Goal: Task Accomplishment & Management: Use online tool/utility

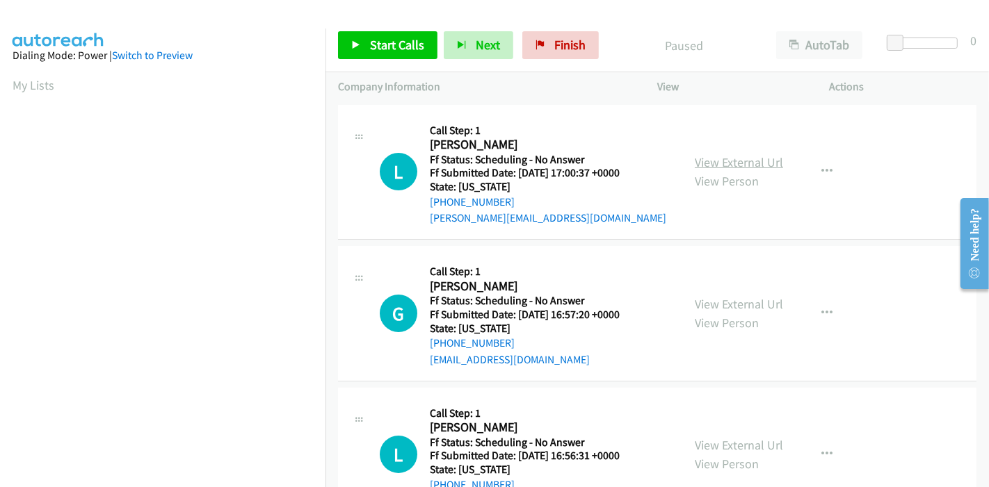
click at [731, 167] on link "View External Url" at bounding box center [738, 162] width 88 height 16
click at [731, 302] on link "View External Url" at bounding box center [738, 304] width 88 height 16
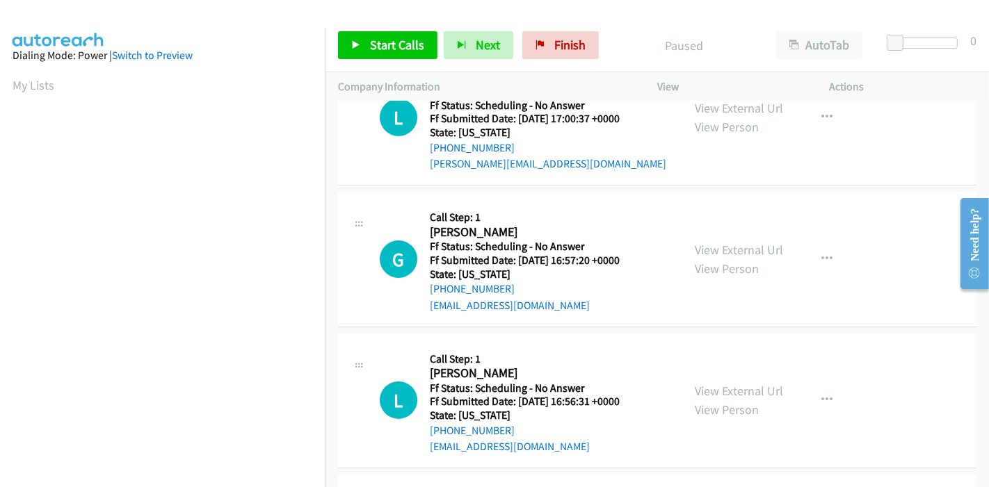
scroll to position [77, 0]
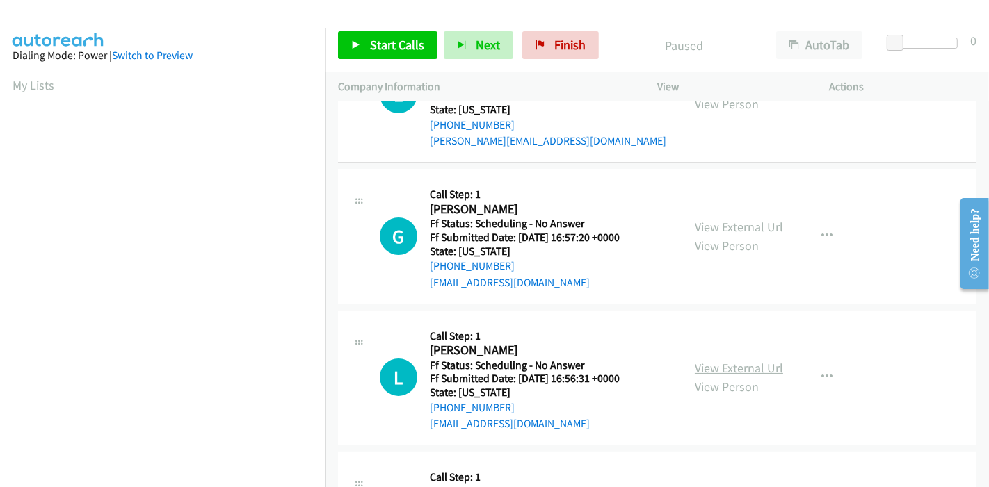
click at [714, 364] on link "View External Url" at bounding box center [738, 368] width 88 height 16
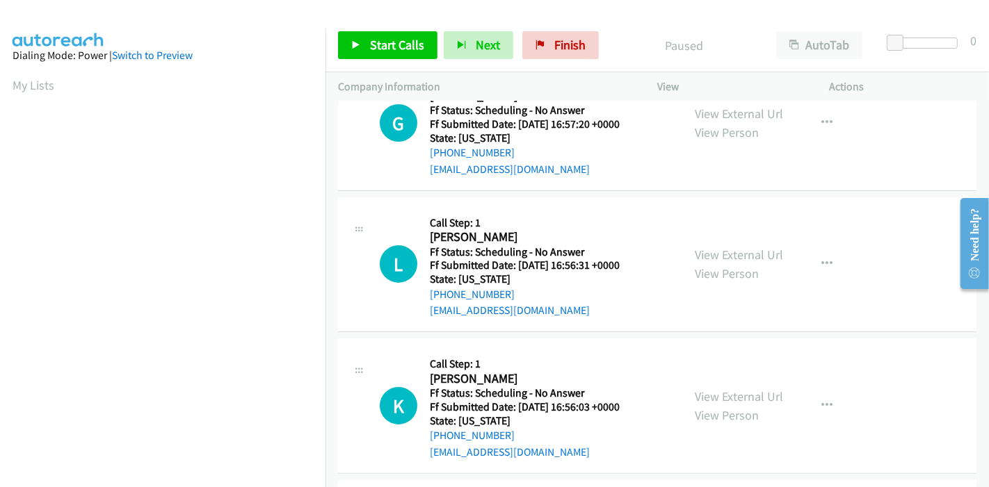
scroll to position [231, 0]
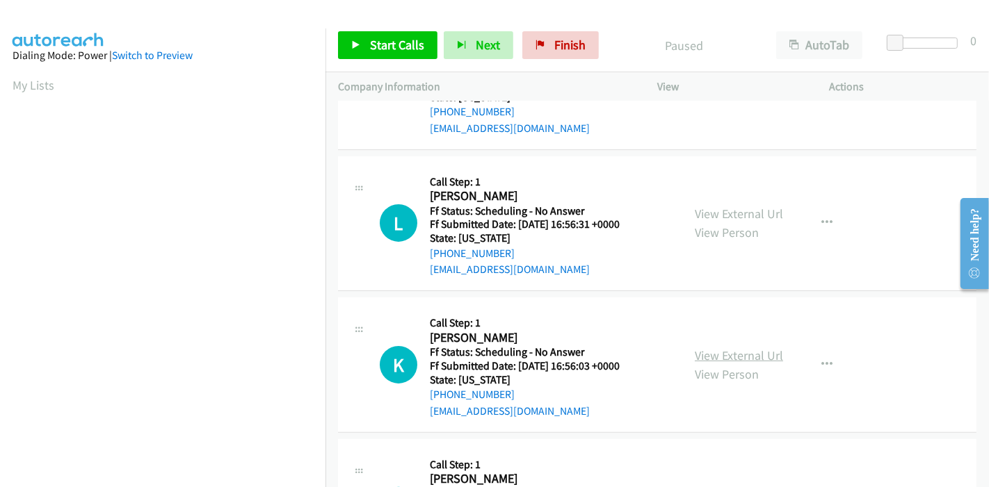
click at [739, 352] on link "View External Url" at bounding box center [738, 356] width 88 height 16
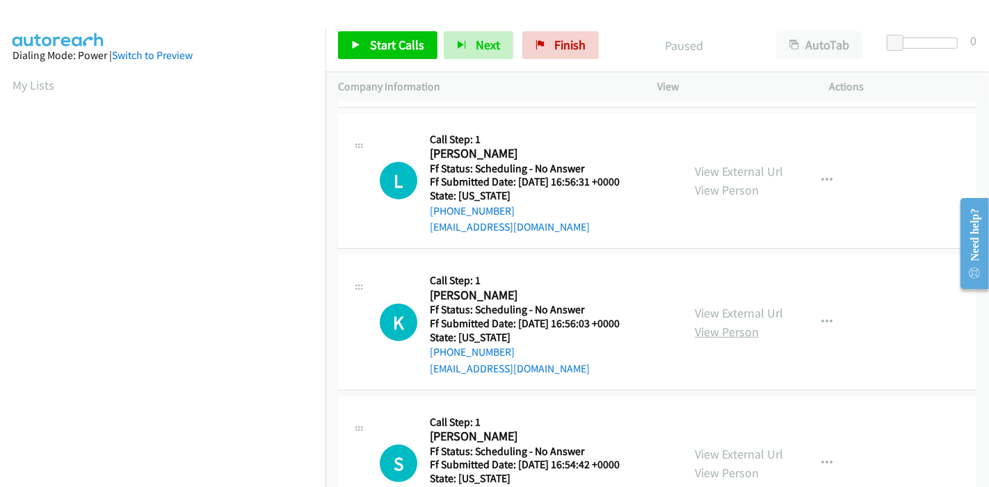
scroll to position [309, 0]
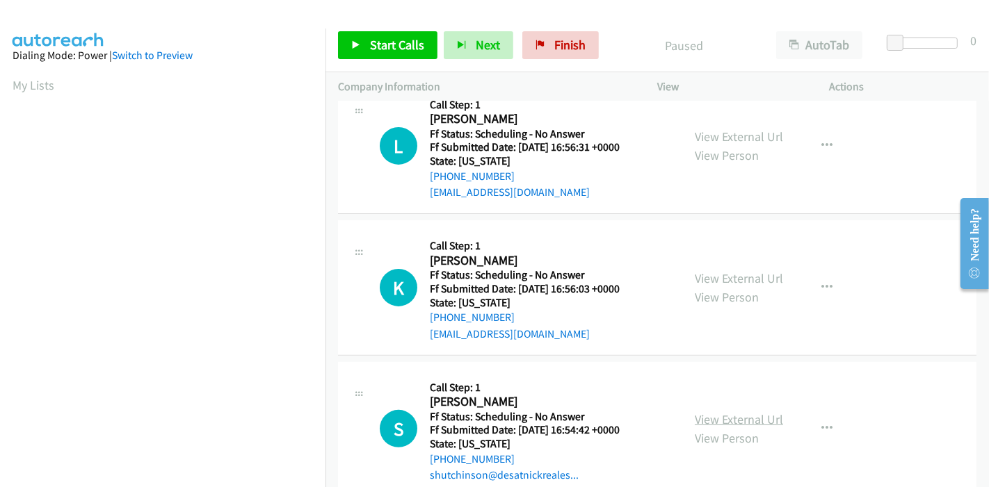
click at [729, 416] on link "View External Url" at bounding box center [738, 420] width 88 height 16
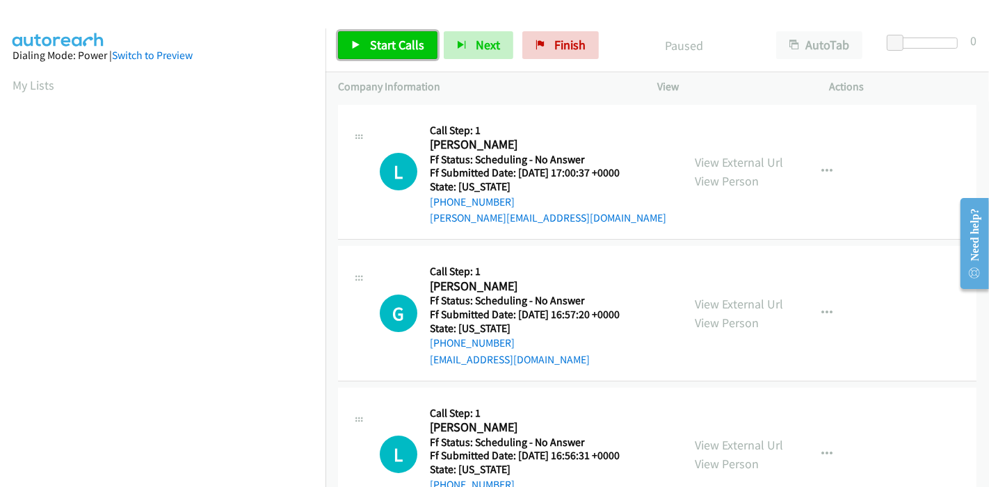
click at [361, 40] on link "Start Calls" at bounding box center [387, 45] width 99 height 28
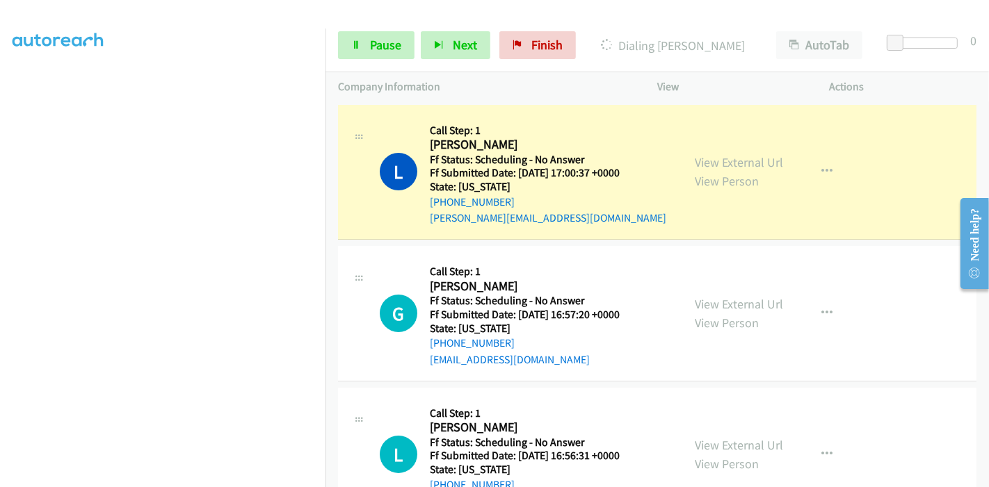
scroll to position [293, 0]
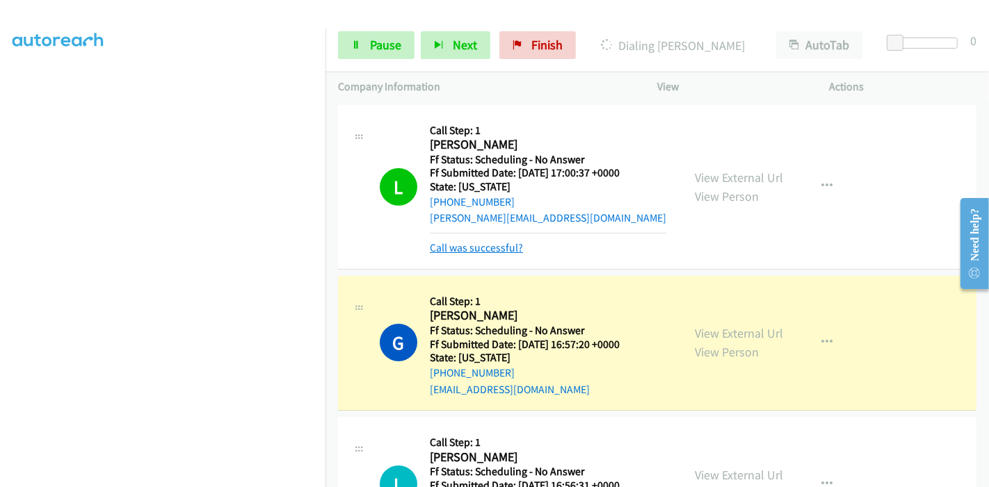
click at [462, 251] on link "Call was successful?" at bounding box center [476, 247] width 93 height 13
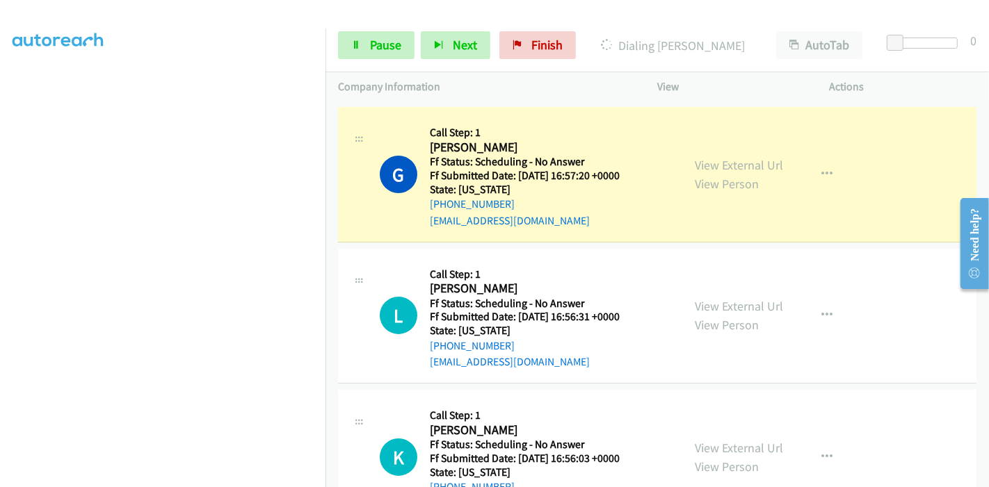
scroll to position [154, 0]
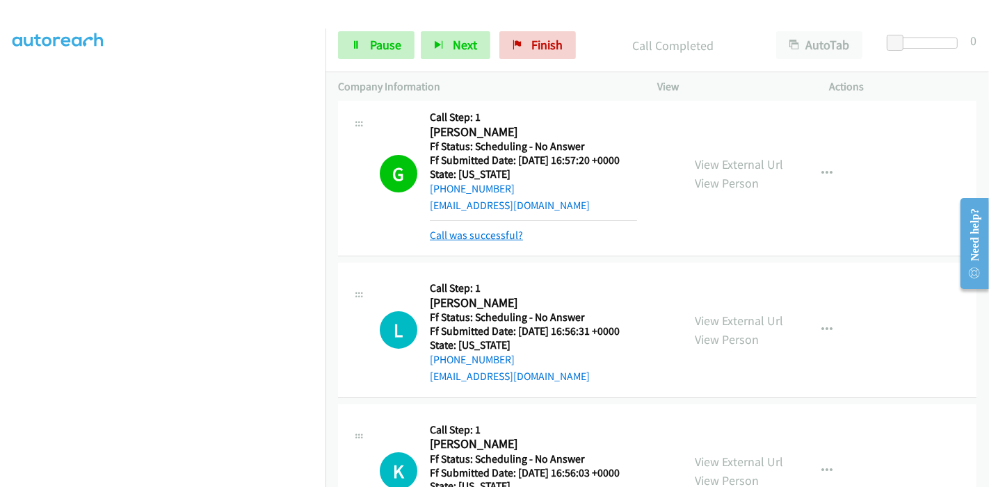
click at [494, 229] on link "Call was successful?" at bounding box center [476, 235] width 93 height 13
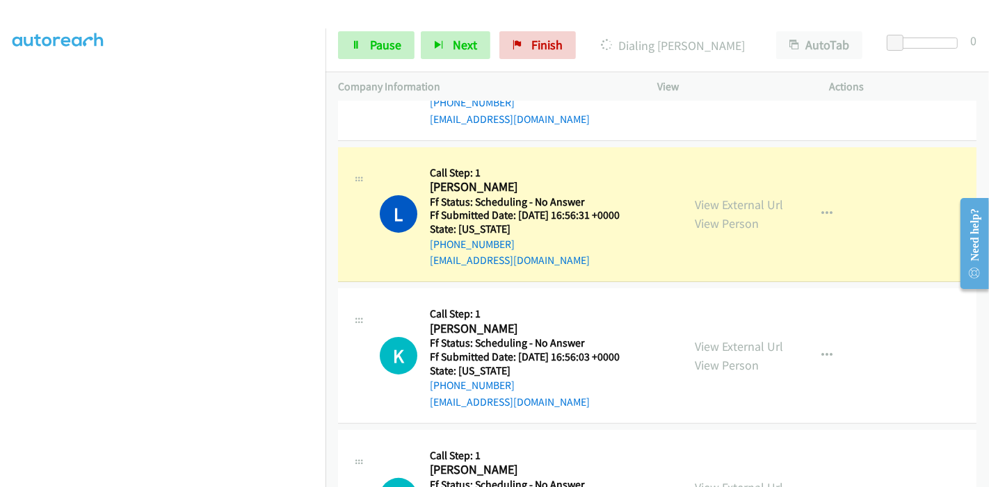
scroll to position [309, 0]
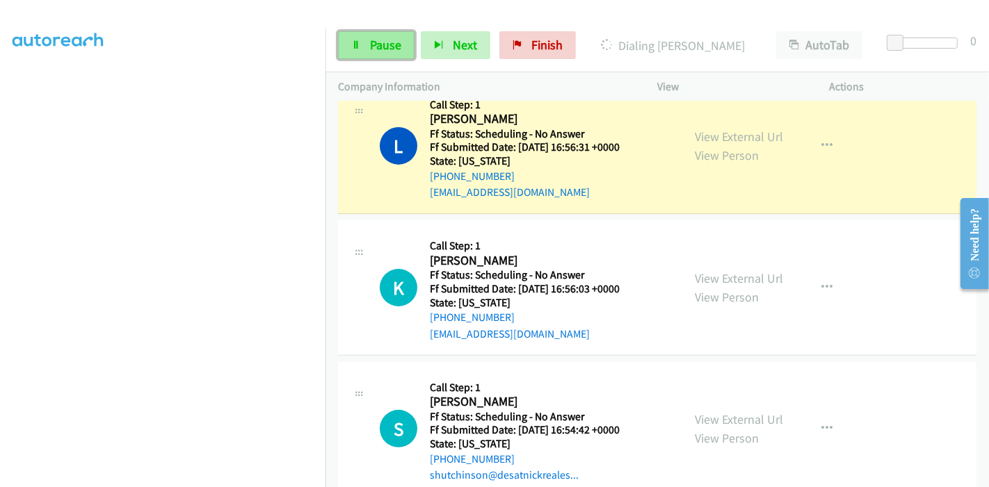
click at [387, 40] on span "Pause" at bounding box center [385, 45] width 31 height 16
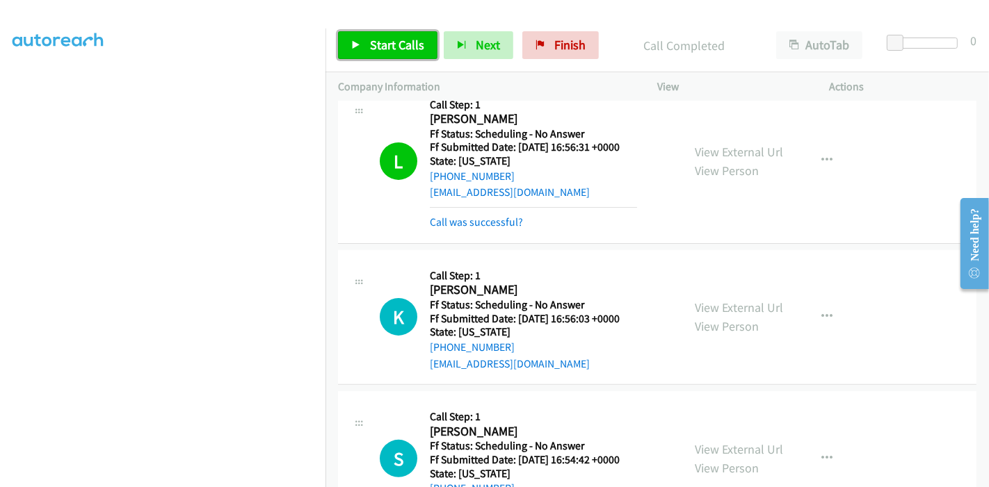
click at [387, 37] on span "Start Calls" at bounding box center [397, 45] width 54 height 16
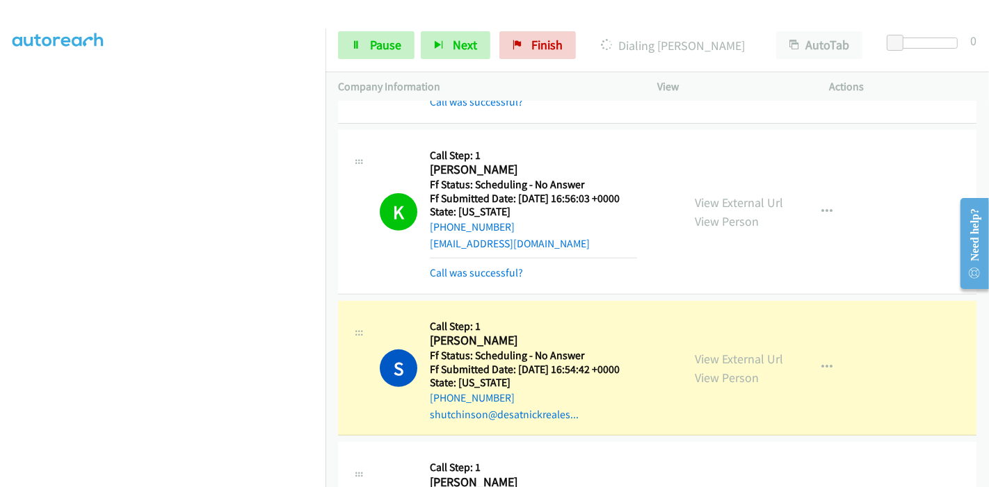
scroll to position [463, 0]
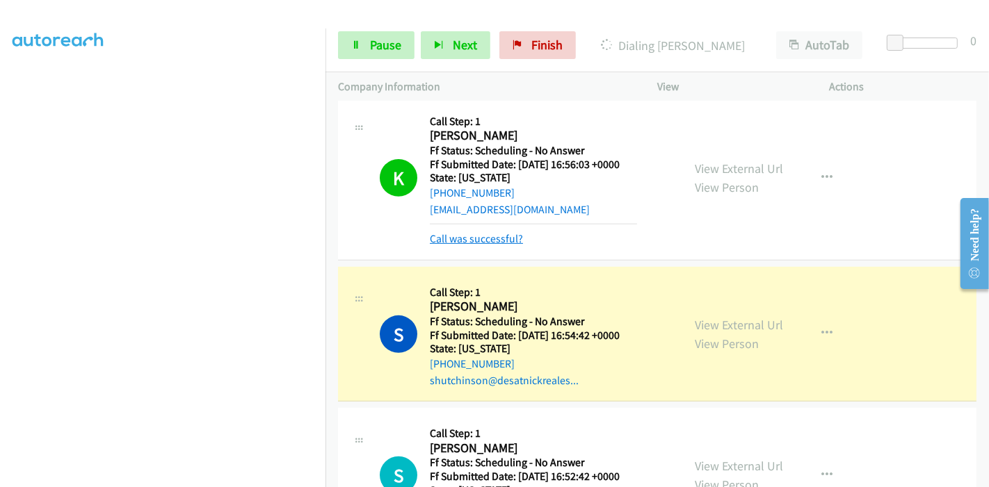
click at [480, 235] on link "Call was successful?" at bounding box center [476, 238] width 93 height 13
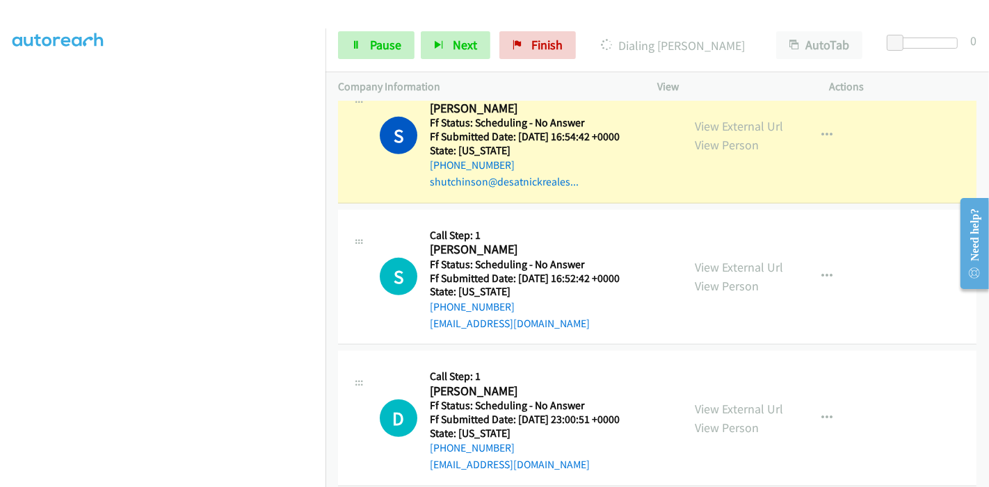
scroll to position [695, 0]
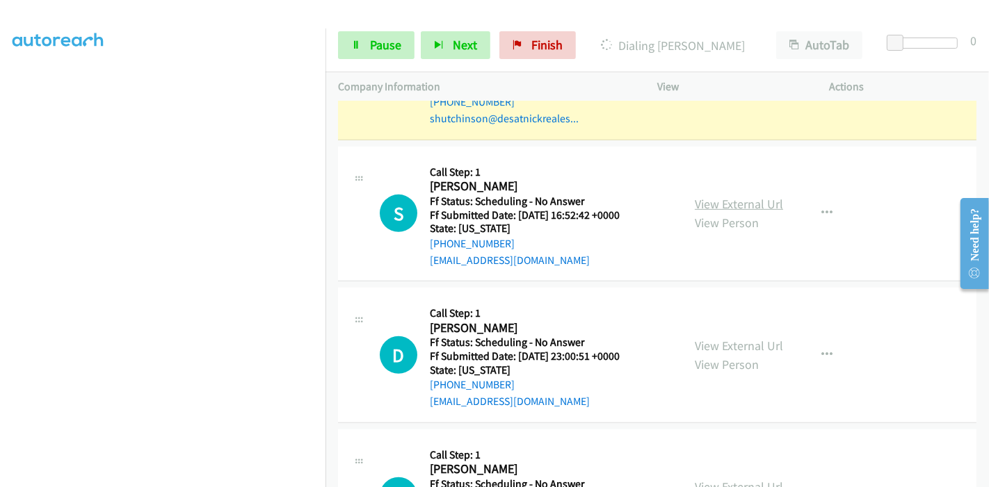
click at [708, 204] on link "View External Url" at bounding box center [738, 204] width 88 height 16
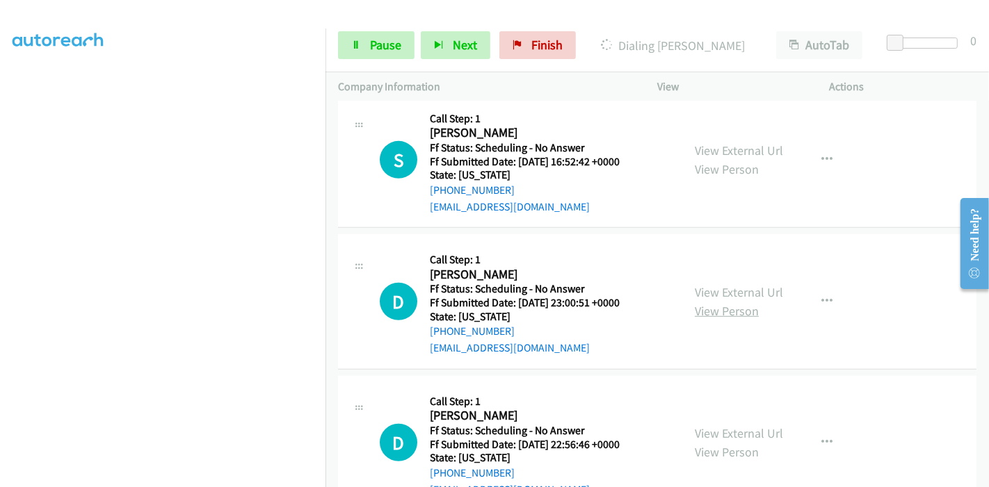
scroll to position [772, 0]
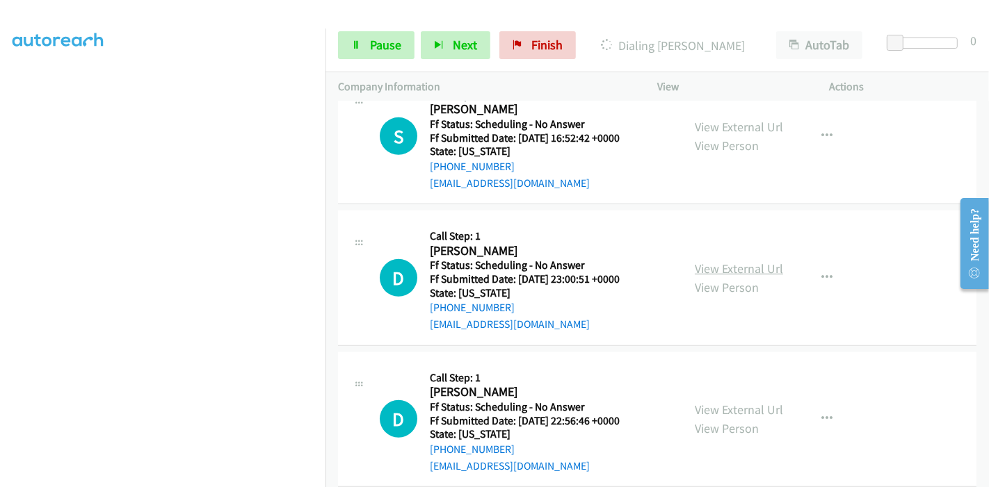
click at [728, 273] on link "View External Url" at bounding box center [738, 269] width 88 height 16
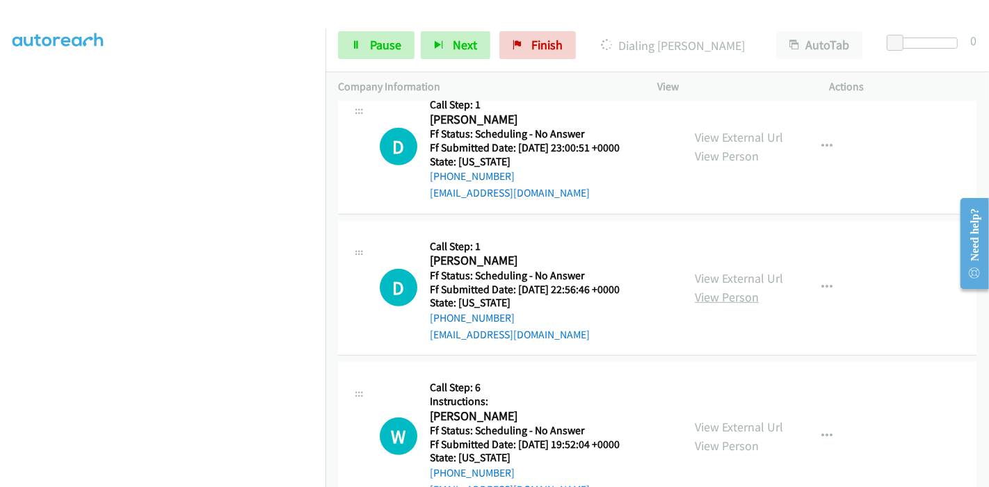
scroll to position [927, 0]
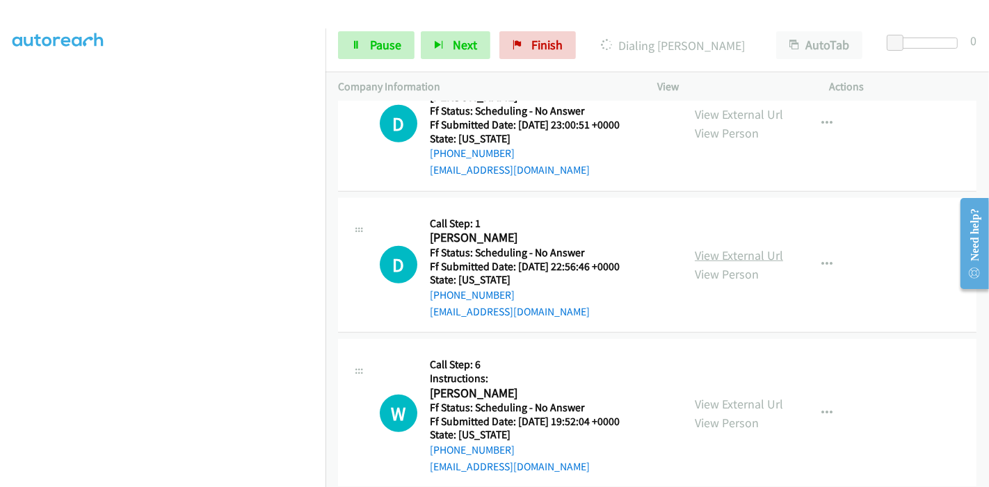
click at [713, 259] on link "View External Url" at bounding box center [738, 255] width 88 height 16
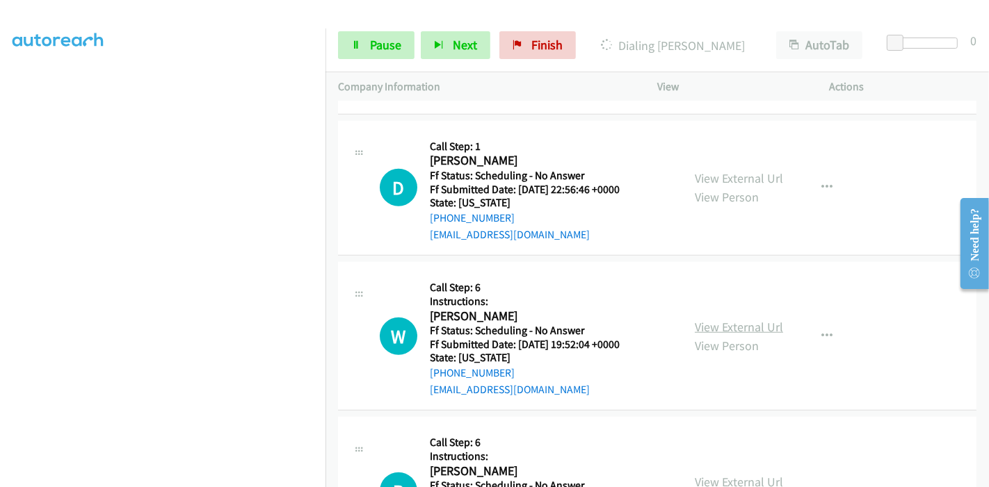
click at [729, 323] on link "View External Url" at bounding box center [738, 327] width 88 height 16
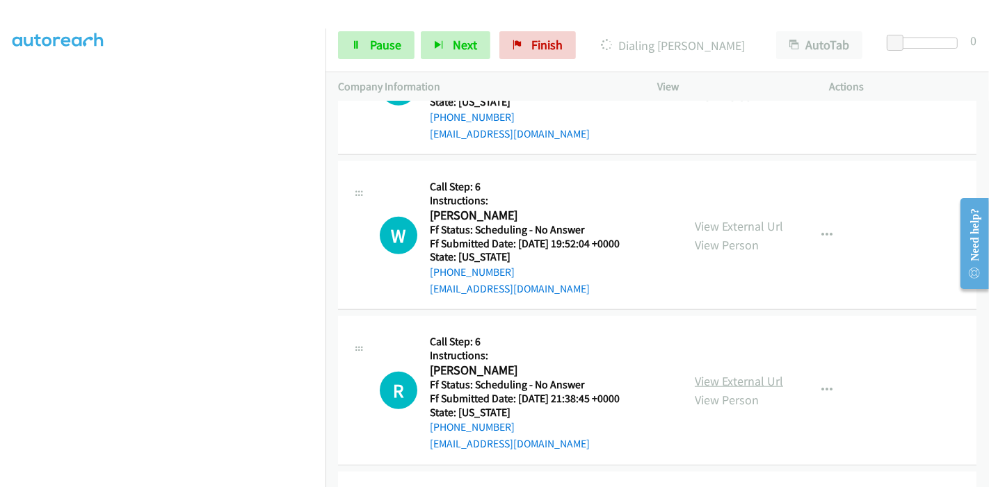
scroll to position [1158, 0]
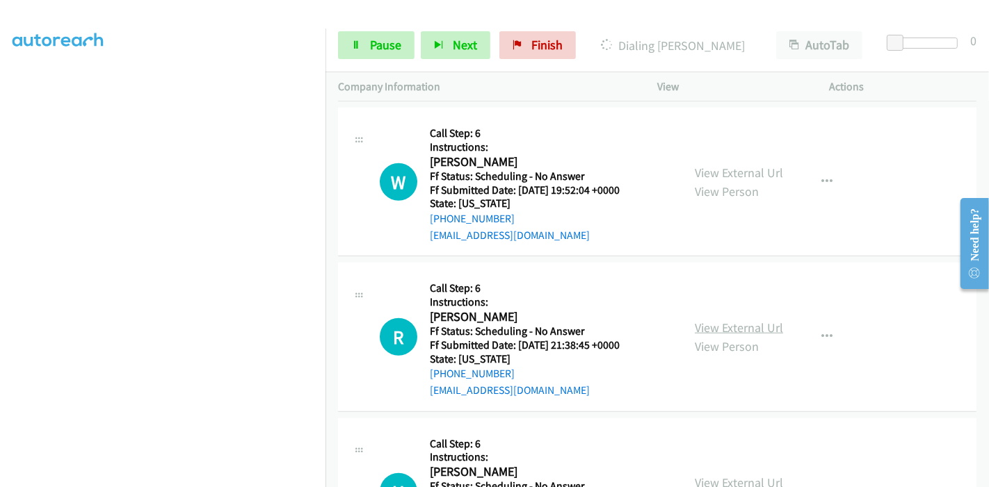
click at [742, 330] on link "View External Url" at bounding box center [738, 328] width 88 height 16
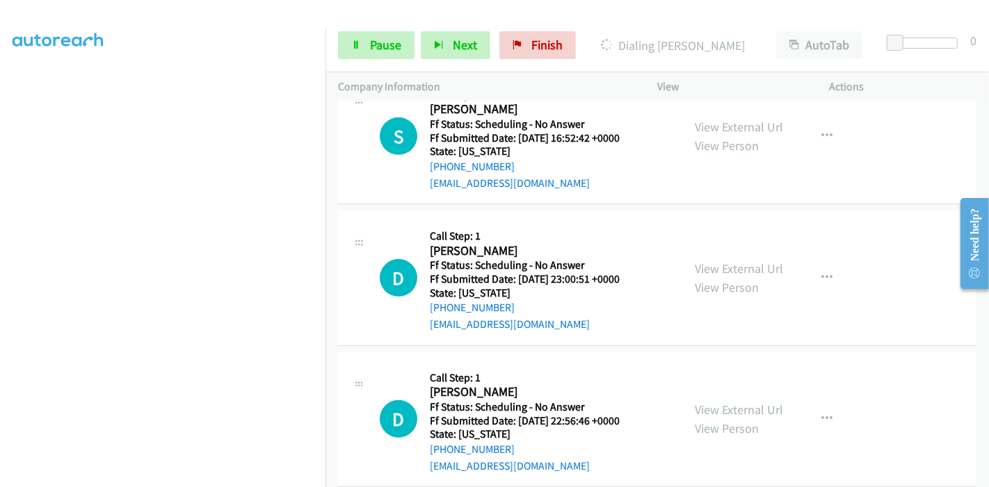
scroll to position [617, 0]
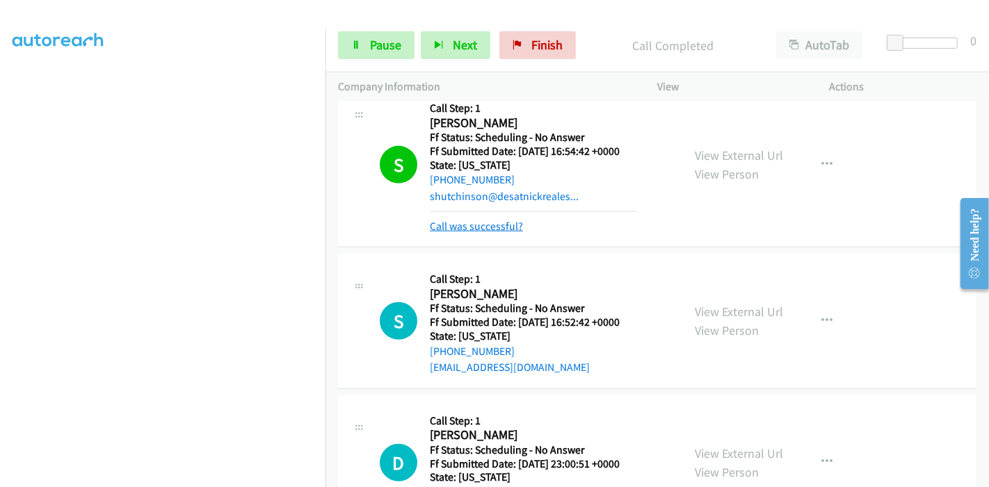
click at [485, 225] on link "Call was successful?" at bounding box center [476, 226] width 93 height 13
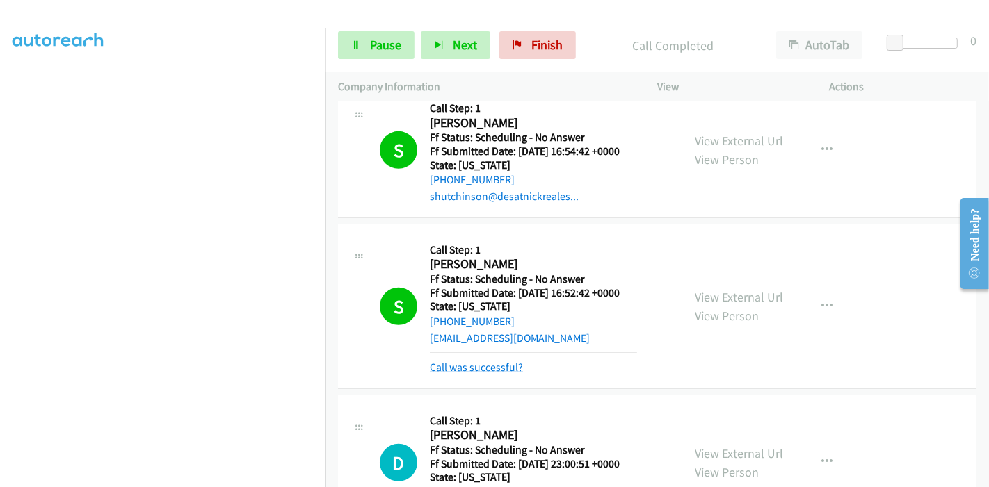
click at [482, 365] on link "Call was successful?" at bounding box center [476, 367] width 93 height 13
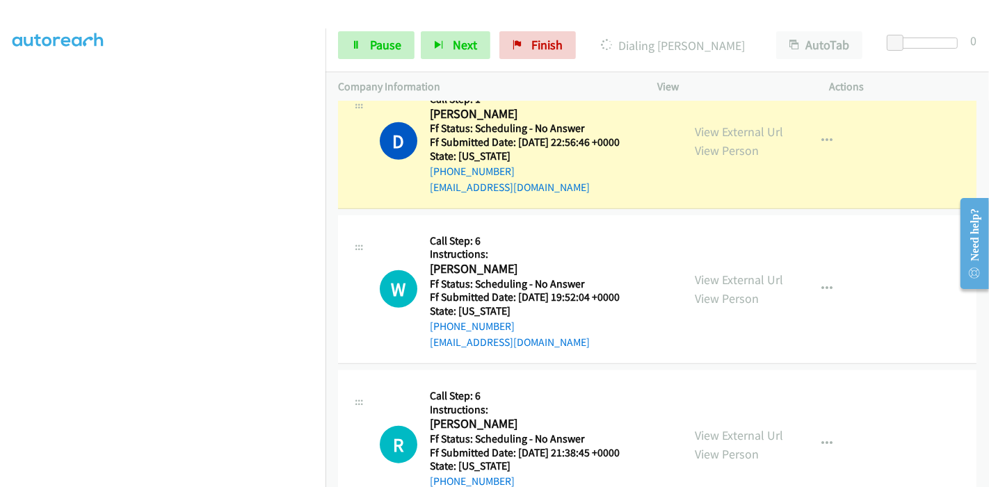
scroll to position [1081, 0]
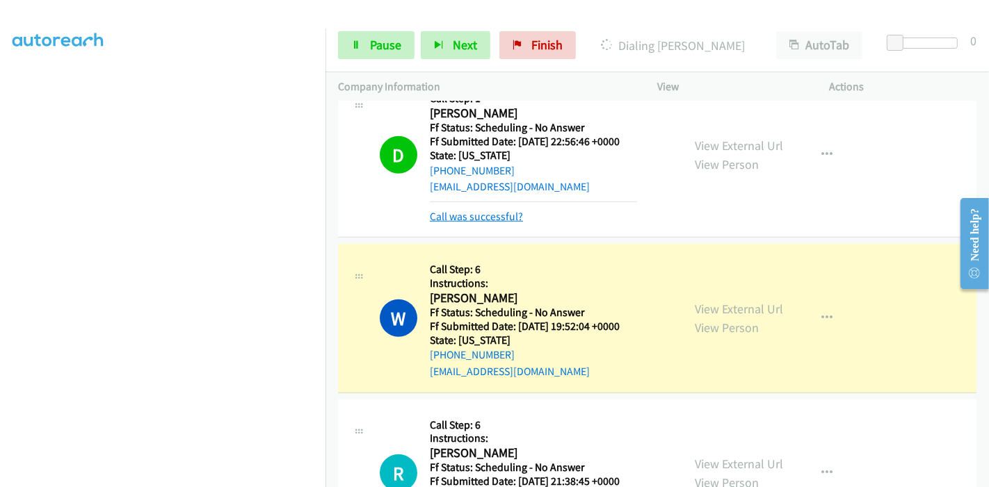
click at [488, 214] on link "Call was successful?" at bounding box center [476, 216] width 93 height 13
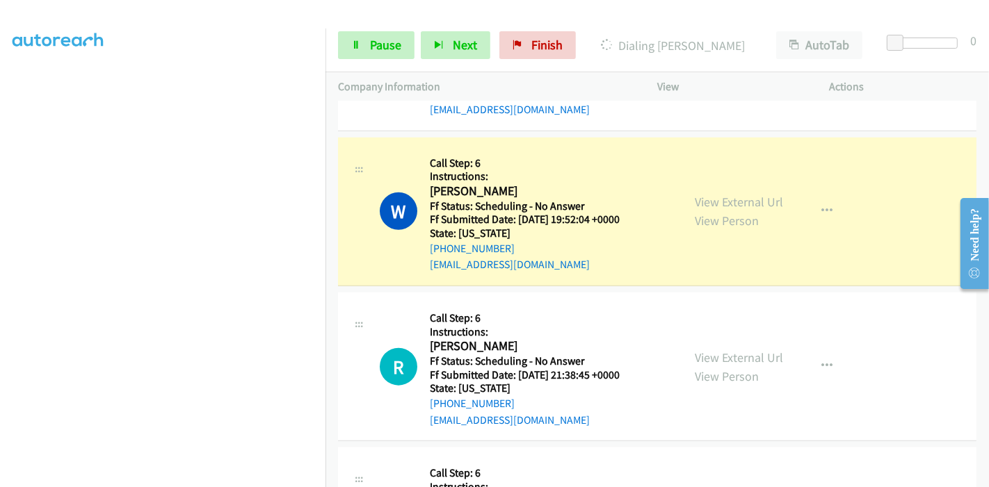
scroll to position [1235, 0]
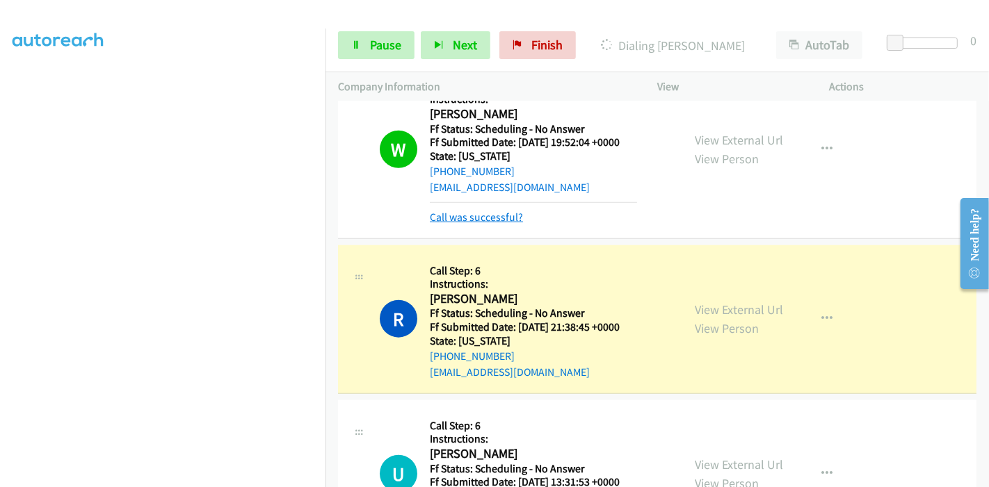
click at [482, 213] on link "Call was successful?" at bounding box center [476, 217] width 93 height 13
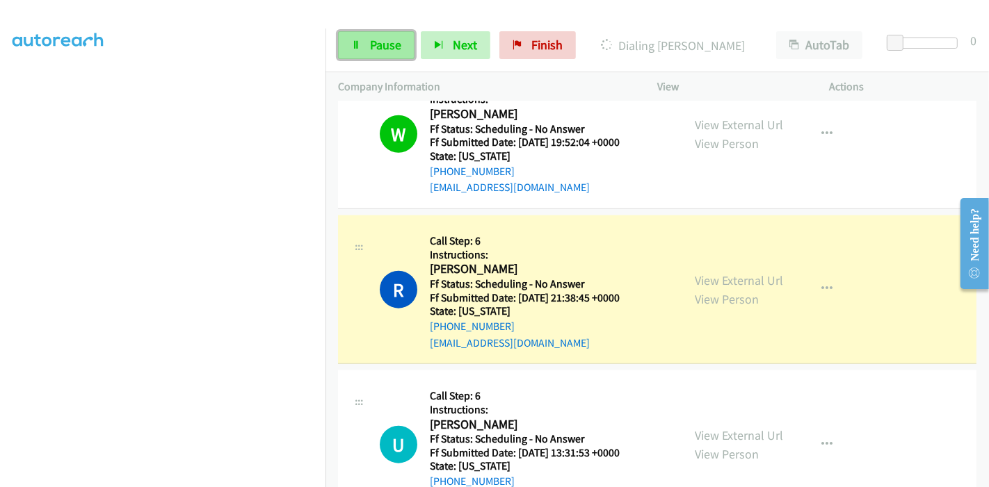
click at [387, 38] on span "Pause" at bounding box center [385, 45] width 31 height 16
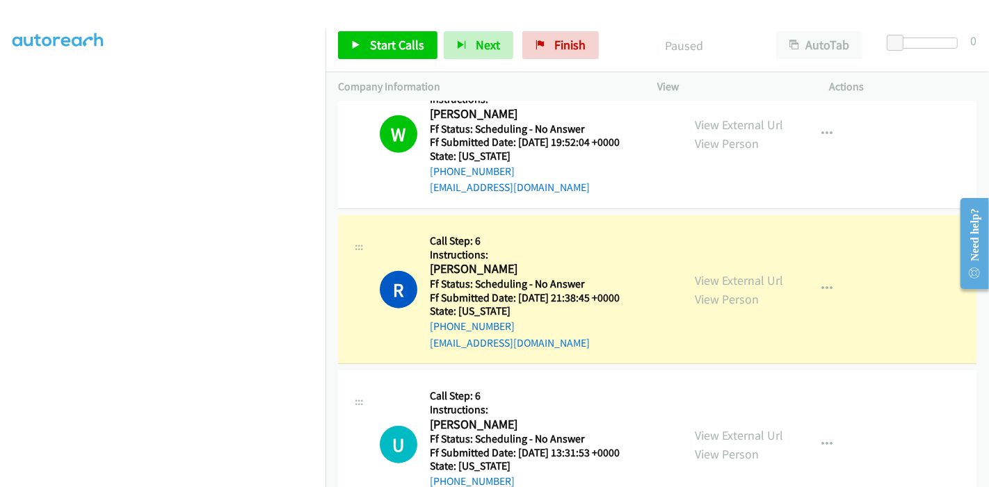
scroll to position [1313, 0]
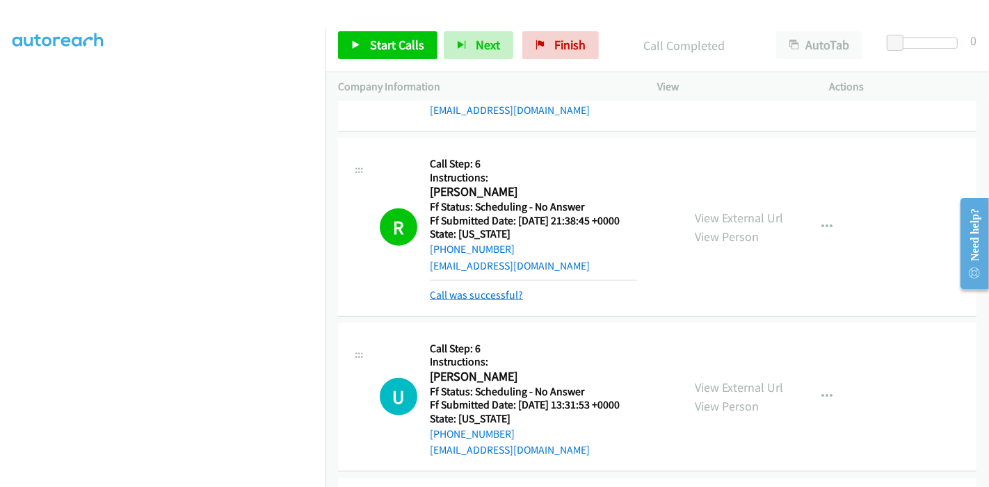
click at [466, 289] on link "Call was successful?" at bounding box center [476, 295] width 93 height 13
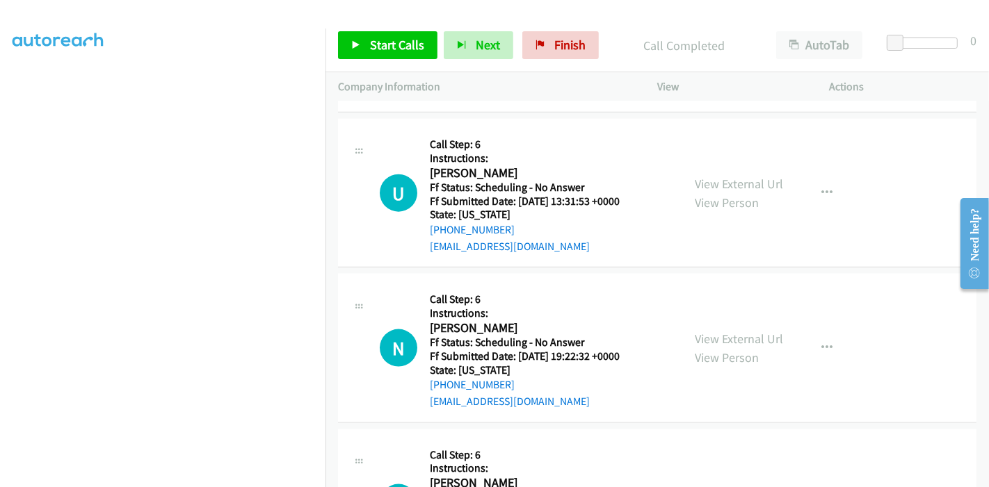
scroll to position [1468, 0]
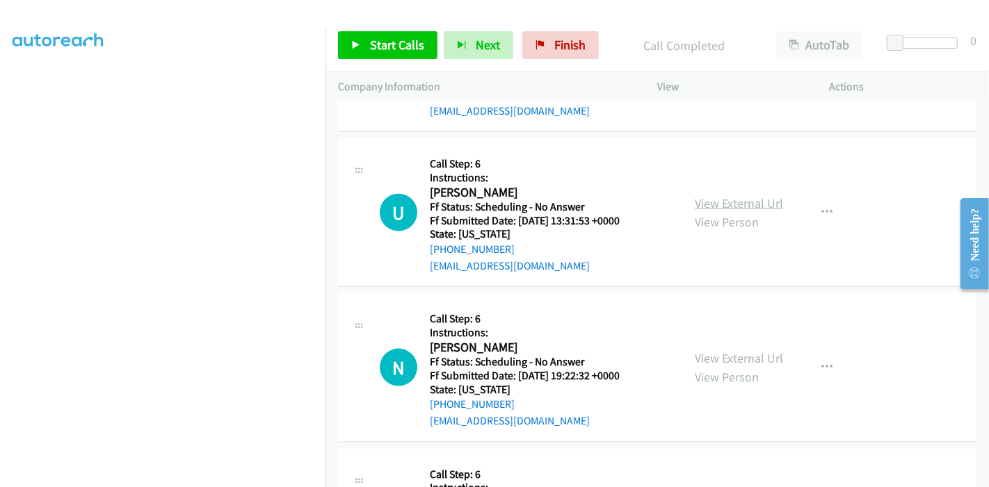
click at [721, 195] on link "View External Url" at bounding box center [738, 203] width 88 height 16
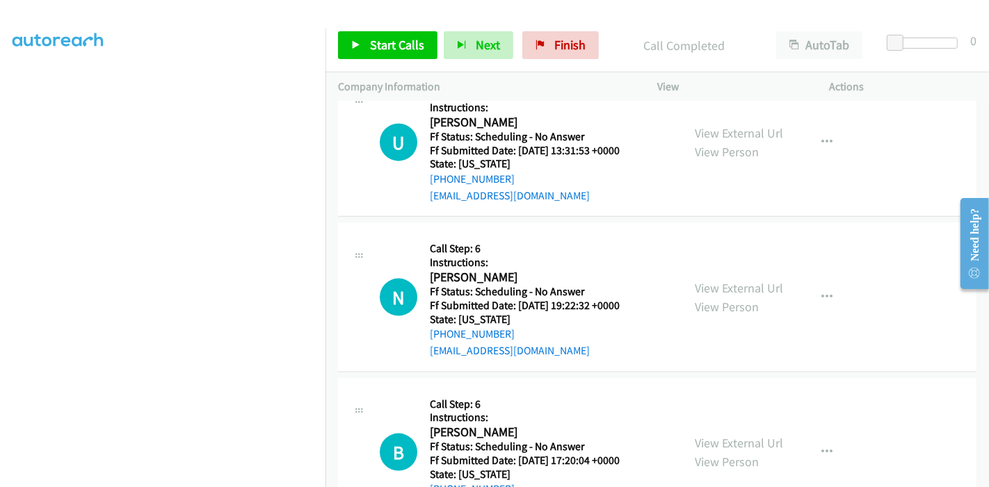
scroll to position [1622, 0]
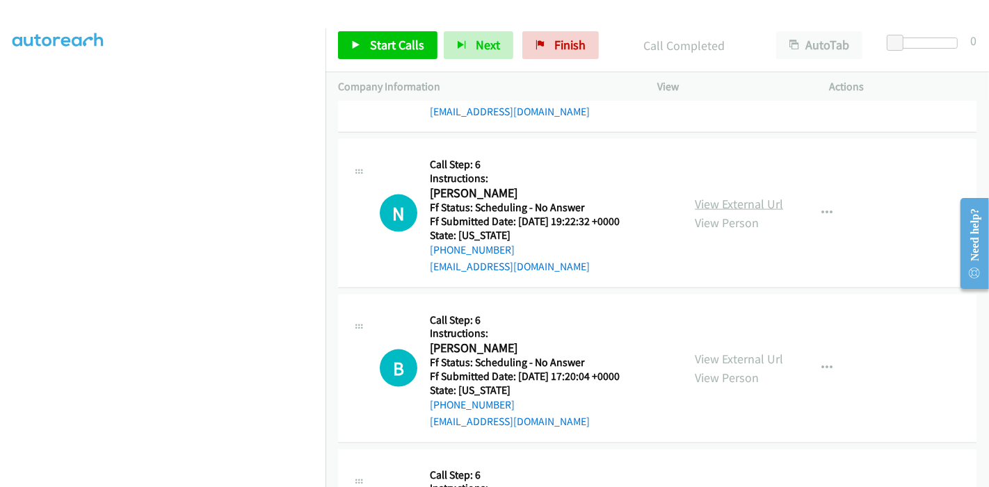
click at [734, 200] on link "View External Url" at bounding box center [738, 204] width 88 height 16
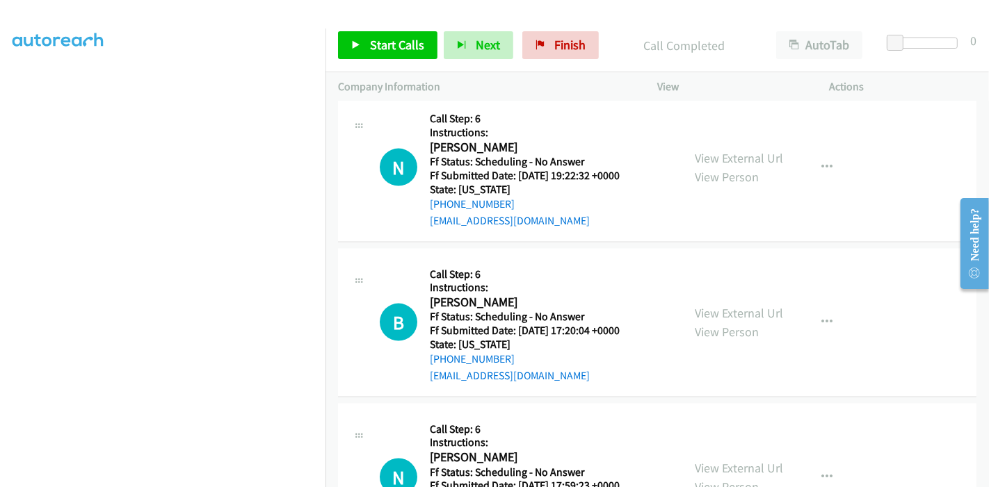
scroll to position [1699, 0]
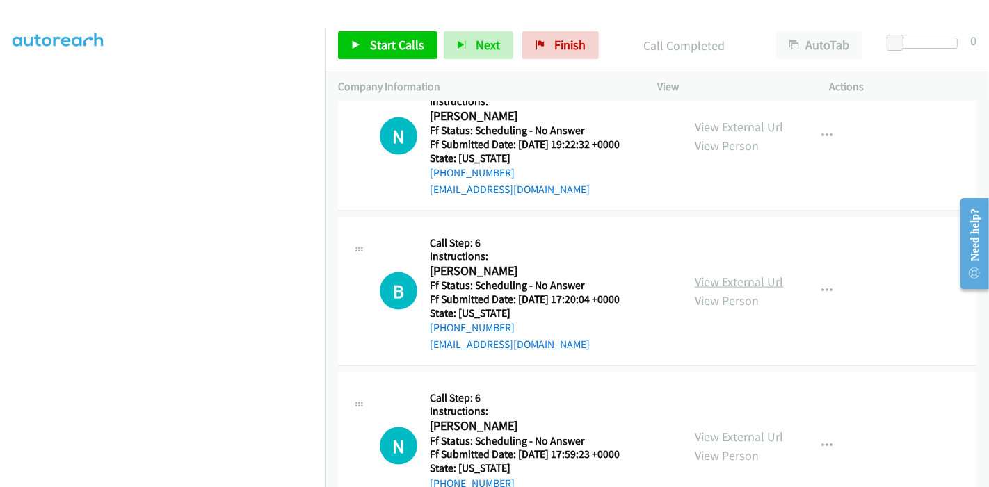
click at [710, 279] on link "View External Url" at bounding box center [738, 282] width 88 height 16
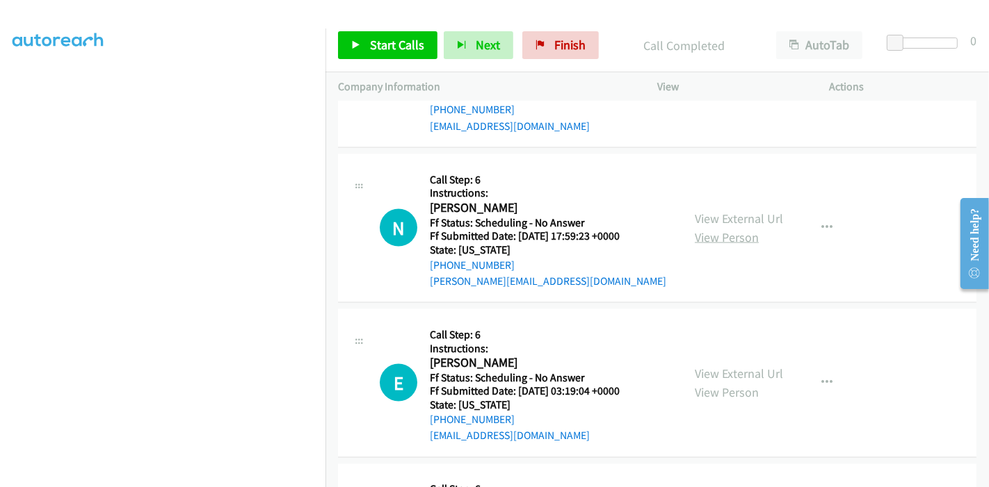
scroll to position [1931, 0]
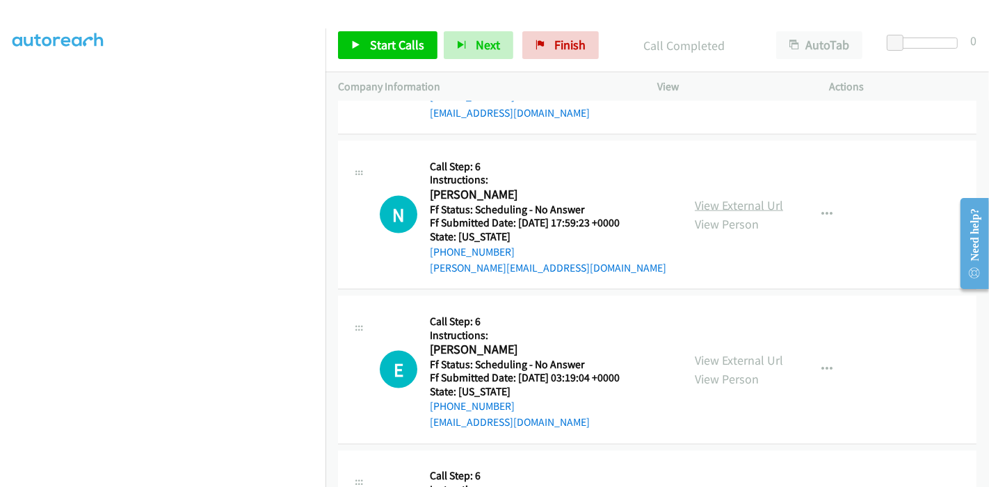
click at [712, 204] on link "View External Url" at bounding box center [738, 205] width 88 height 16
click at [740, 201] on link "View External Url" at bounding box center [738, 205] width 88 height 16
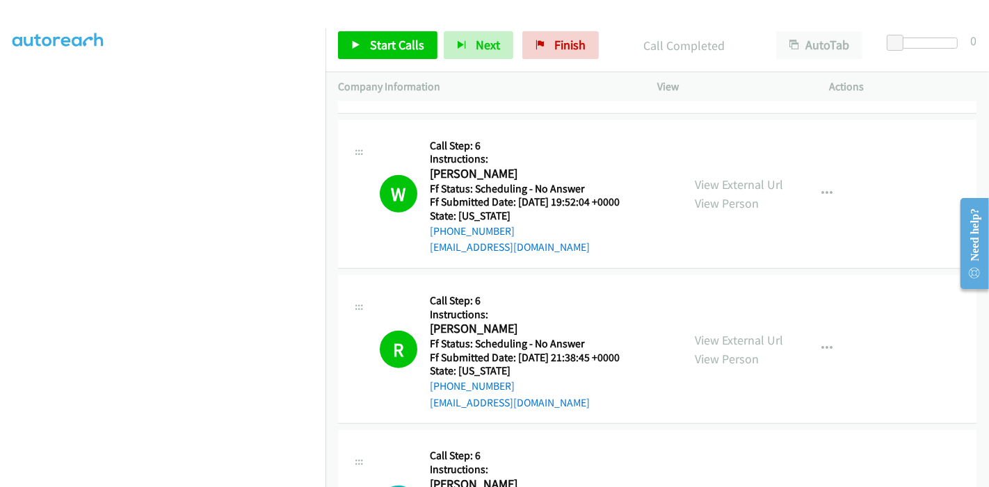
scroll to position [1081, 0]
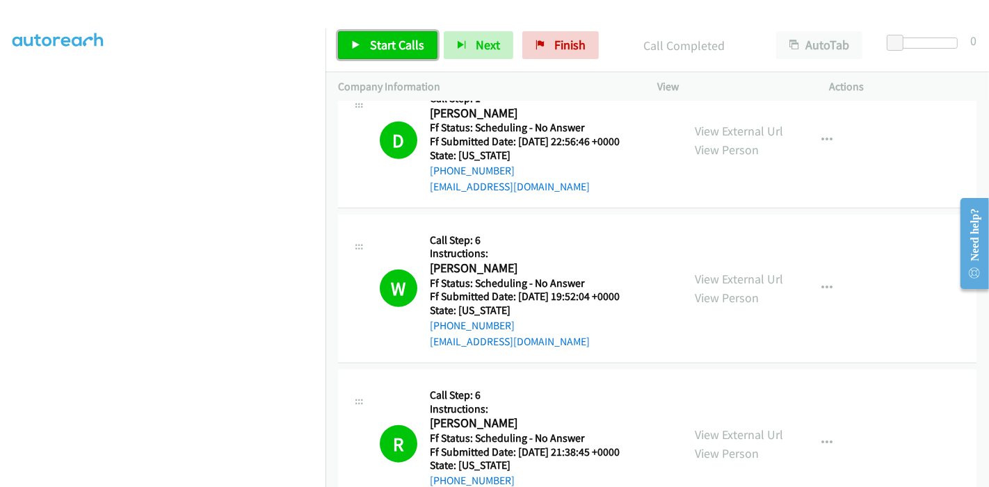
click at [362, 31] on link "Start Calls" at bounding box center [387, 45] width 99 height 28
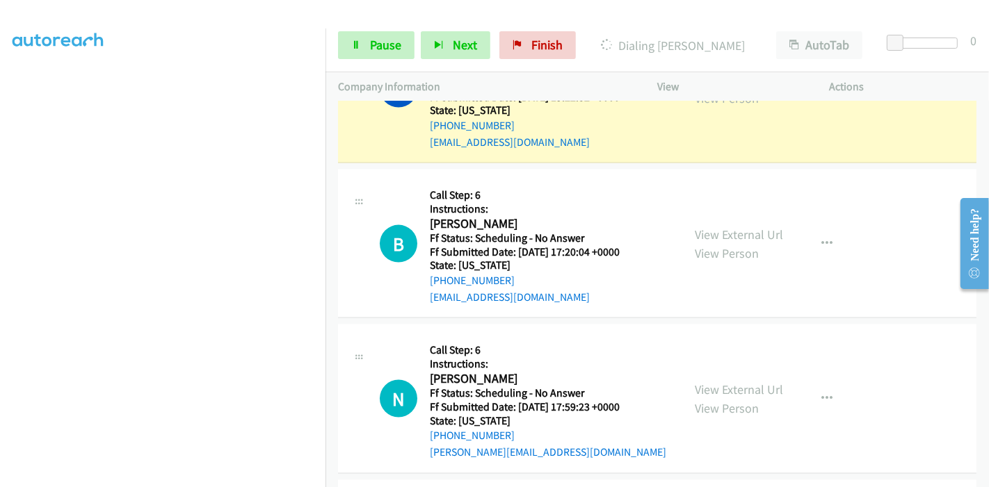
scroll to position [1792, 0]
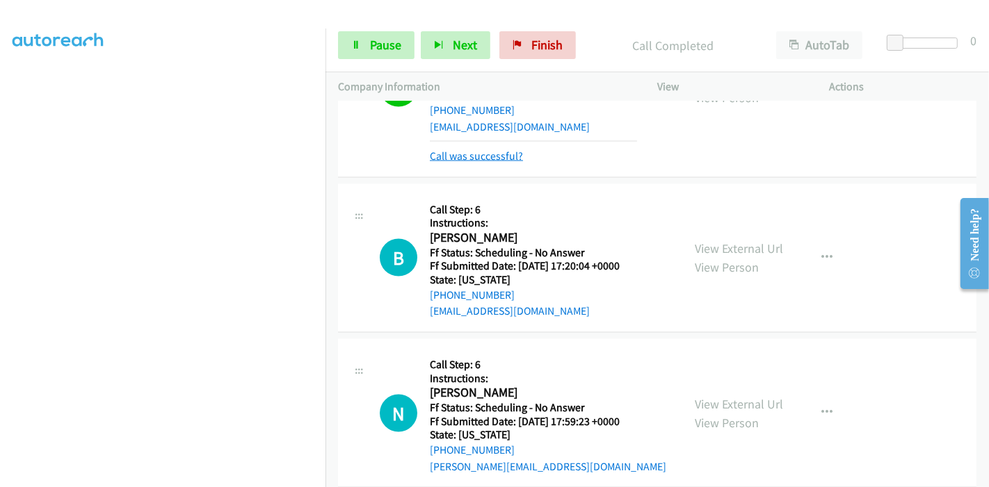
click at [491, 150] on link "Call was successful?" at bounding box center [476, 155] width 93 height 13
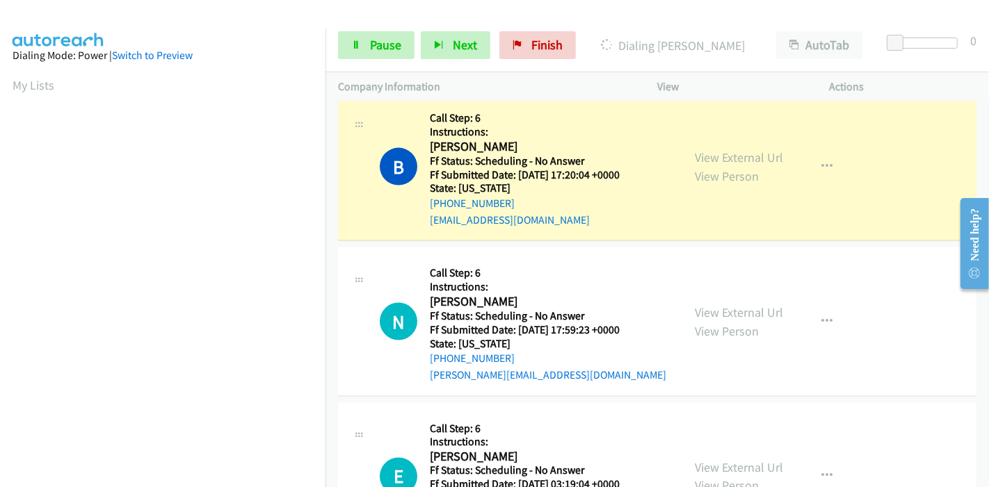
scroll to position [293, 0]
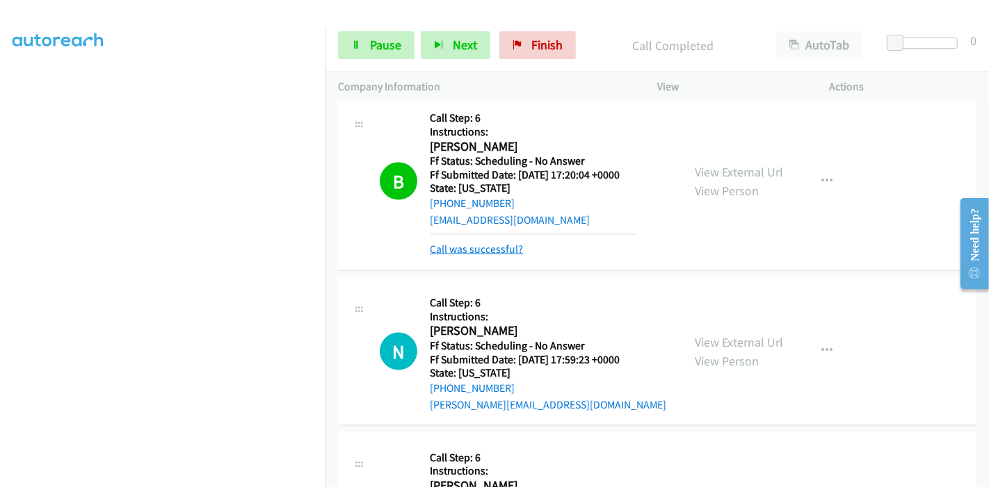
click at [512, 243] on link "Call was successful?" at bounding box center [476, 249] width 93 height 13
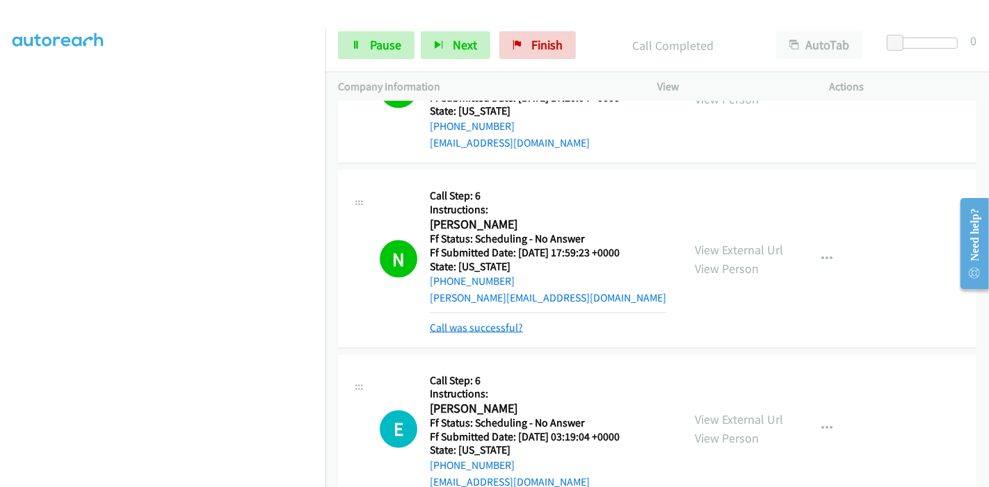
click at [468, 323] on link "Call was successful?" at bounding box center [476, 327] width 93 height 13
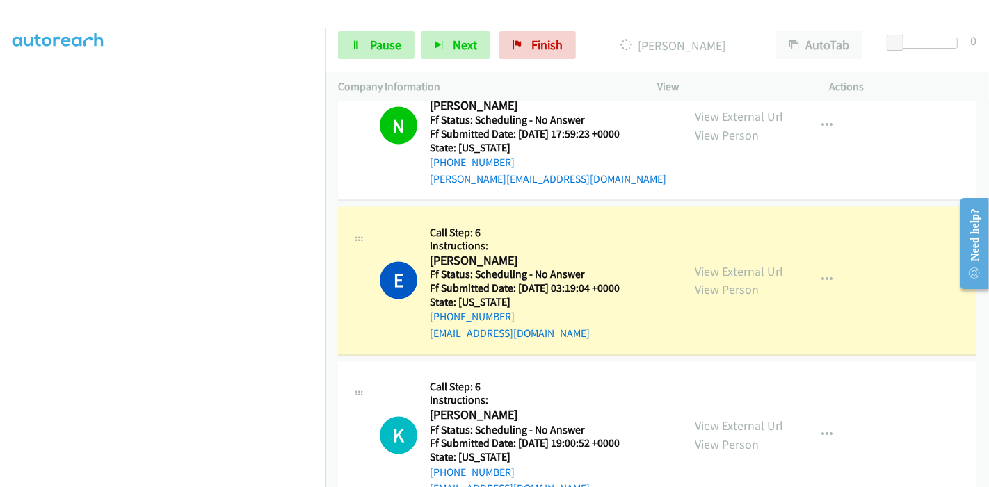
scroll to position [2086, 0]
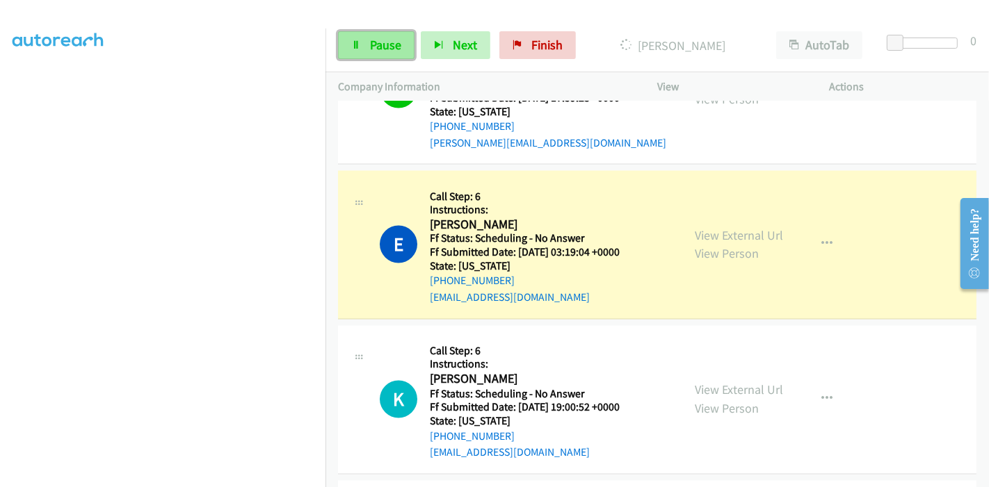
click at [382, 33] on link "Pause" at bounding box center [376, 45] width 76 height 28
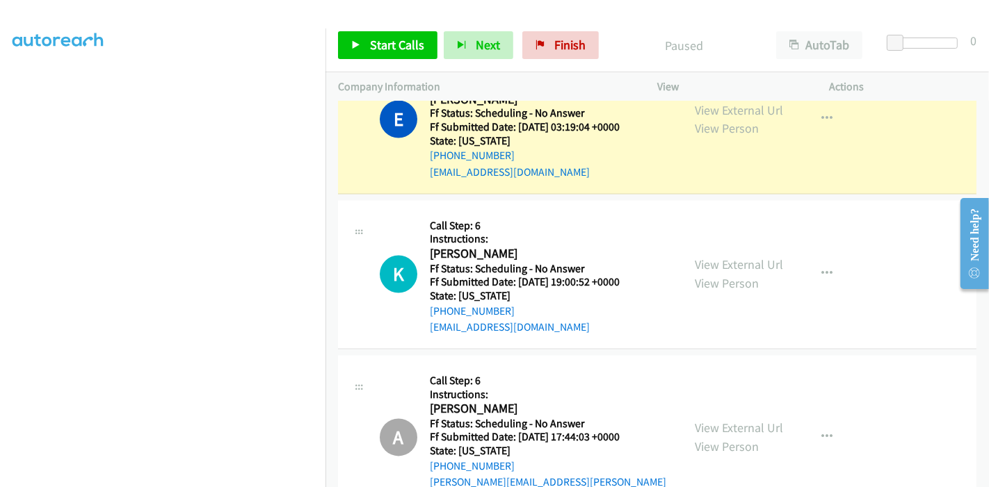
scroll to position [2240, 0]
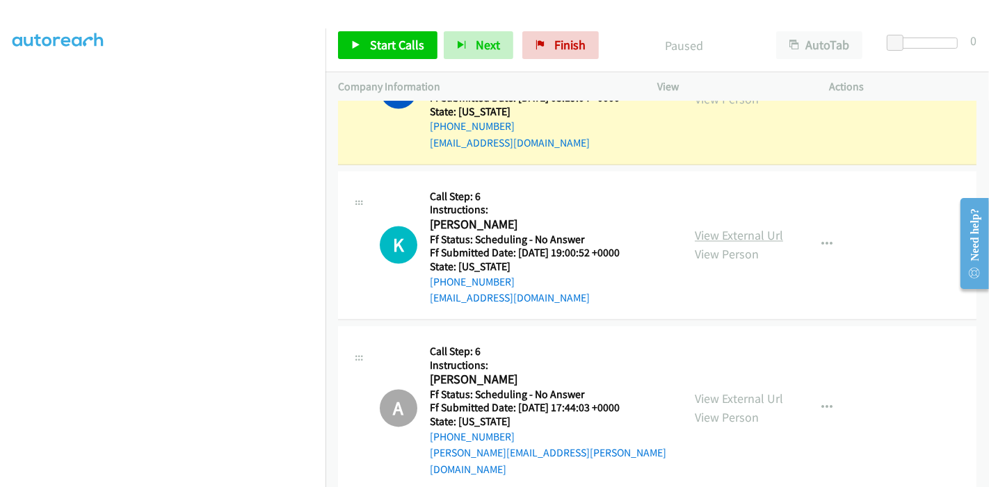
click at [715, 233] on link "View External Url" at bounding box center [738, 236] width 88 height 16
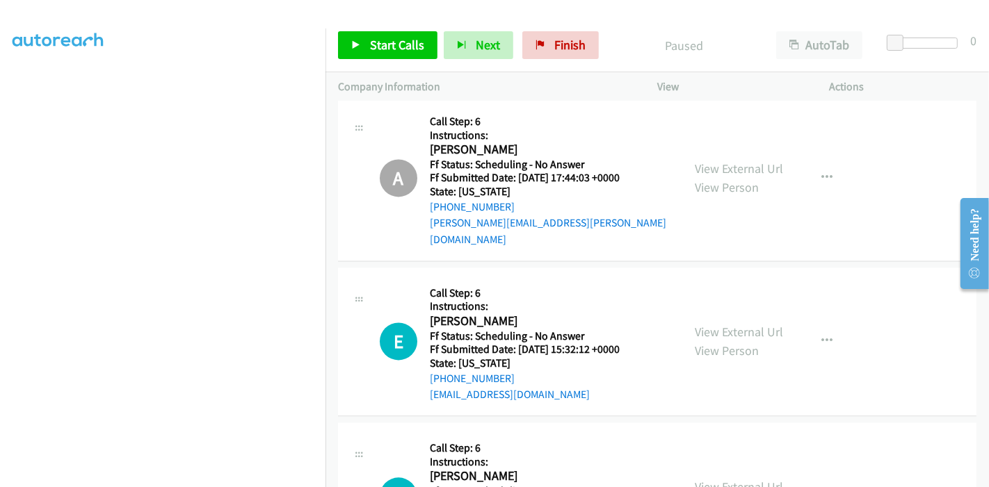
scroll to position [2549, 0]
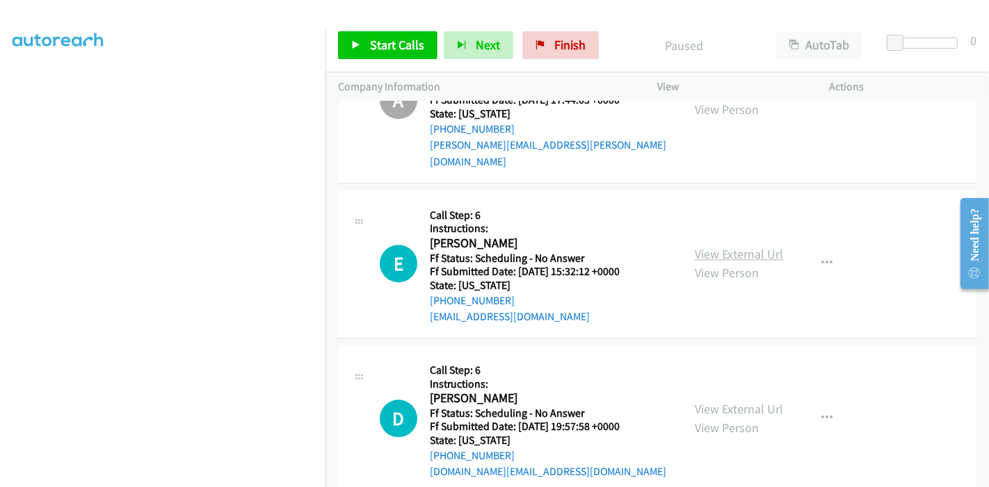
click at [733, 246] on link "View External Url" at bounding box center [738, 254] width 88 height 16
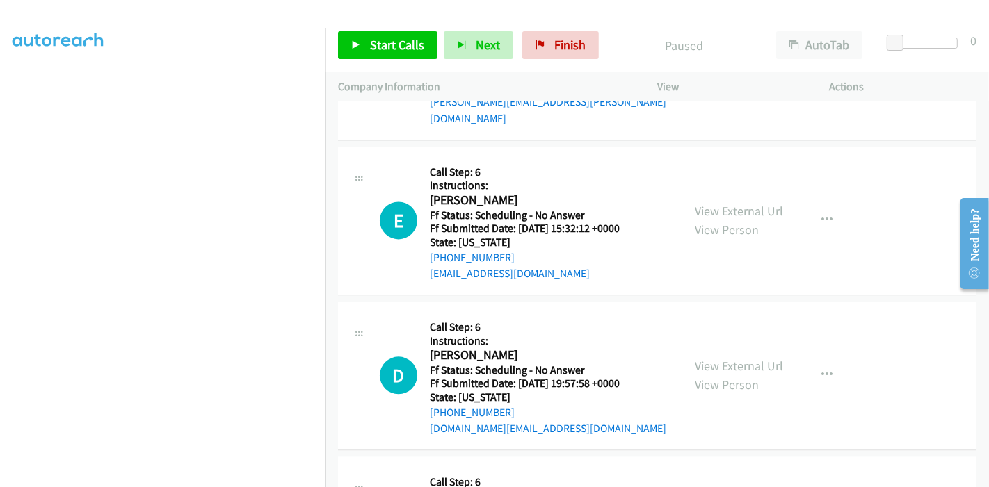
scroll to position [2626, 0]
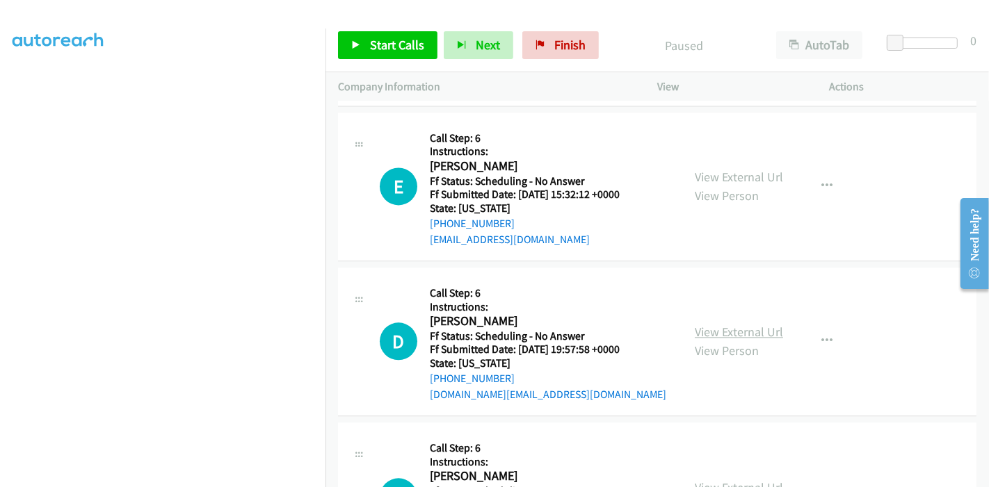
click at [729, 324] on link "View External Url" at bounding box center [738, 332] width 88 height 16
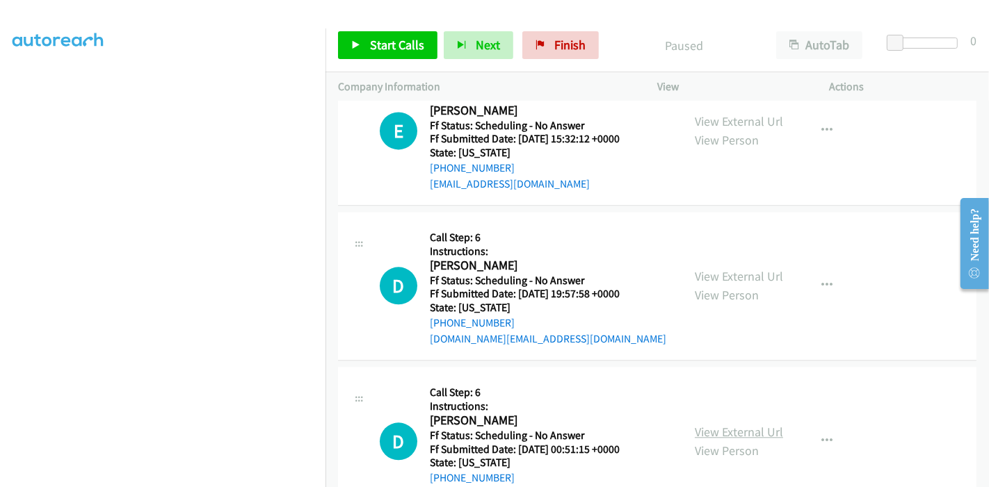
scroll to position [2781, 0]
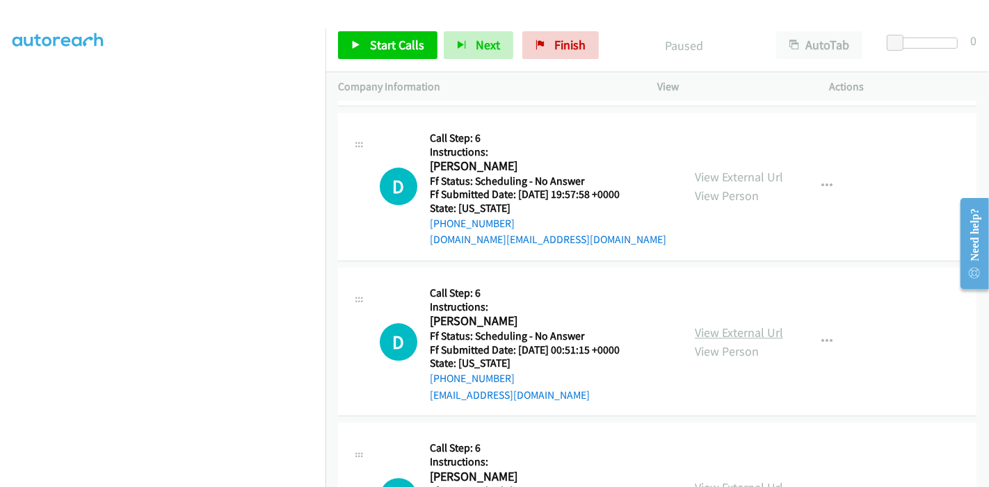
click at [723, 325] on link "View External Url" at bounding box center [738, 333] width 88 height 16
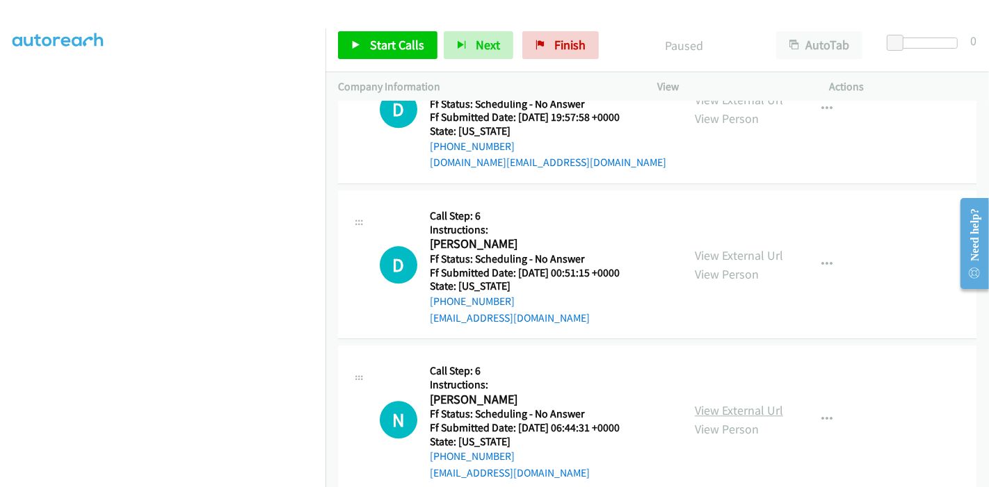
click at [731, 403] on link "View External Url" at bounding box center [738, 411] width 88 height 16
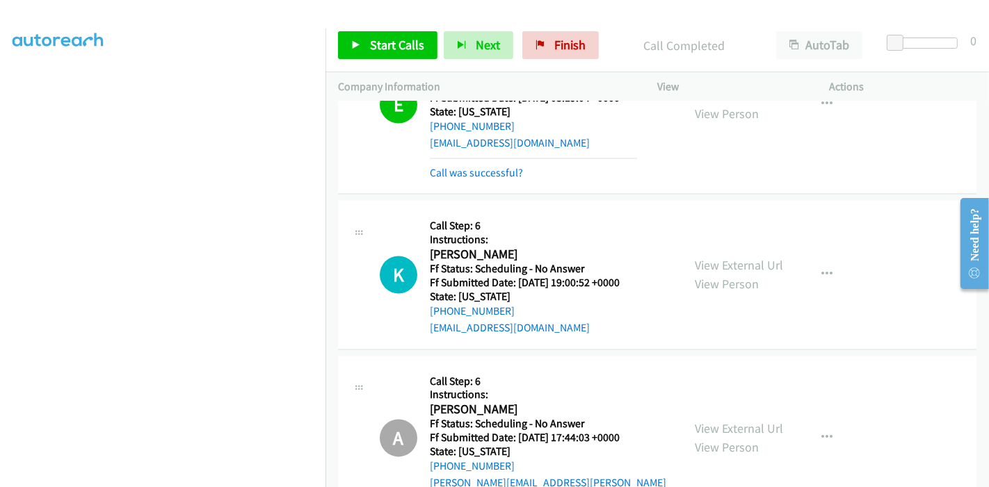
scroll to position [2254, 0]
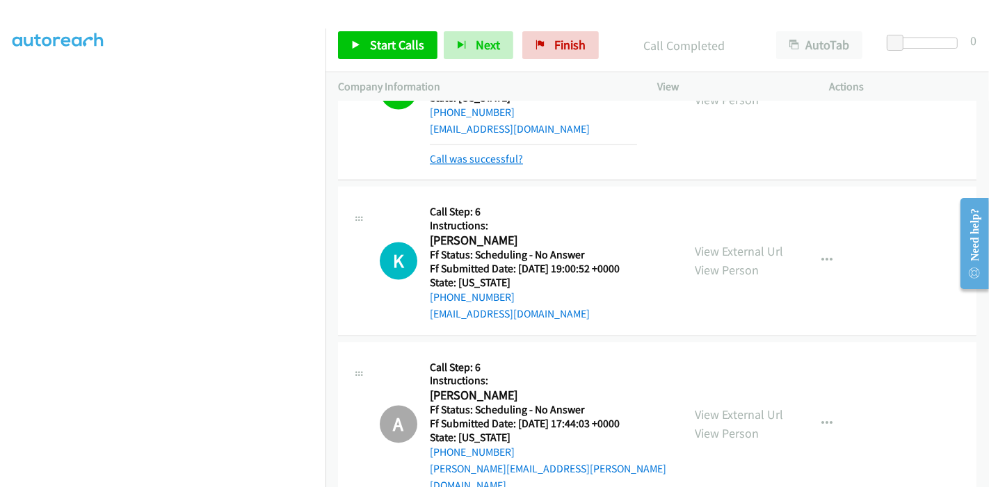
click at [518, 153] on link "Call was successful?" at bounding box center [476, 159] width 93 height 13
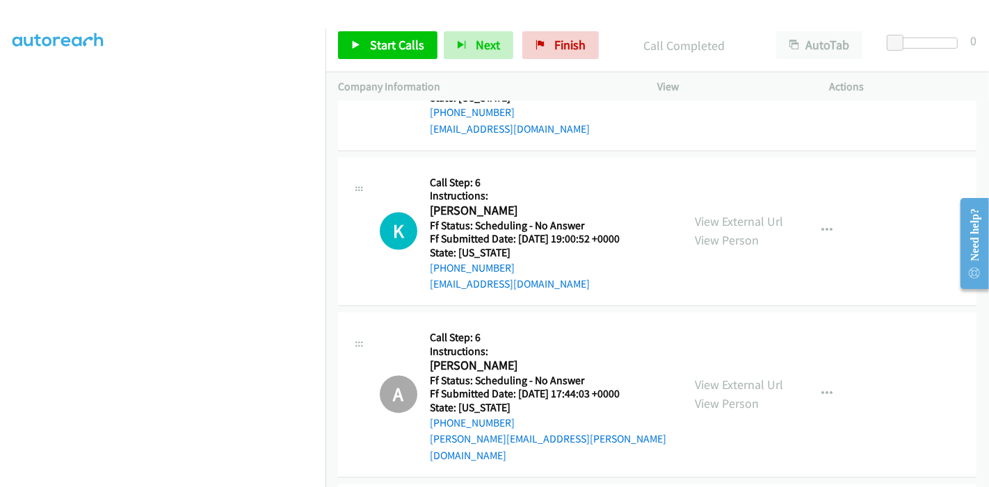
scroll to position [2240, 0]
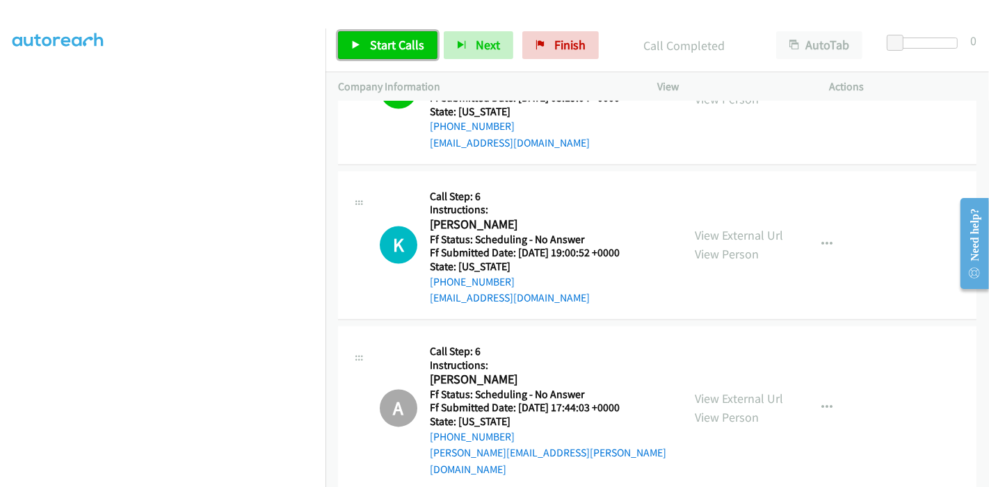
click at [378, 47] on span "Start Calls" at bounding box center [397, 45] width 54 height 16
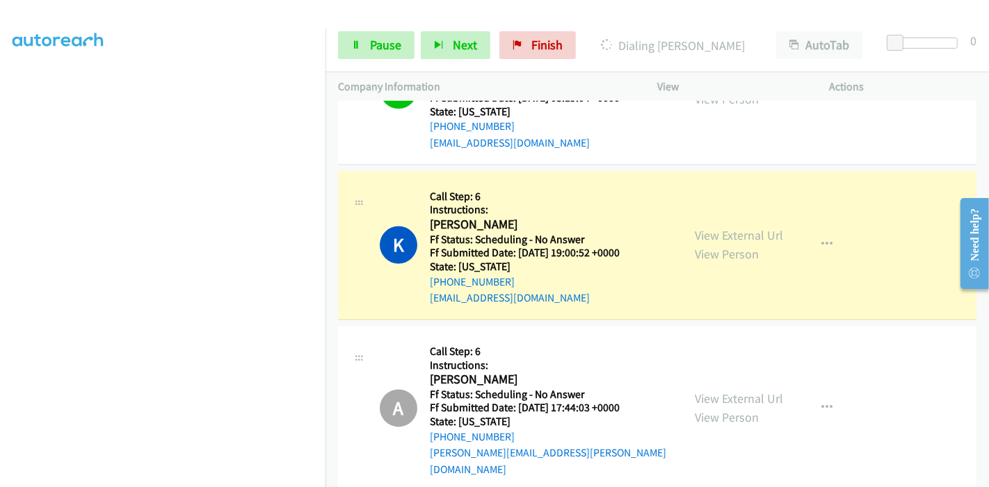
scroll to position [0, 0]
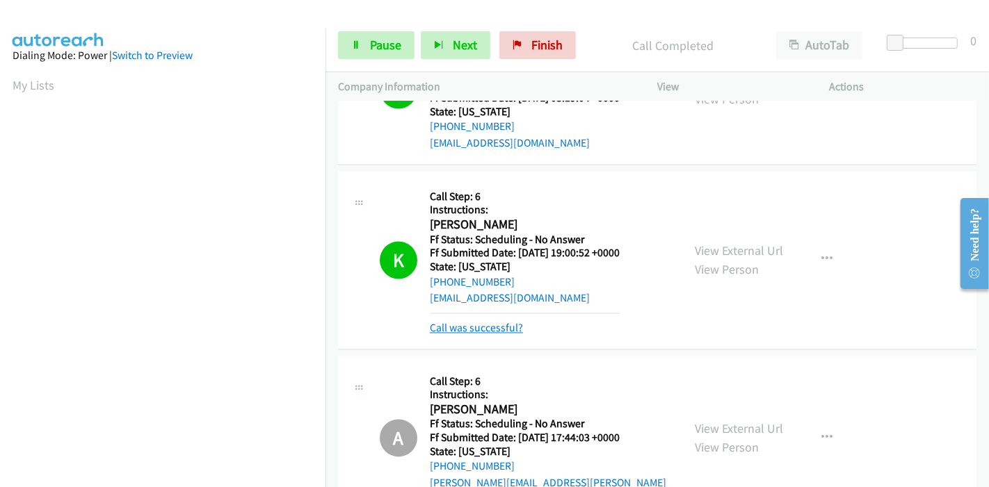
click at [503, 322] on link "Call was successful?" at bounding box center [476, 328] width 93 height 13
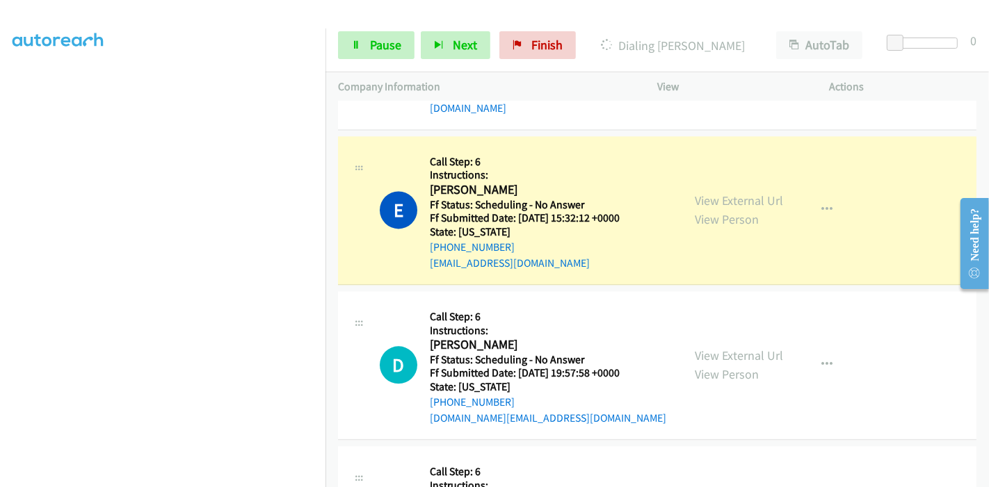
scroll to position [2626, 0]
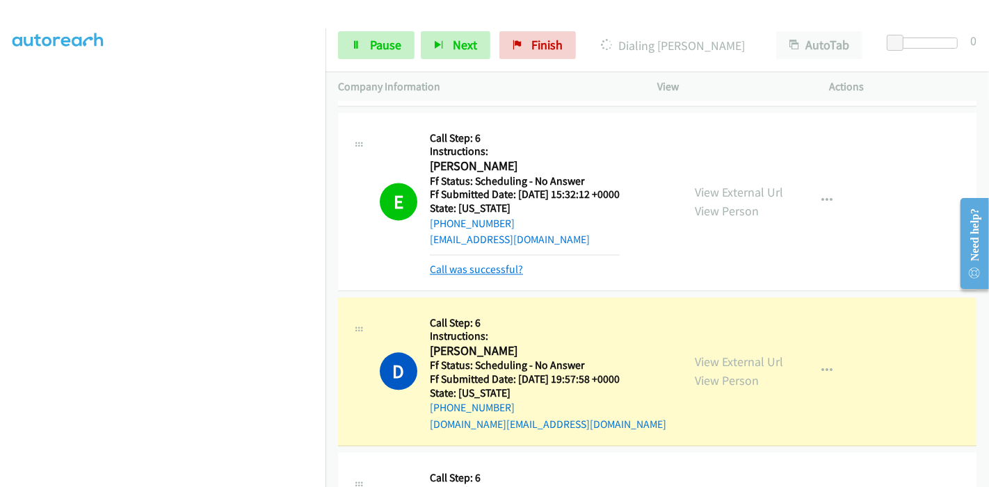
click at [480, 263] on link "Call was successful?" at bounding box center [476, 269] width 93 height 13
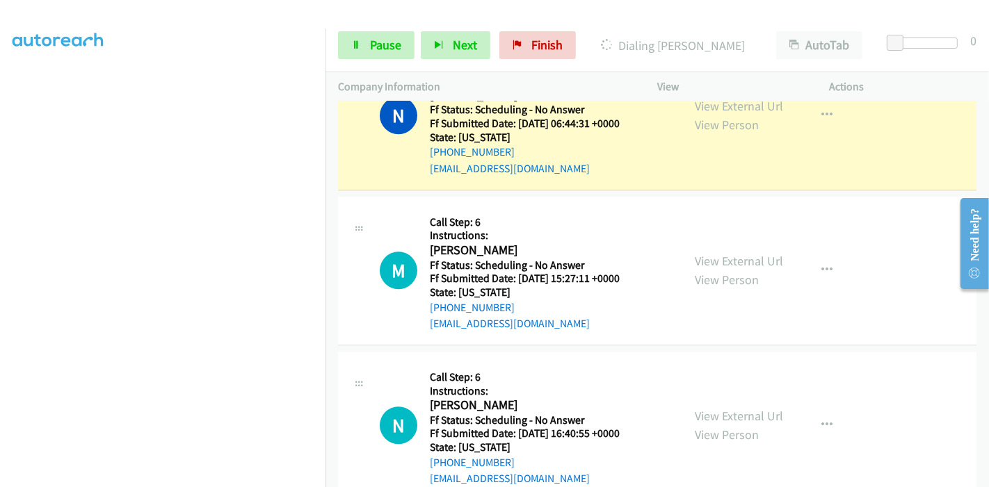
scroll to position [3273, 0]
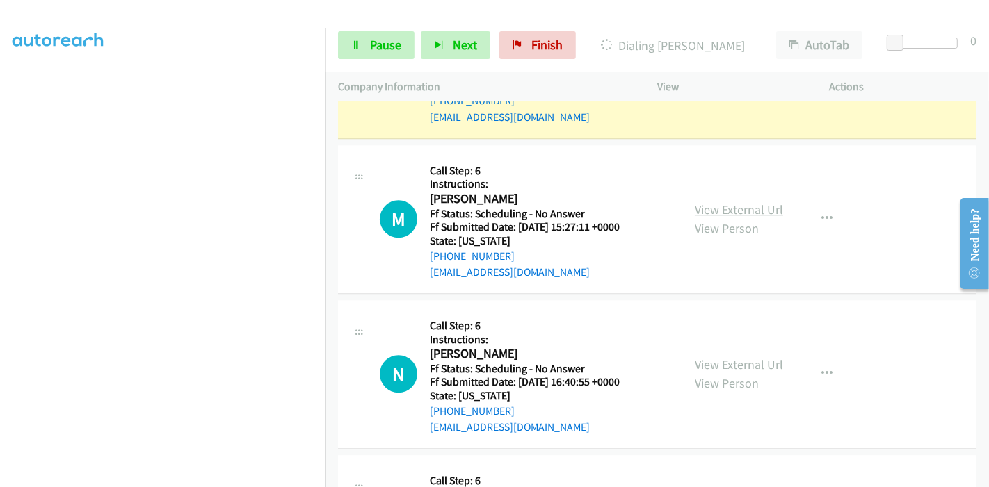
click at [725, 202] on link "View External Url" at bounding box center [738, 210] width 88 height 16
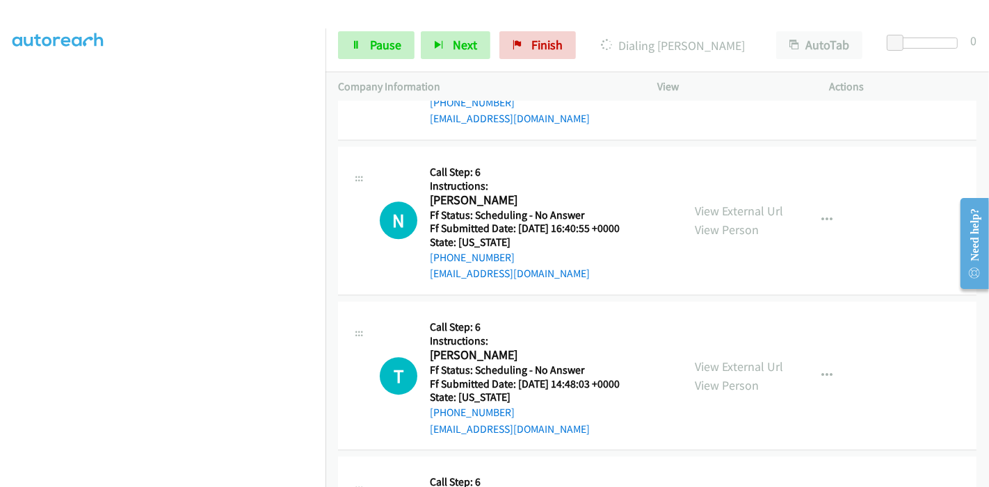
scroll to position [3428, 0]
click at [720, 202] on link "View External Url" at bounding box center [738, 210] width 88 height 16
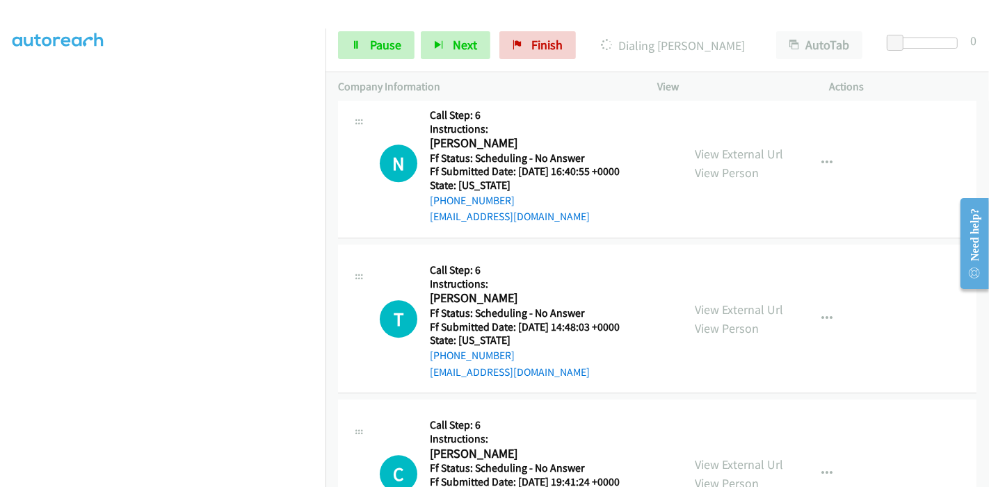
scroll to position [3505, 0]
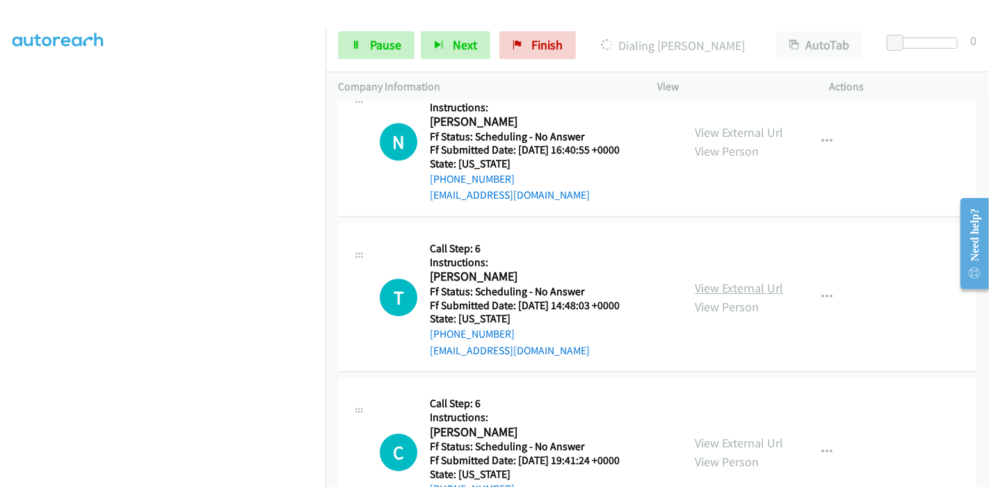
click at [695, 280] on link "View External Url" at bounding box center [738, 288] width 88 height 16
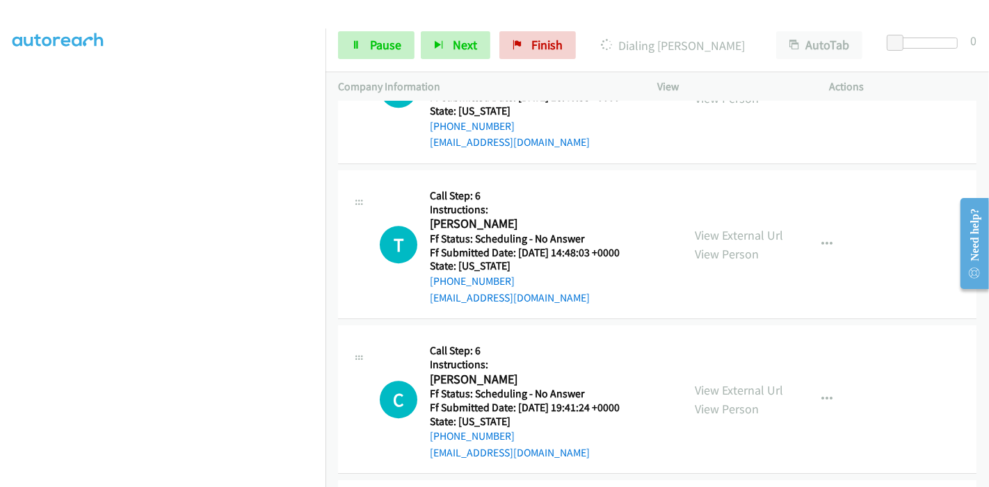
scroll to position [3582, 0]
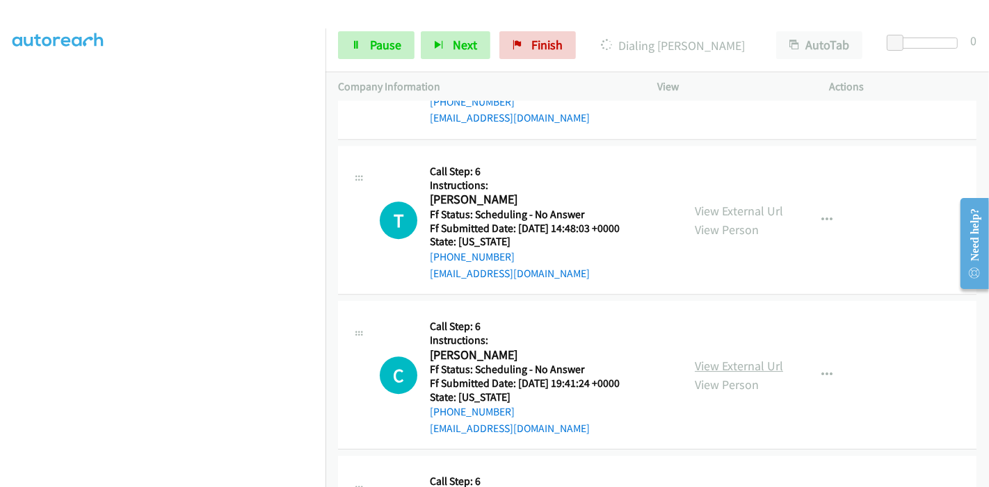
click at [717, 358] on link "View External Url" at bounding box center [738, 366] width 88 height 16
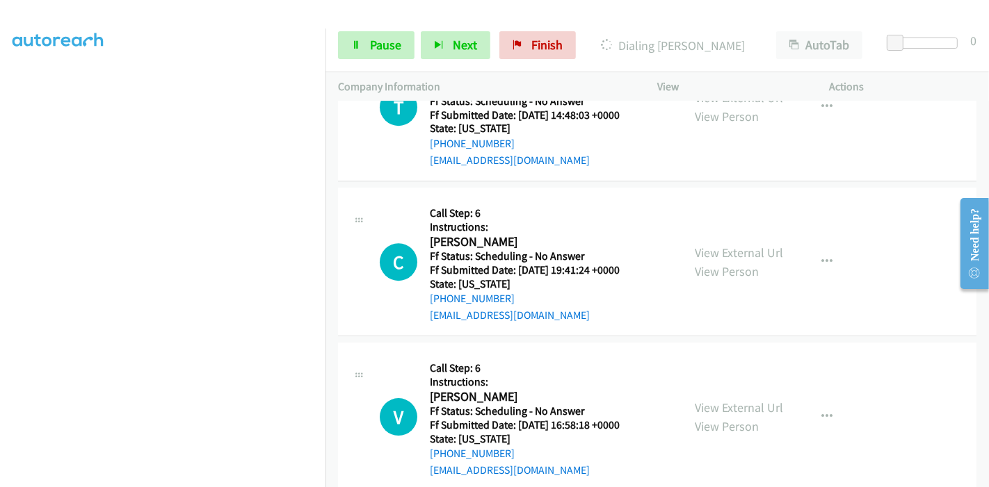
scroll to position [3737, 0]
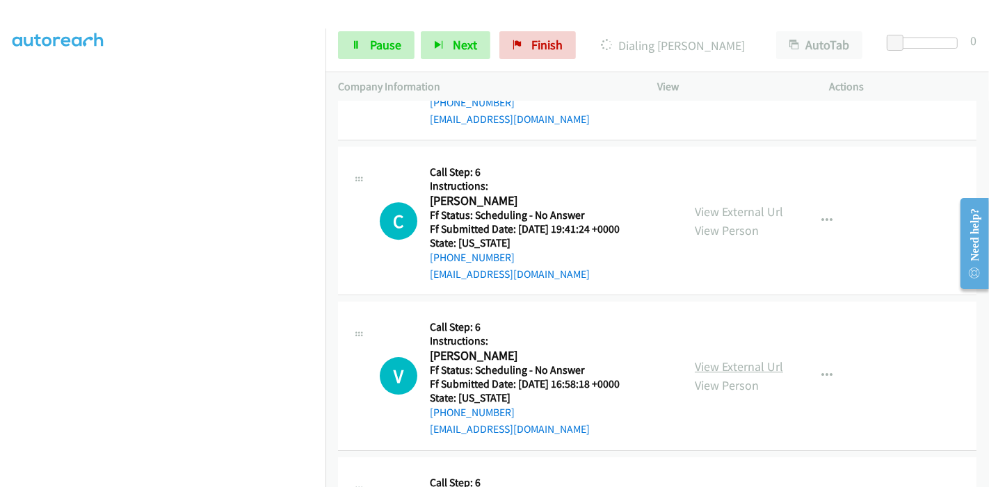
click at [719, 359] on link "View External Url" at bounding box center [738, 367] width 88 height 16
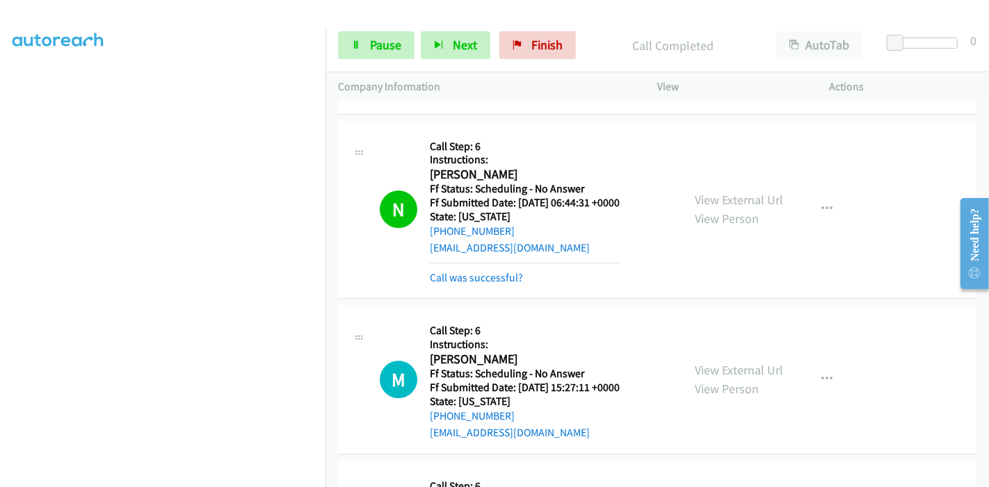
scroll to position [3149, 0]
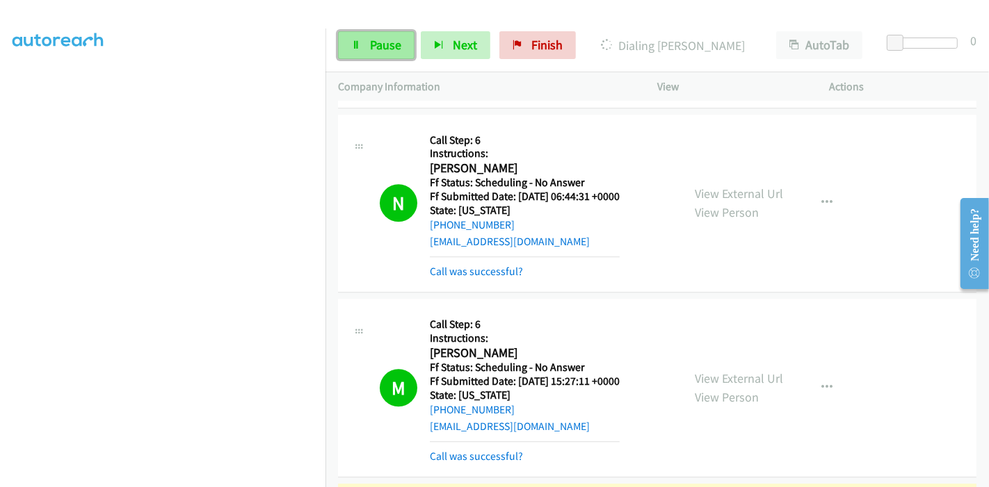
click at [385, 49] on span "Pause" at bounding box center [385, 45] width 31 height 16
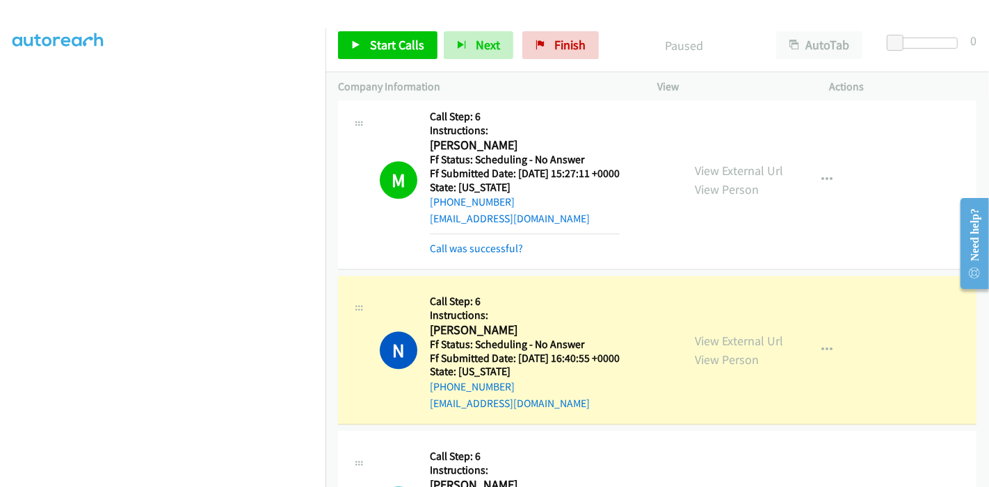
scroll to position [3380, 0]
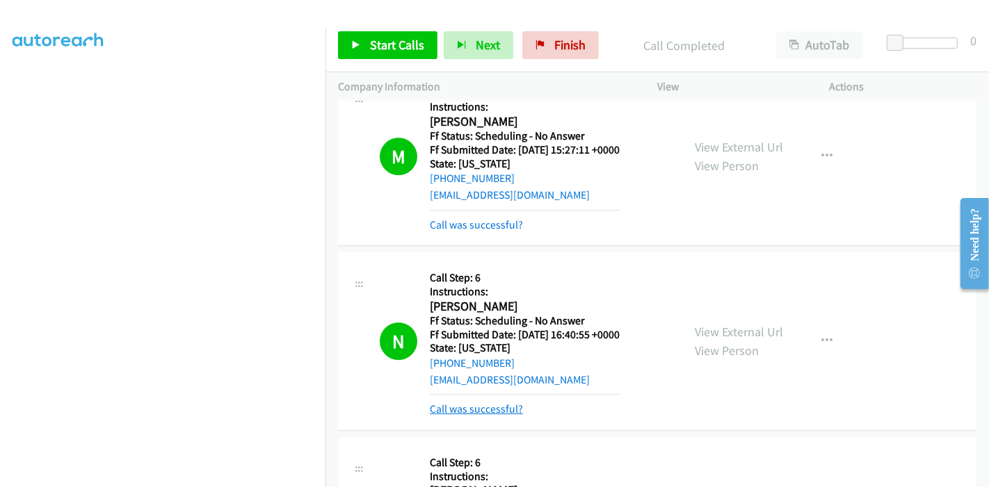
click at [495, 403] on link "Call was successful?" at bounding box center [476, 409] width 93 height 13
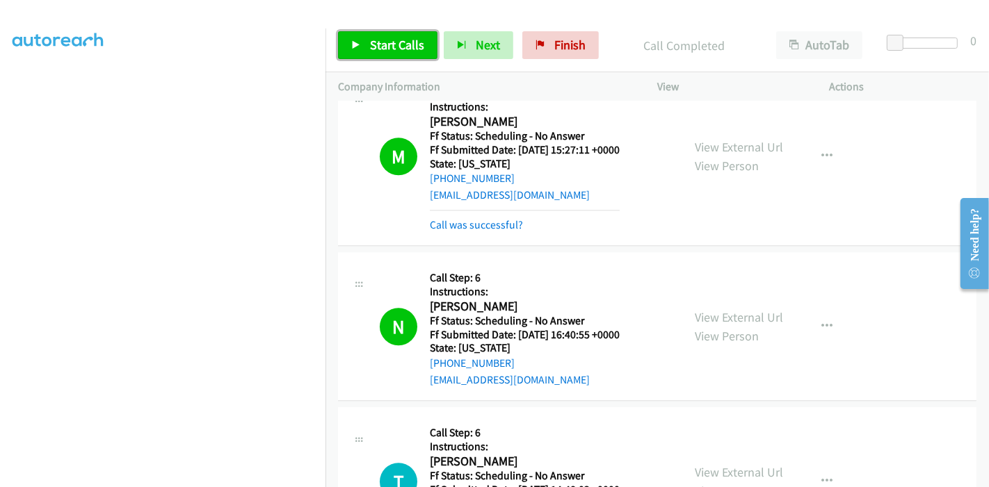
click at [359, 53] on link "Start Calls" at bounding box center [387, 45] width 99 height 28
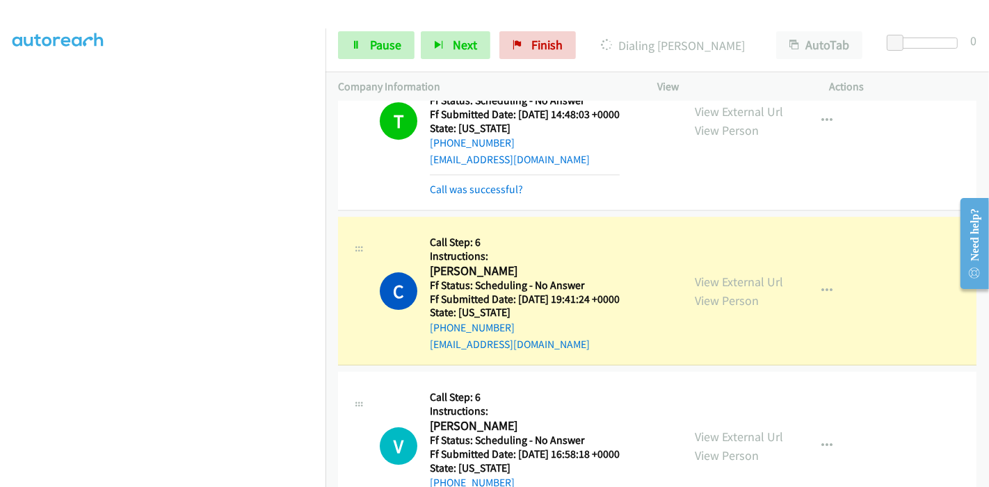
scroll to position [3689, 0]
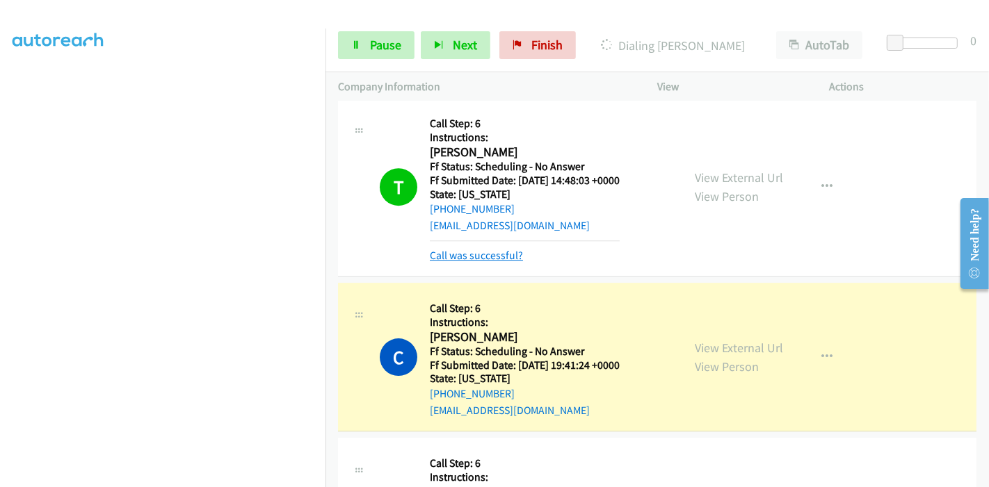
click at [467, 249] on link "Call was successful?" at bounding box center [476, 255] width 93 height 13
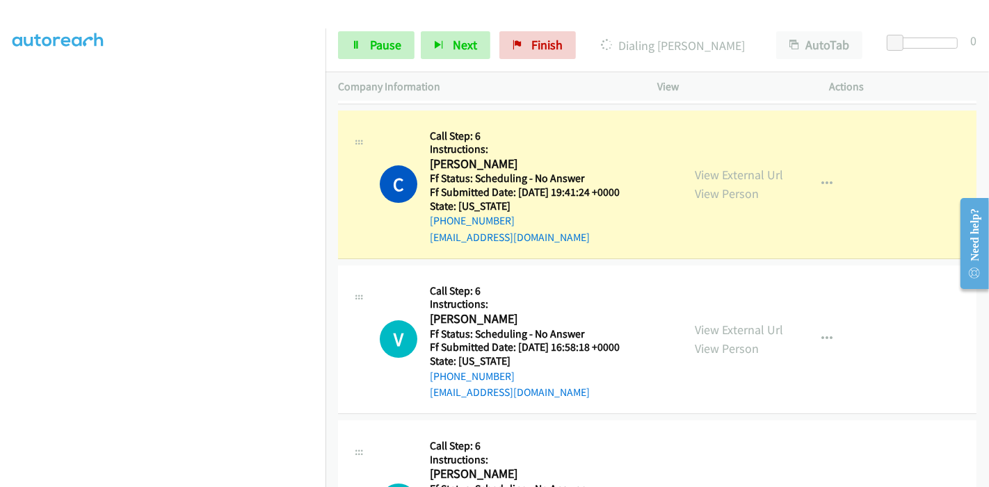
scroll to position [3844, 0]
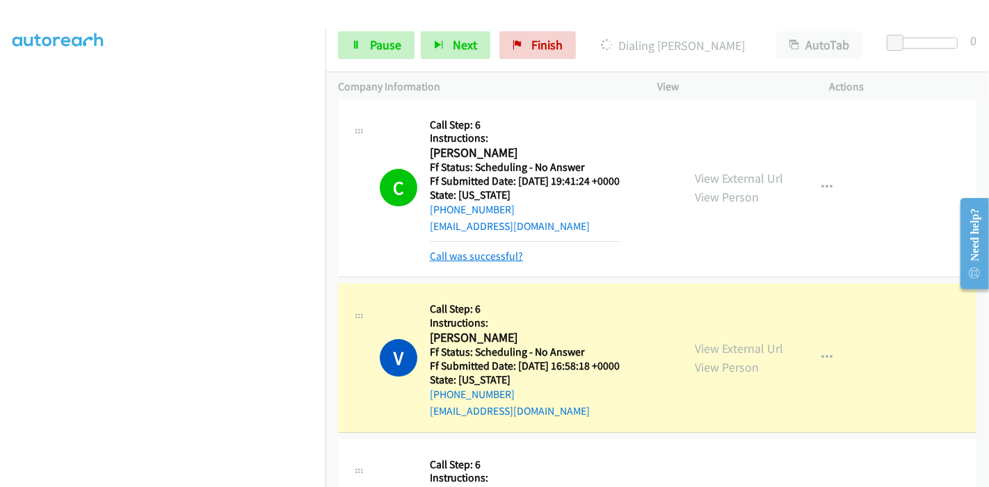
click at [481, 250] on link "Call was successful?" at bounding box center [476, 256] width 93 height 13
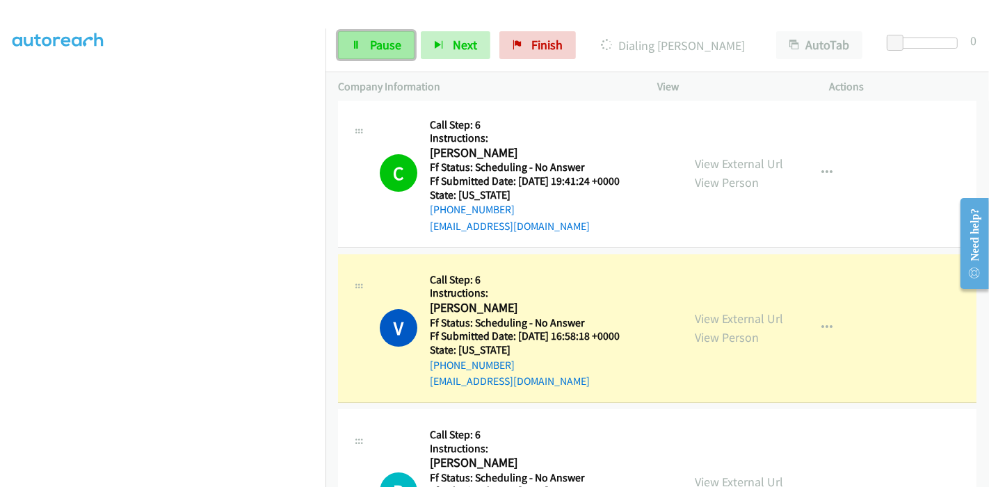
click at [375, 35] on link "Pause" at bounding box center [376, 45] width 76 height 28
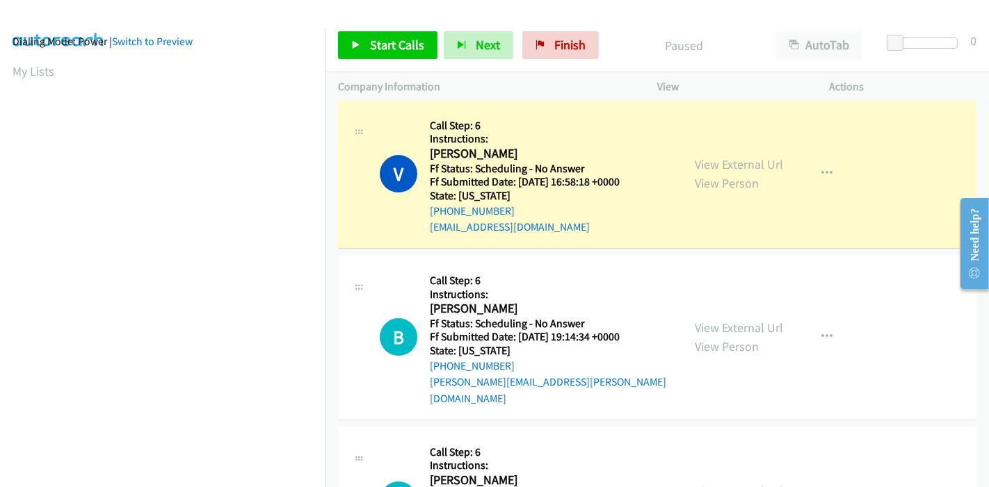
scroll to position [0, 0]
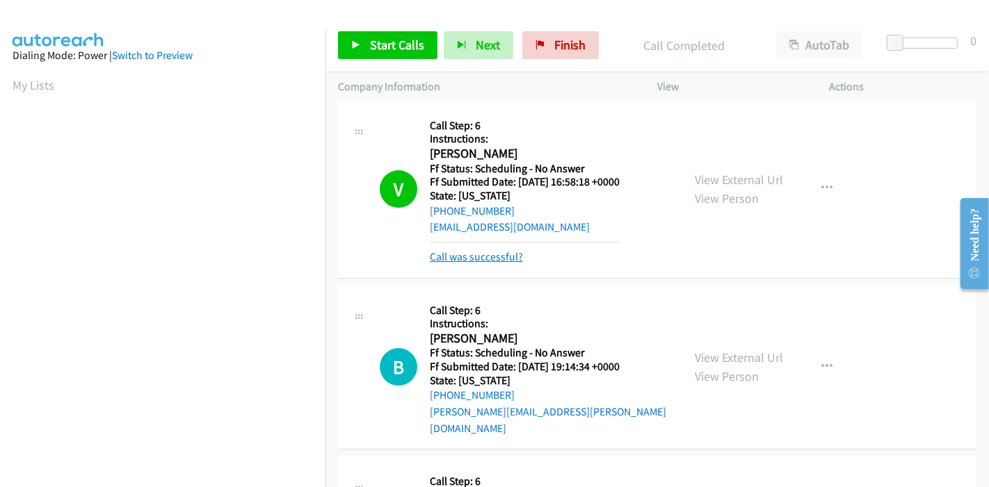
click at [489, 250] on link "Call was successful?" at bounding box center [476, 256] width 93 height 13
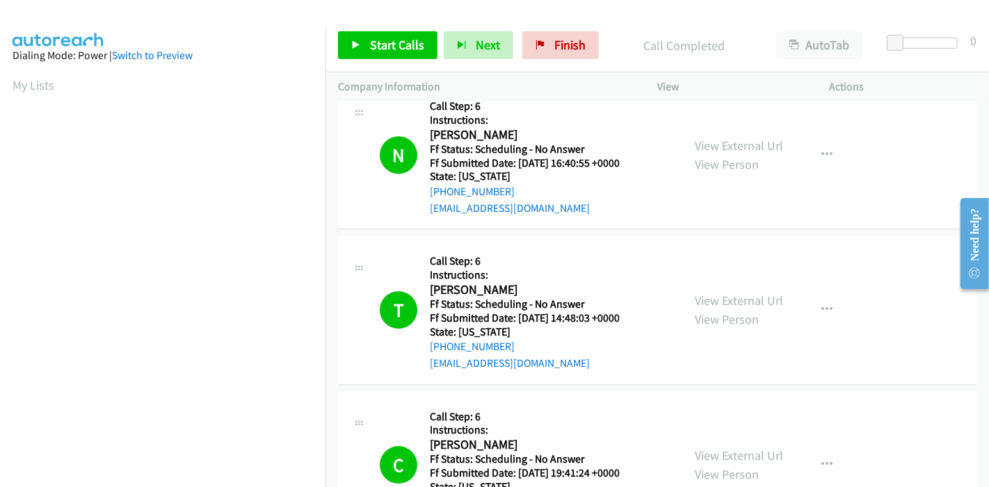
scroll to position [3535, 0]
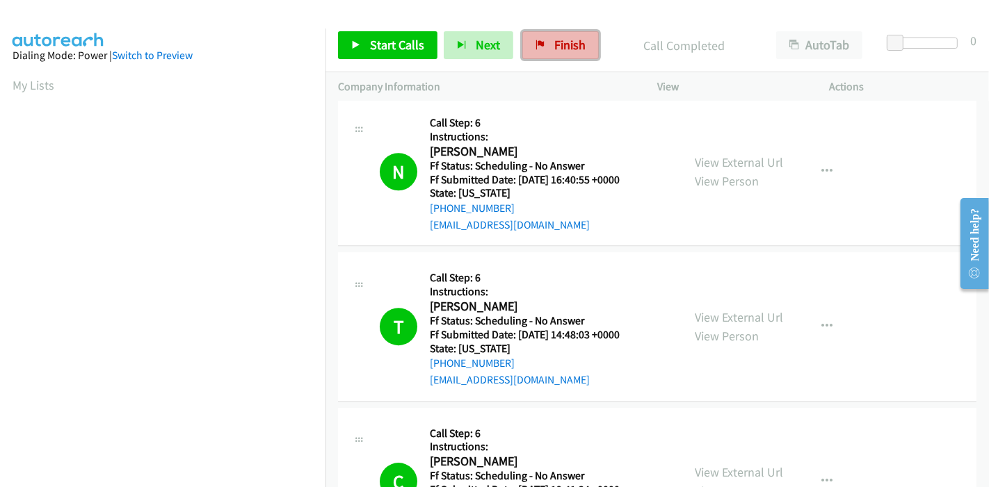
click at [554, 52] on span "Finish" at bounding box center [569, 45] width 31 height 16
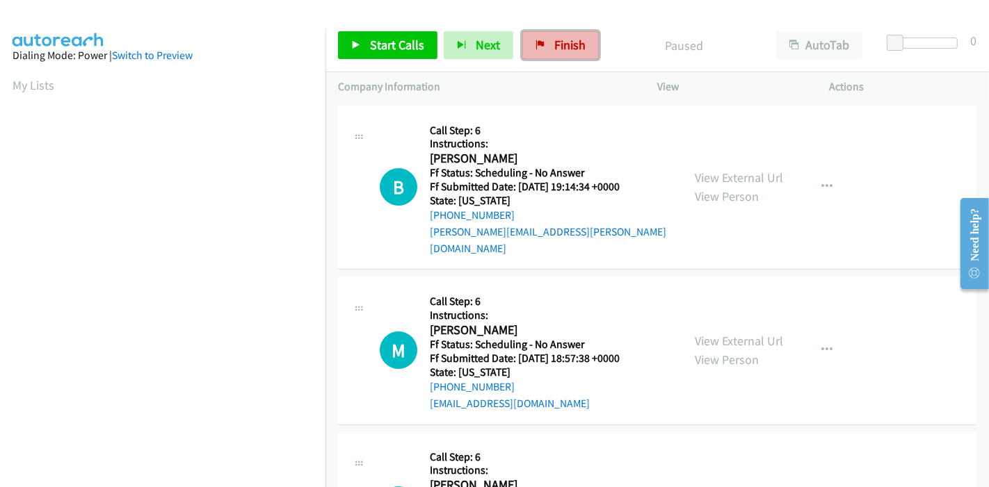
click at [556, 42] on span "Finish" at bounding box center [569, 45] width 31 height 16
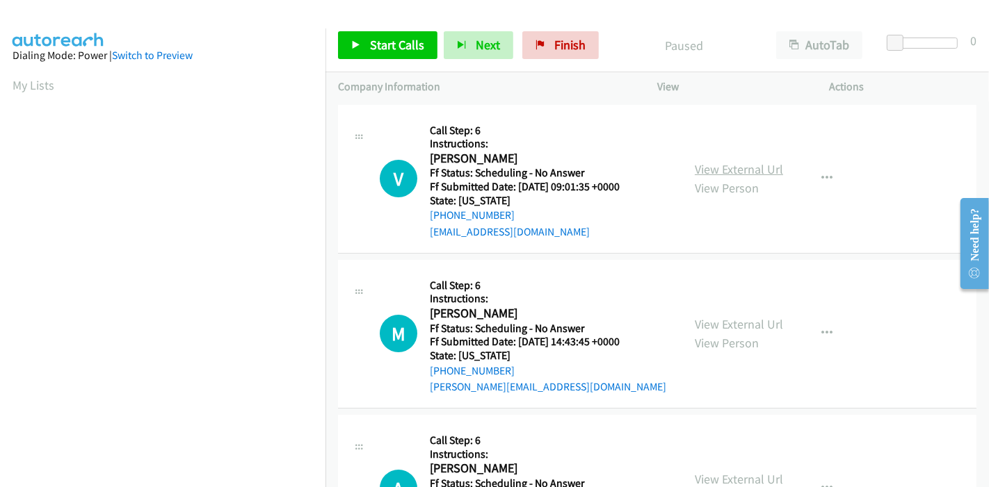
click at [736, 168] on link "View External Url" at bounding box center [738, 169] width 88 height 16
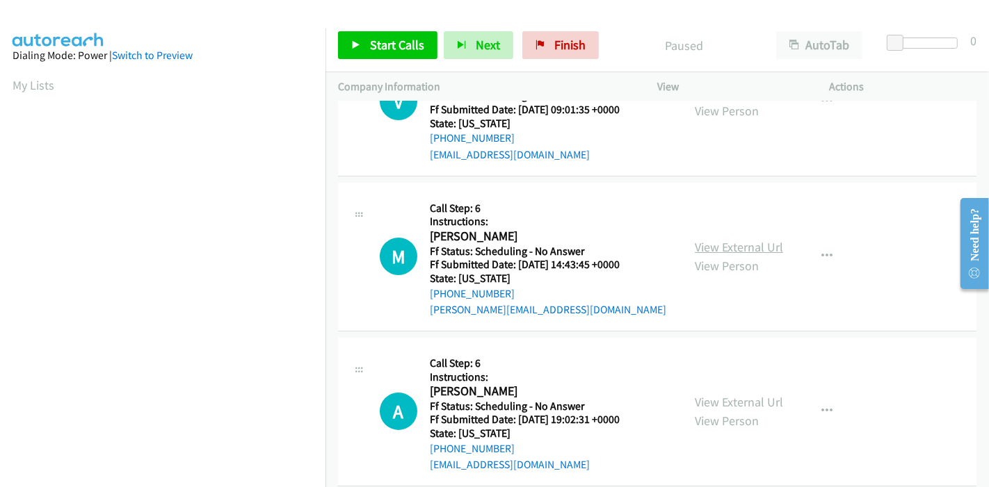
click at [710, 239] on link "View External Url" at bounding box center [738, 247] width 88 height 16
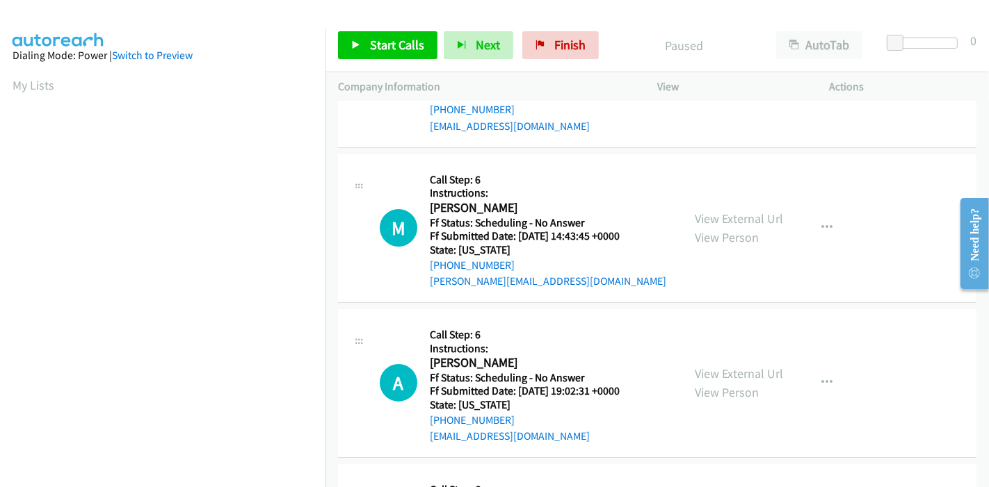
scroll to position [154, 0]
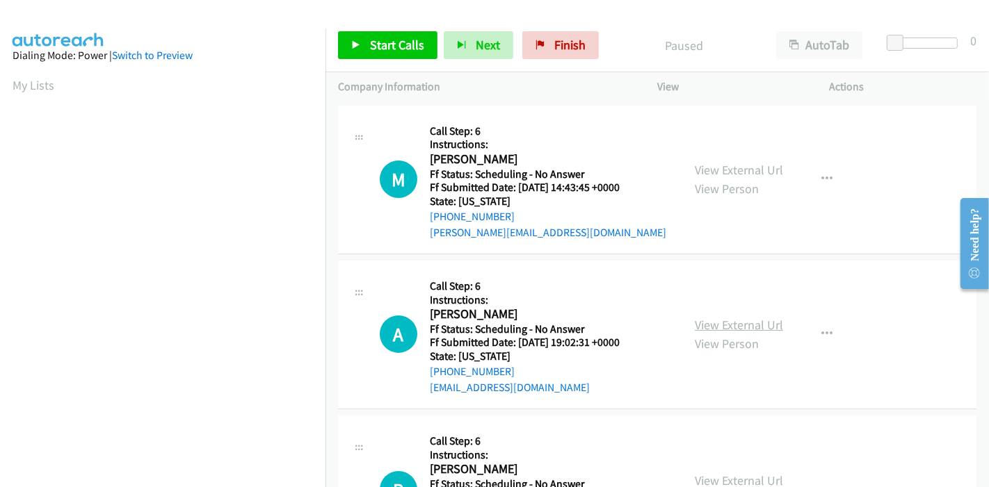
click at [709, 321] on link "View External Url" at bounding box center [738, 325] width 88 height 16
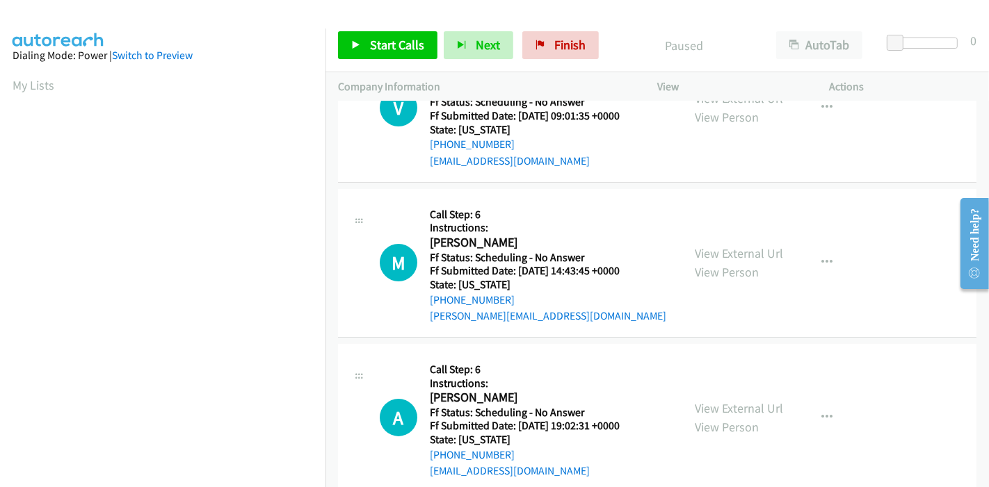
scroll to position [0, 0]
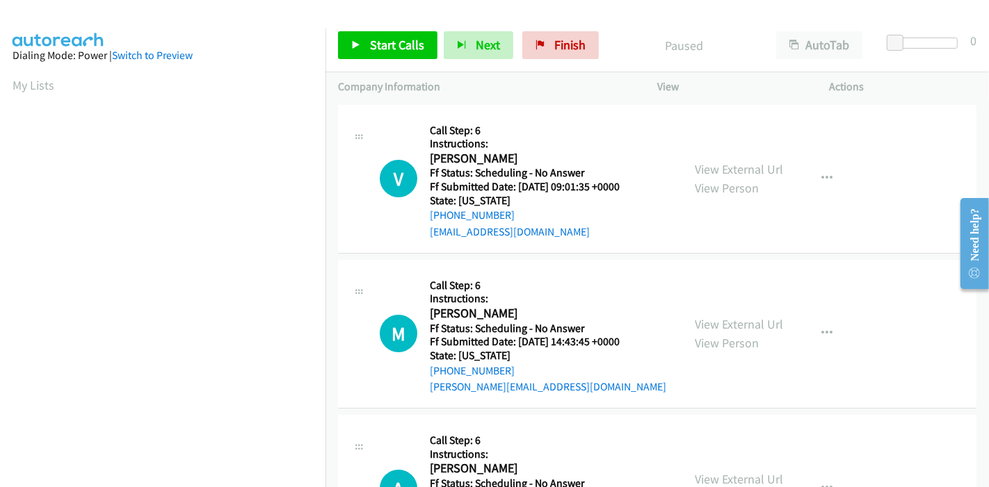
click at [391, 31] on div "Start Calls Pause Next Finish Paused AutoTab AutoTab 0" at bounding box center [656, 46] width 663 height 54
click at [389, 38] on span "Start Calls" at bounding box center [397, 45] width 54 height 16
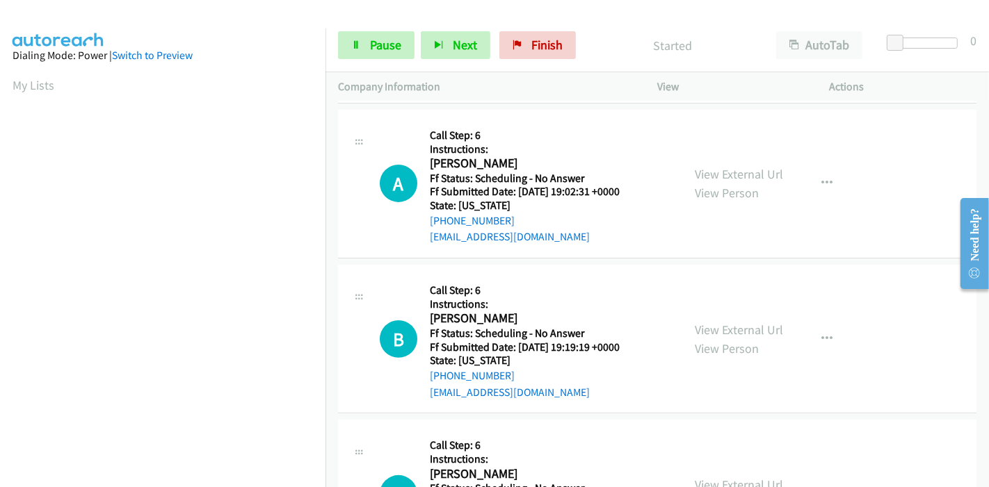
scroll to position [309, 0]
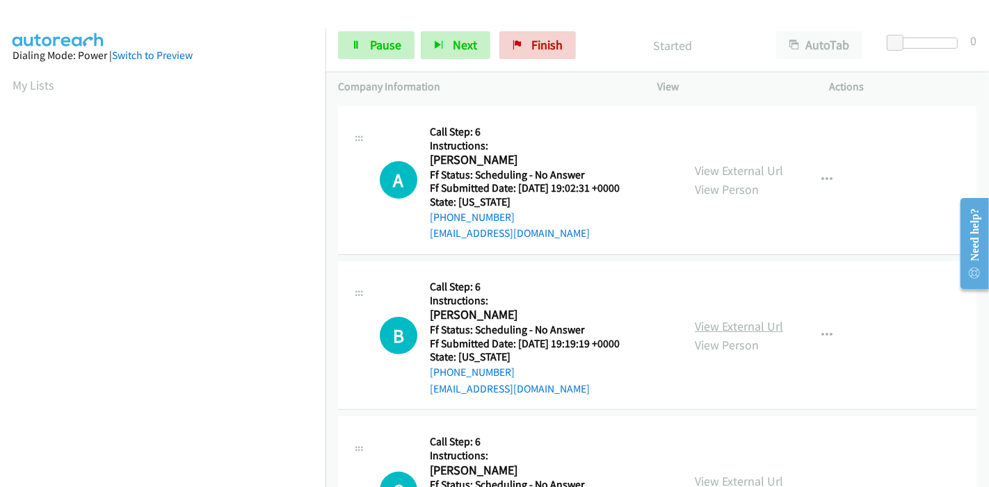
click at [713, 323] on link "View External Url" at bounding box center [738, 326] width 88 height 16
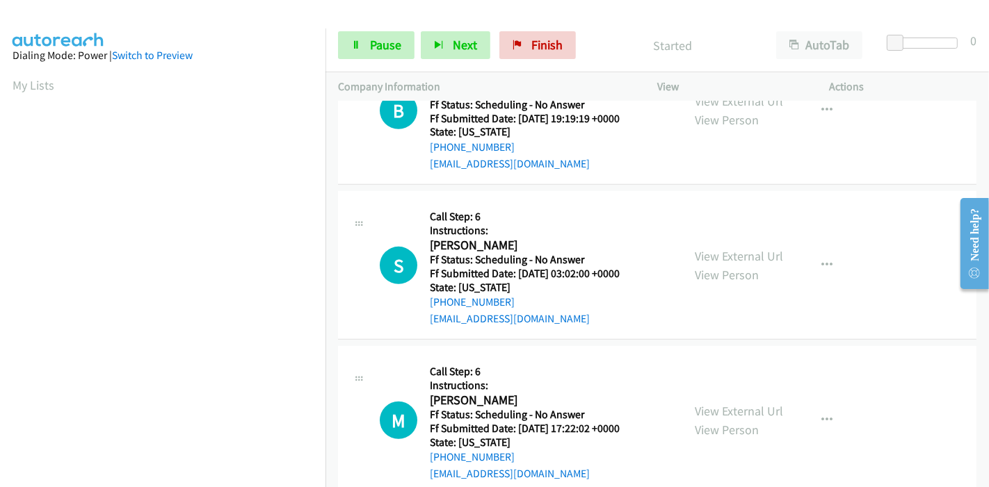
scroll to position [540, 0]
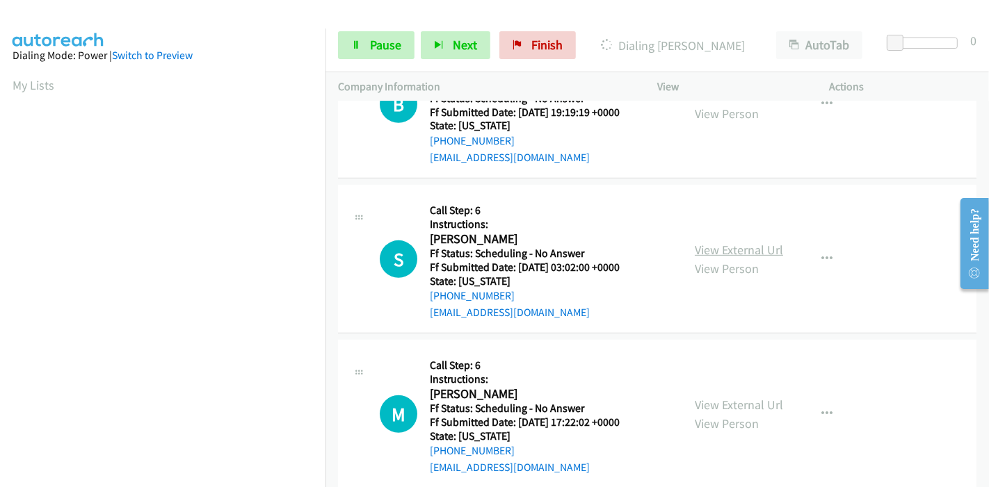
click at [720, 243] on link "View External Url" at bounding box center [738, 250] width 88 height 16
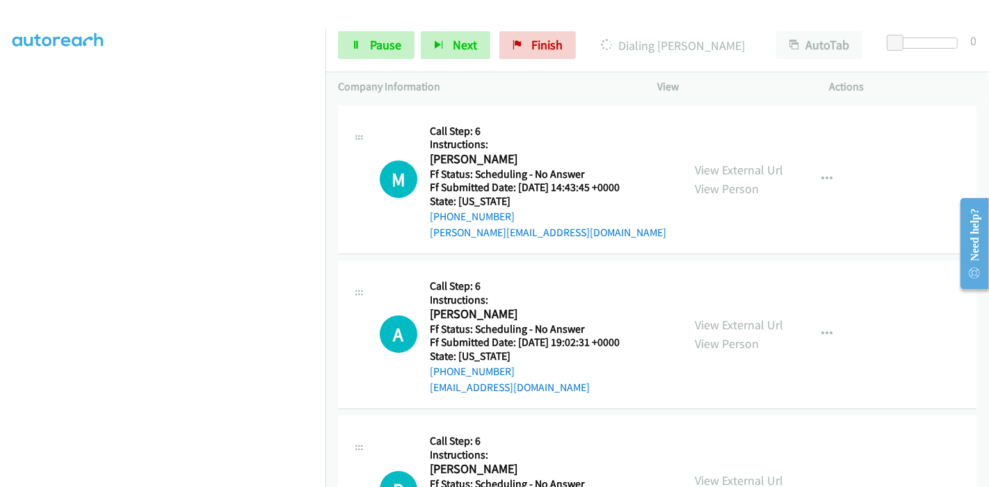
scroll to position [0, 0]
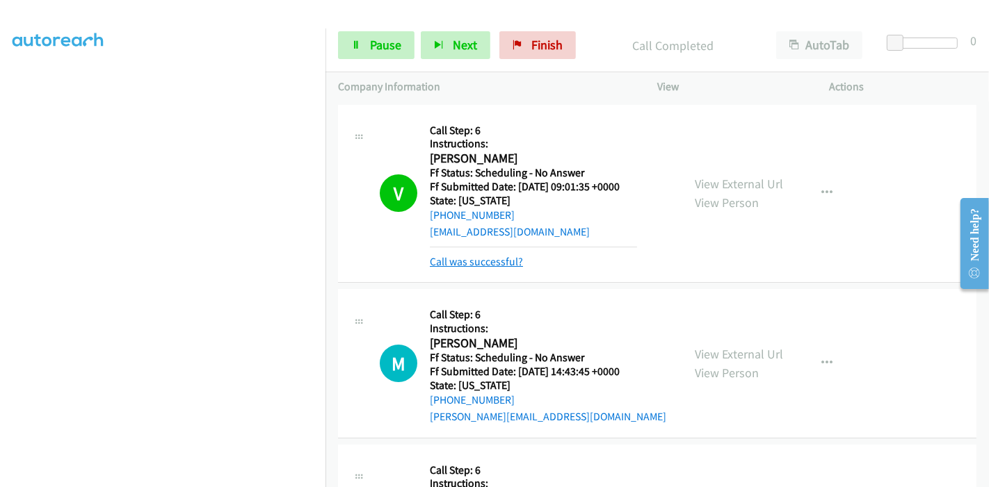
click at [472, 259] on link "Call was successful?" at bounding box center [476, 261] width 93 height 13
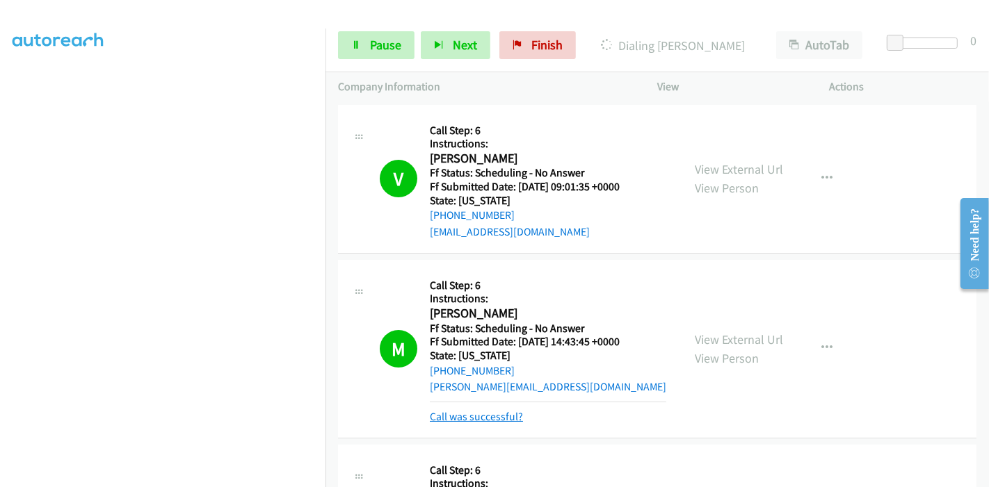
click at [476, 413] on link "Call was successful?" at bounding box center [476, 416] width 93 height 13
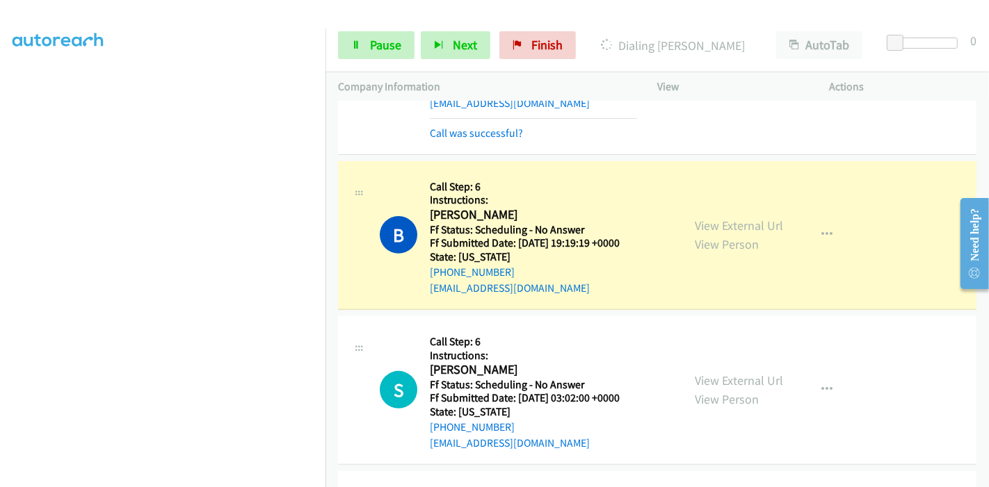
scroll to position [463, 0]
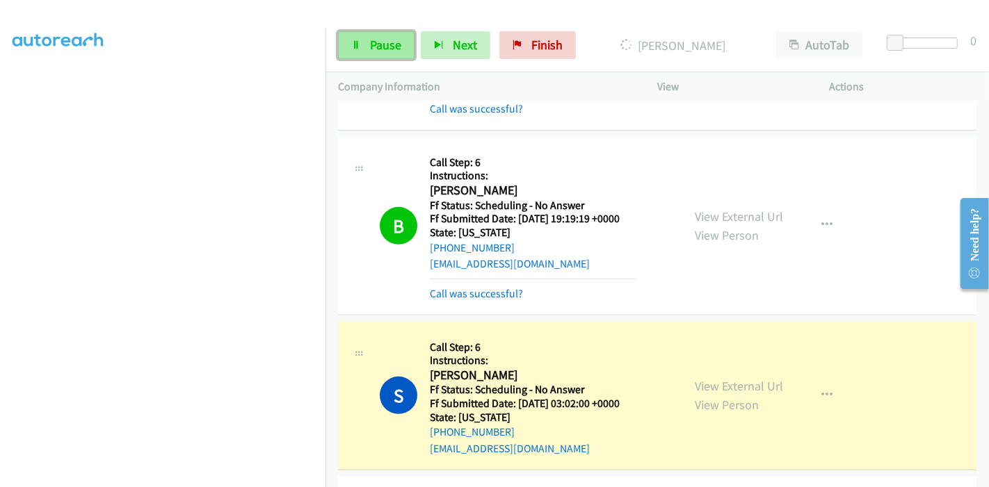
click at [384, 54] on link "Pause" at bounding box center [376, 45] width 76 height 28
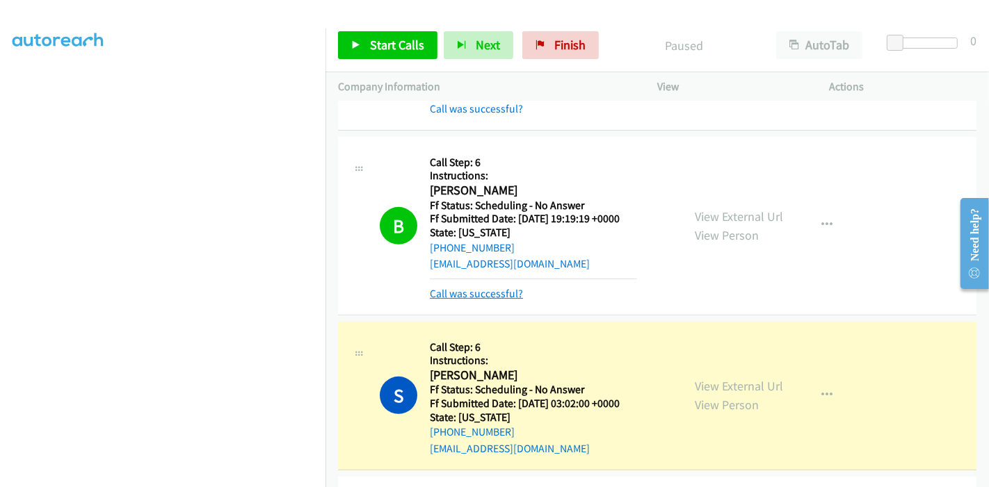
click at [469, 297] on link "Call was successful?" at bounding box center [476, 293] width 93 height 13
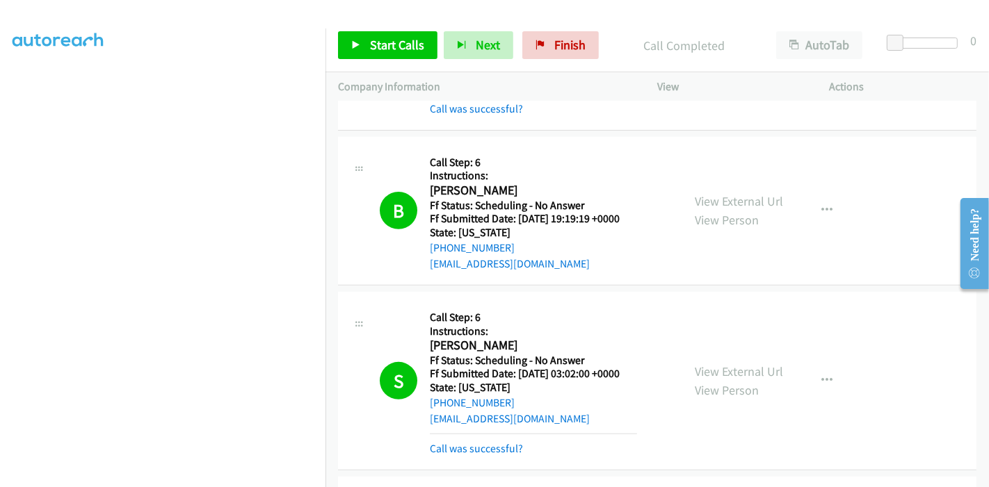
scroll to position [540, 0]
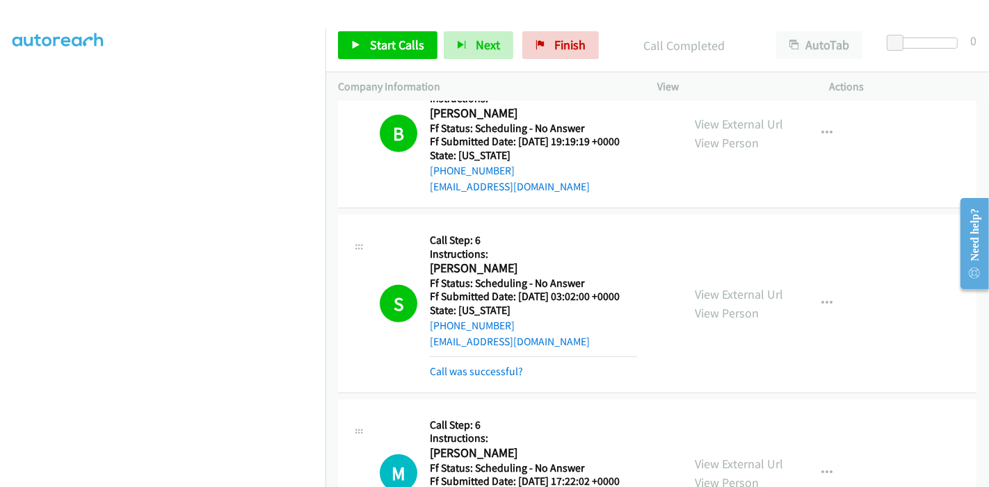
click at [480, 379] on div "S Callback Scheduled Call Step: 6 Instructions: Sahil Rao America/Chicago Ff St…" at bounding box center [657, 304] width 638 height 179
click at [481, 374] on link "Call was successful?" at bounding box center [476, 371] width 93 height 13
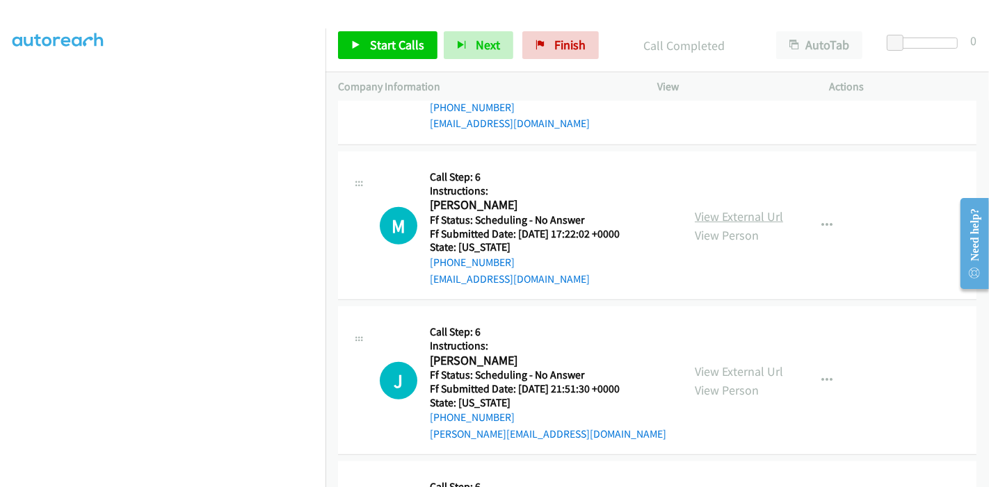
scroll to position [772, 0]
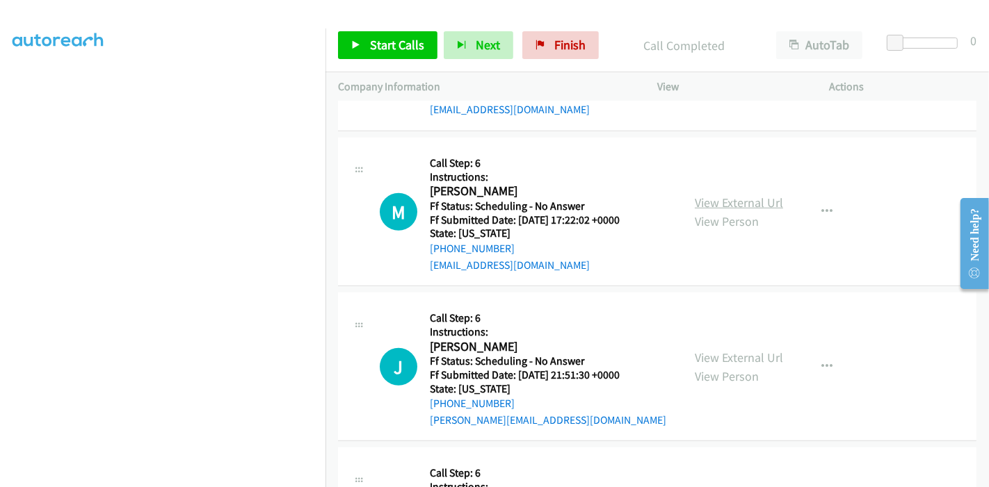
click at [719, 200] on link "View External Url" at bounding box center [738, 203] width 88 height 16
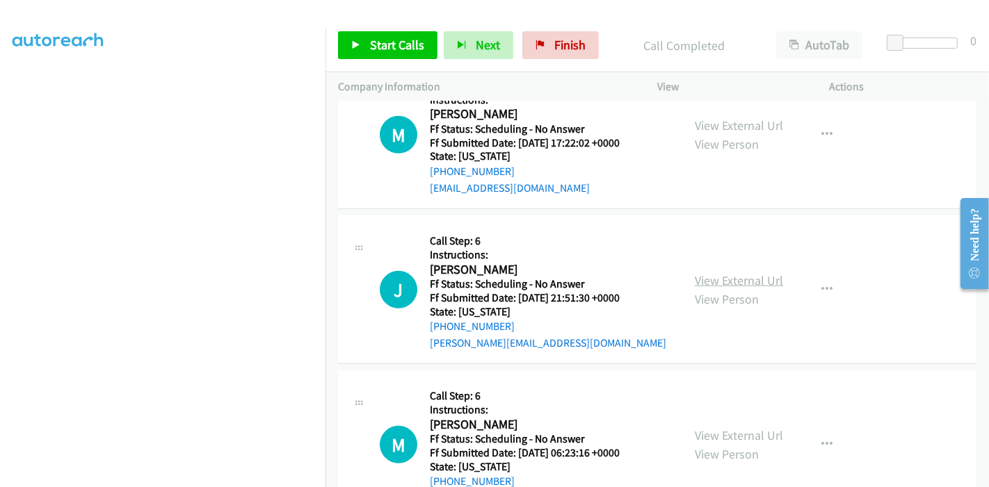
click at [717, 277] on link "View External Url" at bounding box center [738, 281] width 88 height 16
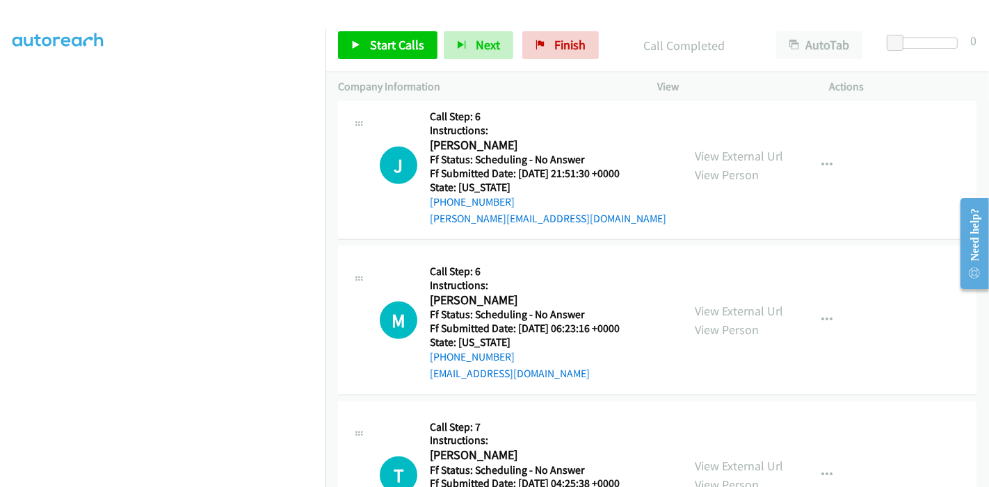
scroll to position [1004, 0]
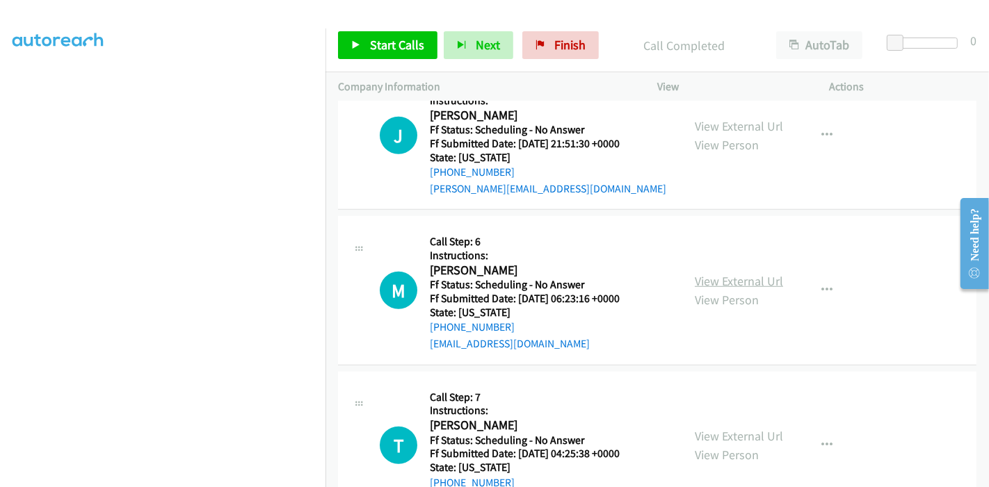
click at [697, 279] on link "View External Url" at bounding box center [738, 281] width 88 height 16
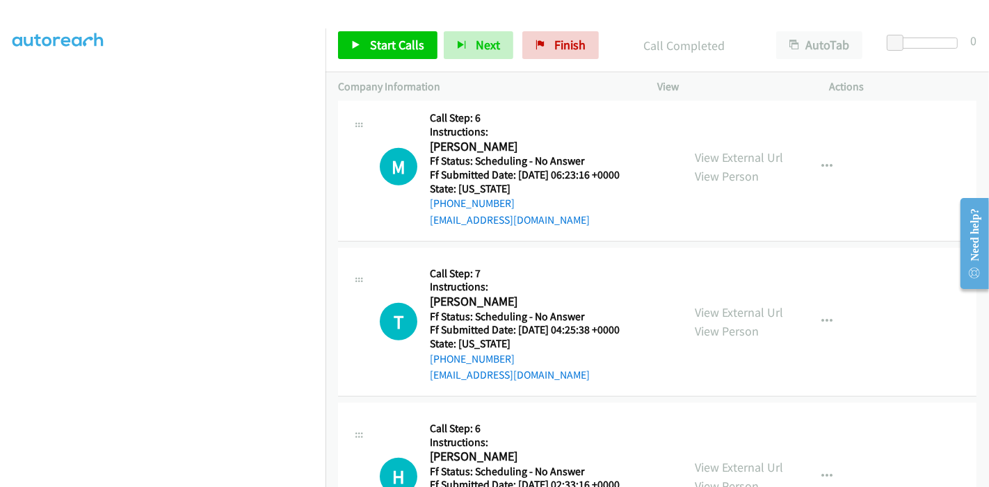
scroll to position [1158, 0]
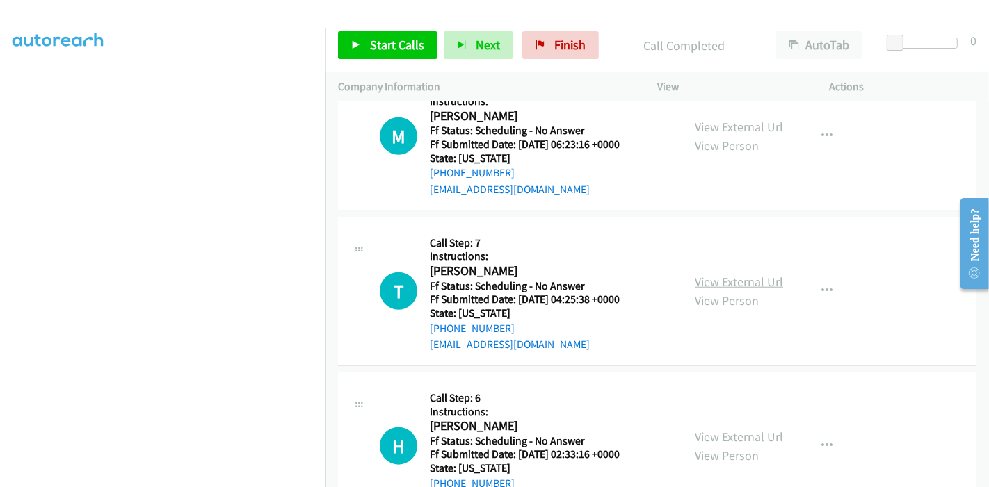
click at [694, 280] on link "View External Url" at bounding box center [738, 282] width 88 height 16
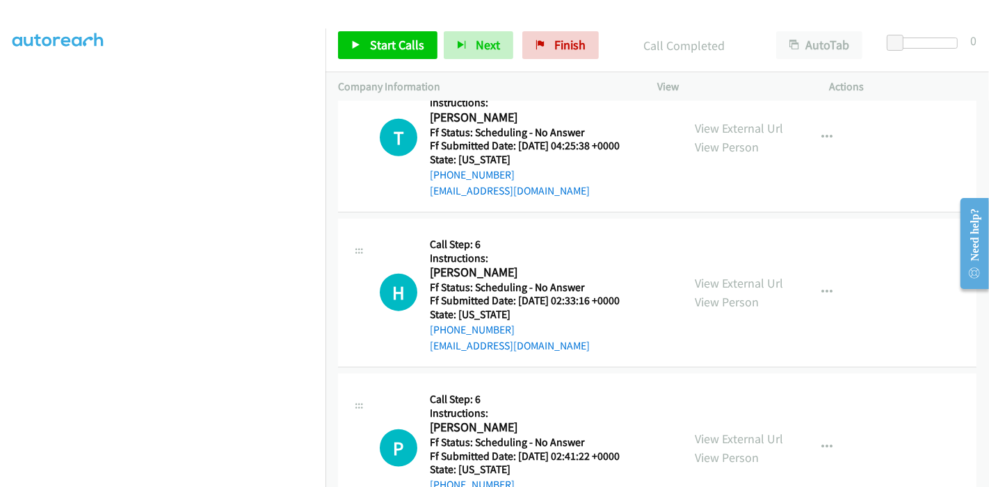
scroll to position [1313, 0]
click at [696, 277] on link "View External Url" at bounding box center [738, 283] width 88 height 16
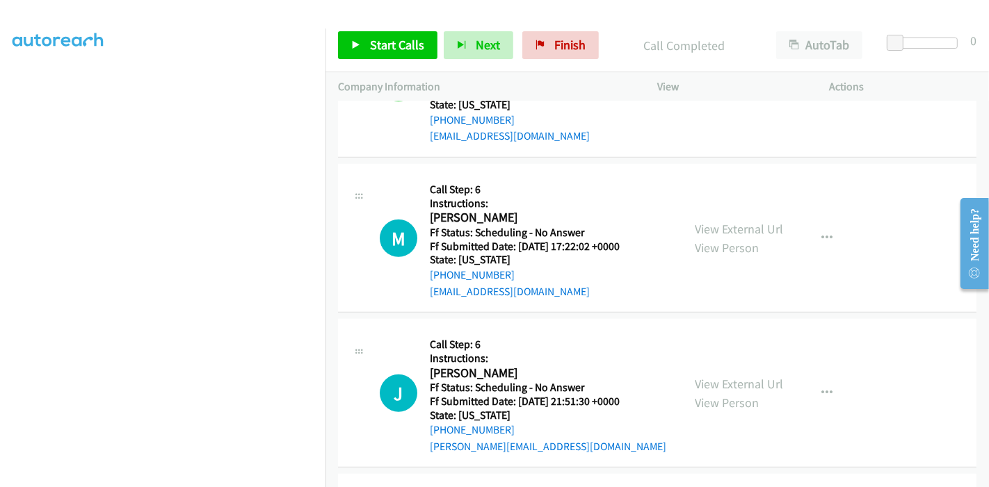
scroll to position [772, 0]
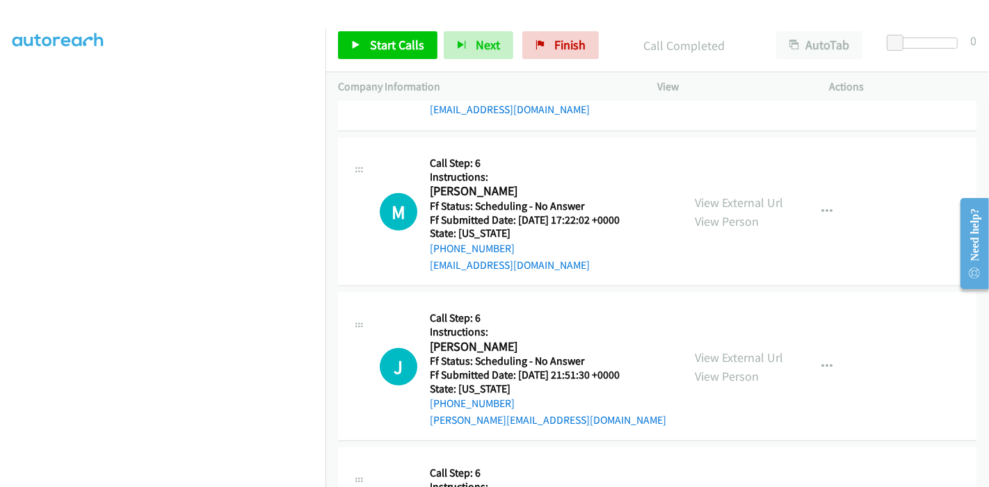
click at [377, 22] on div "Start Calls Pause Next Finish Call Completed AutoTab AutoTab 0" at bounding box center [656, 46] width 663 height 54
click at [377, 40] on span "Start Calls" at bounding box center [397, 45] width 54 height 16
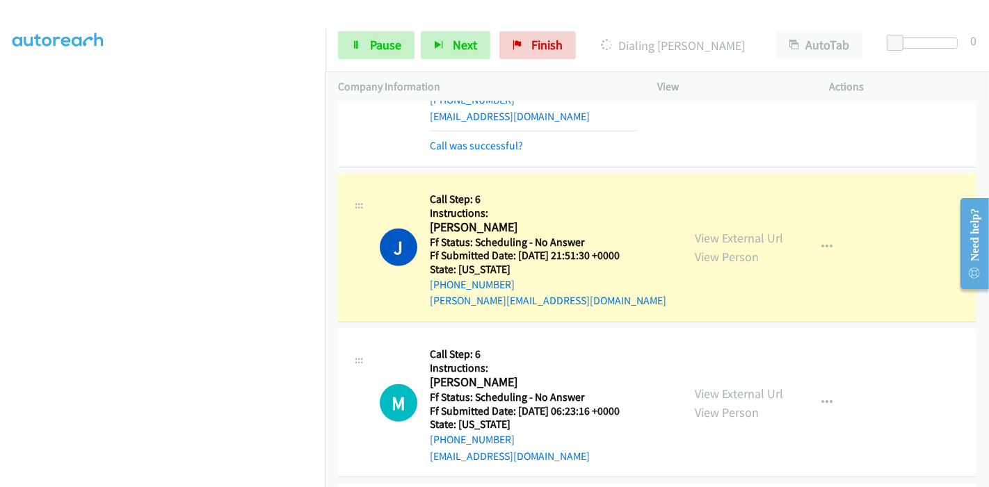
scroll to position [927, 0]
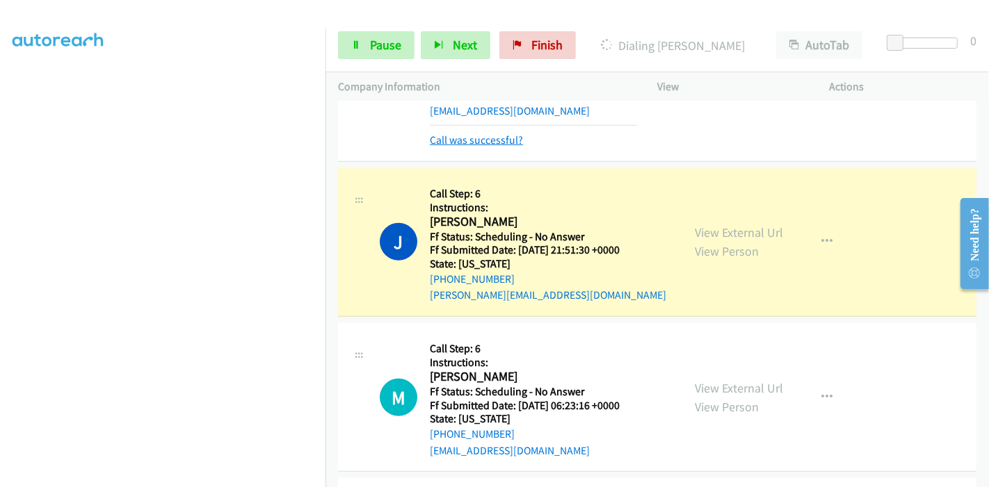
click at [464, 137] on link "Call was successful?" at bounding box center [476, 139] width 93 height 13
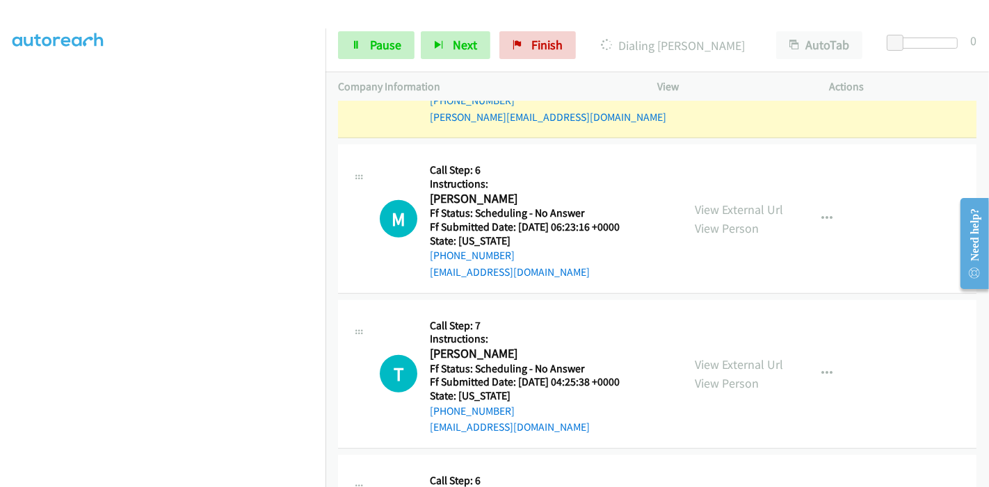
scroll to position [1081, 0]
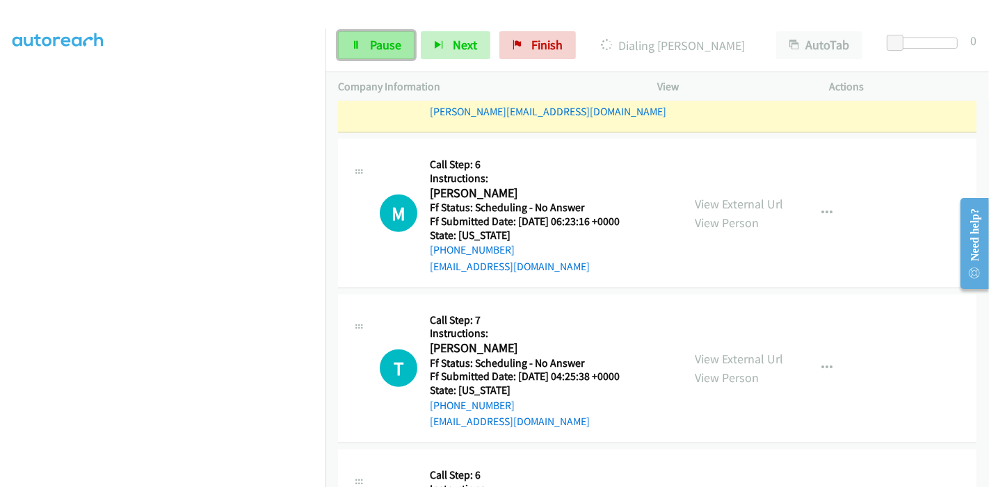
click at [377, 47] on span "Pause" at bounding box center [385, 45] width 31 height 16
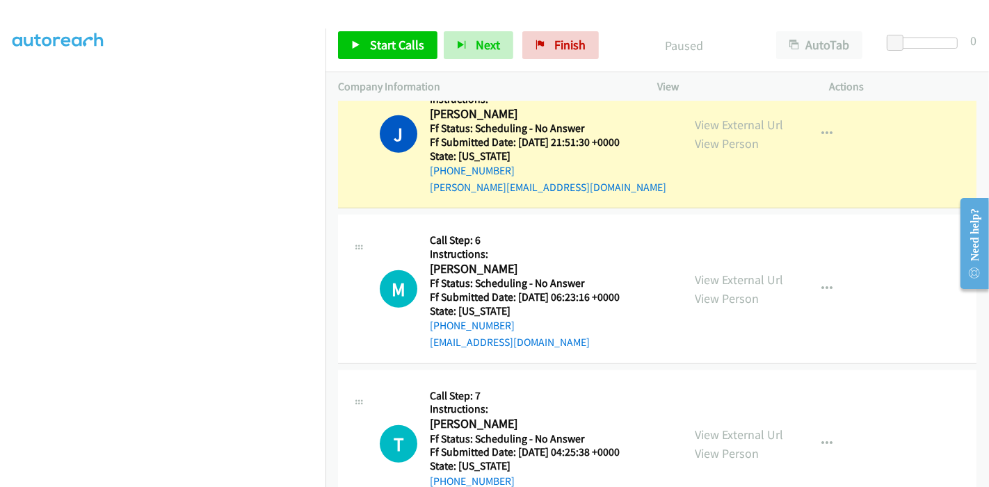
scroll to position [927, 0]
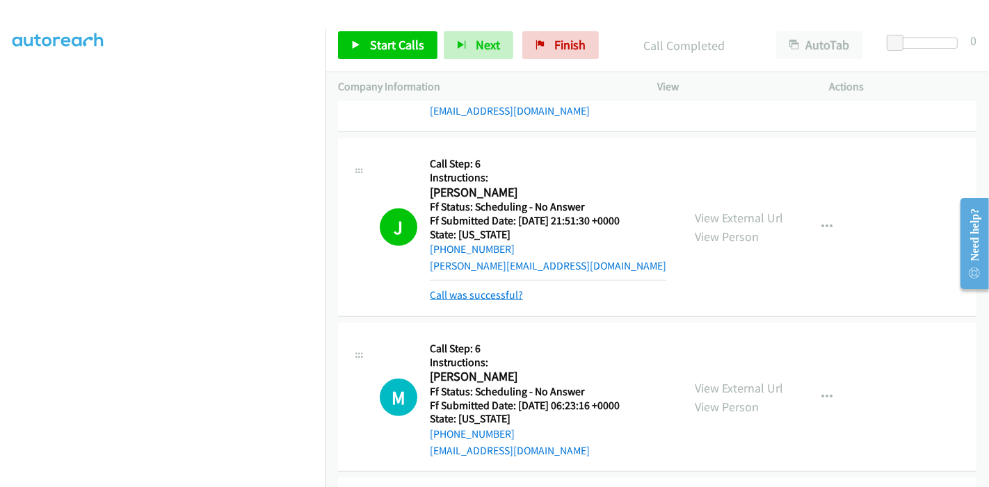
click at [494, 293] on link "Call was successful?" at bounding box center [476, 295] width 93 height 13
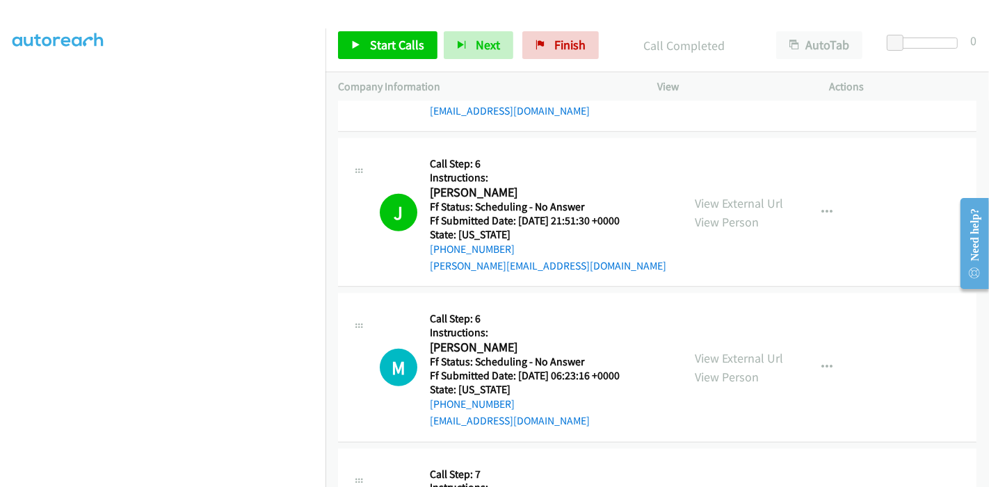
click at [853, 180] on div "View External Url View Person View External Url Email Schedule/Manage Callback …" at bounding box center [774, 212] width 185 height 123
click at [331, 120] on td "M Callback Scheduled Call Step: 6 Instructions: Mattie Bolus America/New_York F…" at bounding box center [656, 58] width 663 height 155
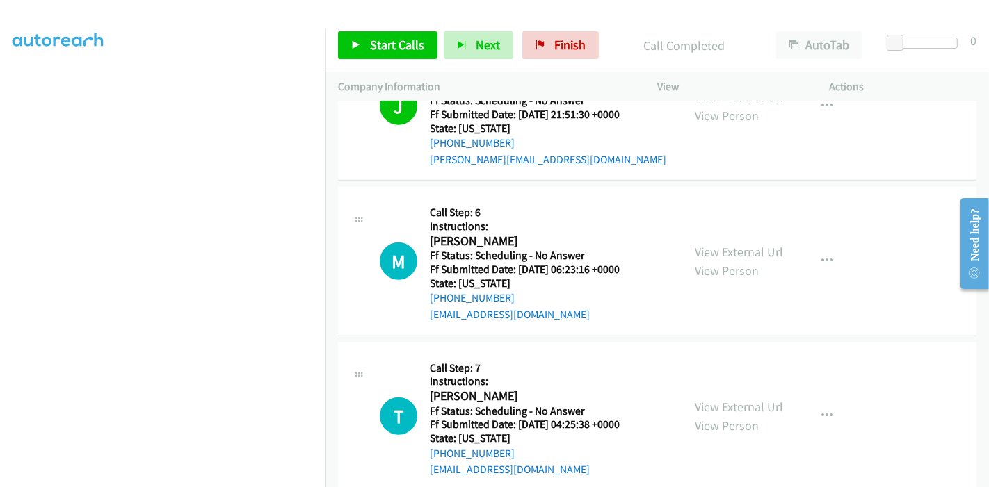
scroll to position [1081, 0]
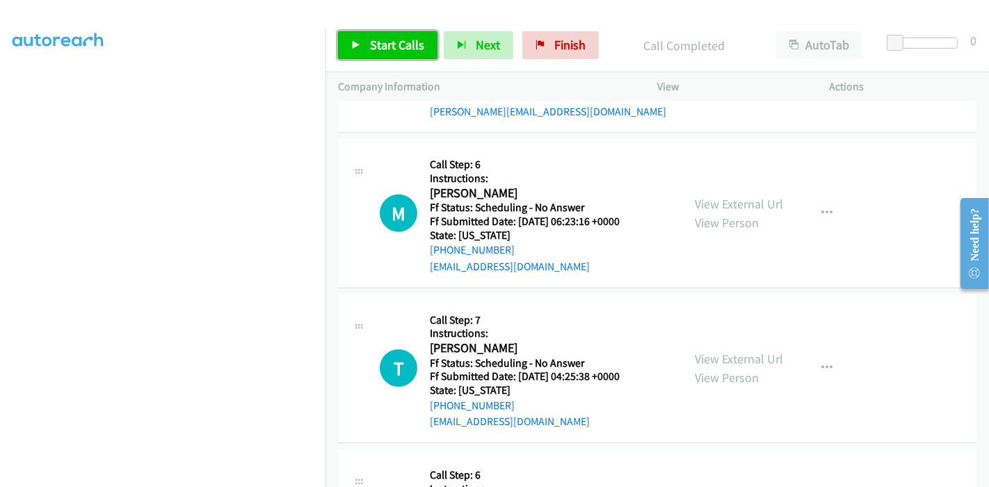
click at [362, 48] on link "Start Calls" at bounding box center [387, 45] width 99 height 28
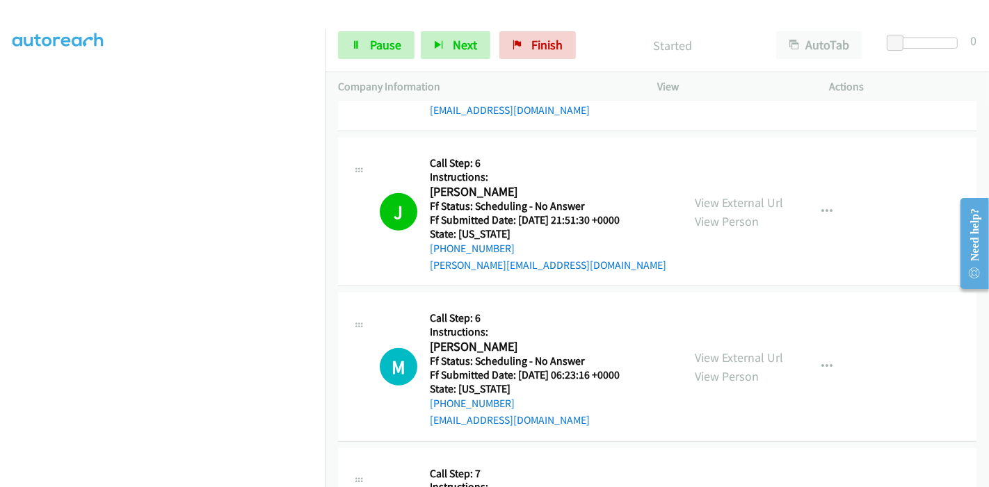
scroll to position [927, 0]
click at [726, 357] on link "View External Url" at bounding box center [738, 358] width 88 height 16
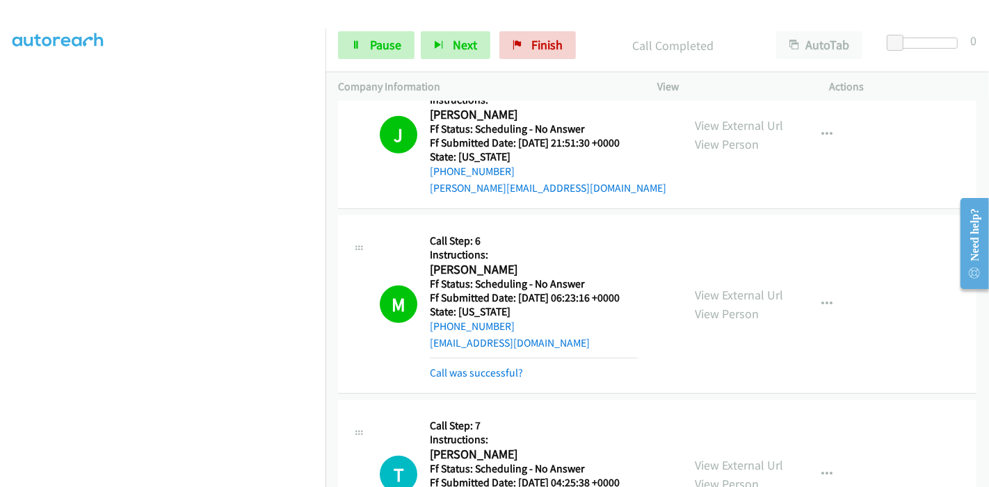
scroll to position [1081, 0]
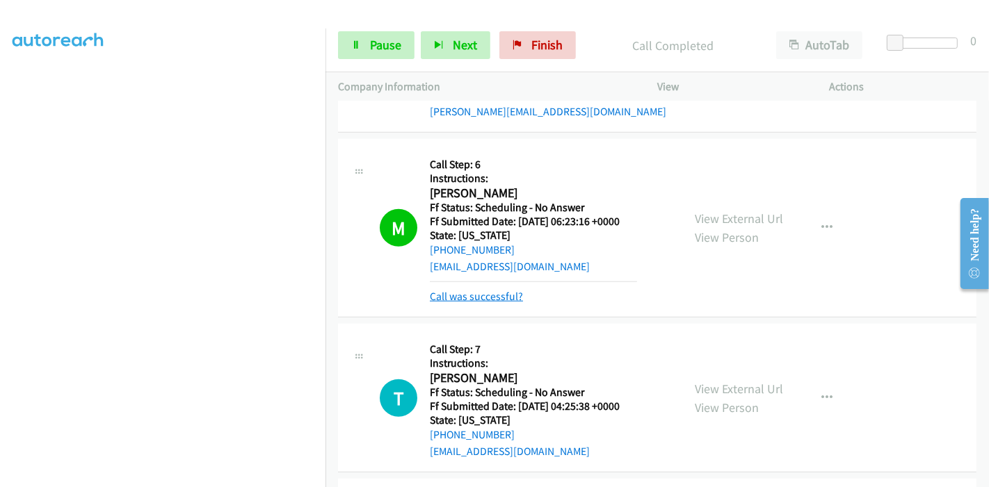
click at [498, 298] on link "Call was successful?" at bounding box center [476, 296] width 93 height 13
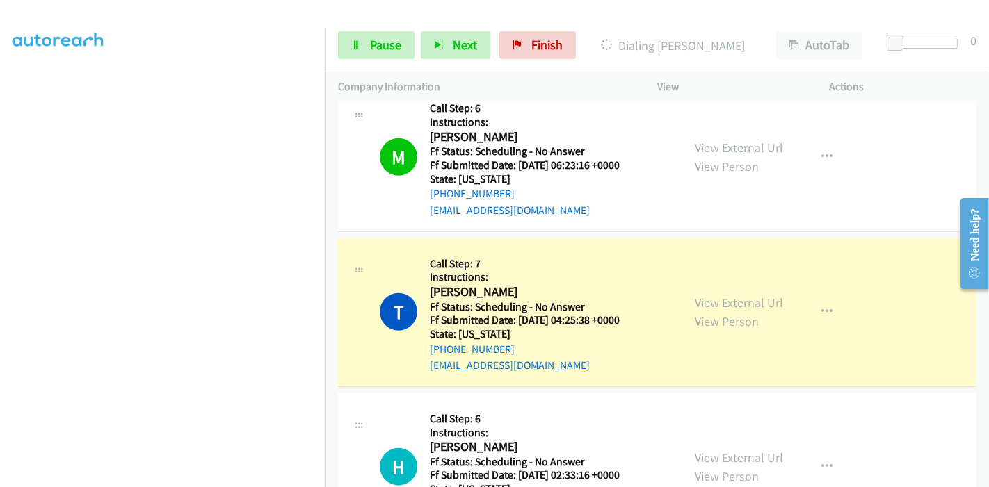
scroll to position [1235, 0]
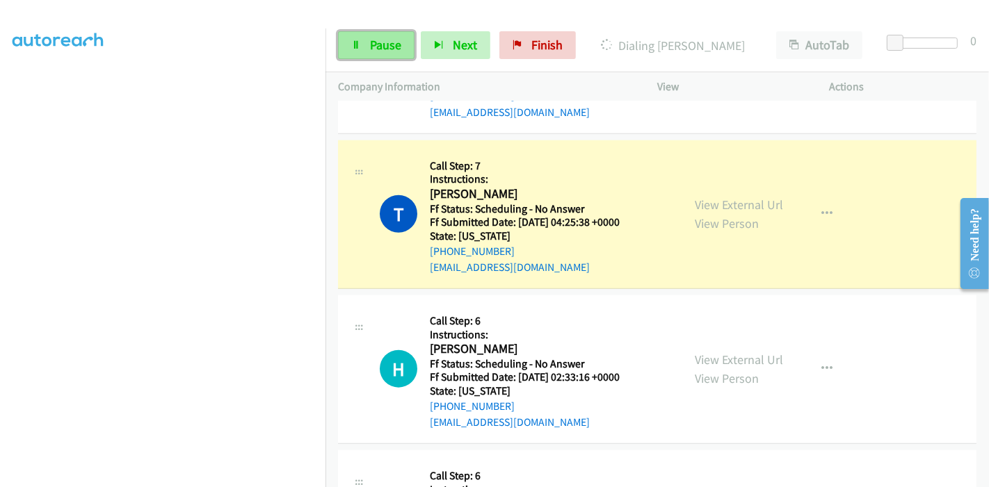
click at [389, 49] on span "Pause" at bounding box center [385, 45] width 31 height 16
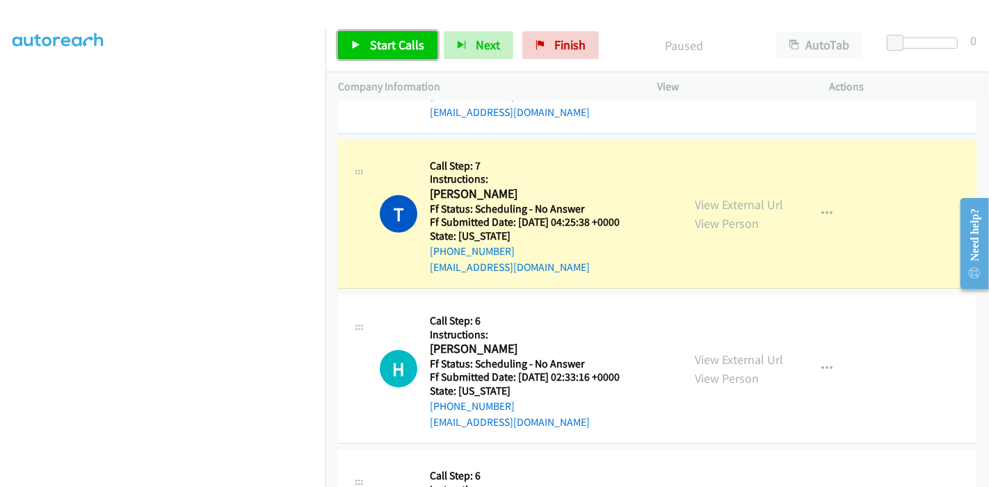
click at [389, 49] on span "Start Calls" at bounding box center [397, 45] width 54 height 16
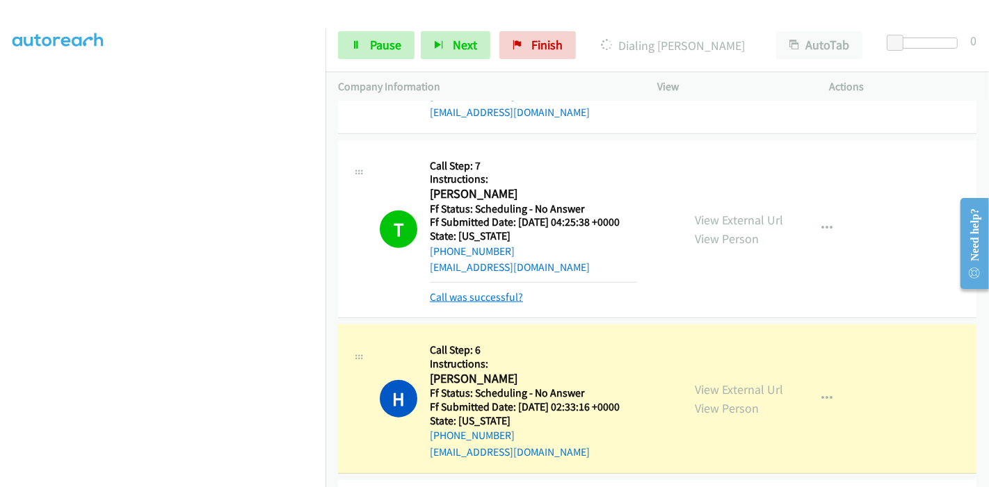
click at [458, 294] on link "Call was successful?" at bounding box center [476, 297] width 93 height 13
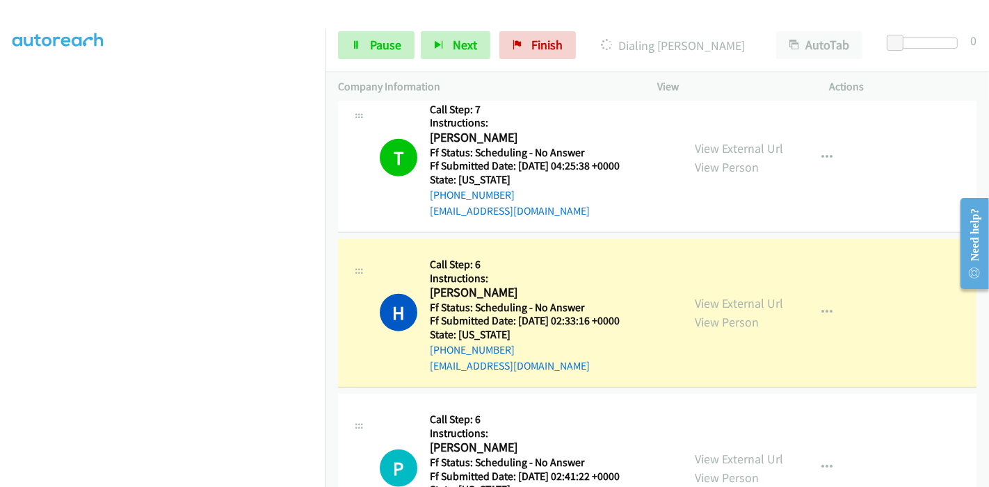
scroll to position [1313, 0]
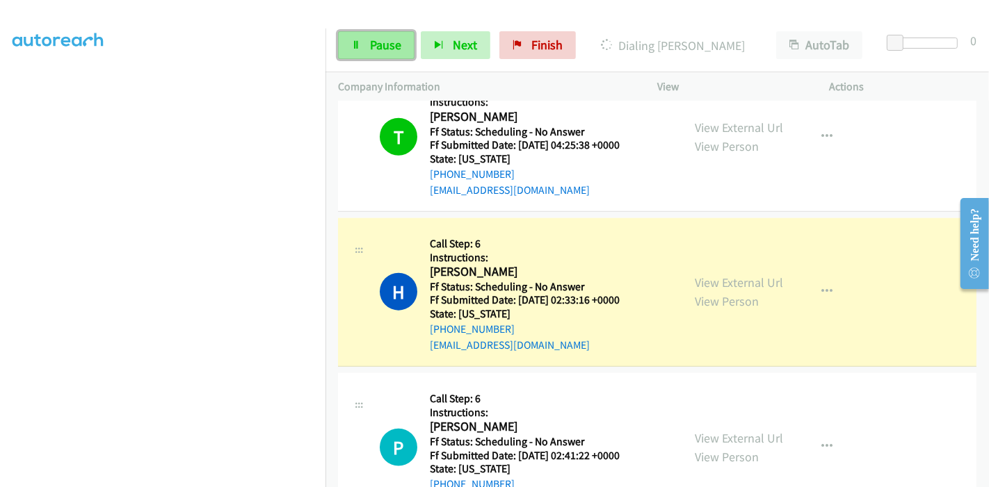
click at [384, 44] on span "Pause" at bounding box center [385, 45] width 31 height 16
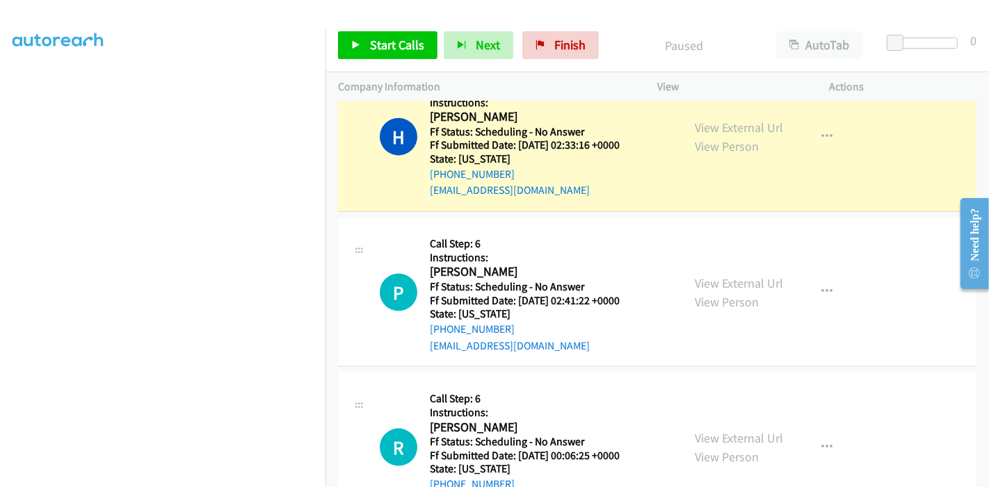
scroll to position [1390, 0]
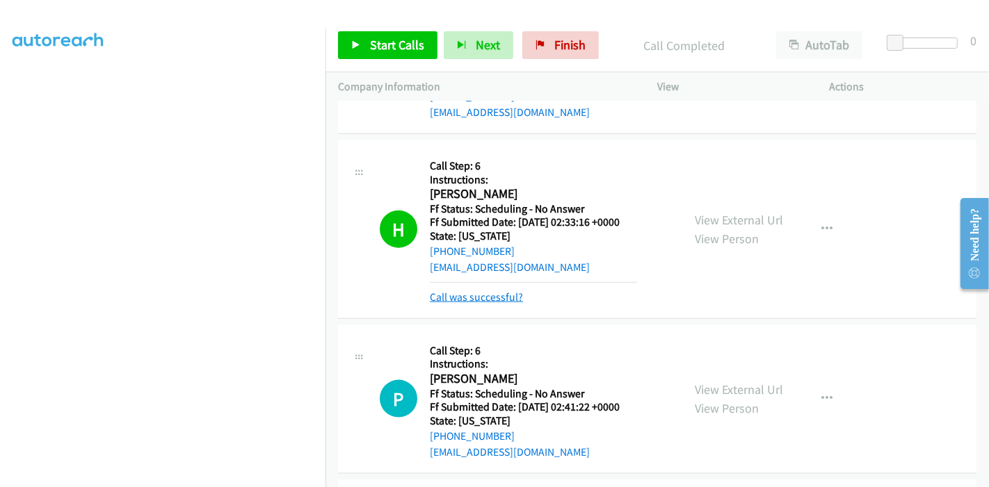
click at [473, 300] on link "Call was successful?" at bounding box center [476, 297] width 93 height 13
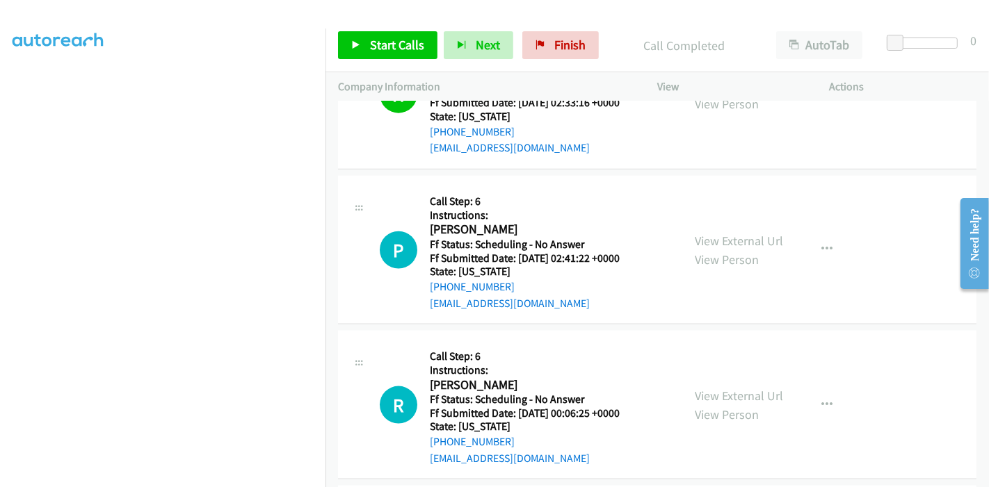
scroll to position [1545, 0]
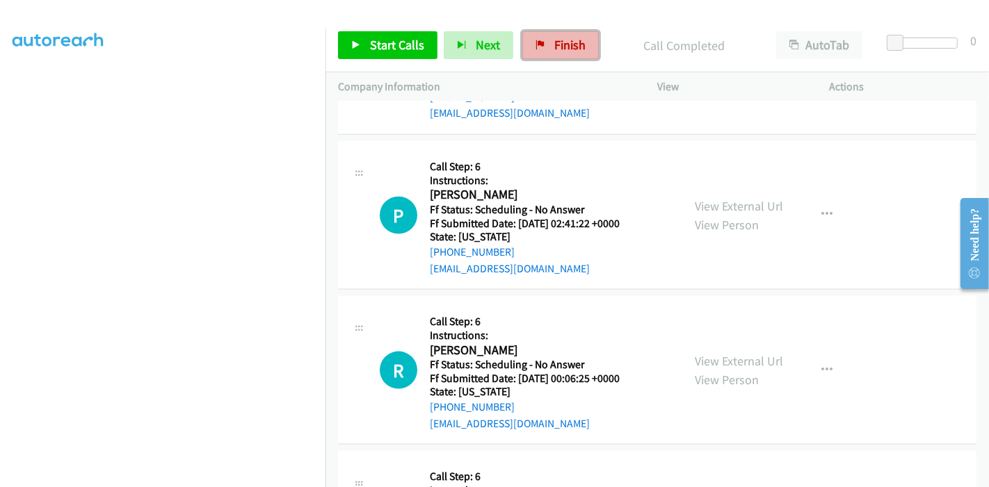
click at [547, 42] on link "Finish" at bounding box center [560, 45] width 76 height 28
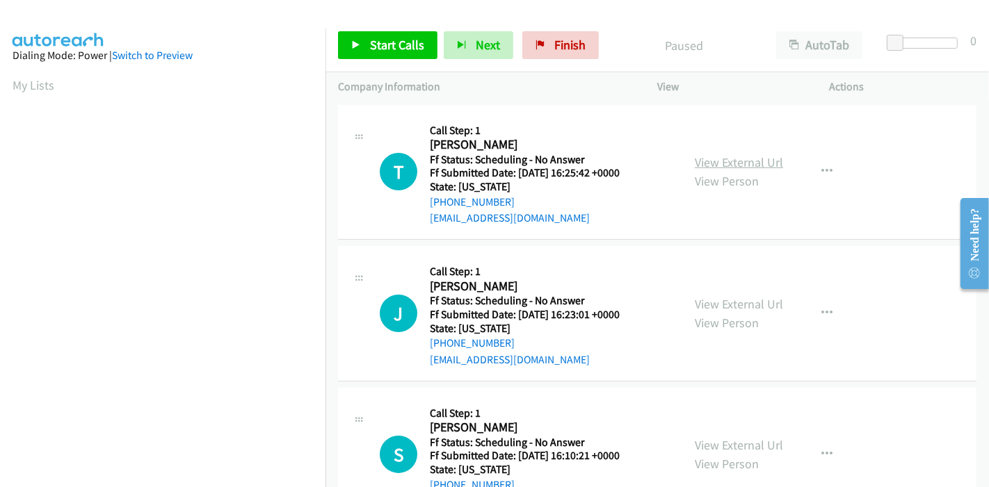
click at [716, 159] on link "View External Url" at bounding box center [738, 162] width 88 height 16
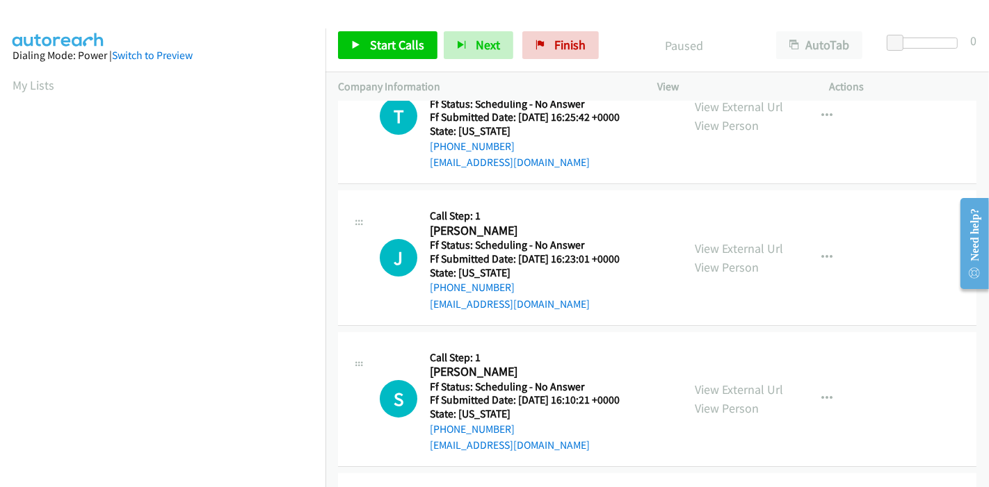
scroll to position [77, 0]
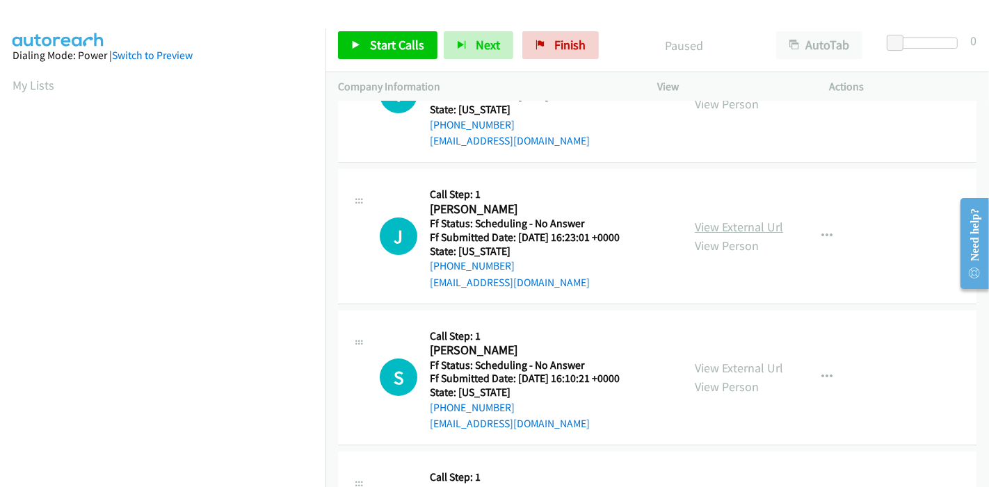
click at [738, 220] on link "View External Url" at bounding box center [738, 227] width 88 height 16
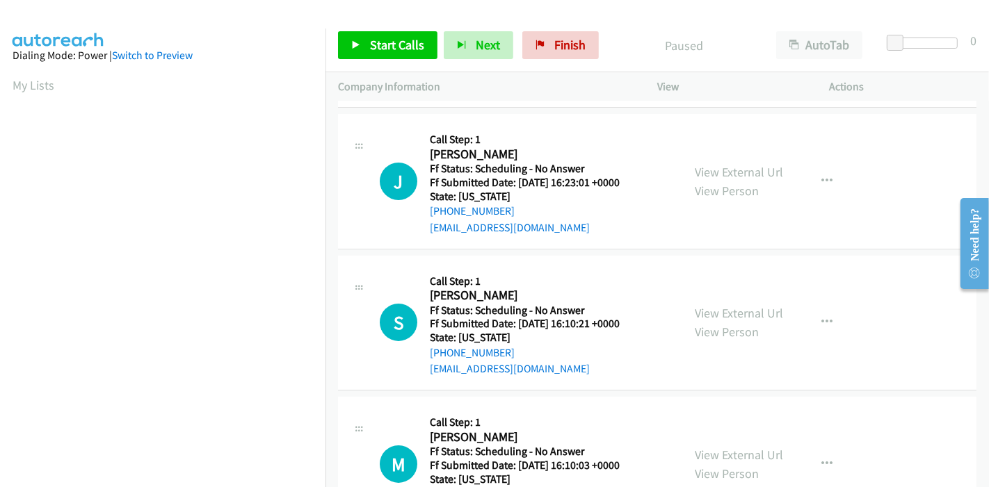
scroll to position [154, 0]
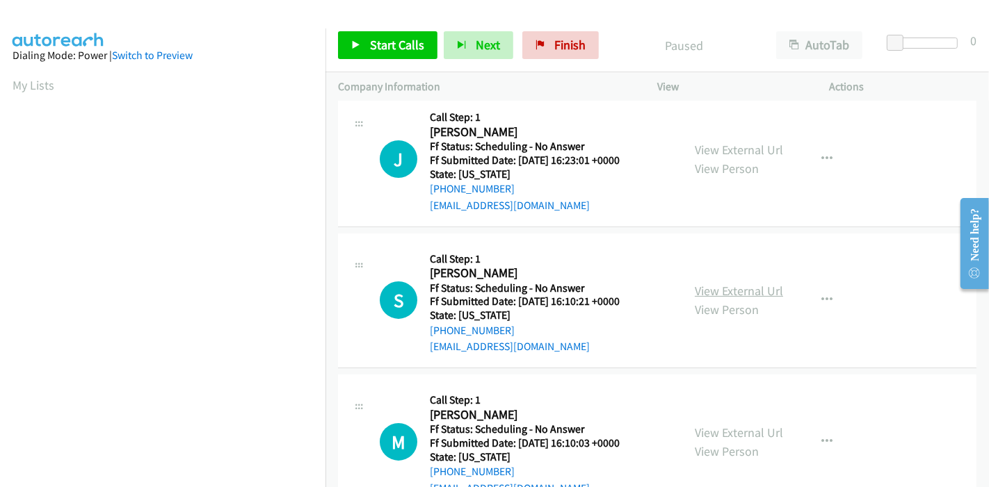
click at [745, 290] on link "View External Url" at bounding box center [738, 291] width 88 height 16
click at [399, 47] on span "Start Calls" at bounding box center [397, 45] width 54 height 16
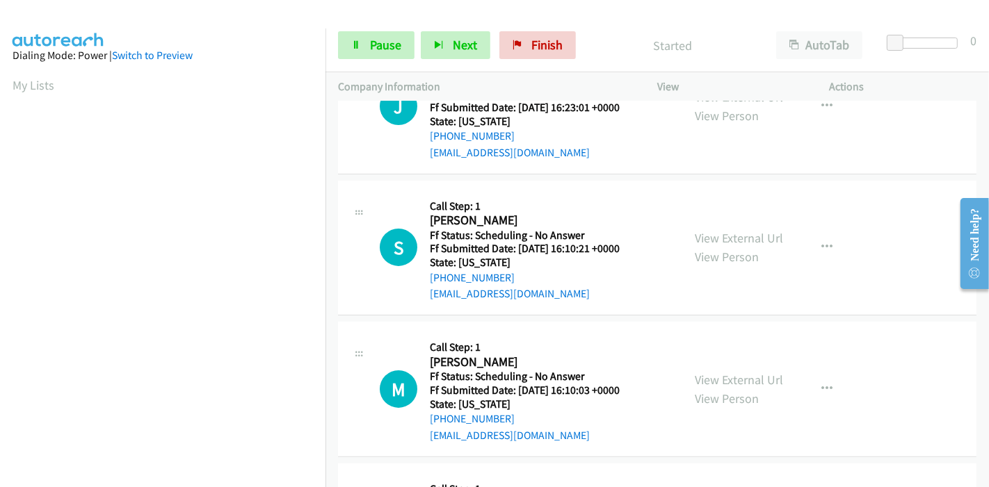
scroll to position [231, 0]
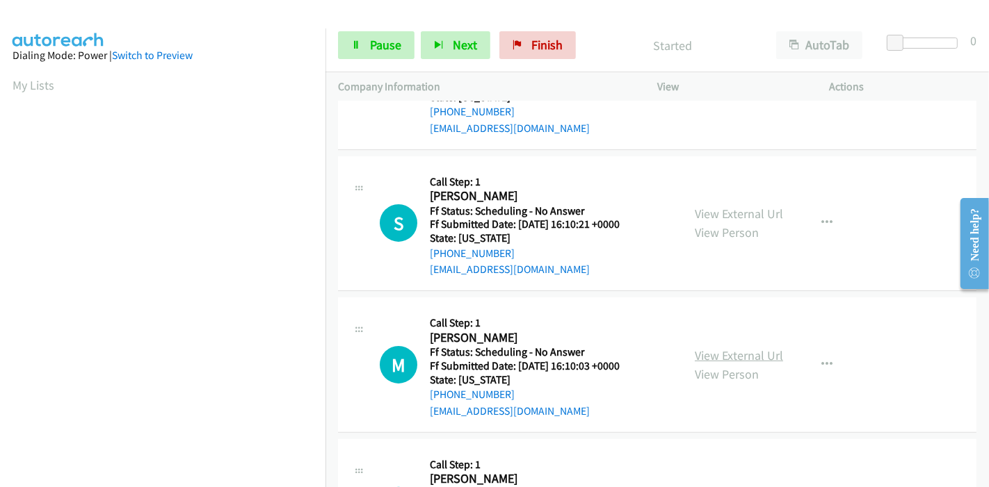
click at [721, 357] on link "View External Url" at bounding box center [738, 356] width 88 height 16
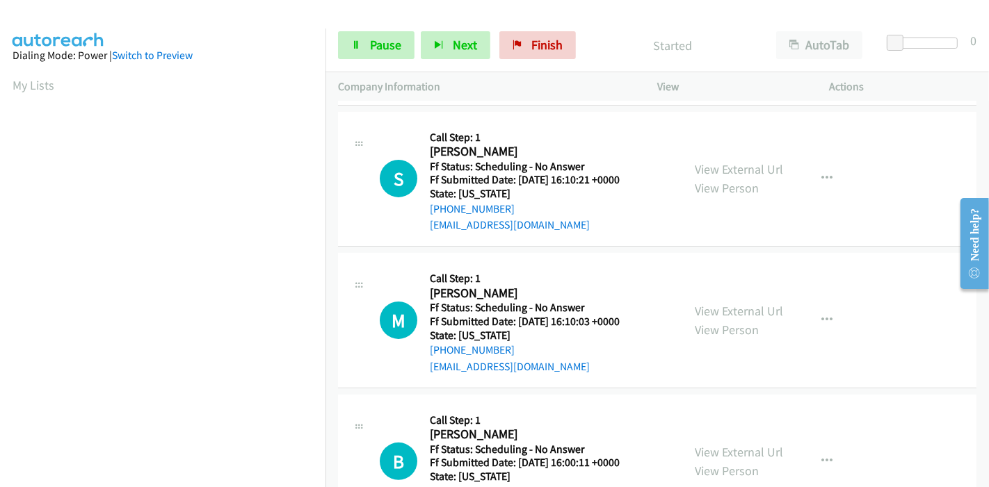
scroll to position [309, 0]
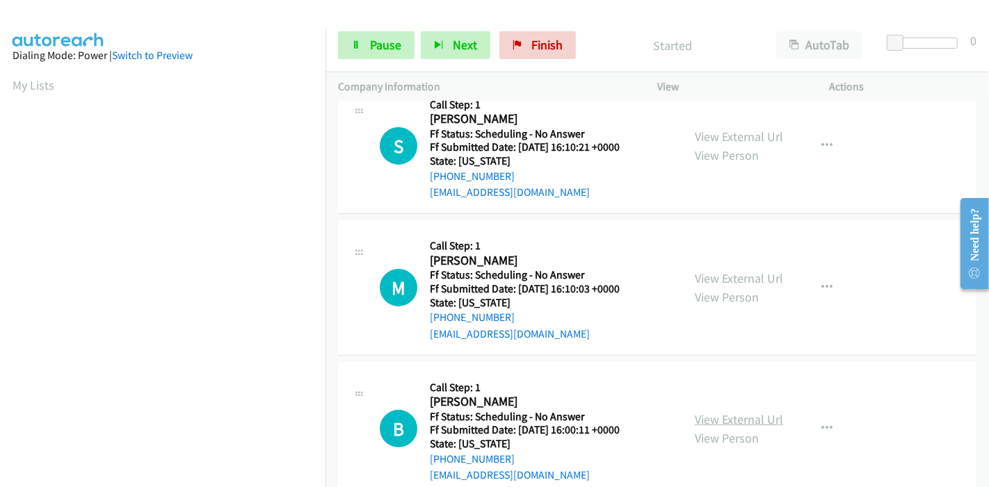
click at [733, 418] on link "View External Url" at bounding box center [738, 420] width 88 height 16
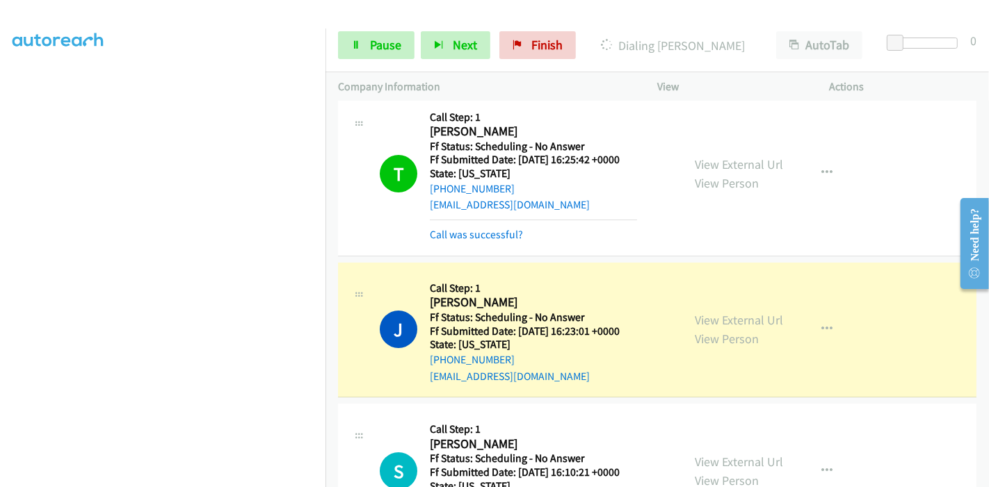
scroll to position [0, 0]
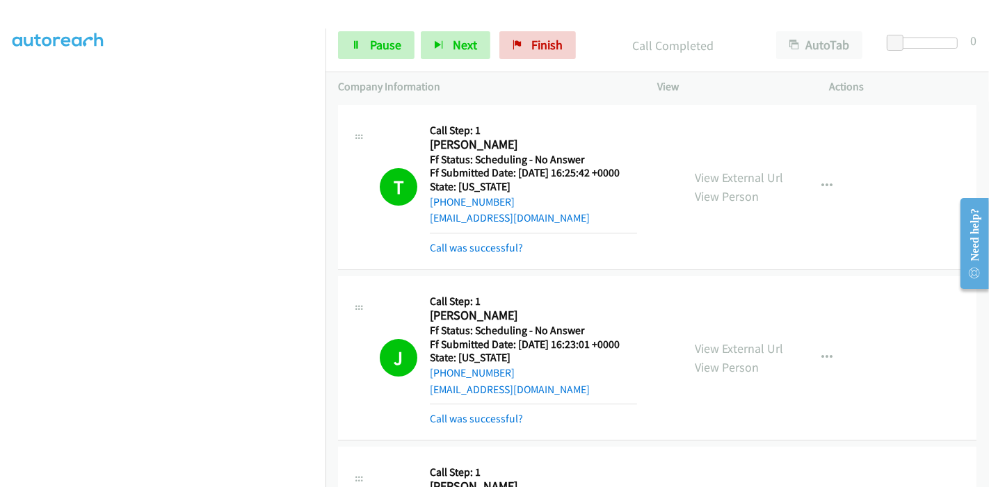
drag, startPoint x: 494, startPoint y: 250, endPoint x: 492, endPoint y: 273, distance: 23.0
click at [494, 250] on link "Call was successful?" at bounding box center [476, 247] width 93 height 13
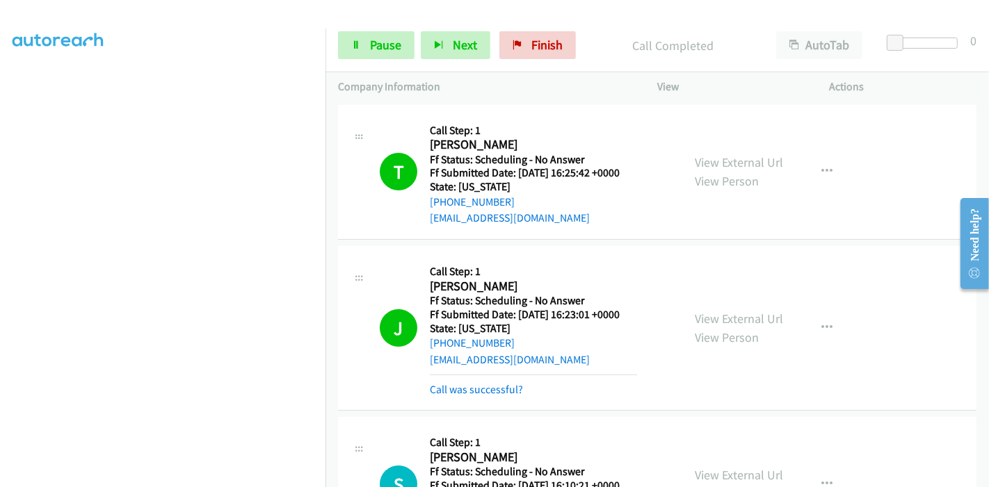
click at [488, 386] on link "Call was successful?" at bounding box center [476, 389] width 93 height 13
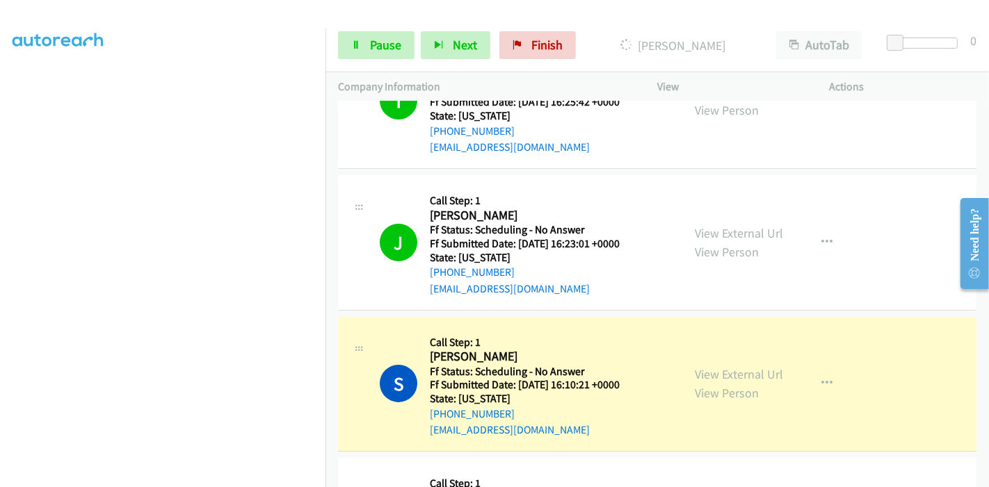
scroll to position [231, 0]
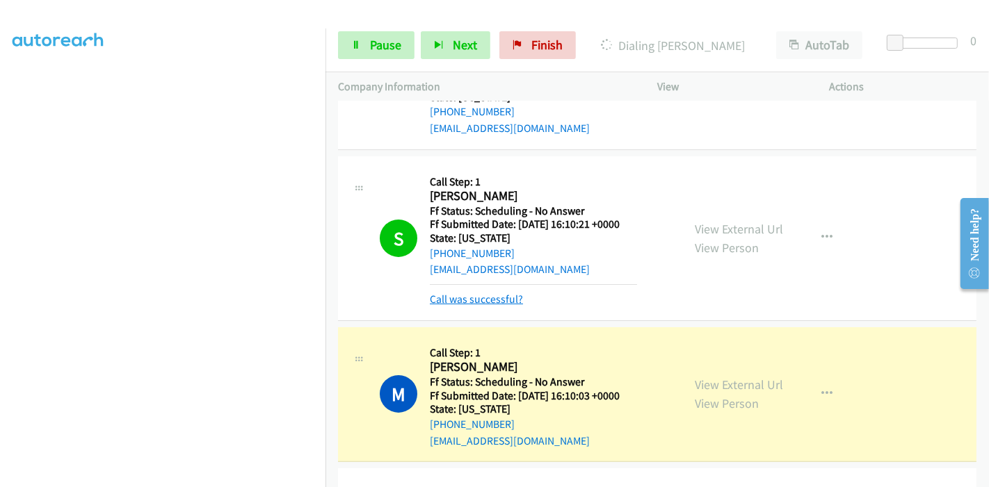
click at [476, 297] on link "Call was successful?" at bounding box center [476, 299] width 93 height 13
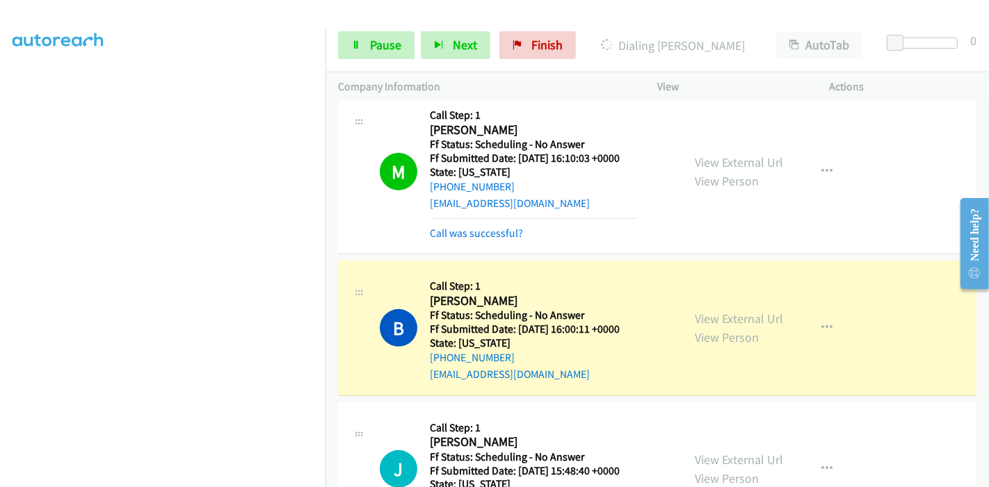
scroll to position [463, 0]
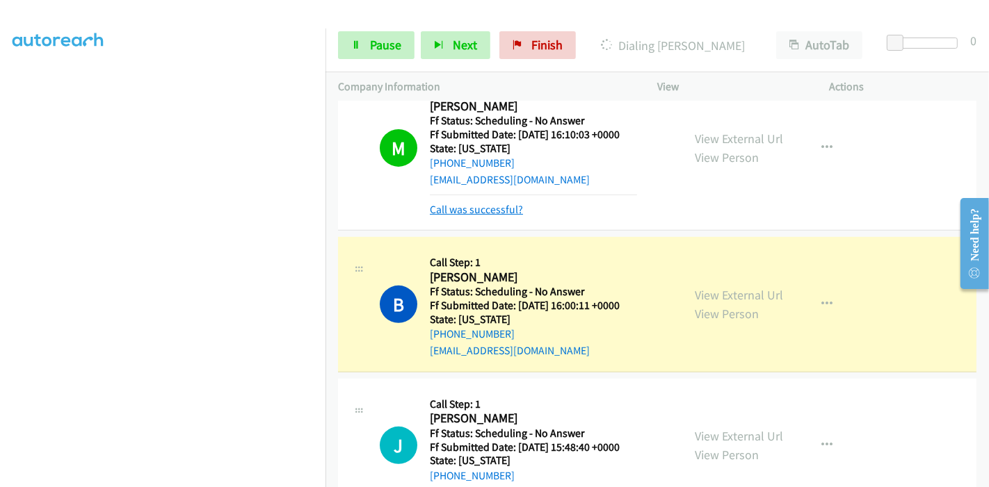
click at [485, 208] on link "Call was successful?" at bounding box center [476, 209] width 93 height 13
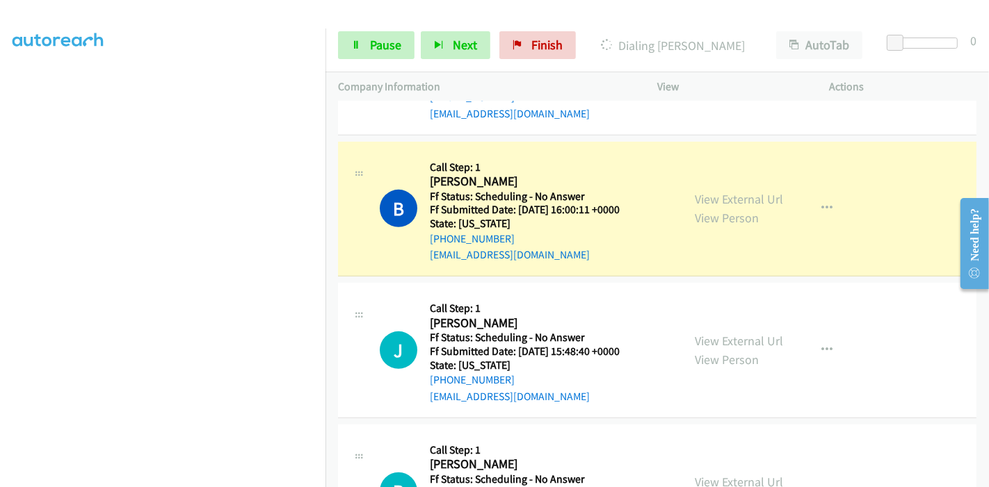
scroll to position [617, 0]
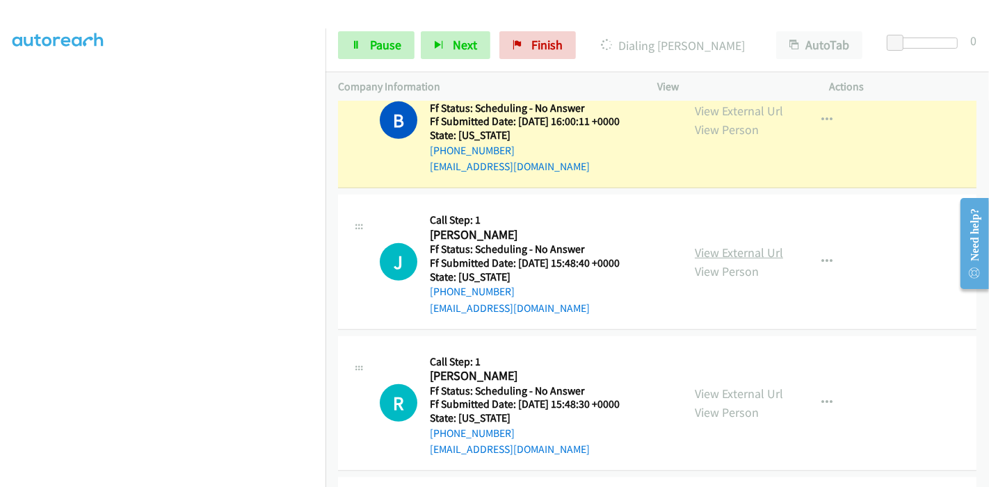
click at [724, 249] on link "View External Url" at bounding box center [738, 253] width 88 height 16
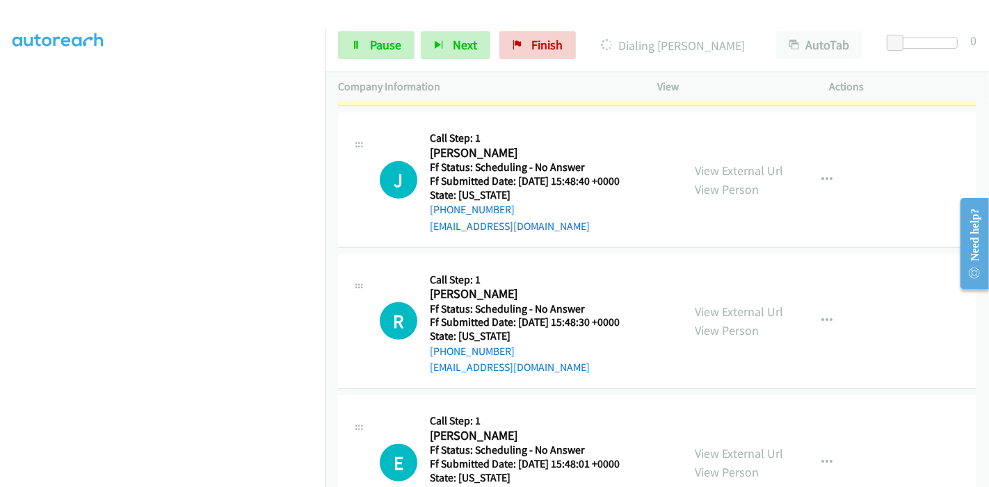
scroll to position [772, 0]
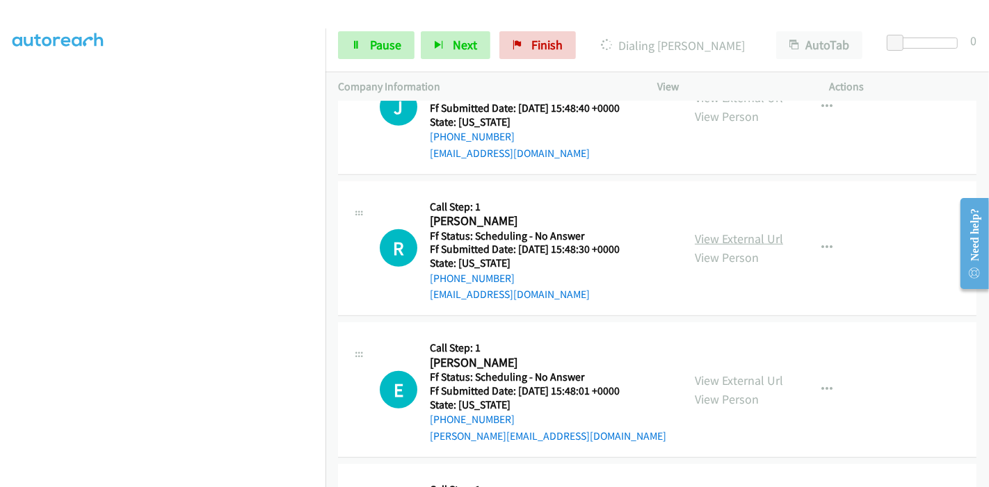
click at [738, 245] on link "View External Url" at bounding box center [738, 239] width 88 height 16
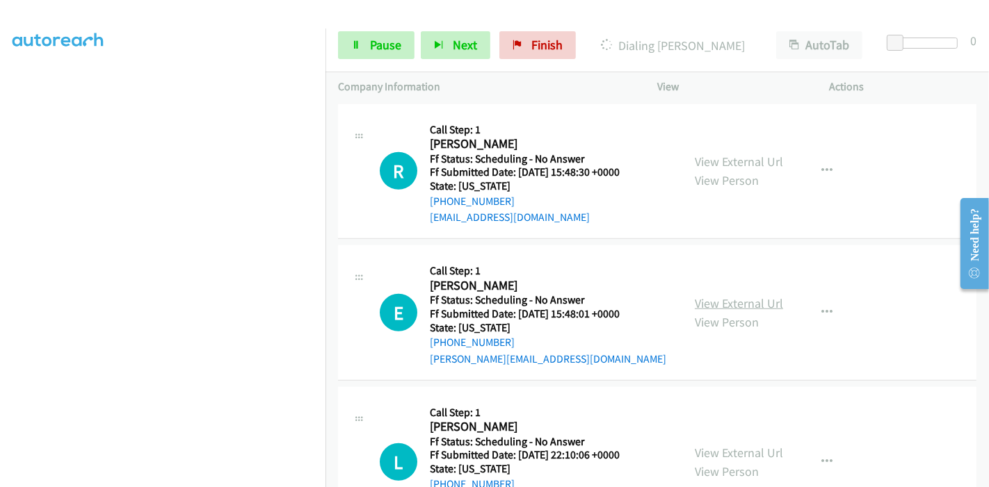
click at [722, 298] on link "View External Url" at bounding box center [738, 303] width 88 height 16
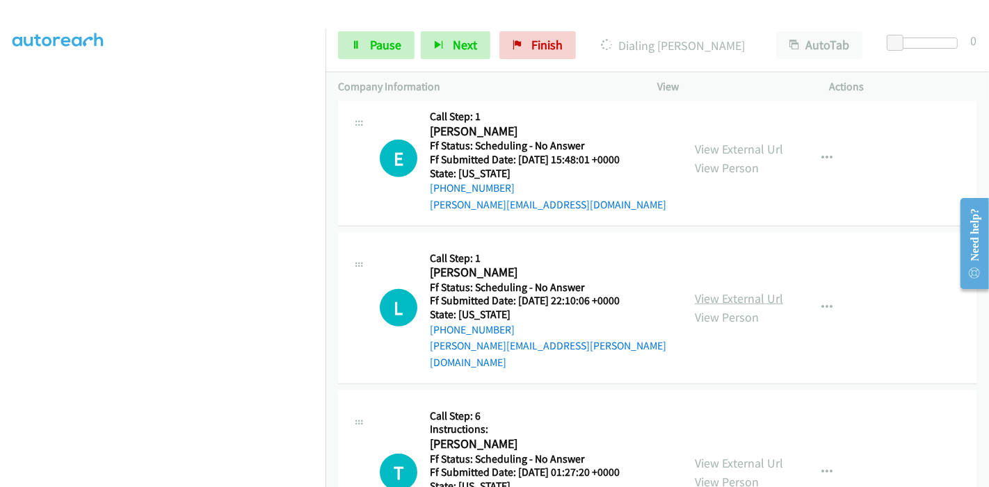
click at [726, 292] on link "View External Url" at bounding box center [738, 299] width 88 height 16
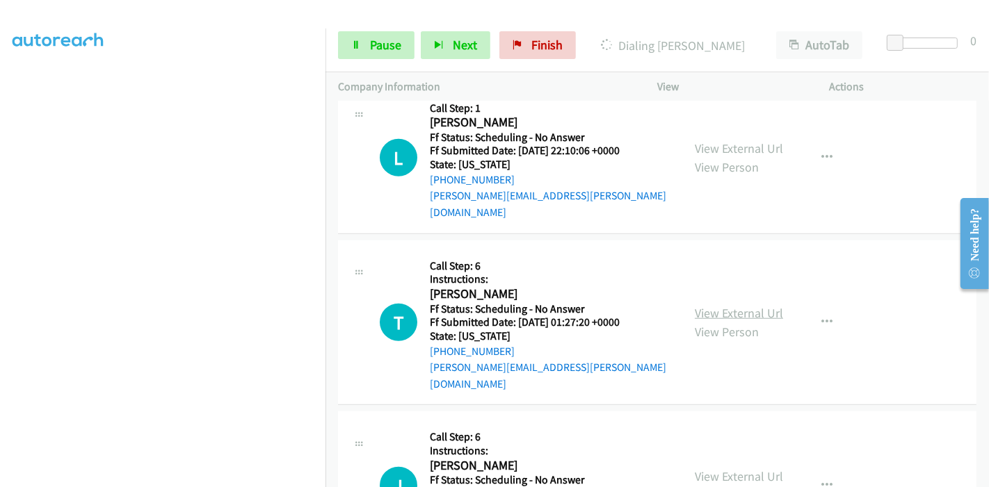
scroll to position [1158, 0]
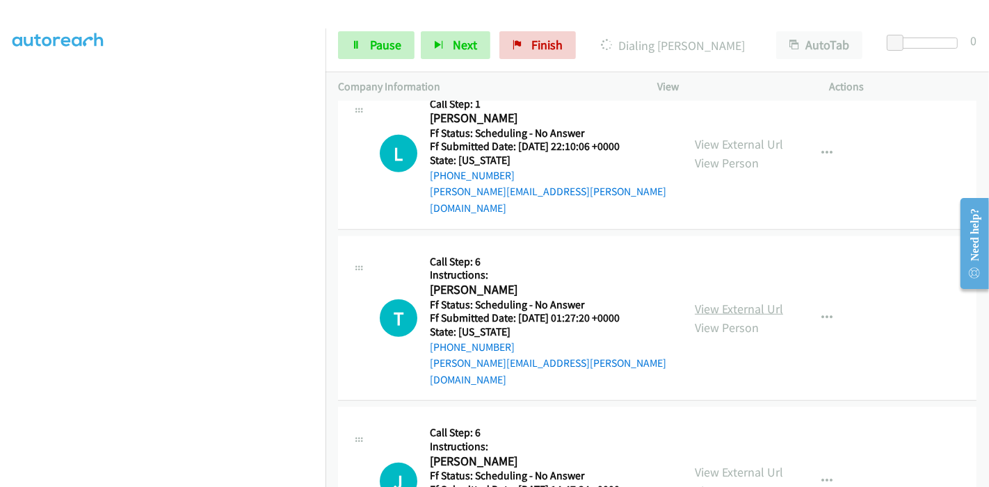
click at [723, 301] on link "View External Url" at bounding box center [738, 309] width 88 height 16
click at [365, 38] on link "Pause" at bounding box center [376, 45] width 76 height 28
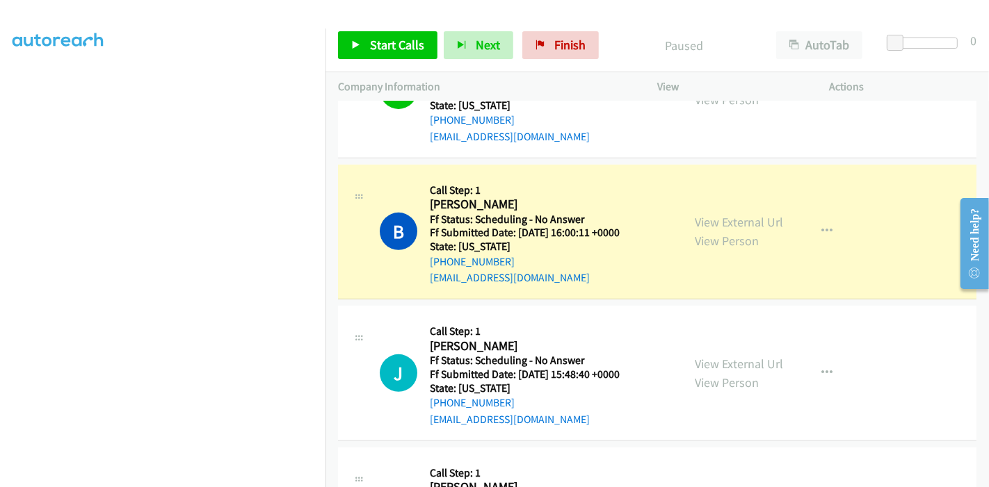
scroll to position [540, 0]
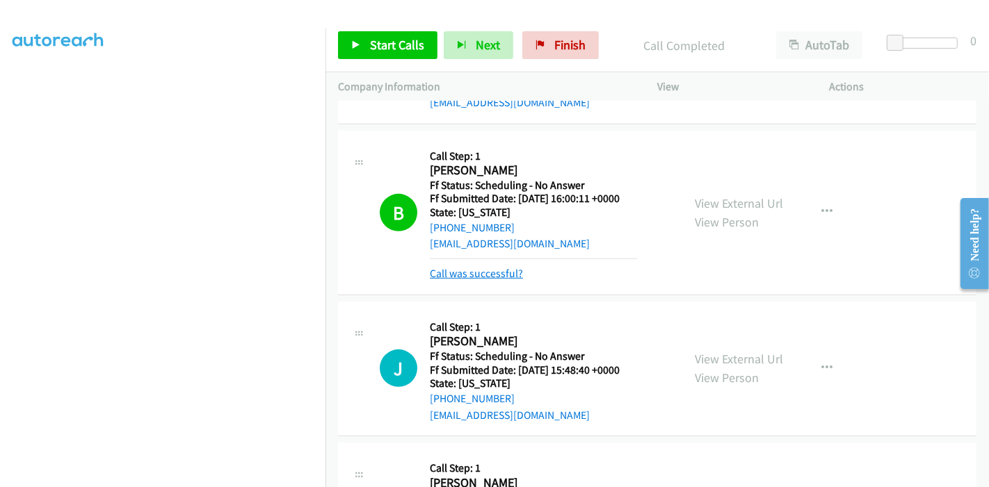
click at [484, 275] on link "Call was successful?" at bounding box center [476, 273] width 93 height 13
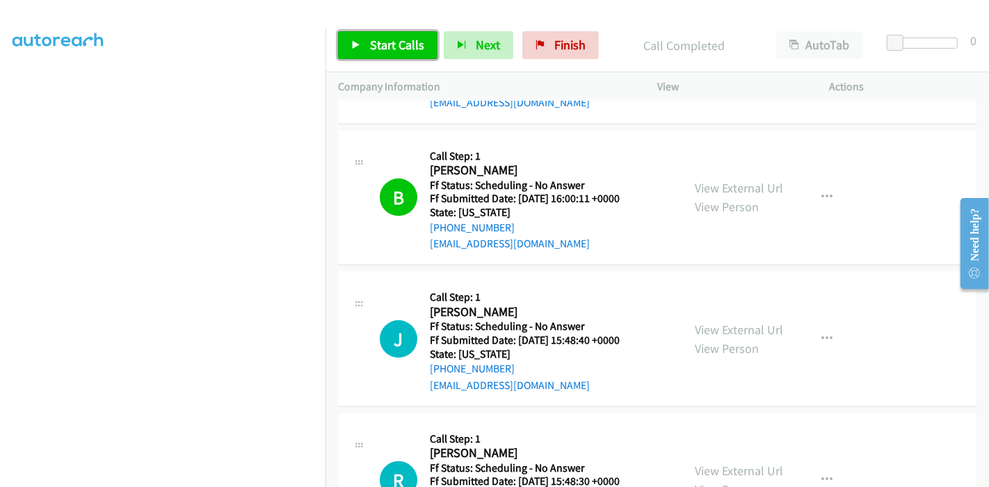
click at [370, 48] on span "Start Calls" at bounding box center [397, 45] width 54 height 16
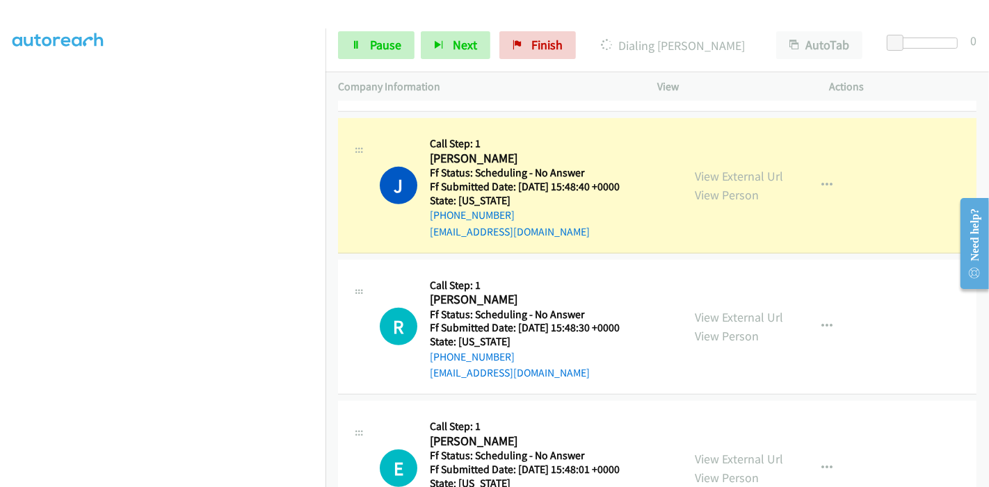
scroll to position [695, 0]
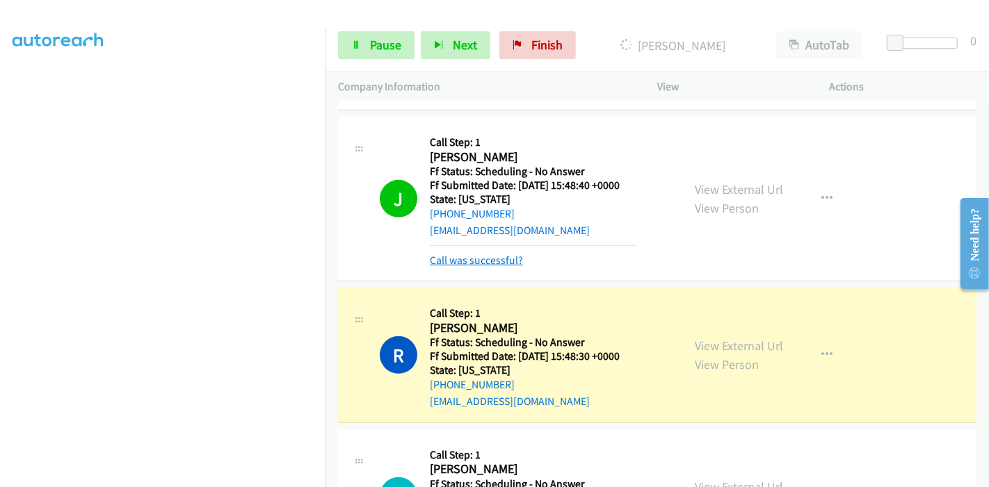
click at [494, 261] on link "Call was successful?" at bounding box center [476, 260] width 93 height 13
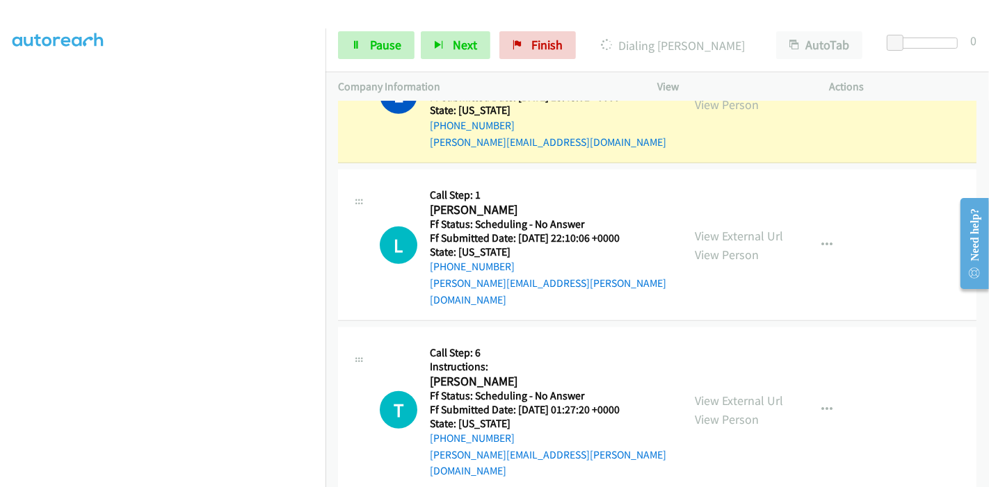
scroll to position [1110, 0]
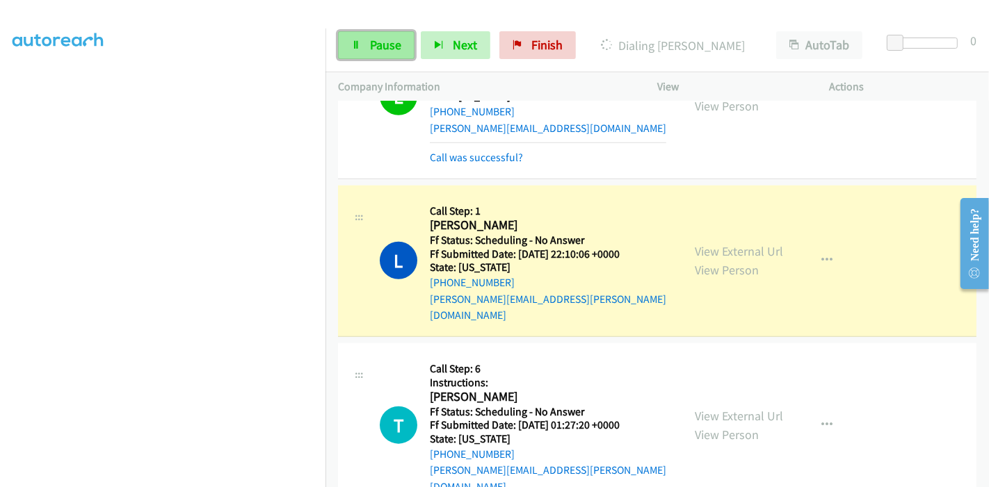
click at [388, 36] on link "Pause" at bounding box center [376, 45] width 76 height 28
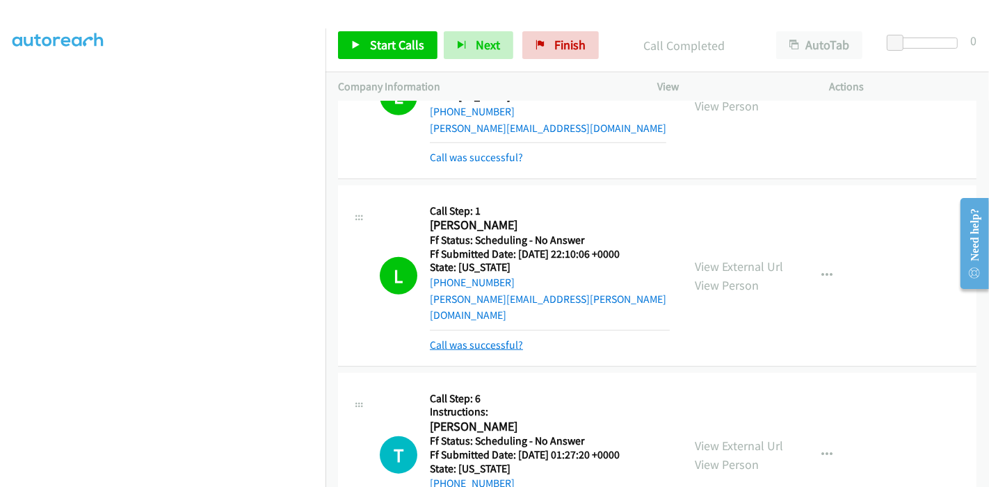
click at [469, 339] on link "Call was successful?" at bounding box center [476, 345] width 93 height 13
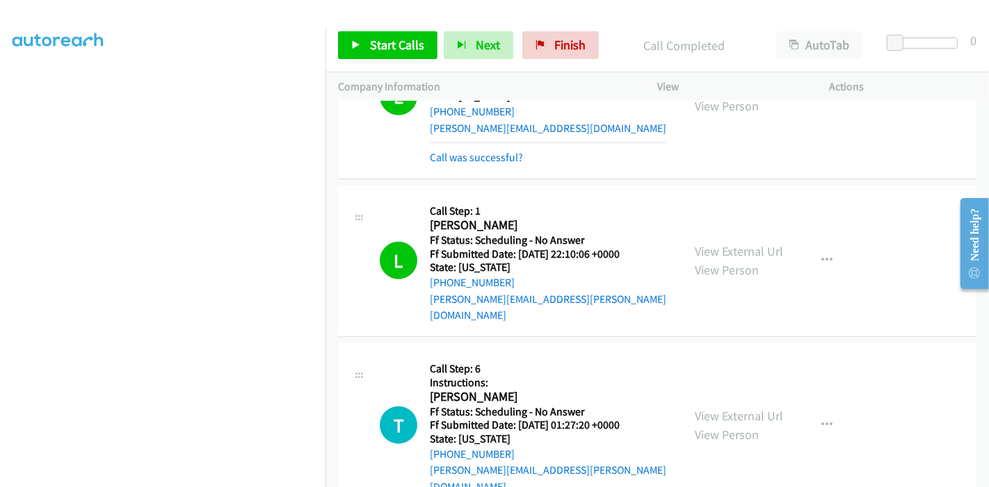
click at [398, 60] on div "Start Calls Pause Next Finish Call Completed AutoTab AutoTab 0" at bounding box center [656, 46] width 663 height 54
click at [393, 47] on span "Start Calls" at bounding box center [397, 45] width 54 height 16
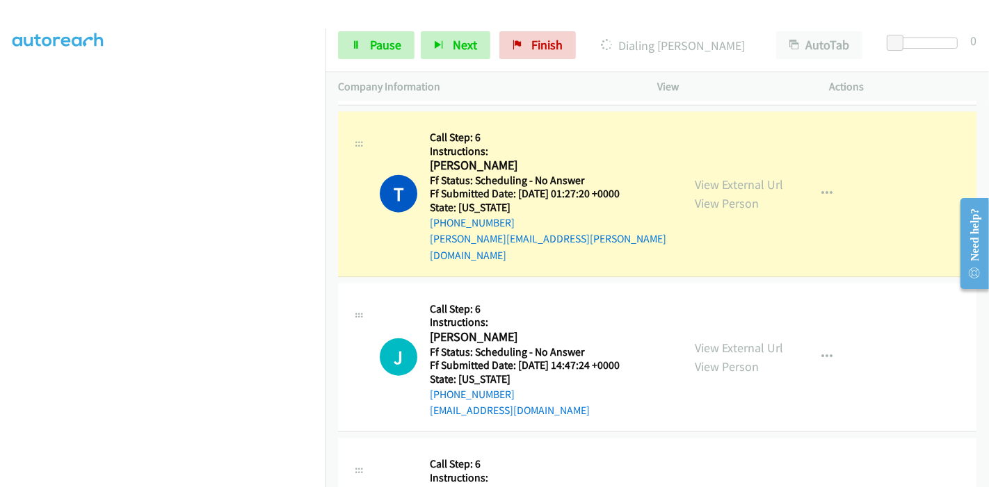
scroll to position [1342, 0]
click at [715, 339] on link "View External Url" at bounding box center [738, 347] width 88 height 16
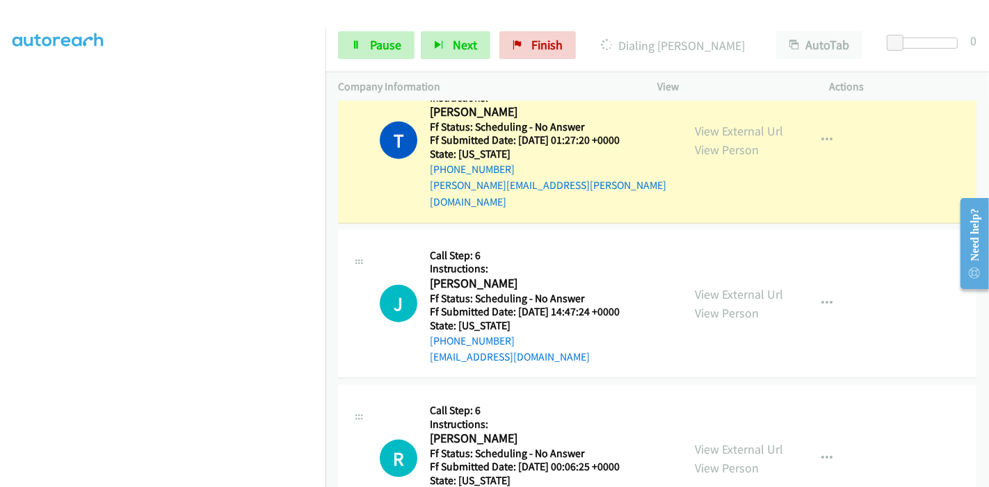
scroll to position [1420, 0]
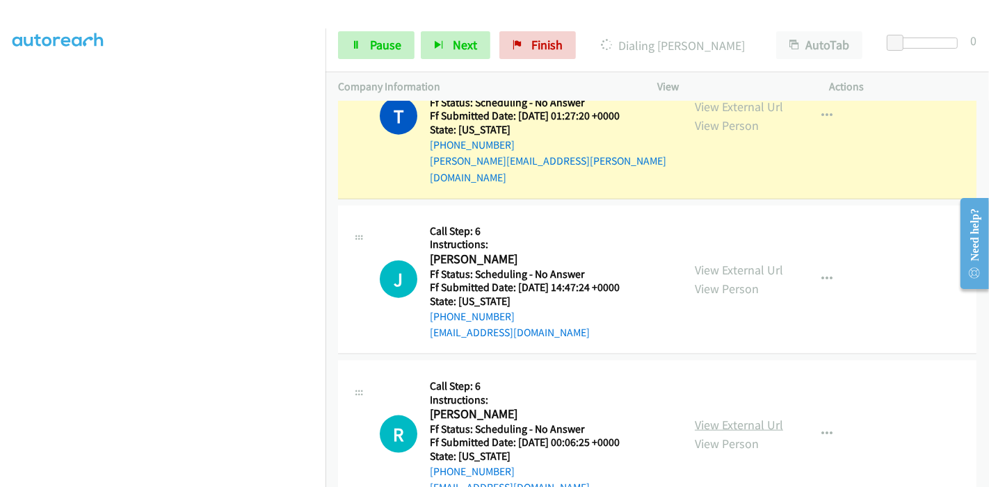
click at [736, 417] on link "View External Url" at bounding box center [738, 425] width 88 height 16
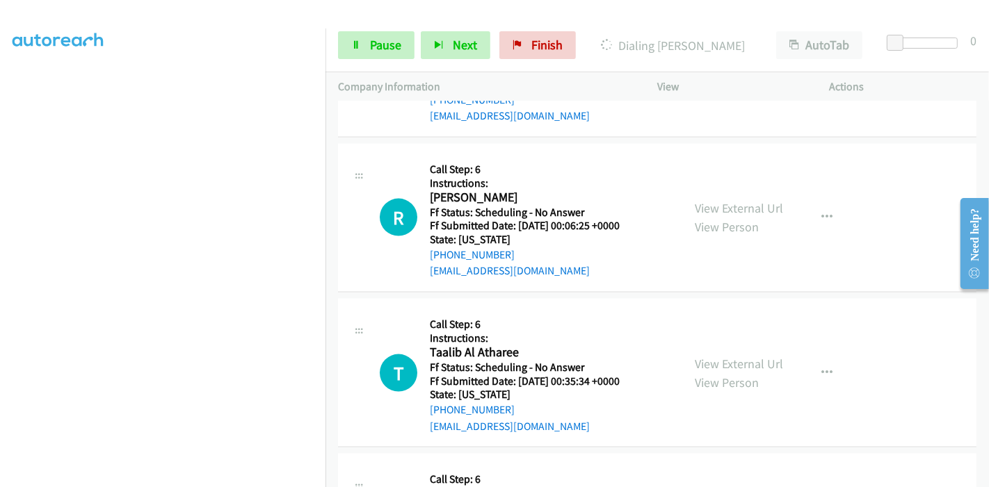
scroll to position [1651, 0]
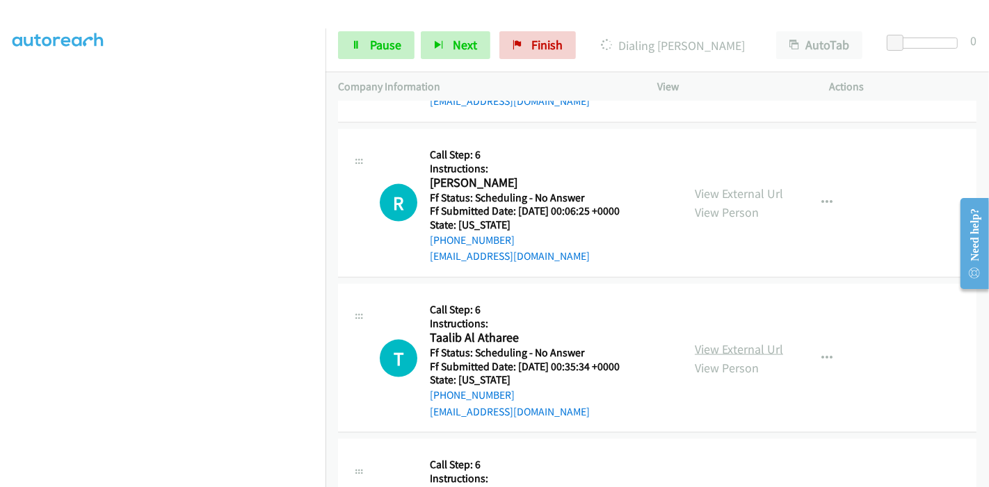
click at [730, 341] on link "View External Url" at bounding box center [738, 349] width 88 height 16
click at [719, 342] on link "View External Url" at bounding box center [738, 350] width 88 height 16
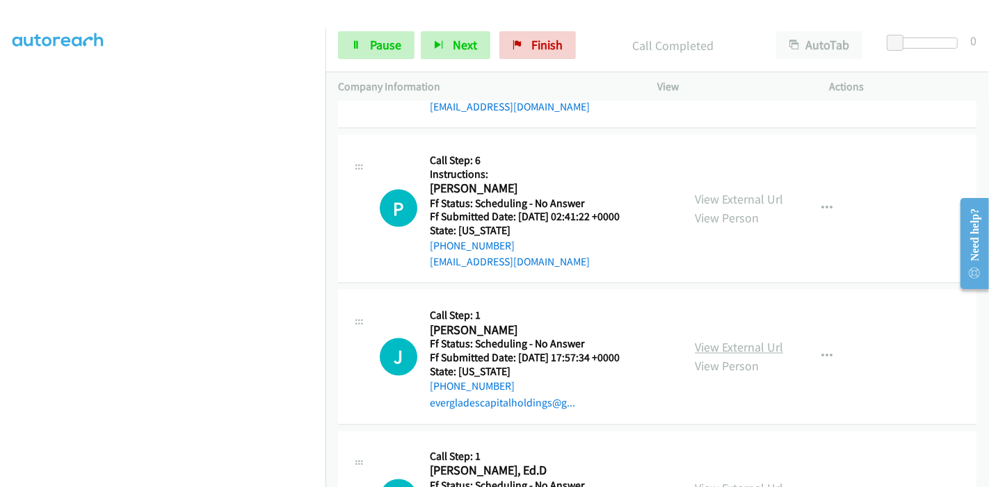
scroll to position [1990, 0]
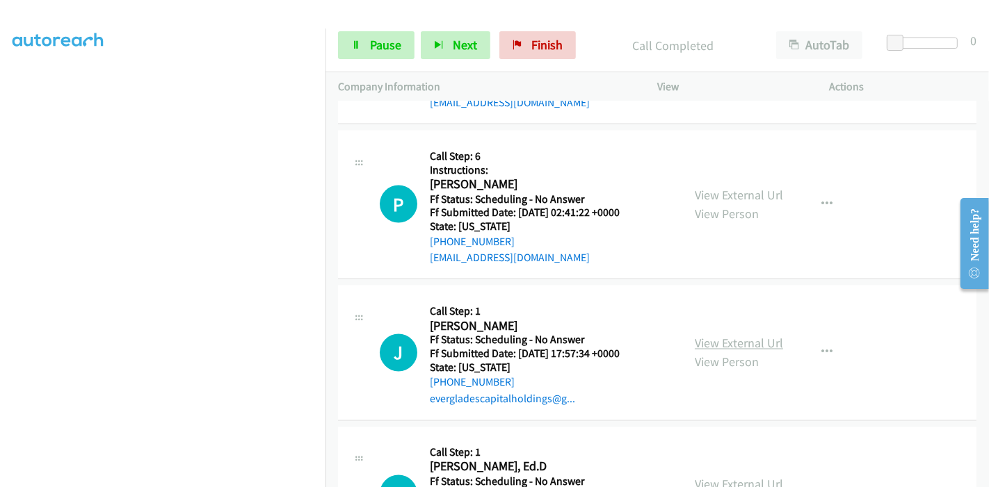
click at [742, 336] on link "View External Url" at bounding box center [738, 344] width 88 height 16
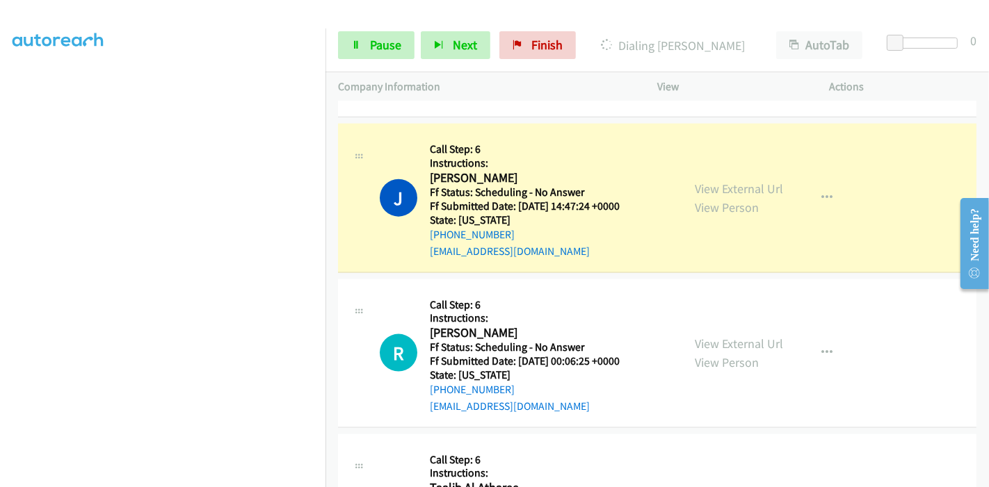
scroll to position [1449, 0]
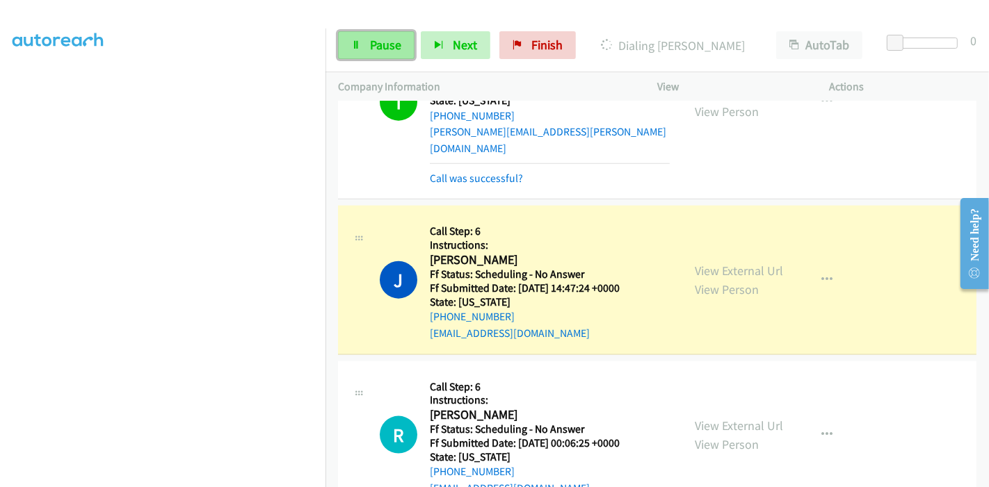
click at [367, 51] on link "Pause" at bounding box center [376, 45] width 76 height 28
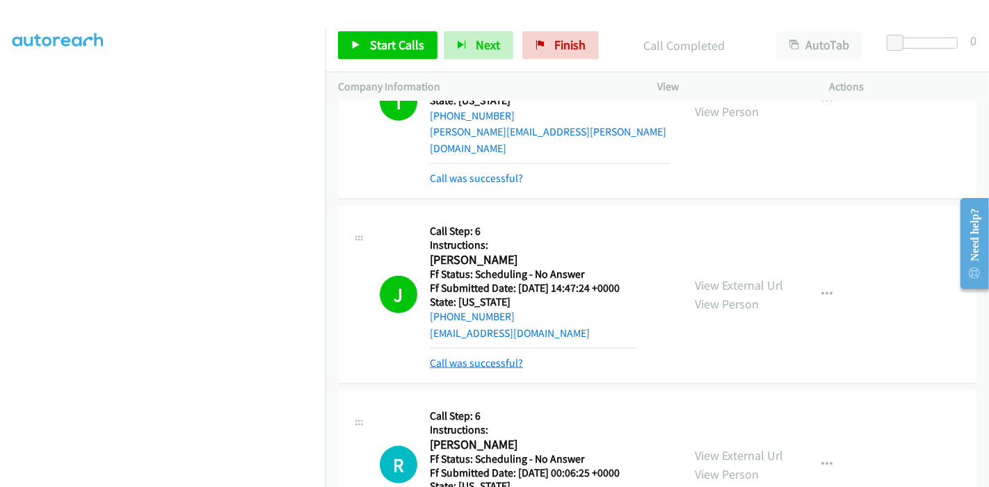
click at [505, 357] on link "Call was successful?" at bounding box center [476, 363] width 93 height 13
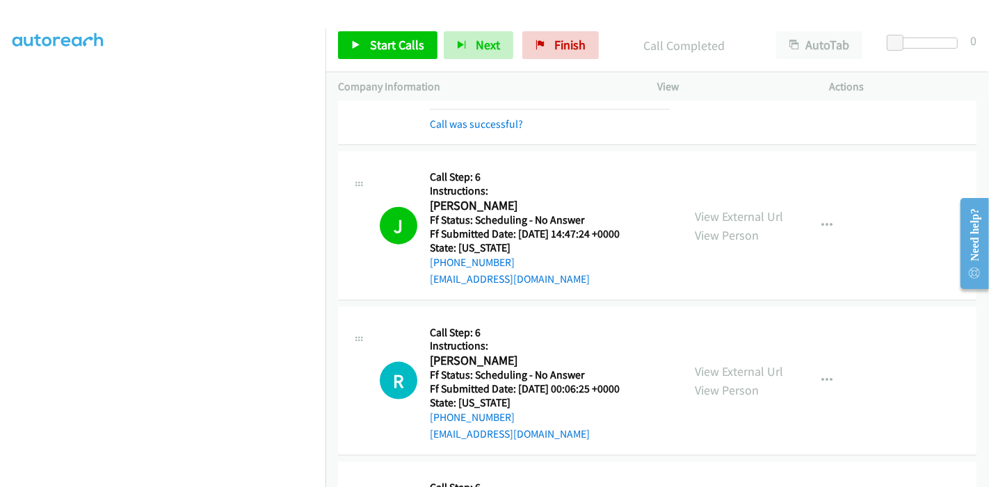
scroll to position [1603, 0]
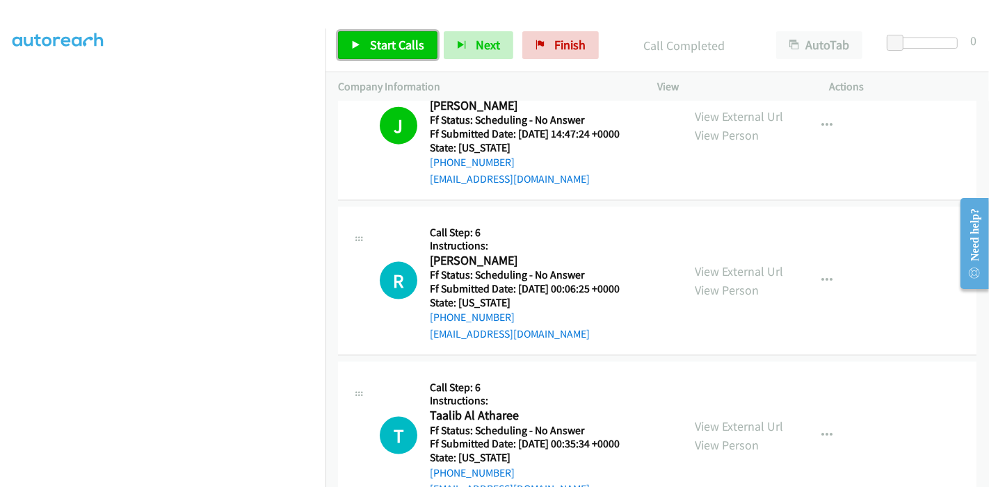
click at [399, 52] on span "Start Calls" at bounding box center [397, 45] width 54 height 16
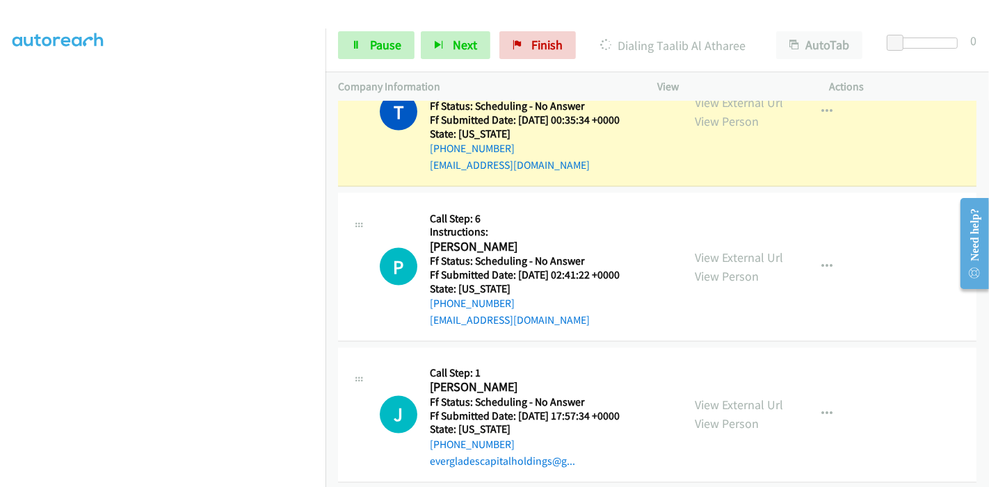
scroll to position [2004, 0]
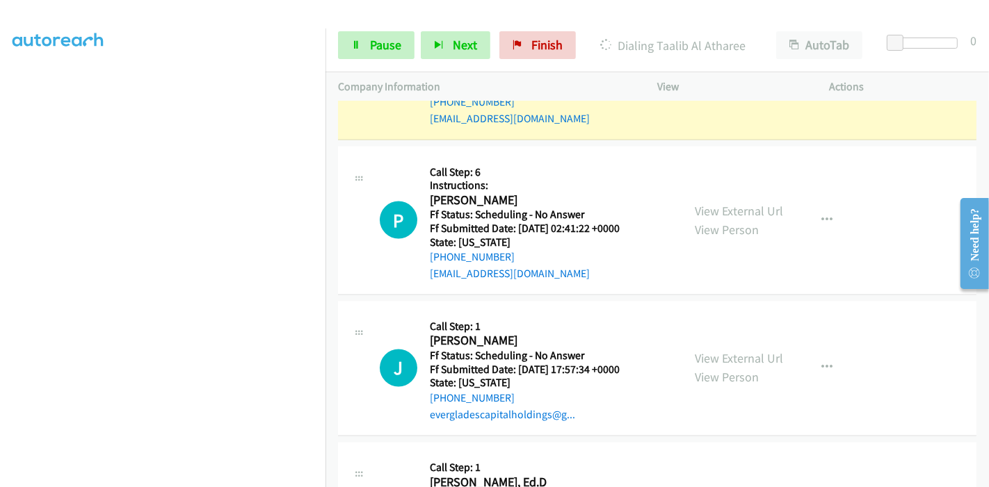
click at [578, 249] on div "+1 650-388-2564" at bounding box center [533, 257] width 207 height 17
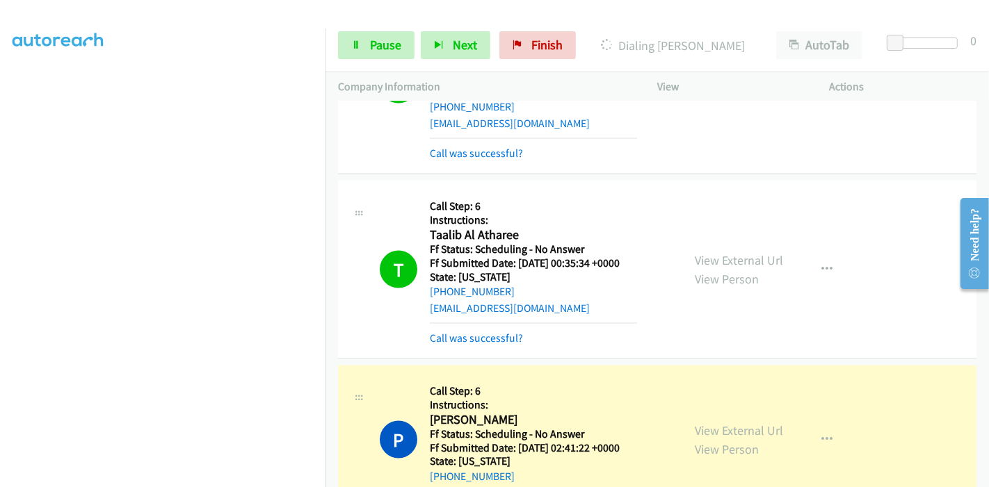
scroll to position [1849, 0]
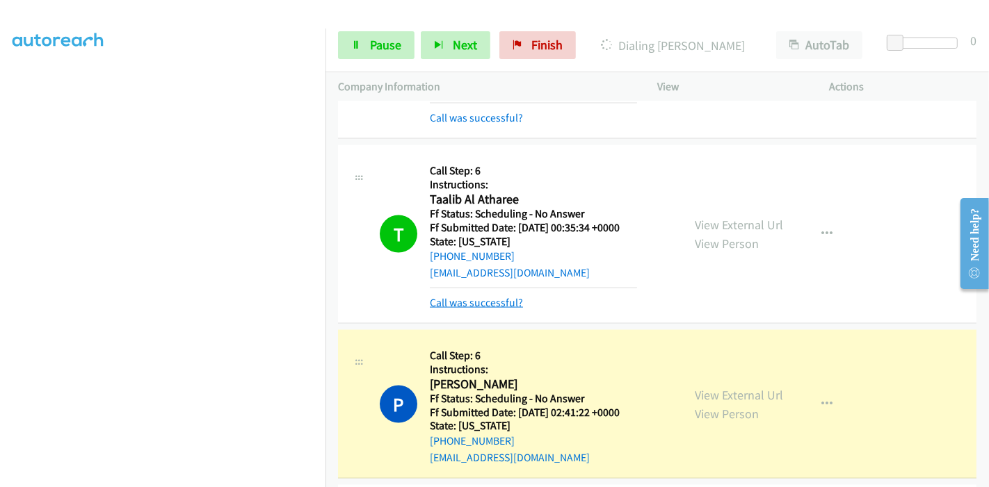
click at [482, 296] on link "Call was successful?" at bounding box center [476, 302] width 93 height 13
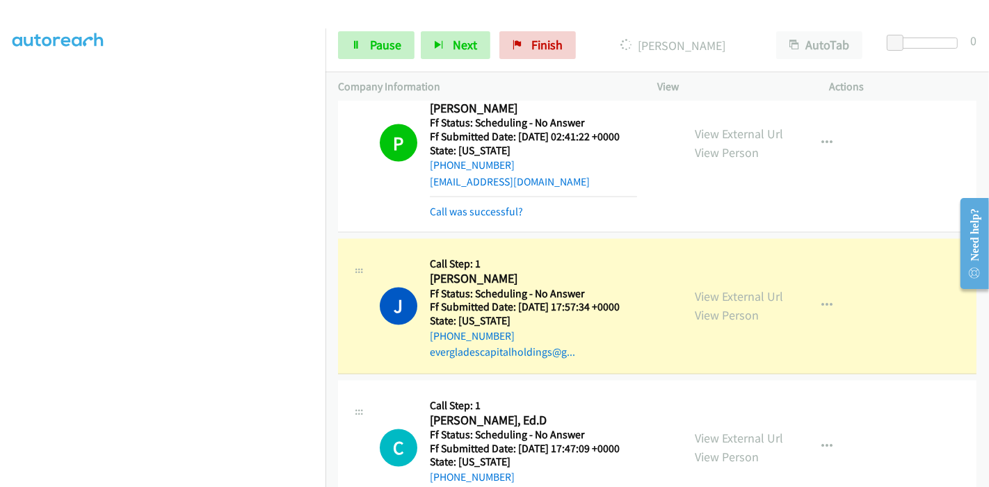
scroll to position [2250, 0]
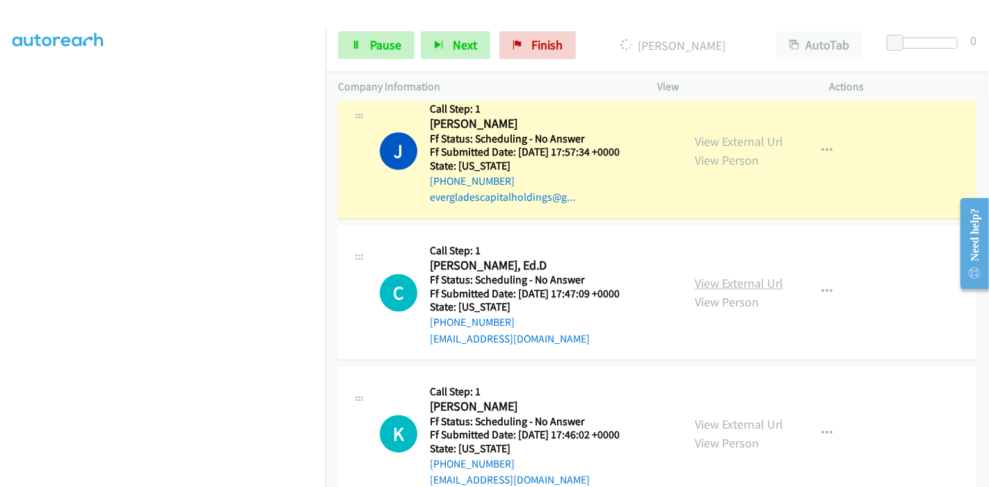
click at [736, 276] on link "View External Url" at bounding box center [738, 284] width 88 height 16
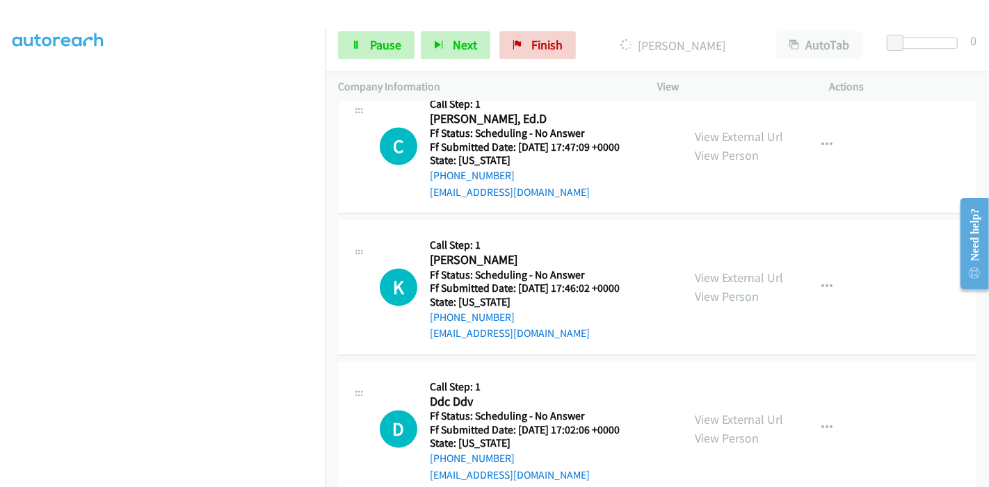
scroll to position [2405, 0]
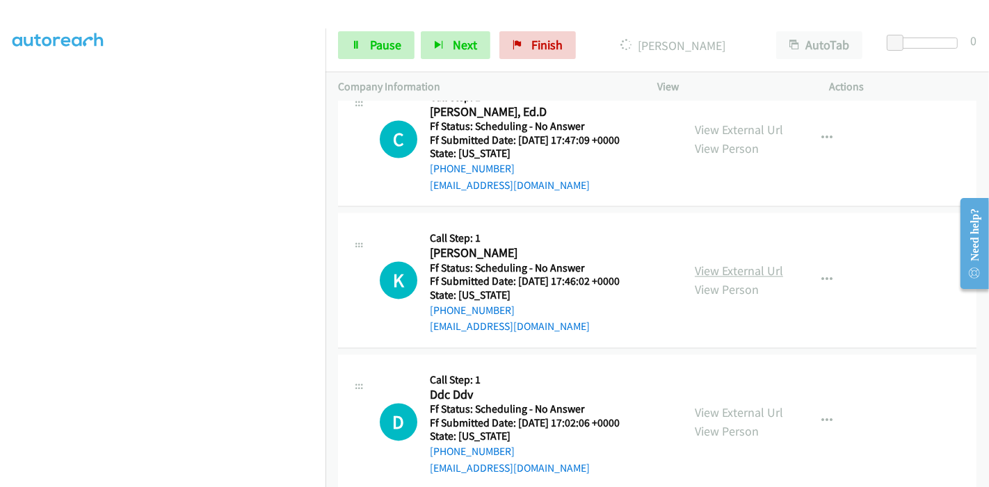
click at [731, 263] on link "View External Url" at bounding box center [738, 271] width 88 height 16
click at [736, 405] on link "View External Url" at bounding box center [738, 413] width 88 height 16
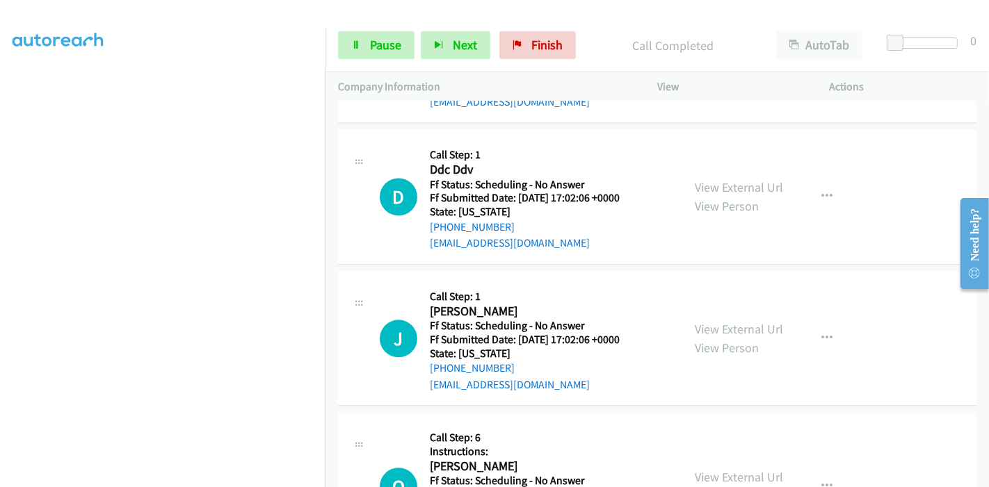
scroll to position [2665, 0]
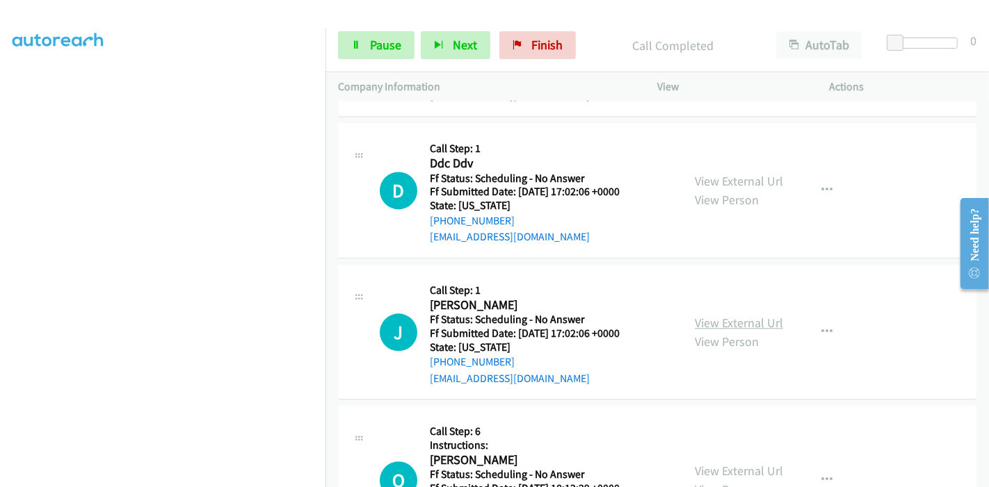
click at [701, 315] on link "View External Url" at bounding box center [738, 323] width 88 height 16
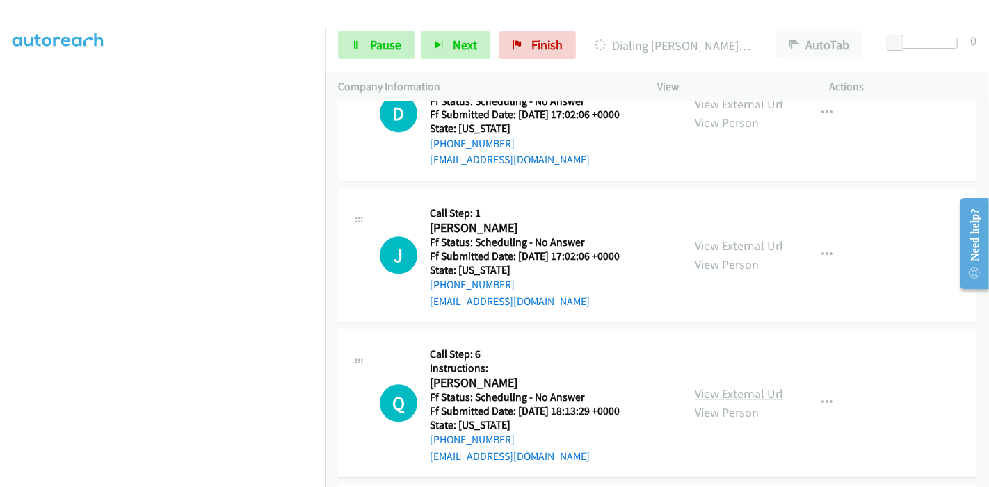
click at [725, 386] on link "View External Url" at bounding box center [738, 394] width 88 height 16
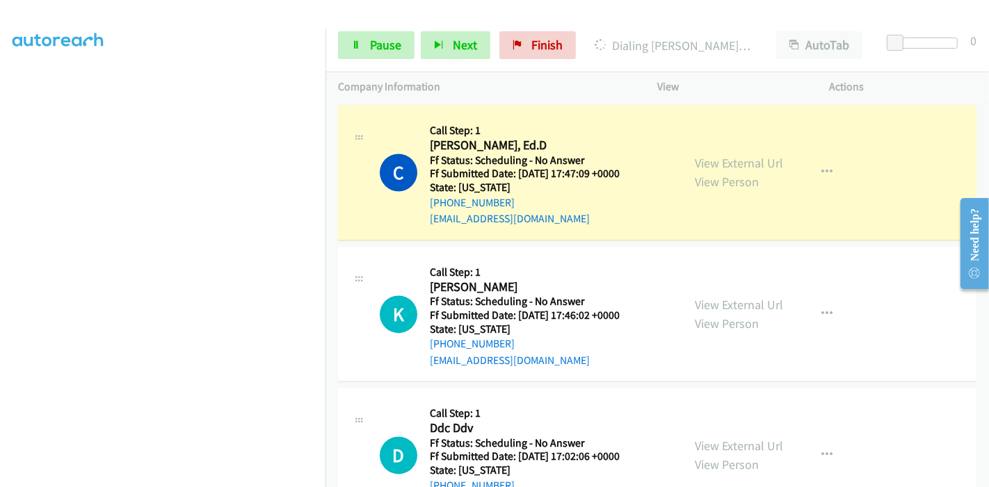
scroll to position [2357, 0]
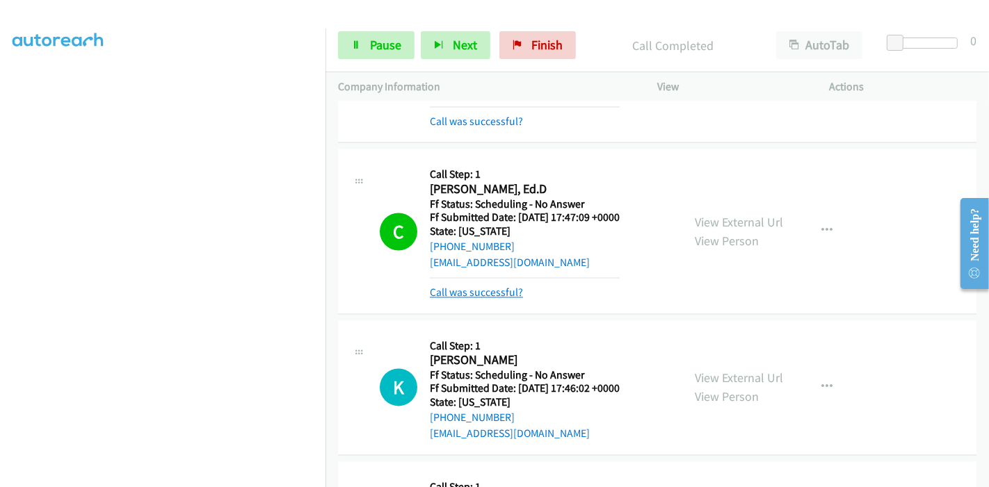
click at [504, 286] on link "Call was successful?" at bounding box center [476, 292] width 93 height 13
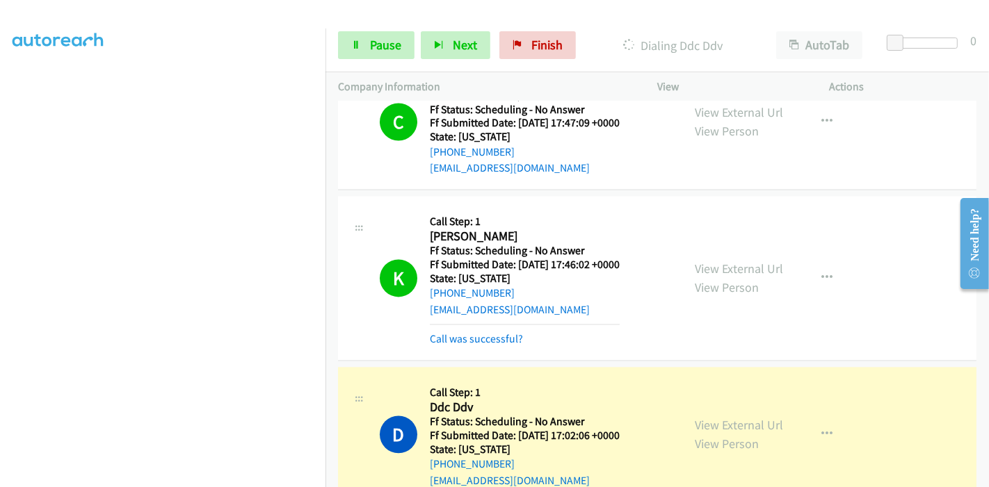
scroll to position [2448, 0]
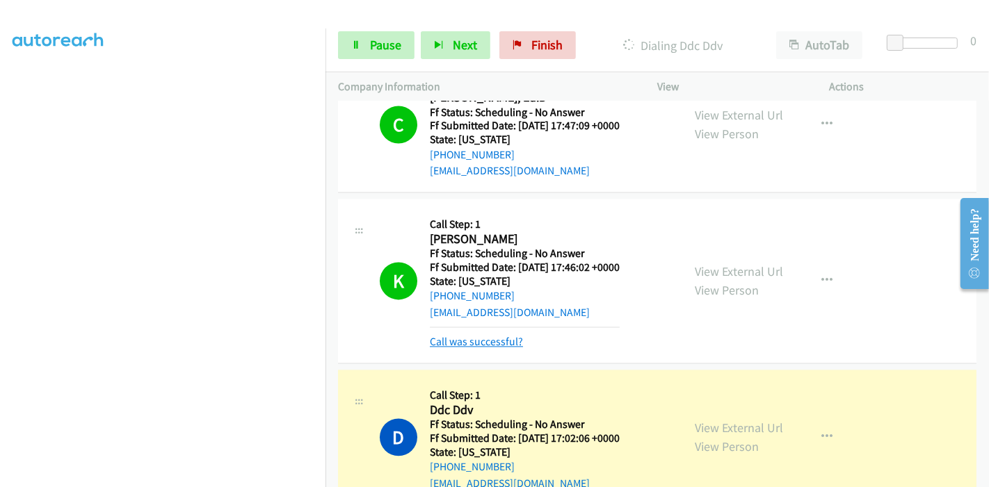
click at [508, 335] on link "Call was successful?" at bounding box center [476, 341] width 93 height 13
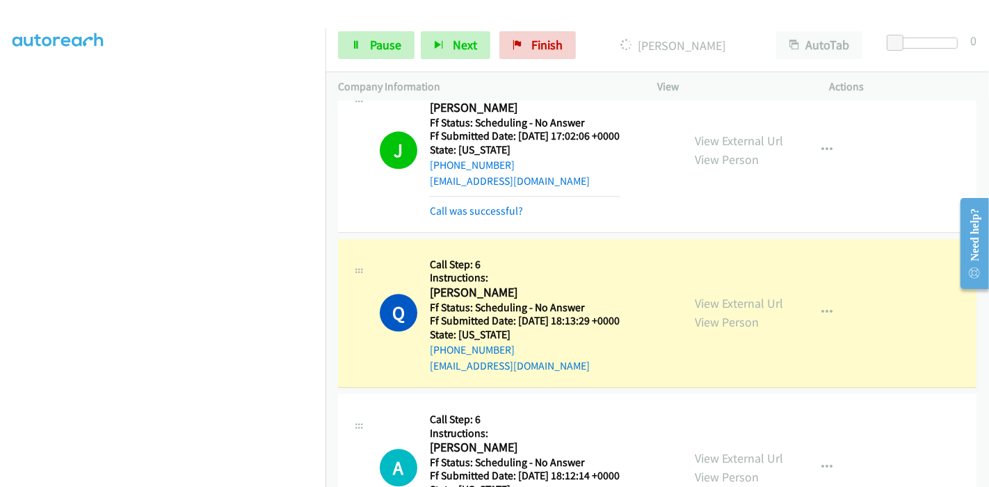
scroll to position [2912, 0]
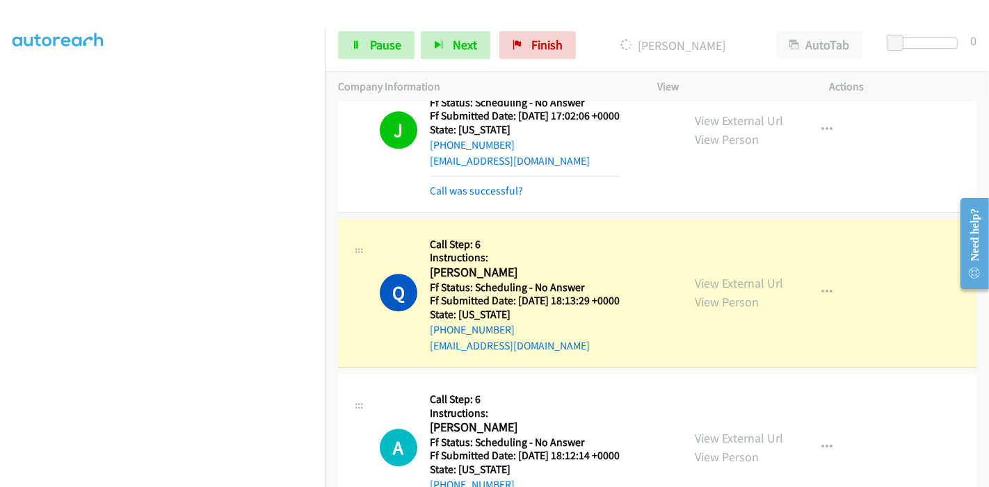
click at [381, 60] on div "Start Calls Pause Next Finish Dialing Quinn Fike AutoTab AutoTab 0" at bounding box center [656, 46] width 663 height 54
click at [383, 48] on span "Pause" at bounding box center [385, 45] width 31 height 16
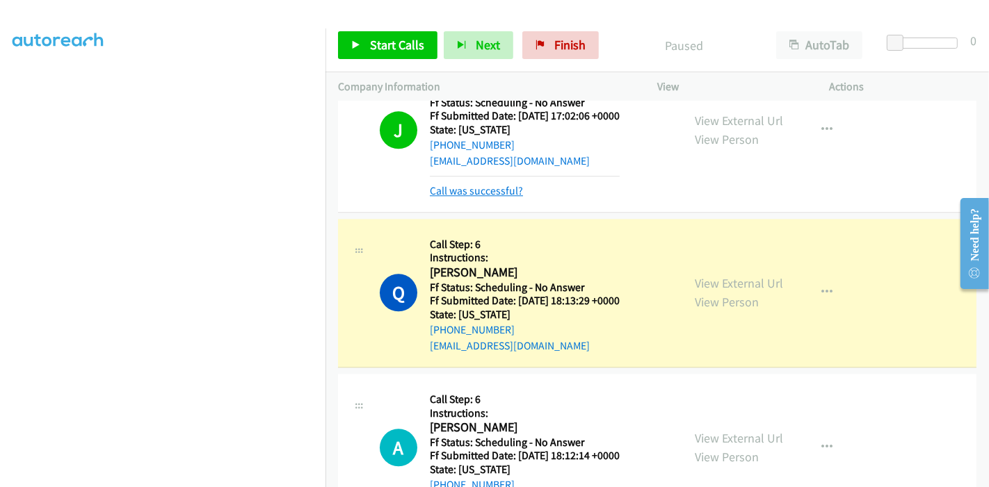
click at [447, 184] on link "Call was successful?" at bounding box center [476, 190] width 93 height 13
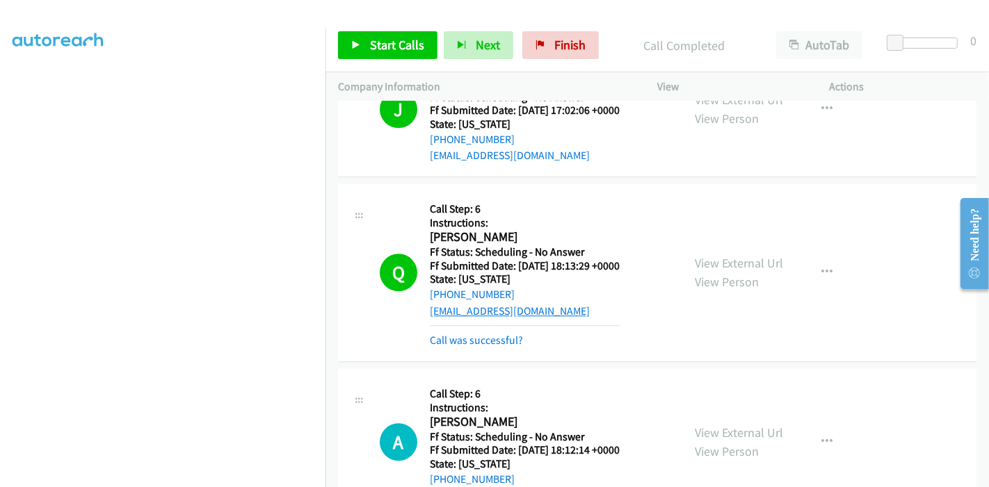
scroll to position [2975, 0]
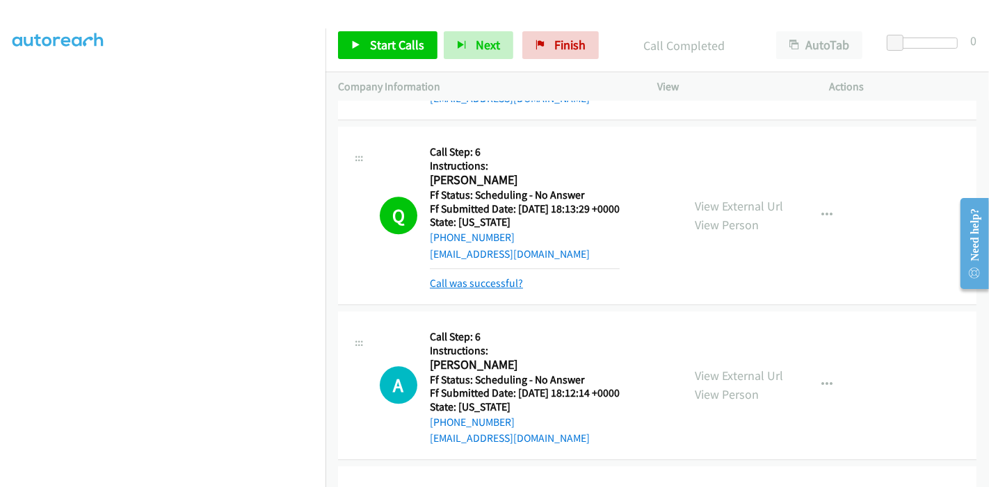
click at [514, 277] on link "Call was successful?" at bounding box center [476, 283] width 93 height 13
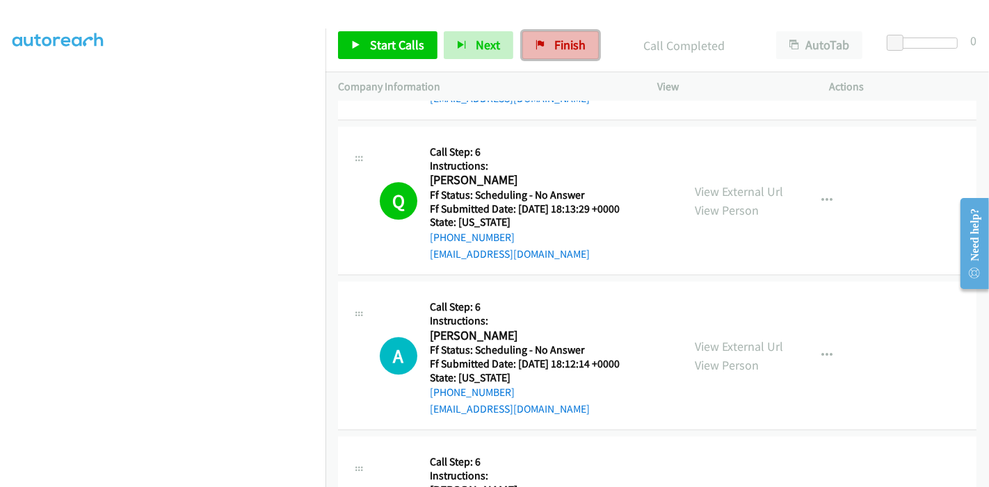
click at [556, 47] on span "Finish" at bounding box center [569, 45] width 31 height 16
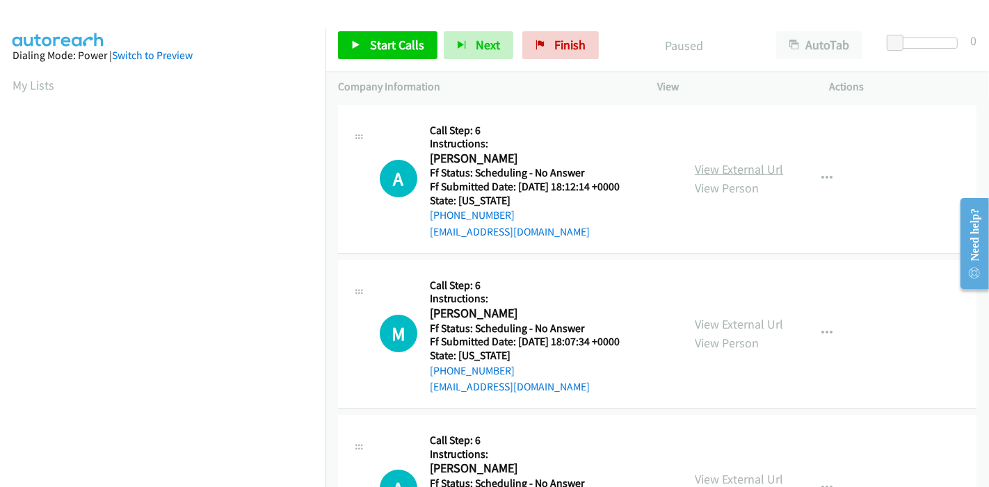
click at [754, 172] on link "View External Url" at bounding box center [738, 169] width 88 height 16
click at [362, 45] on link "Start Calls" at bounding box center [387, 45] width 99 height 28
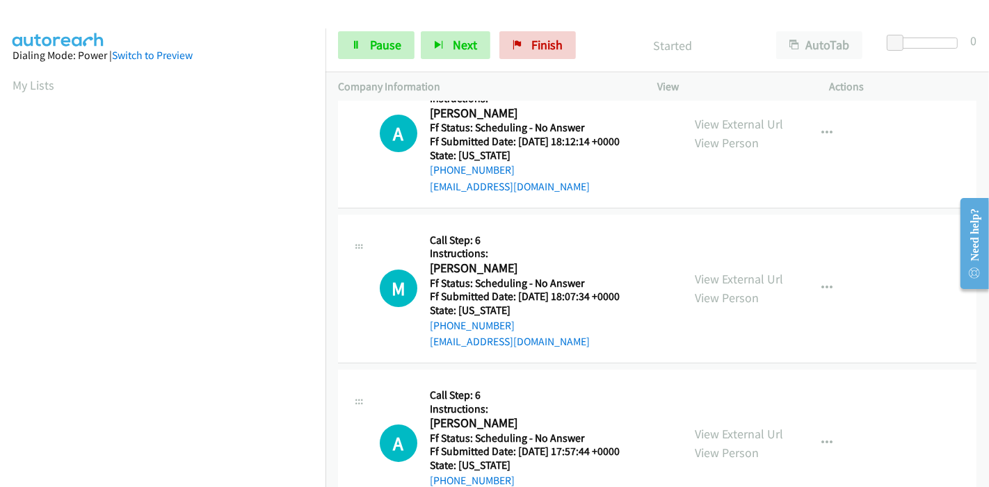
scroll to position [77, 0]
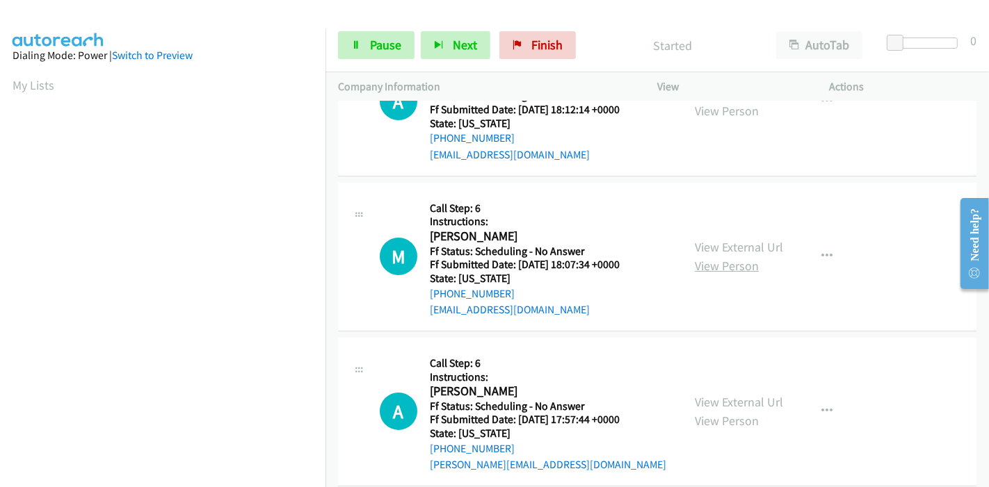
click at [720, 258] on link "View Person" at bounding box center [726, 266] width 64 height 16
click at [758, 247] on link "View External Url" at bounding box center [738, 247] width 88 height 16
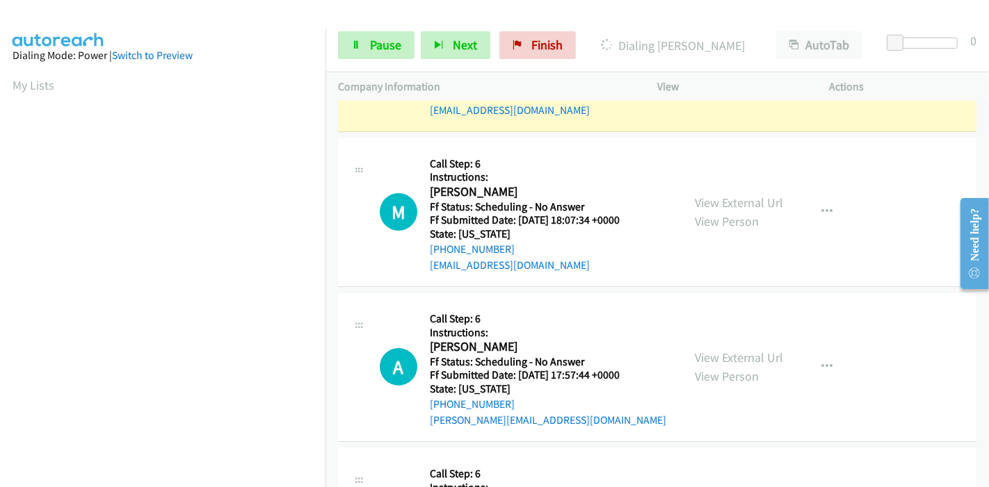
scroll to position [154, 0]
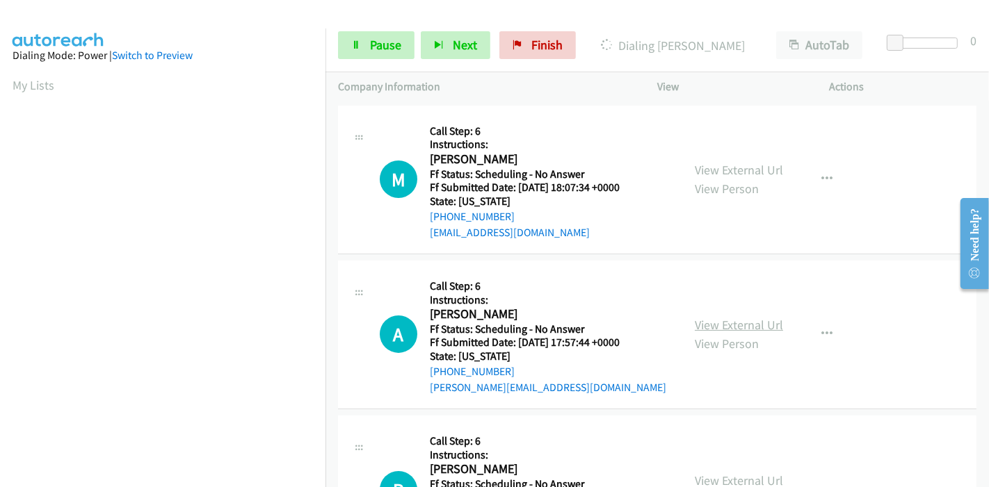
click at [726, 320] on link "View External Url" at bounding box center [738, 325] width 88 height 16
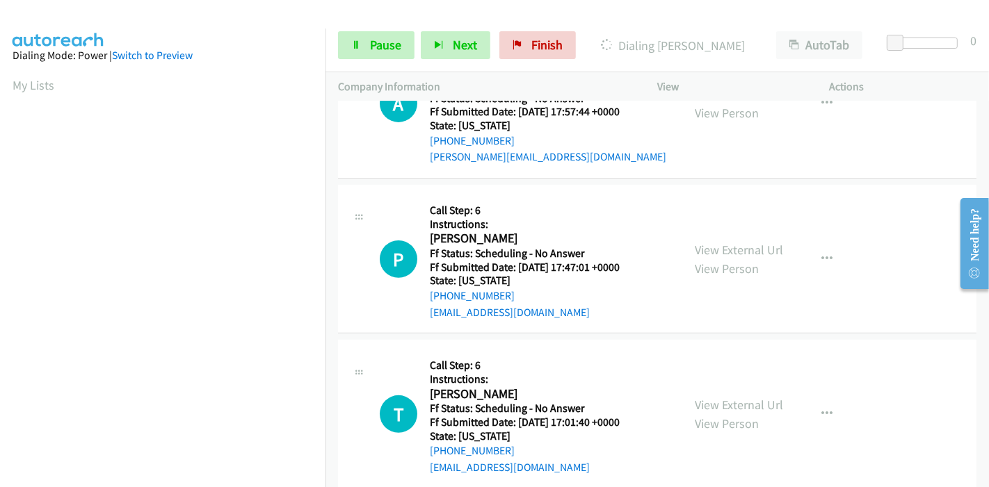
scroll to position [386, 0]
click at [711, 250] on link "View External Url" at bounding box center [738, 249] width 88 height 16
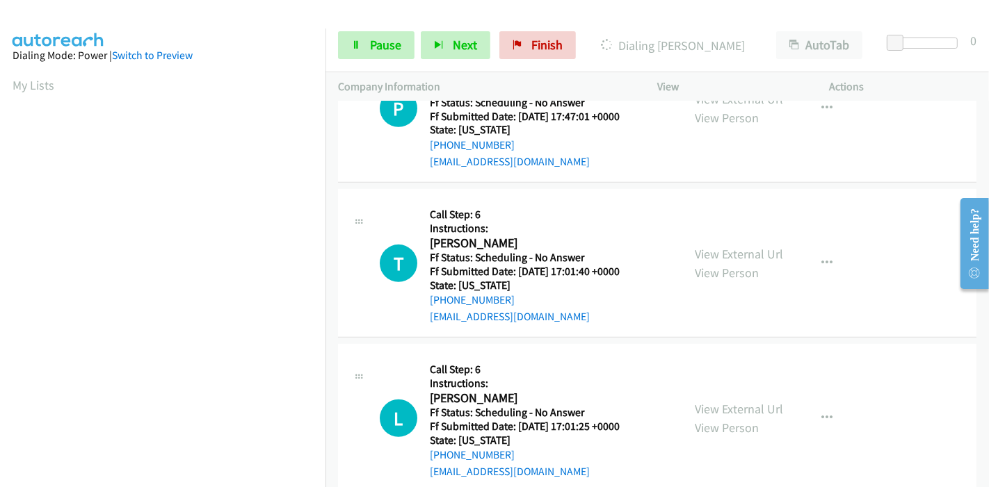
scroll to position [617, 0]
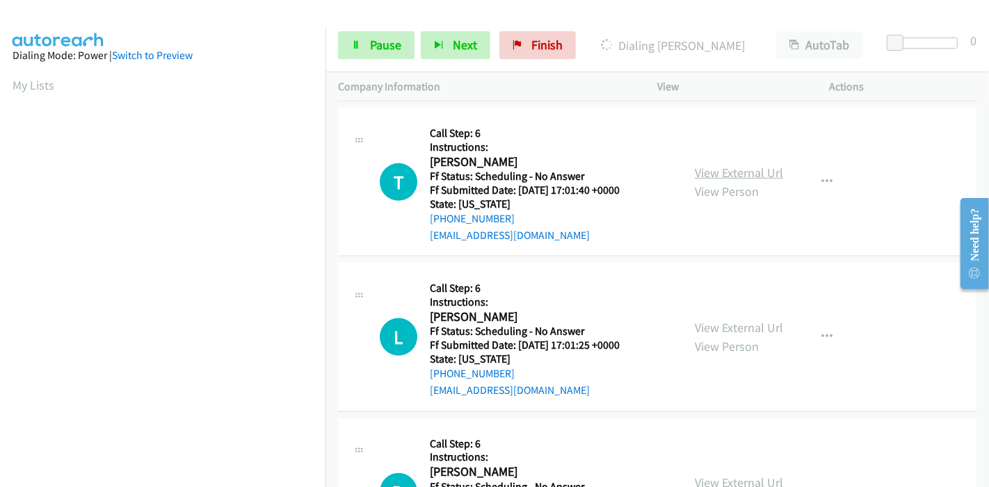
click at [729, 170] on link "View External Url" at bounding box center [738, 173] width 88 height 16
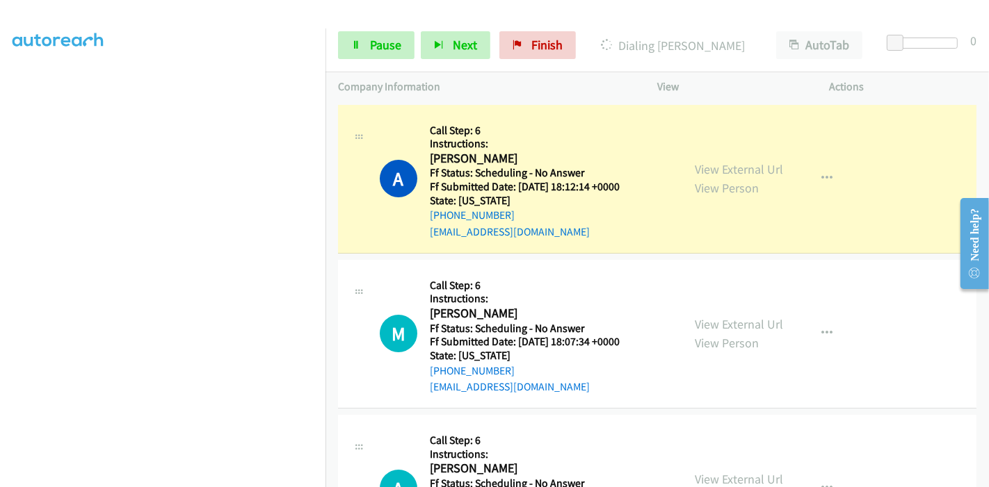
scroll to position [293, 0]
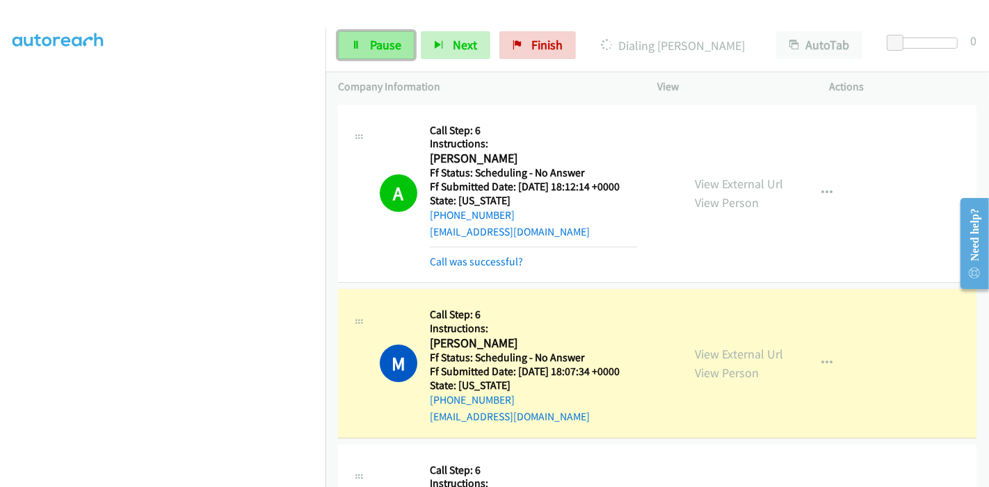
click at [368, 49] on link "Pause" at bounding box center [376, 45] width 76 height 28
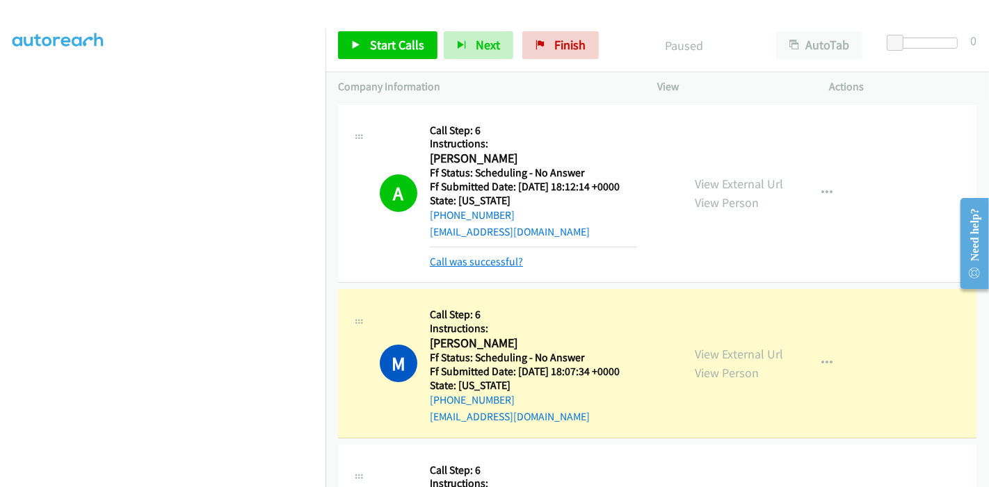
click at [492, 259] on link "Call was successful?" at bounding box center [476, 261] width 93 height 13
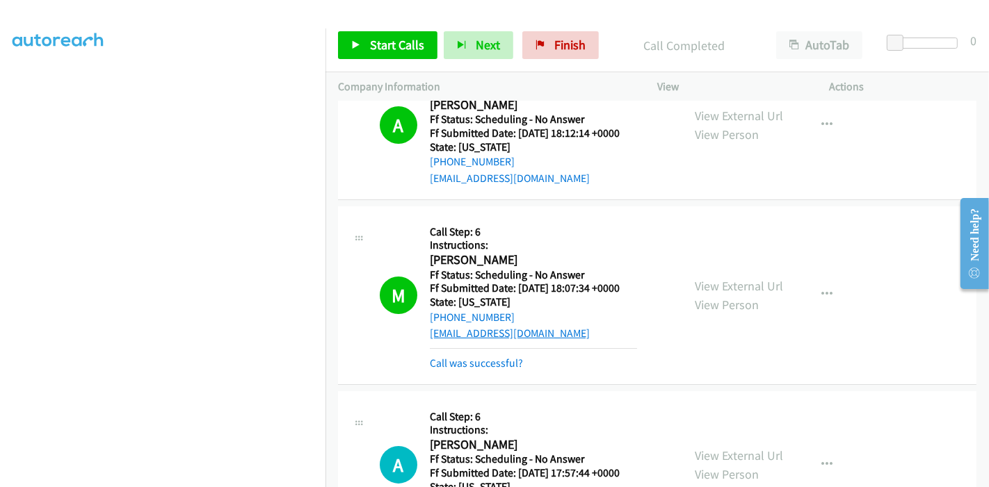
scroll to position [77, 0]
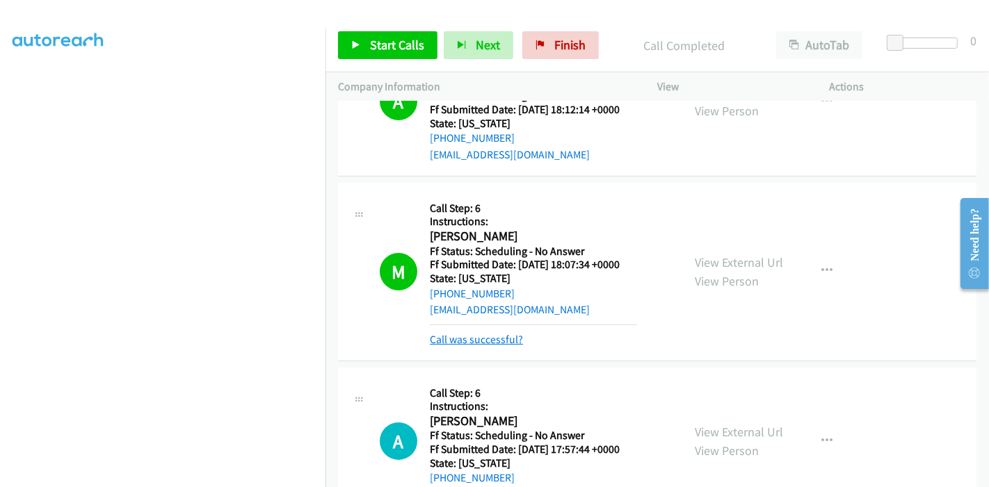
click at [474, 339] on link "Call was successful?" at bounding box center [476, 339] width 93 height 13
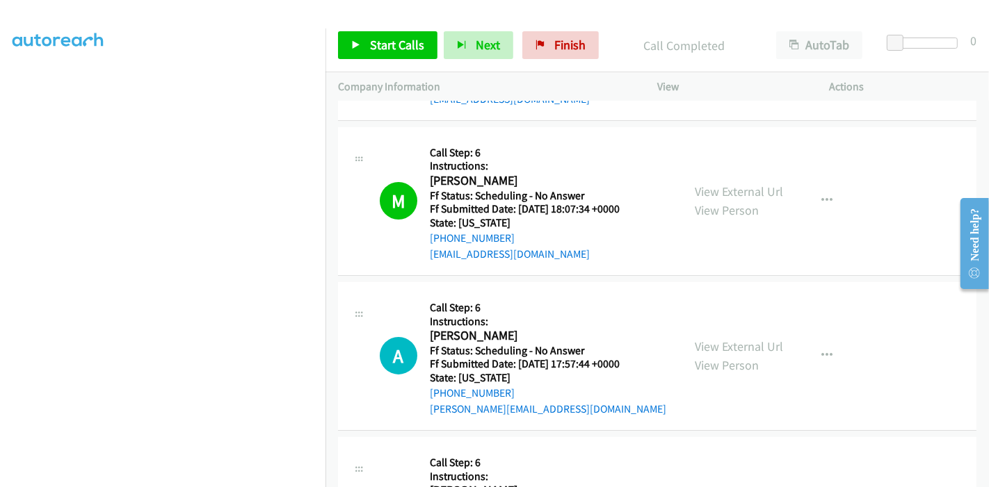
scroll to position [154, 0]
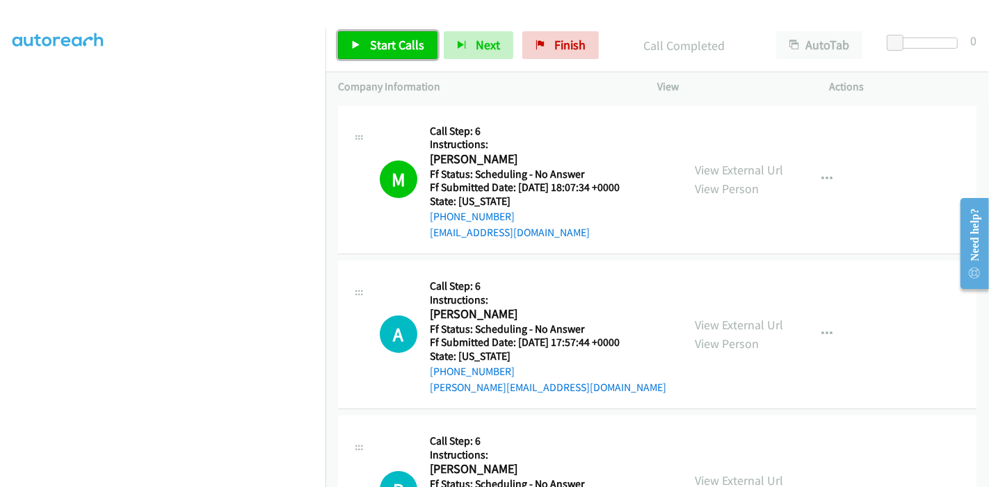
click at [375, 39] on span "Start Calls" at bounding box center [397, 45] width 54 height 16
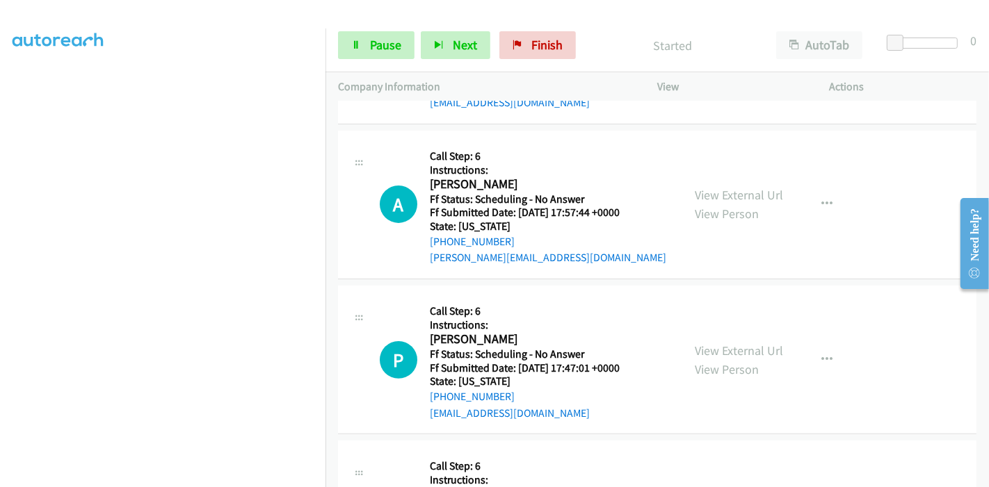
scroll to position [309, 0]
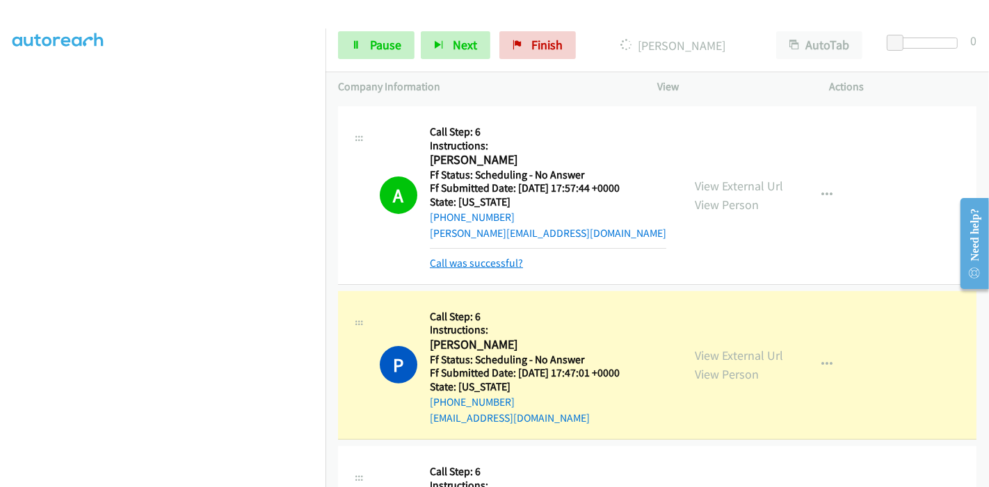
click at [460, 262] on link "Call was successful?" at bounding box center [476, 263] width 93 height 13
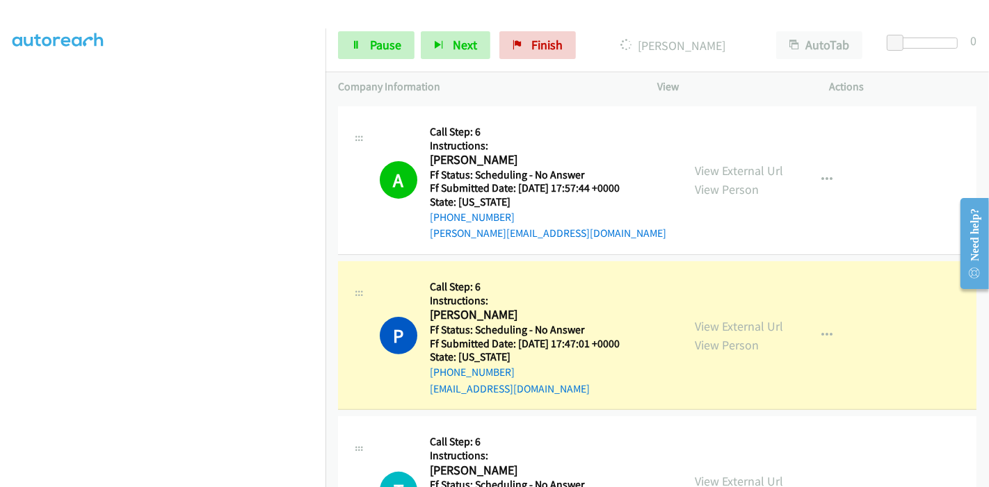
scroll to position [386, 0]
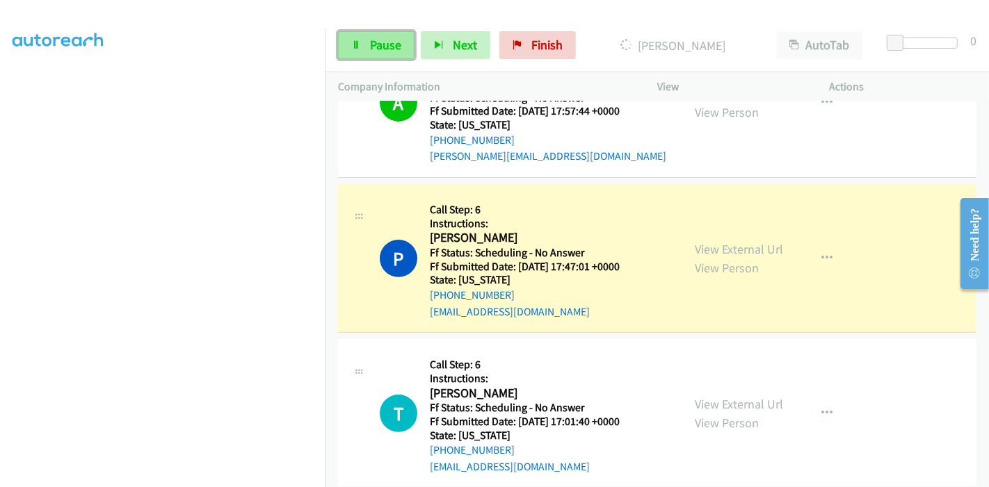
click at [380, 40] on span "Pause" at bounding box center [385, 45] width 31 height 16
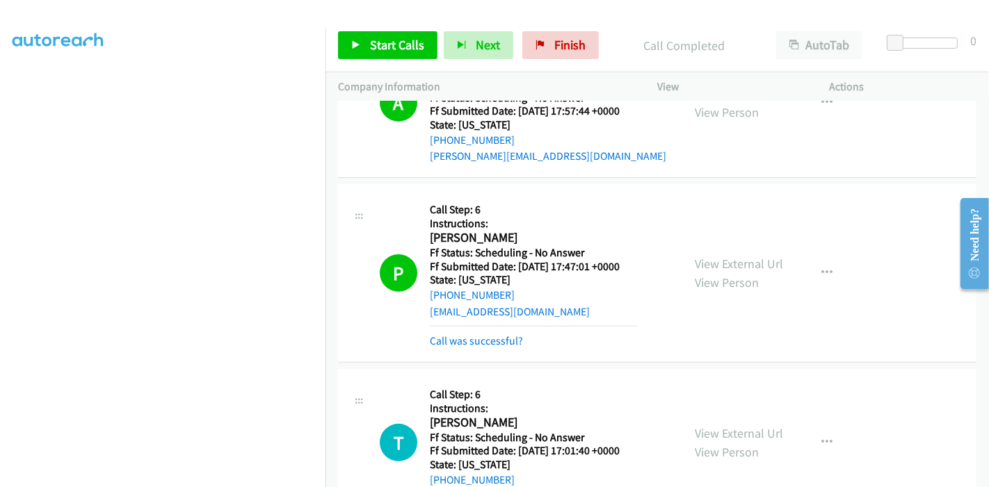
click at [457, 209] on h5 "Call Step: 6" at bounding box center [533, 210] width 207 height 14
click at [464, 342] on link "Call was successful?" at bounding box center [476, 340] width 93 height 13
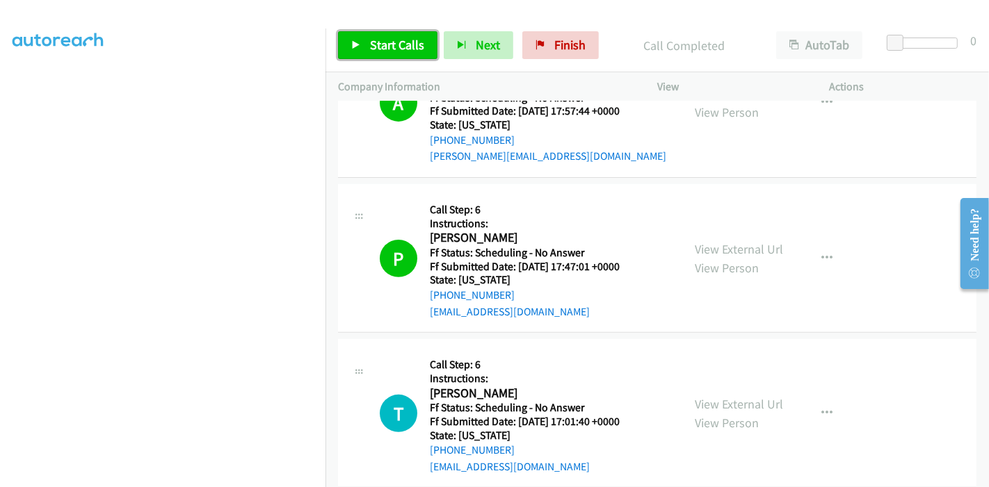
click at [377, 49] on span "Start Calls" at bounding box center [397, 45] width 54 height 16
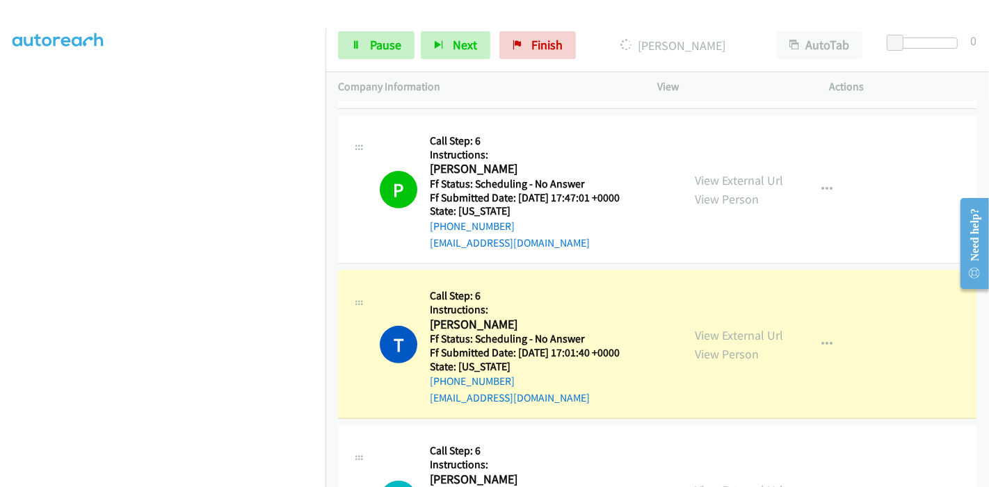
scroll to position [540, 0]
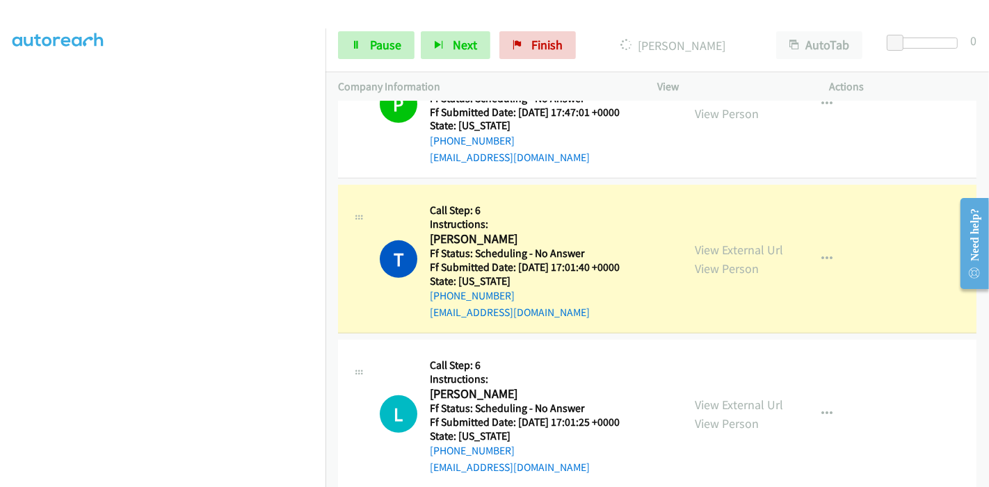
click at [355, 17] on div at bounding box center [488, 27] width 976 height 54
click at [357, 47] on icon at bounding box center [356, 46] width 10 height 10
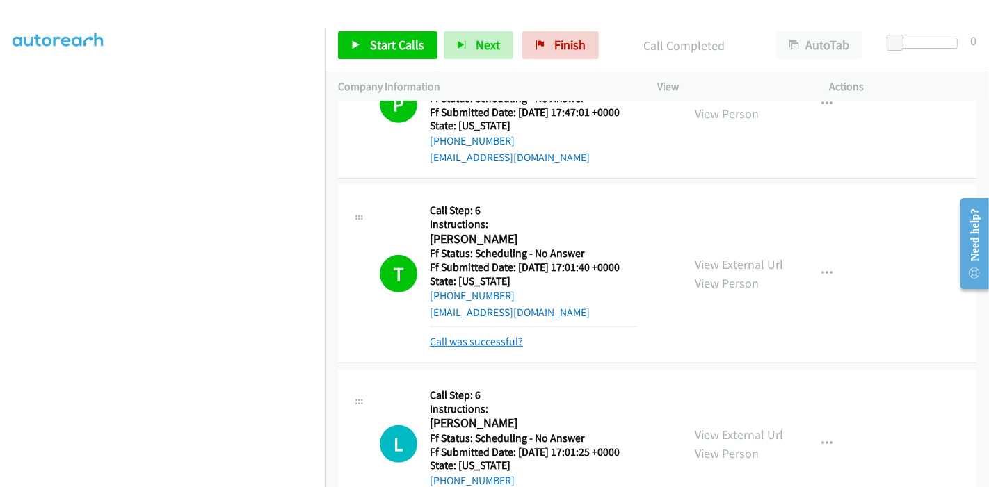
click at [471, 344] on link "Call was successful?" at bounding box center [476, 341] width 93 height 13
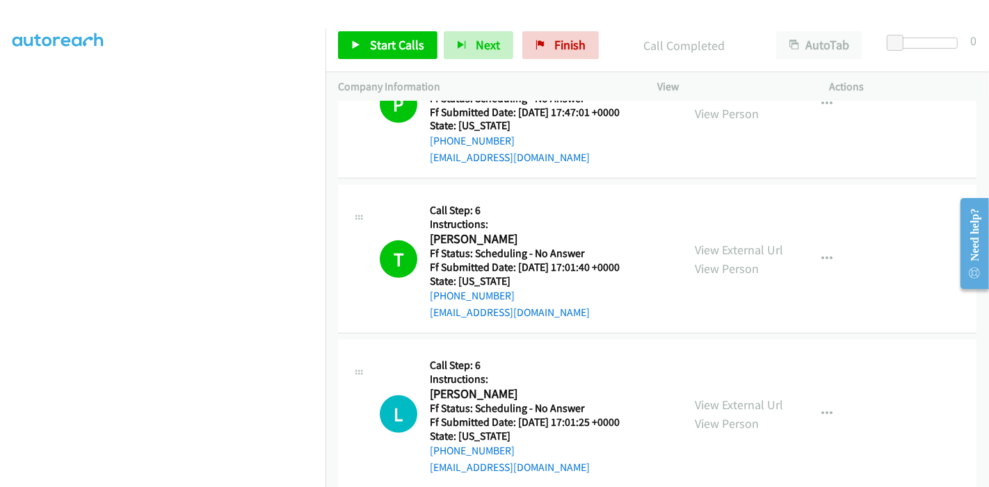
scroll to position [293, 0]
drag, startPoint x: 368, startPoint y: 46, endPoint x: 383, endPoint y: 56, distance: 17.9
click at [370, 46] on span "Start Calls" at bounding box center [397, 45] width 54 height 16
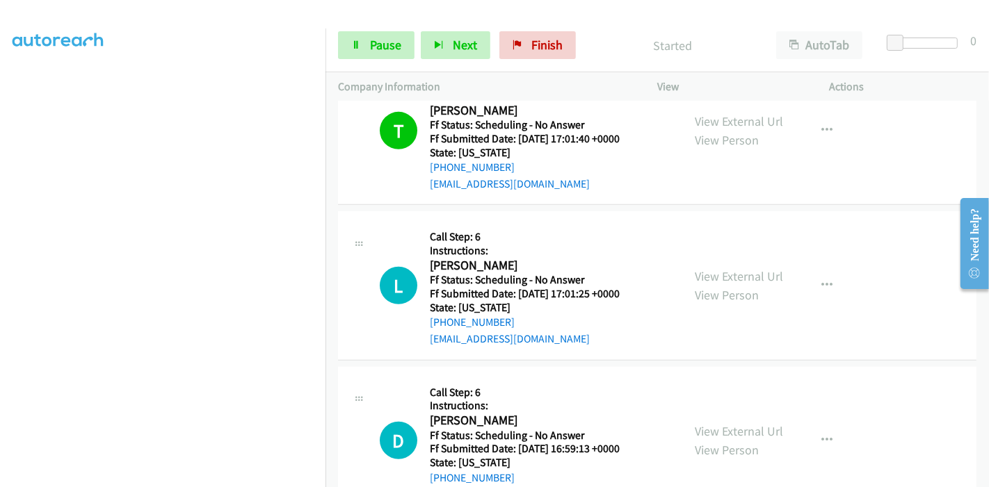
scroll to position [695, 0]
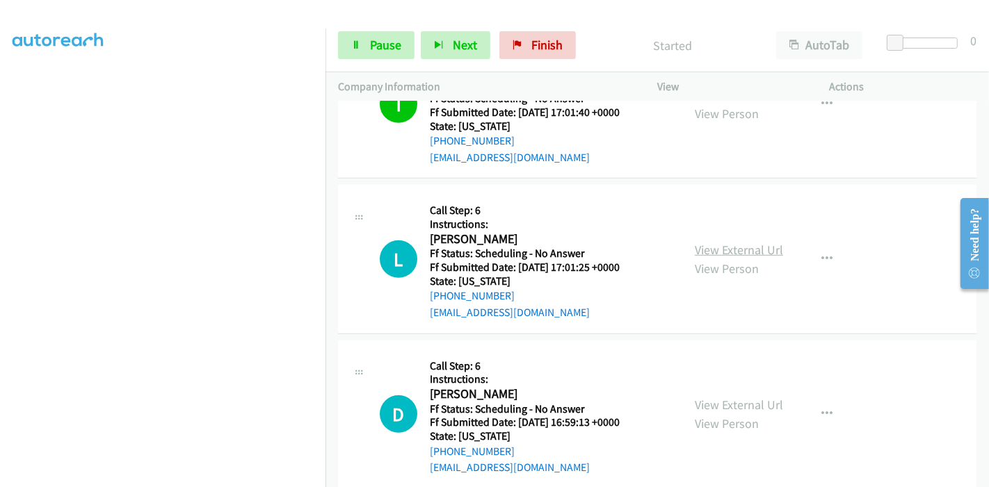
click at [701, 245] on link "View External Url" at bounding box center [738, 250] width 88 height 16
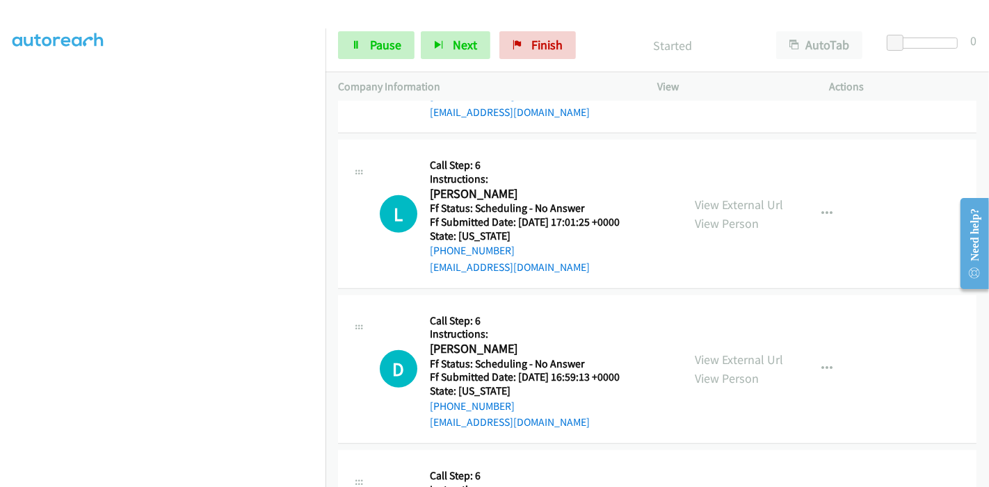
scroll to position [772, 0]
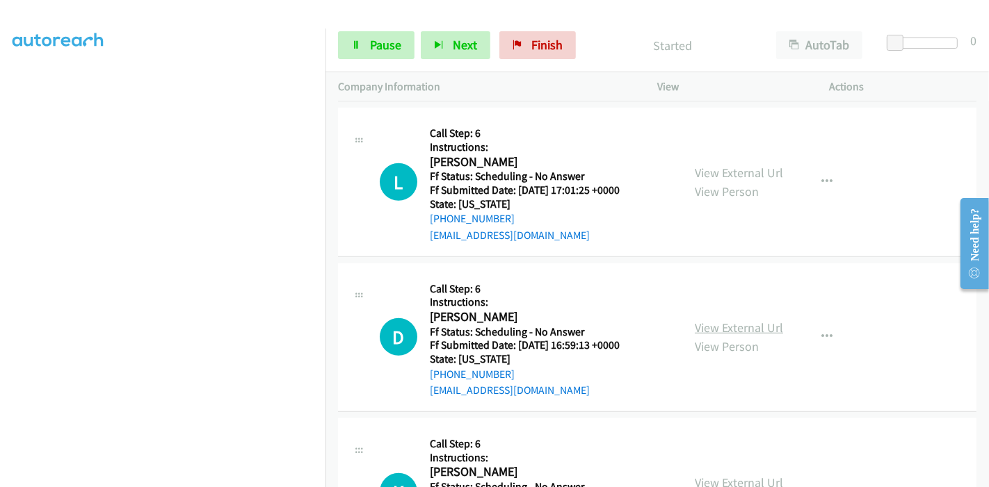
click at [723, 321] on link "View External Url" at bounding box center [738, 328] width 88 height 16
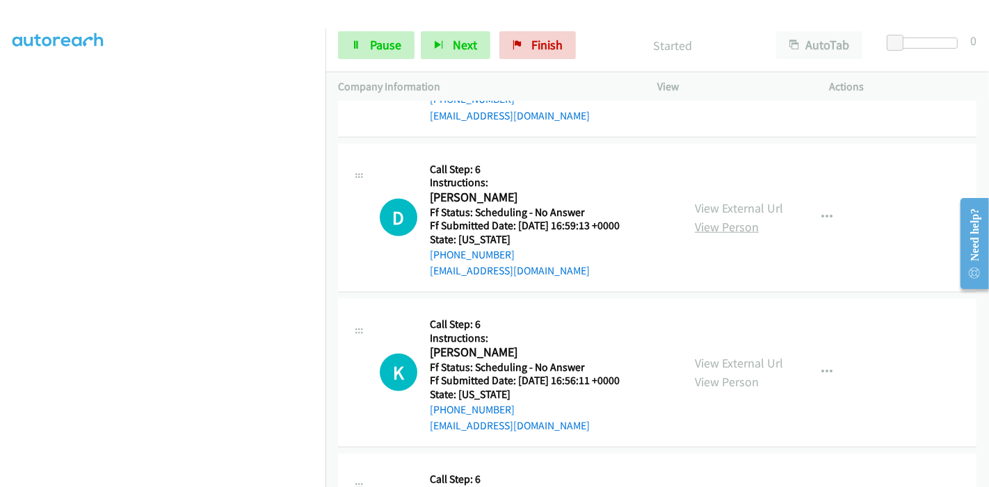
scroll to position [1004, 0]
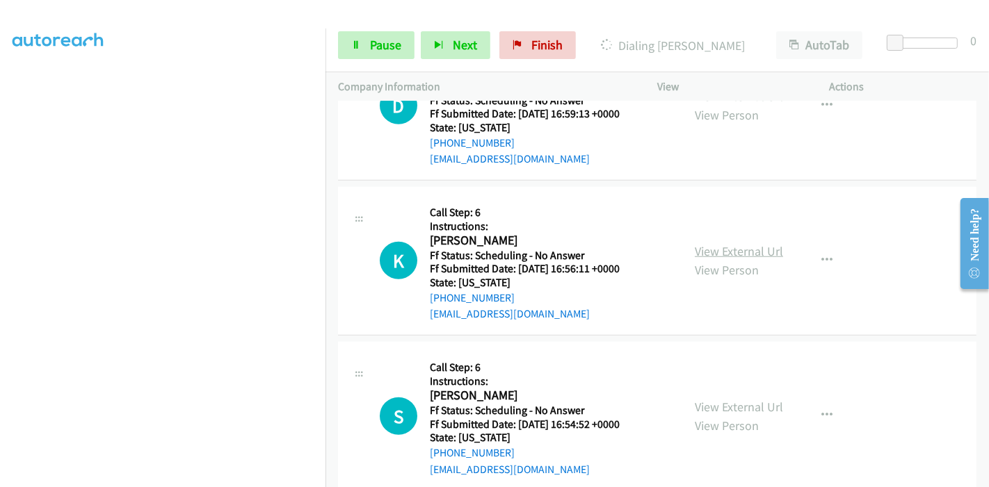
click at [731, 251] on link "View External Url" at bounding box center [738, 251] width 88 height 16
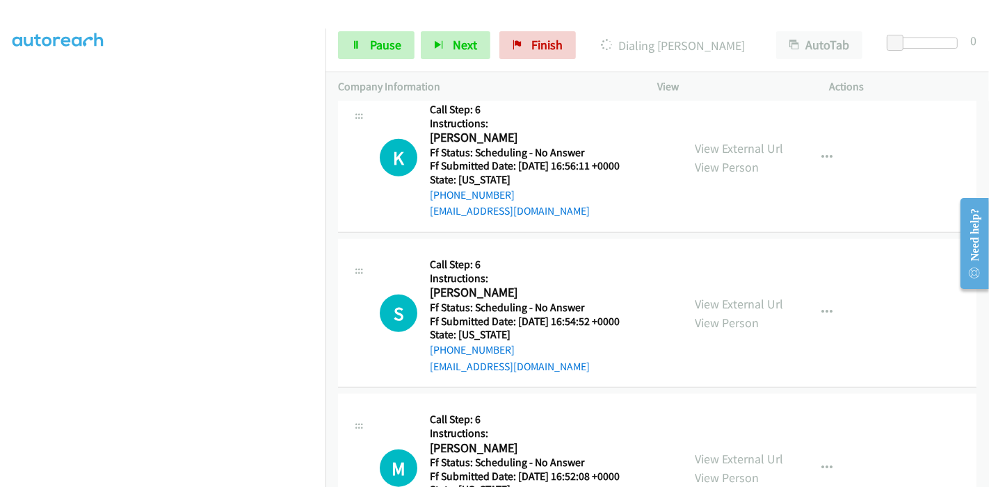
scroll to position [1158, 0]
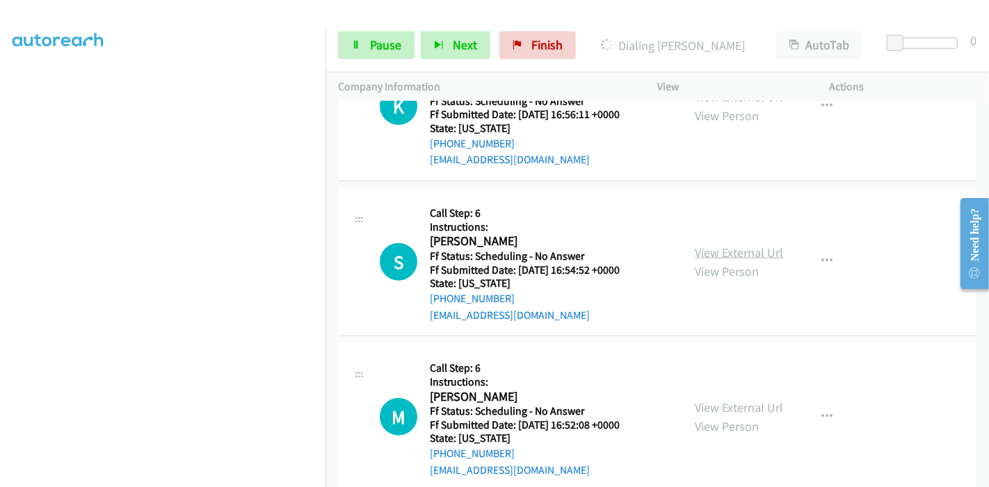
click at [708, 246] on link "View External Url" at bounding box center [738, 253] width 88 height 16
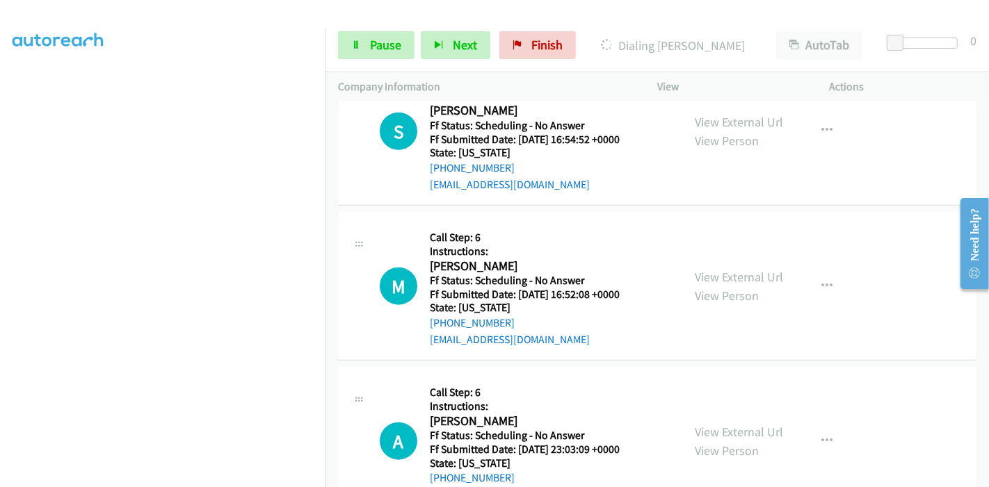
scroll to position [1313, 0]
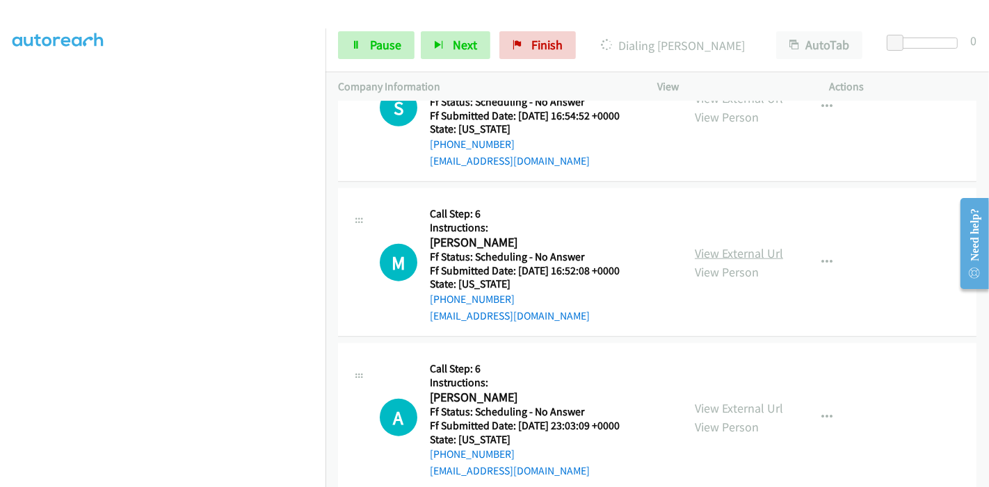
click at [720, 255] on link "View External Url" at bounding box center [738, 253] width 88 height 16
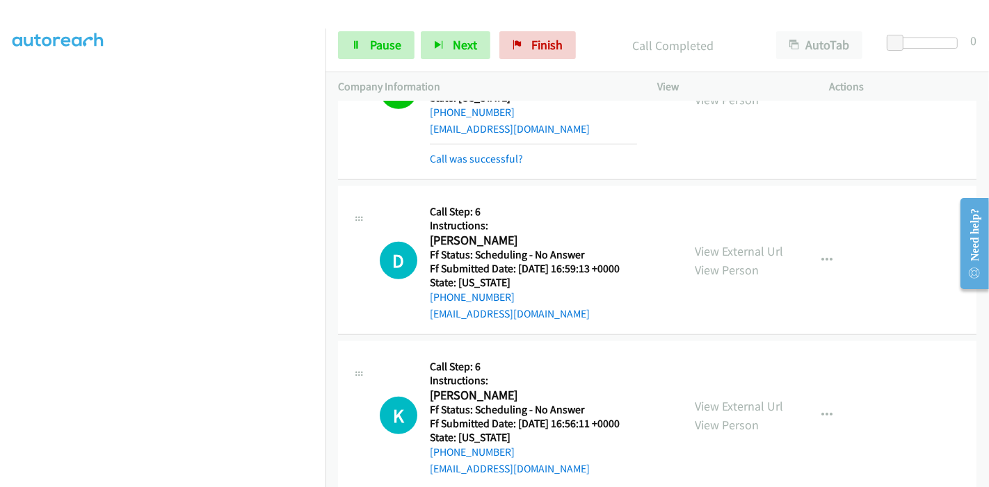
scroll to position [802, 0]
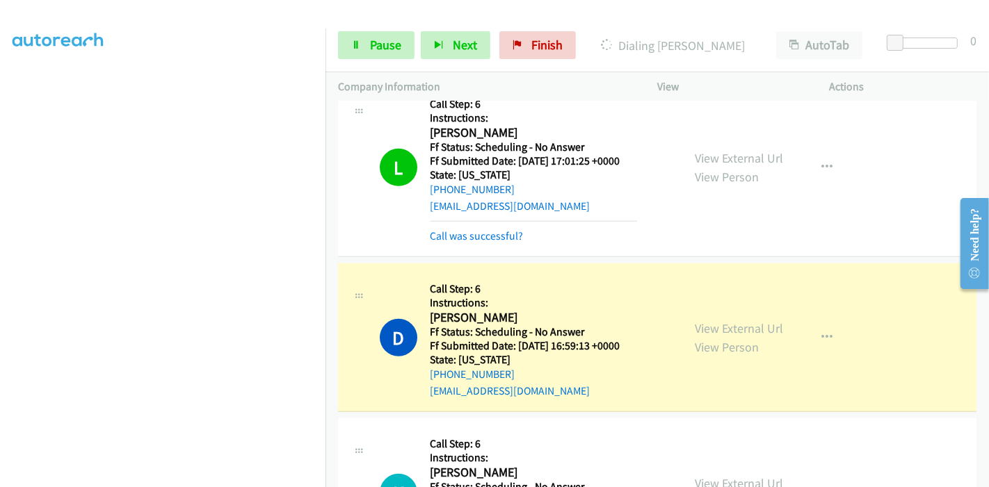
click at [484, 241] on div "Call was successful?" at bounding box center [533, 236] width 207 height 17
click at [487, 236] on link "Call was successful?" at bounding box center [476, 235] width 93 height 13
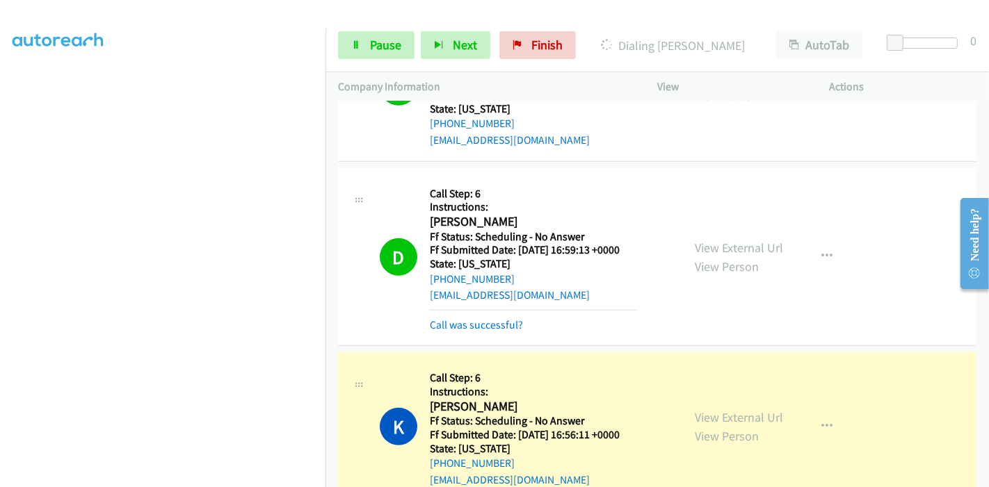
scroll to position [956, 0]
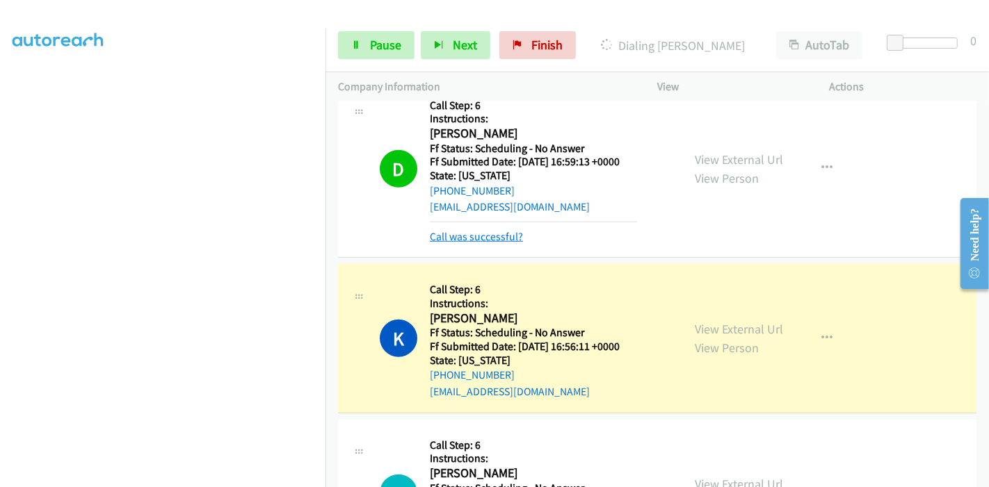
click at [490, 230] on link "Call was successful?" at bounding box center [476, 236] width 93 height 13
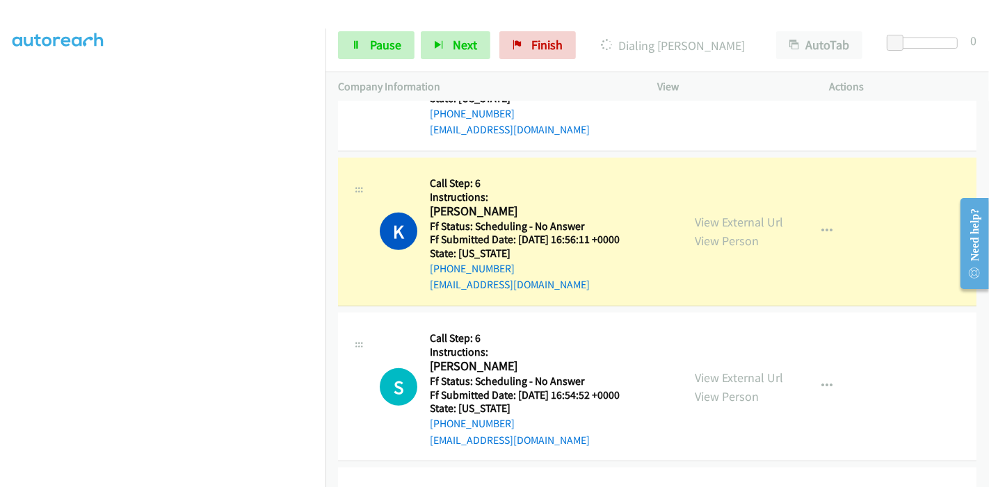
scroll to position [293, 0]
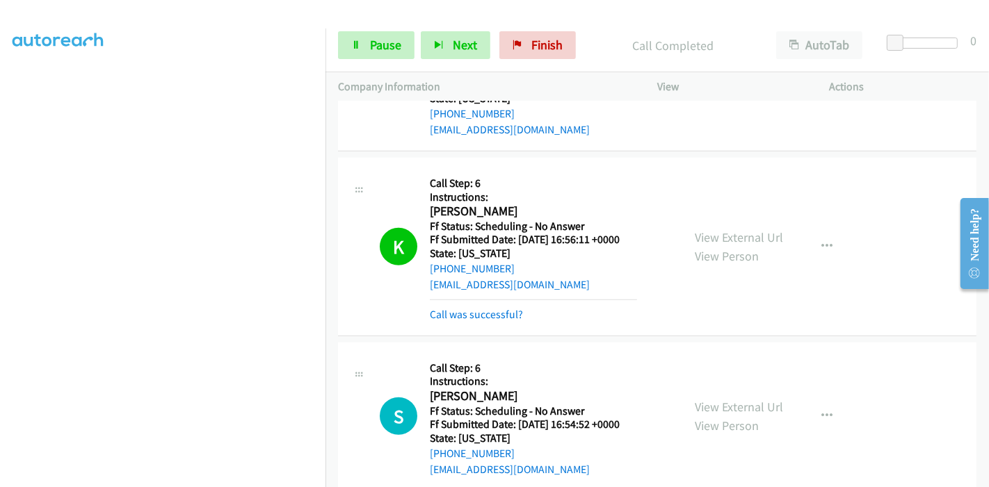
click at [499, 307] on div "Call was successful?" at bounding box center [533, 315] width 207 height 17
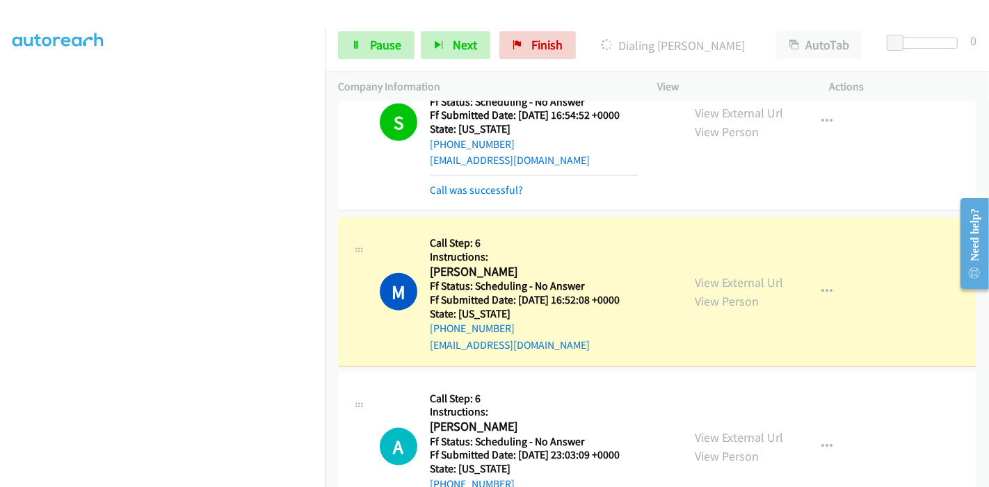
scroll to position [1356, 0]
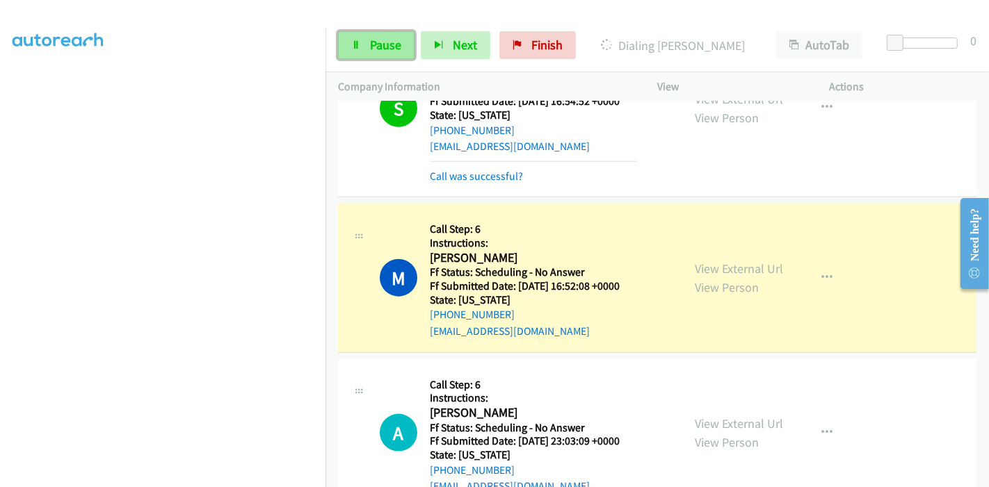
click at [362, 40] on link "Pause" at bounding box center [376, 45] width 76 height 28
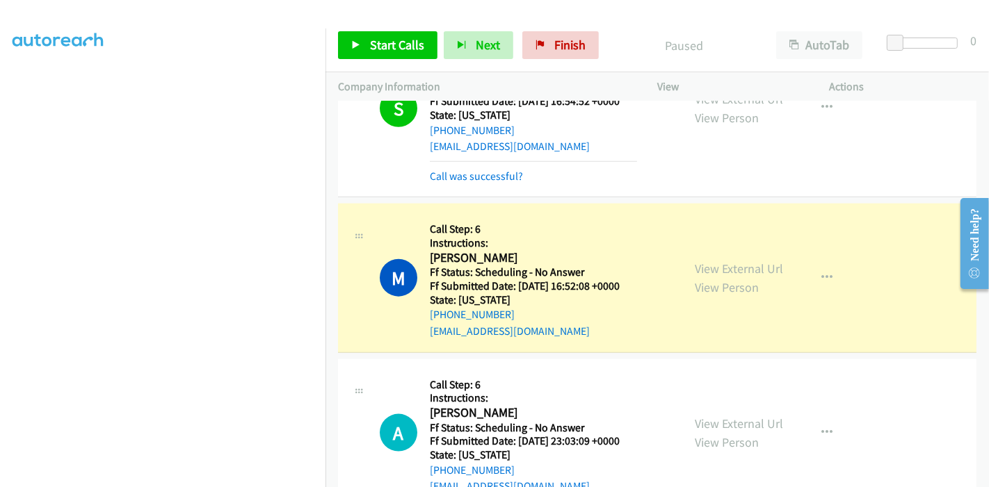
scroll to position [0, 0]
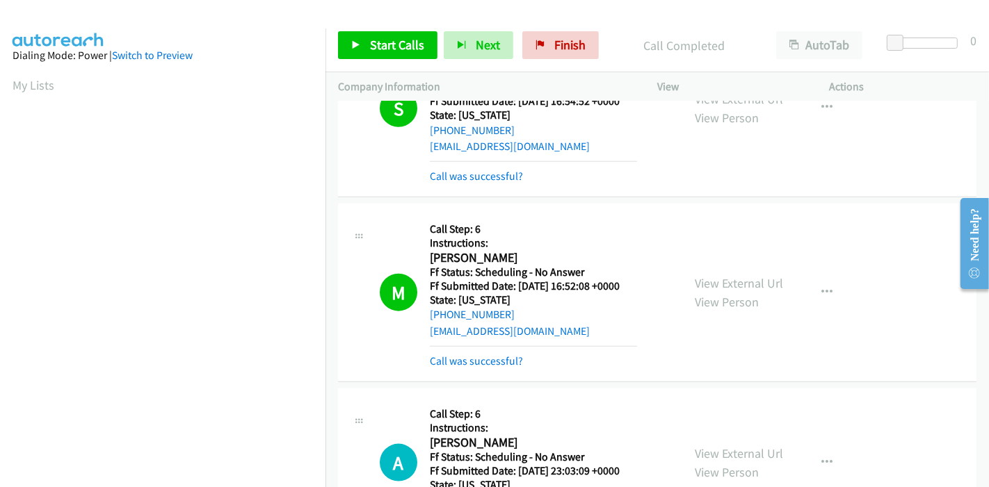
click at [505, 365] on div "Call was successful?" at bounding box center [533, 361] width 207 height 17
click at [504, 362] on link "Call was successful?" at bounding box center [476, 361] width 93 height 13
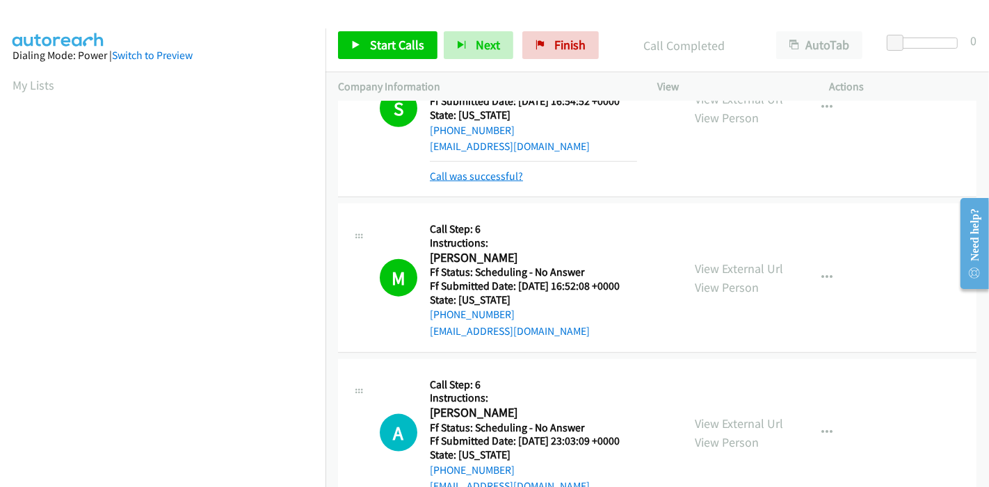
click at [490, 174] on link "Call was successful?" at bounding box center [476, 176] width 93 height 13
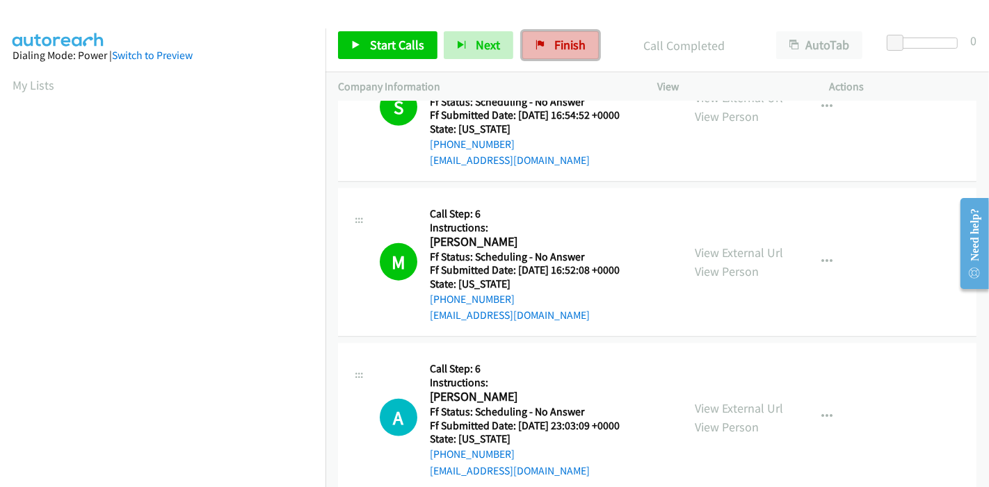
click at [554, 40] on span "Finish" at bounding box center [569, 45] width 31 height 16
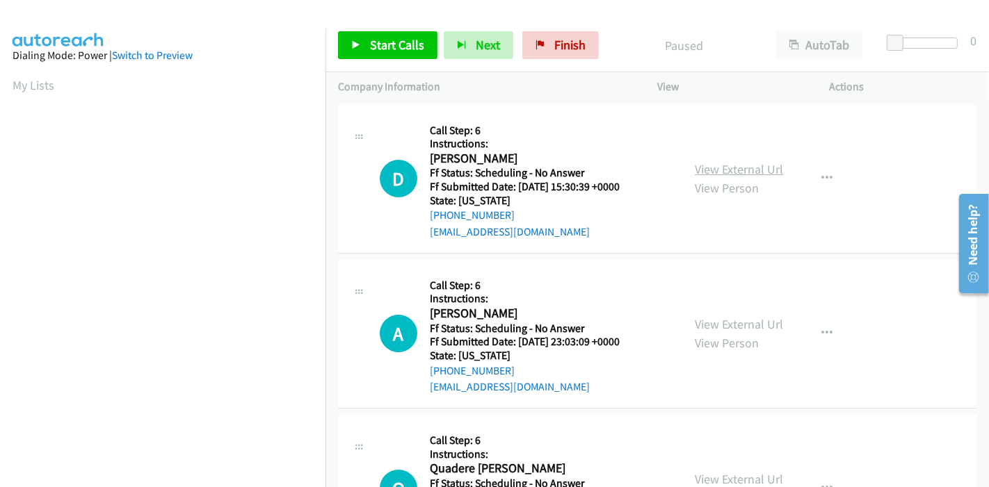
click at [757, 168] on link "View External Url" at bounding box center [738, 169] width 88 height 16
click at [733, 328] on link "View External Url" at bounding box center [738, 324] width 88 height 16
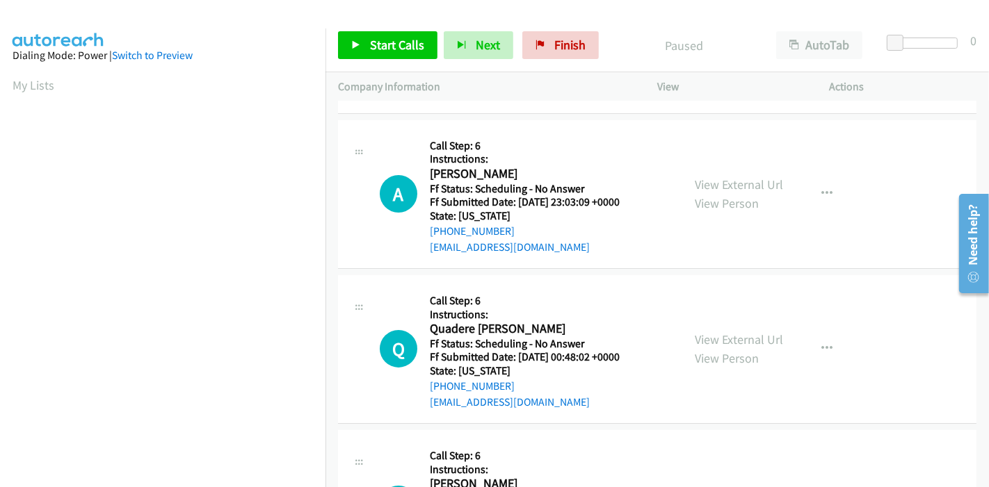
scroll to position [154, 0]
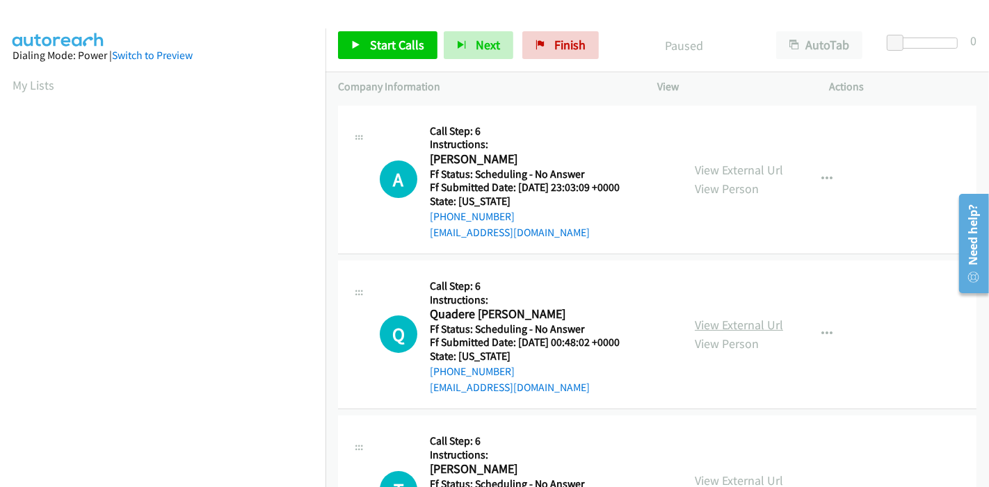
click at [752, 323] on link "View External Url" at bounding box center [738, 325] width 88 height 16
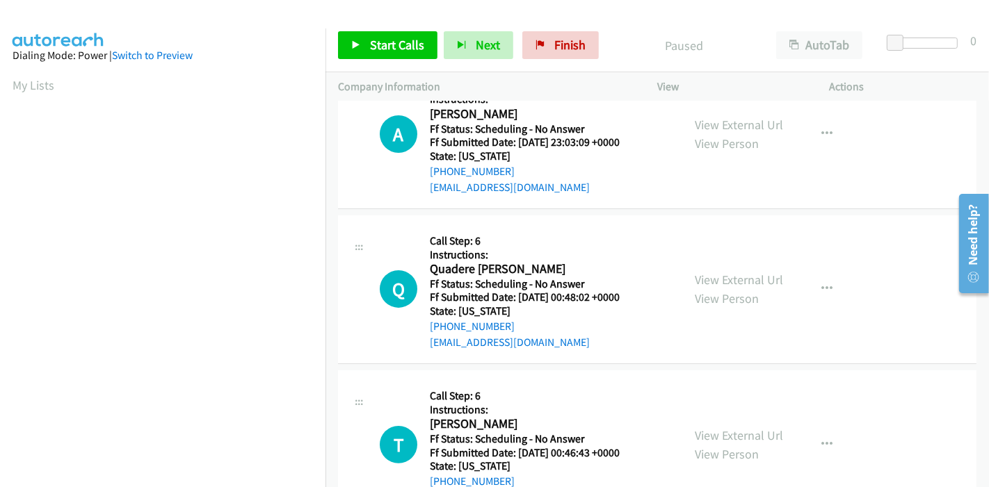
scroll to position [231, 0]
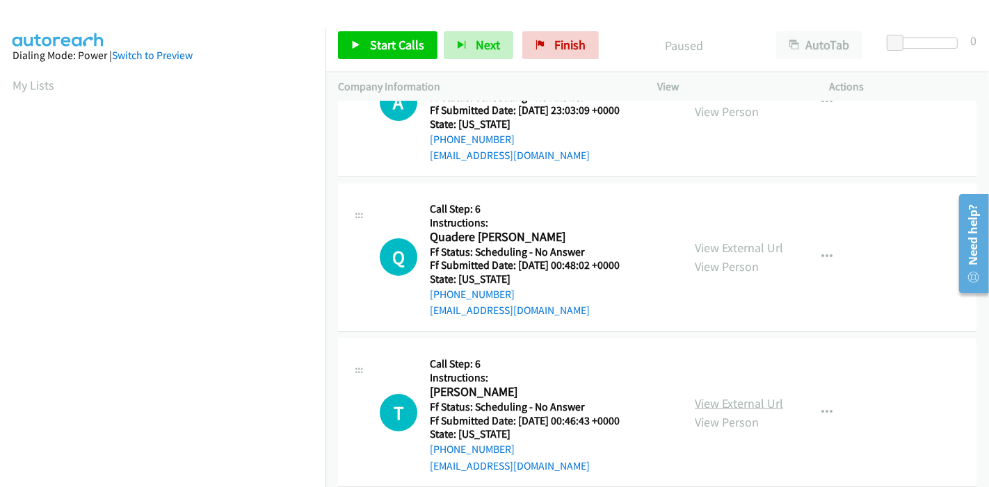
click at [738, 404] on link "View External Url" at bounding box center [738, 404] width 88 height 16
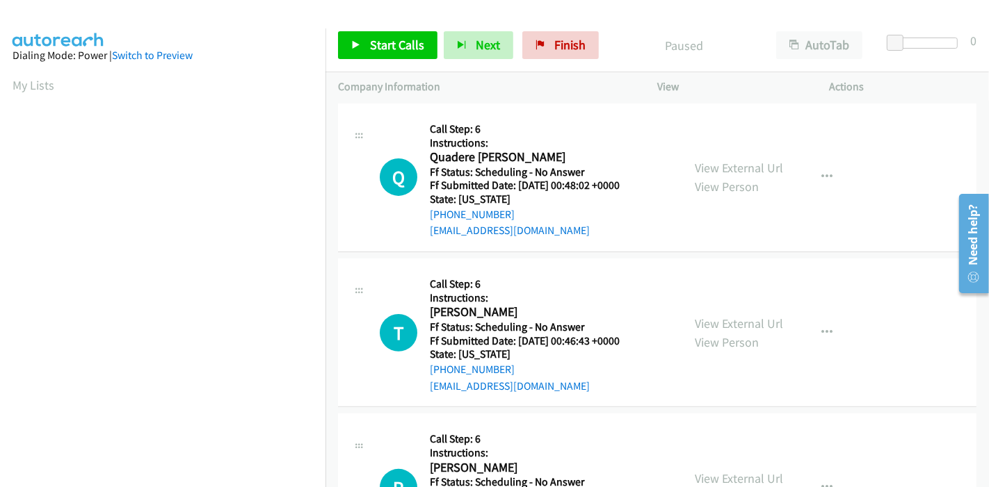
scroll to position [463, 0]
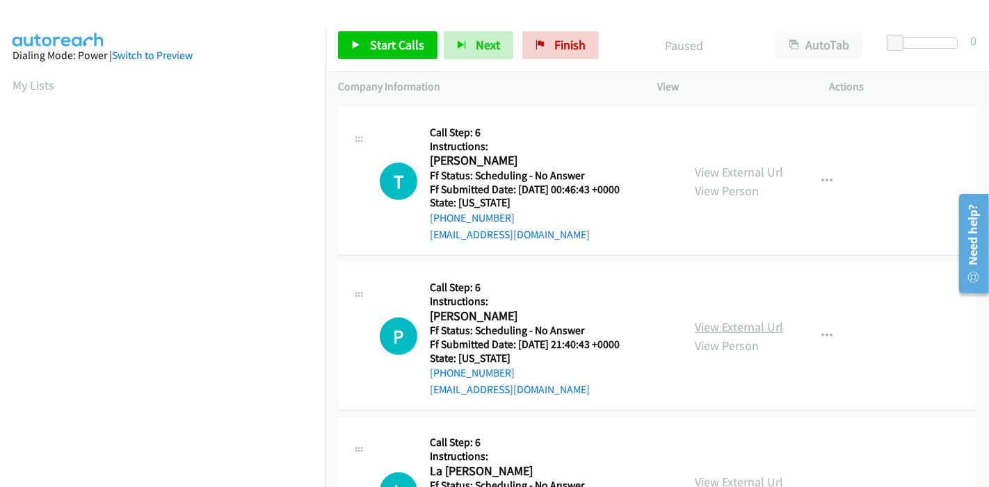
click at [729, 325] on link "View External Url" at bounding box center [738, 327] width 88 height 16
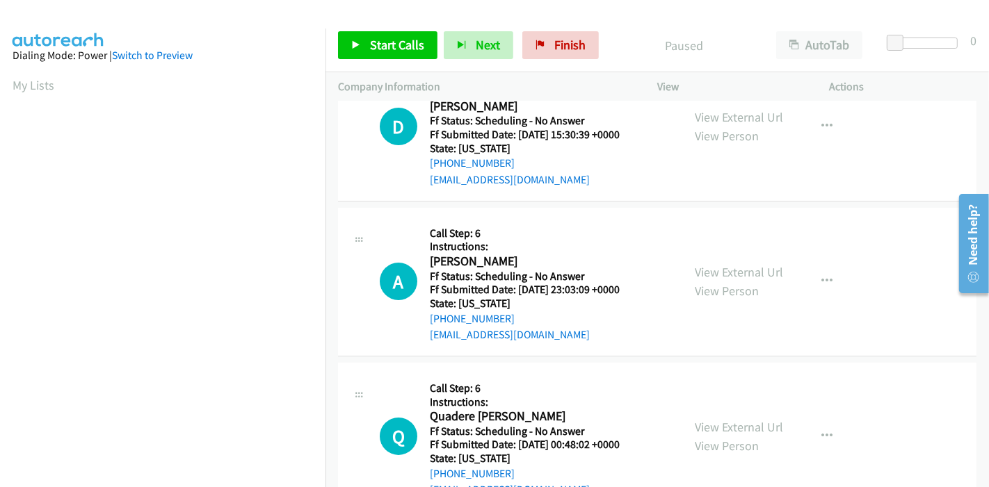
scroll to position [0, 0]
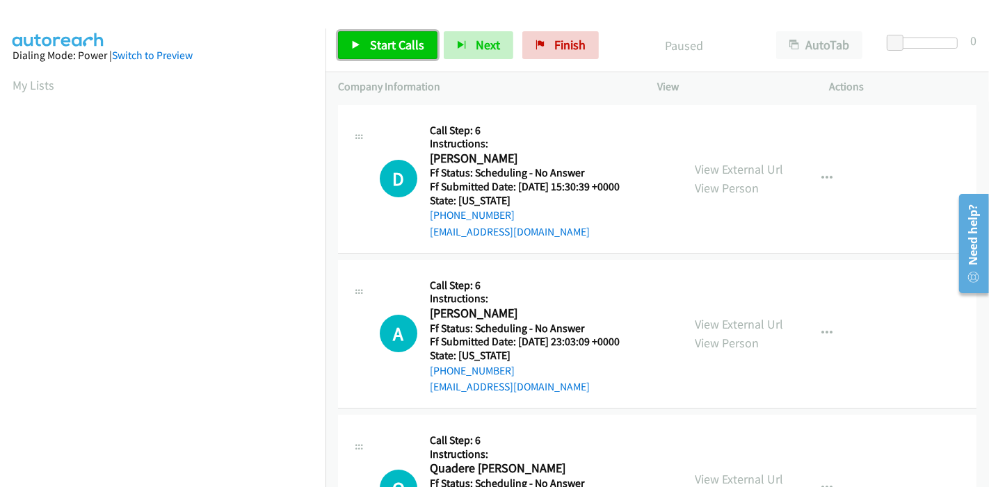
click at [367, 49] on link "Start Calls" at bounding box center [387, 45] width 99 height 28
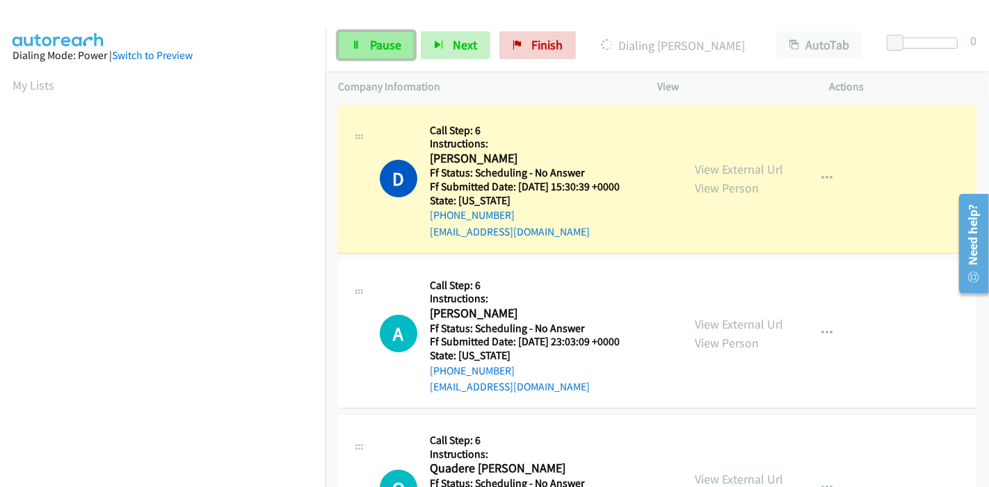
click at [356, 41] on icon at bounding box center [356, 46] width 10 height 10
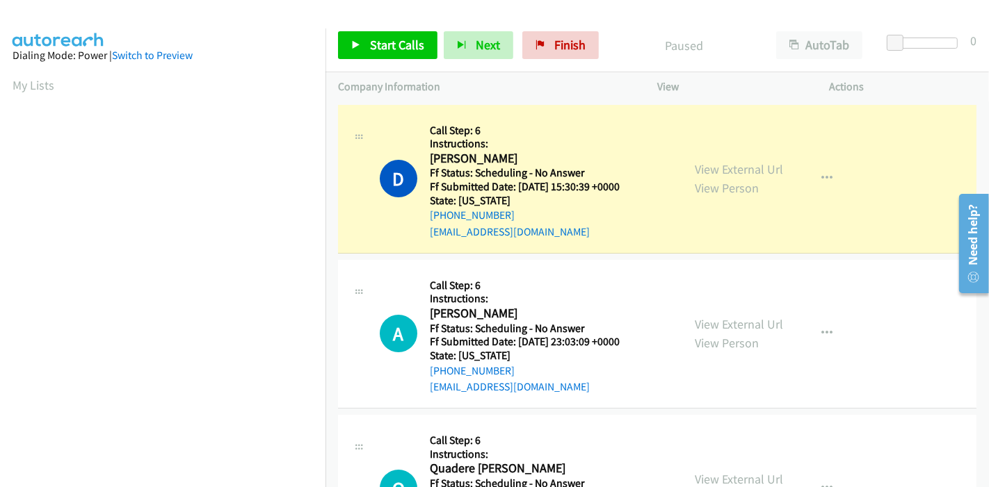
scroll to position [293, 0]
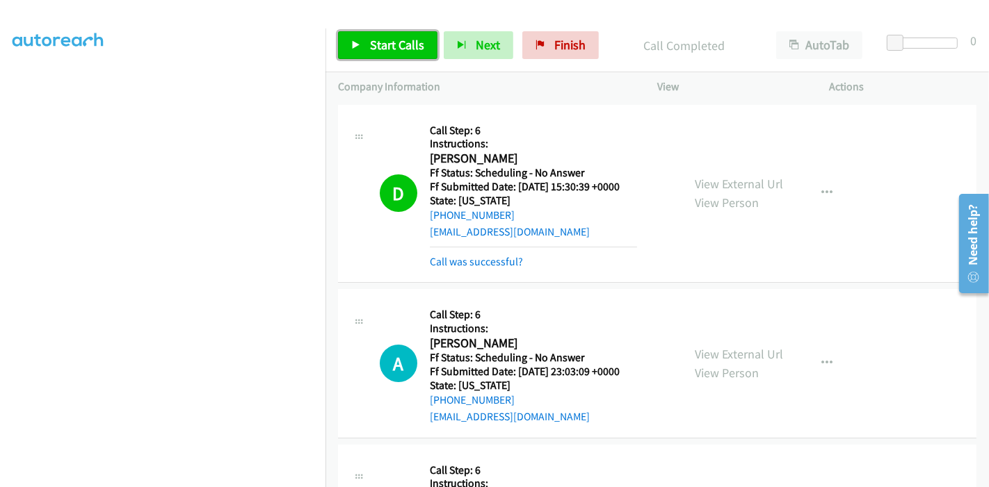
click at [357, 44] on icon at bounding box center [356, 46] width 10 height 10
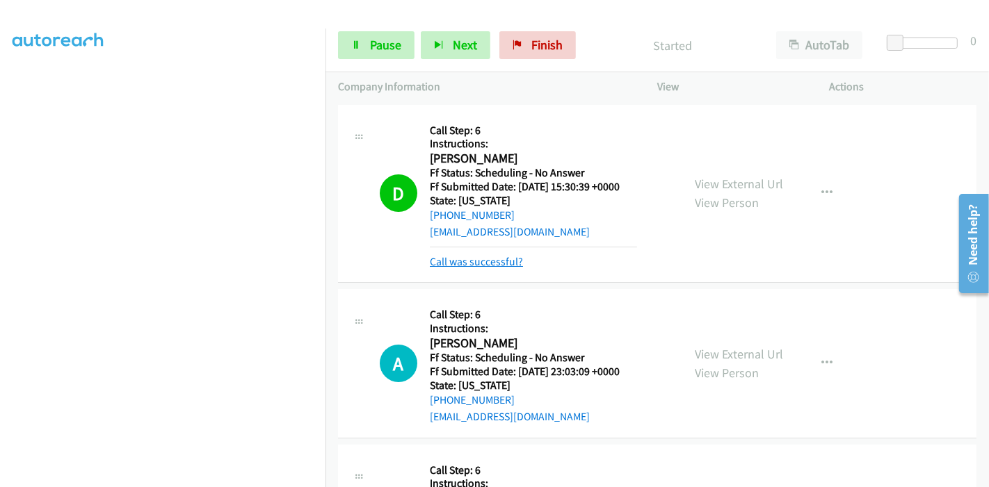
click at [502, 263] on link "Call was successful?" at bounding box center [476, 261] width 93 height 13
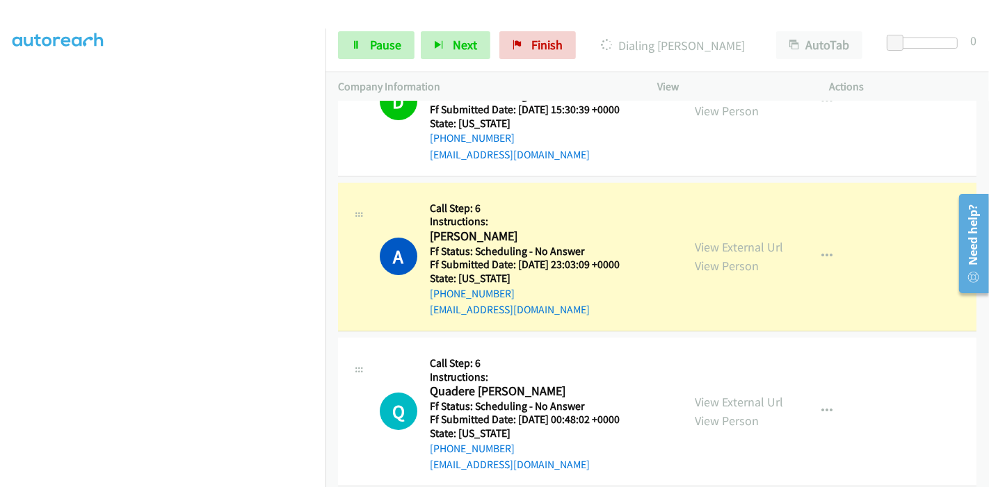
scroll to position [0, 0]
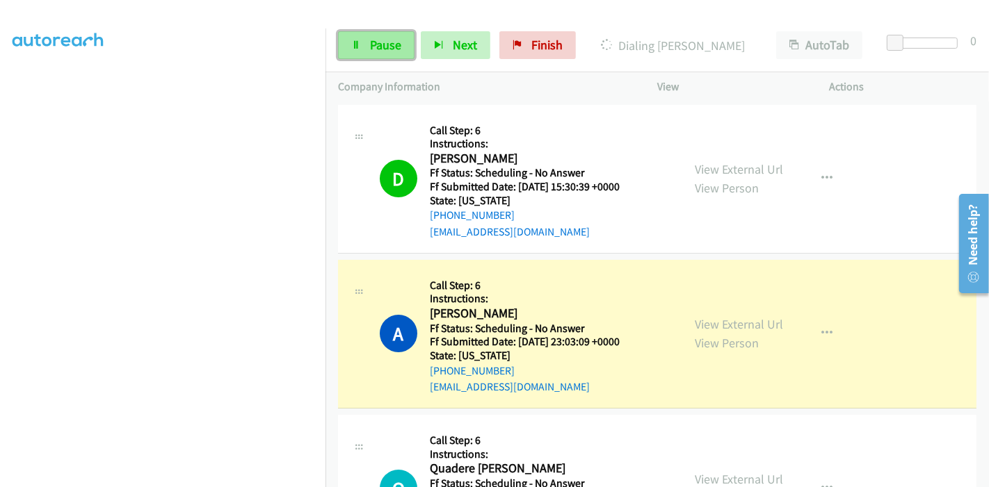
click at [384, 42] on span "Pause" at bounding box center [385, 45] width 31 height 16
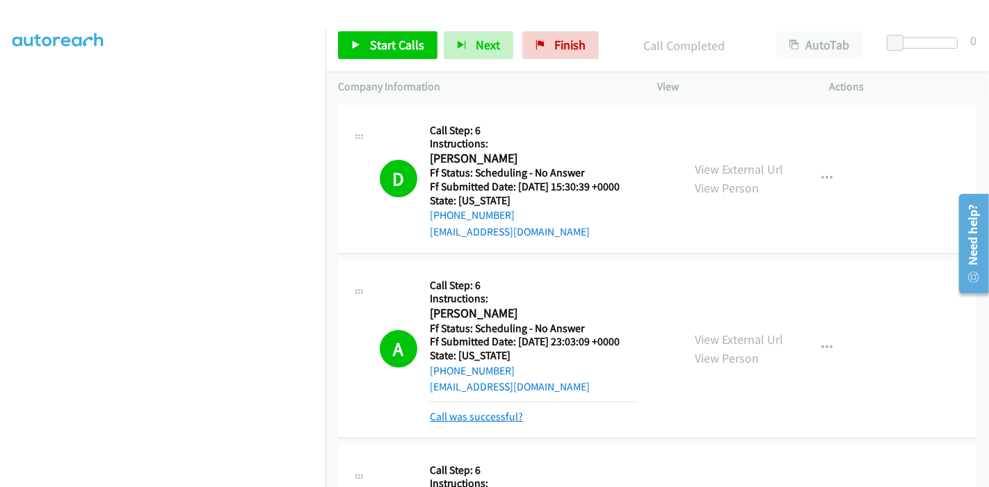
click at [485, 419] on link "Call was successful?" at bounding box center [476, 416] width 93 height 13
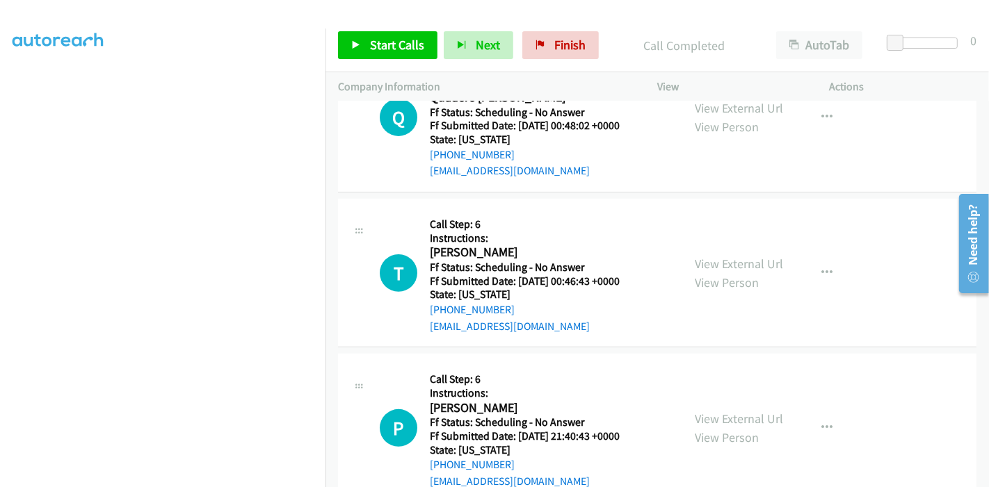
scroll to position [386, 0]
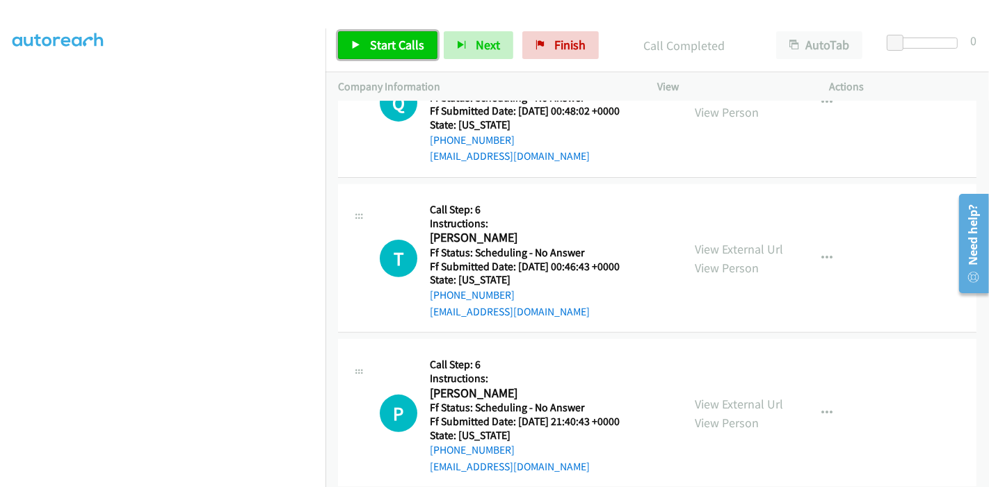
click at [355, 50] on link "Start Calls" at bounding box center [387, 45] width 99 height 28
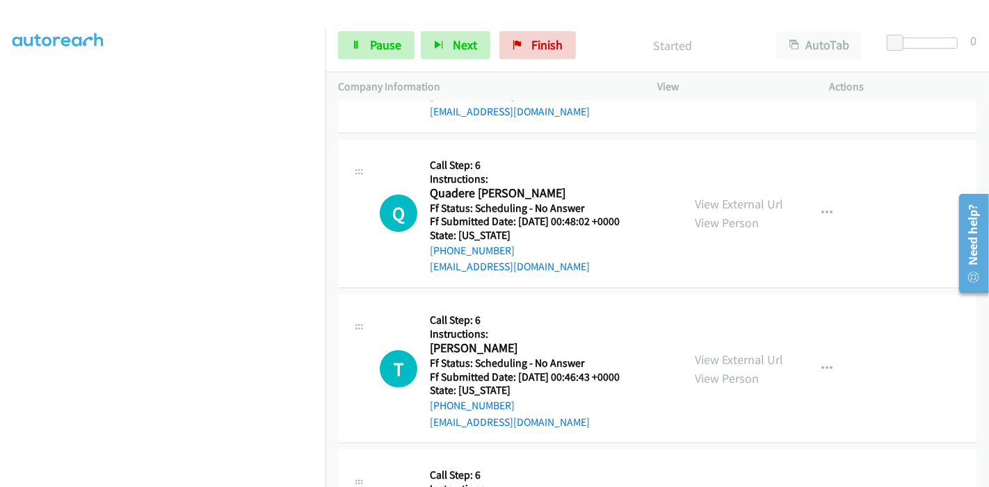
scroll to position [309, 0]
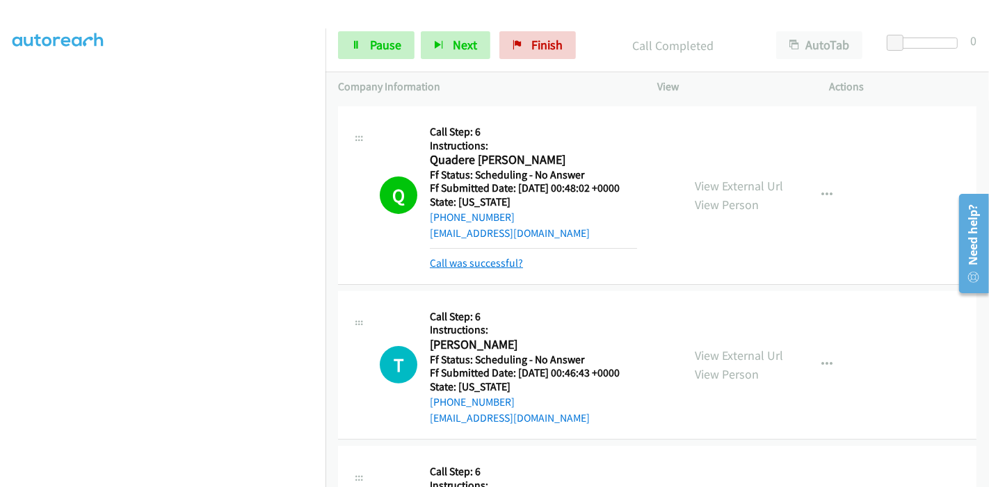
click at [447, 263] on link "Call was successful?" at bounding box center [476, 263] width 93 height 13
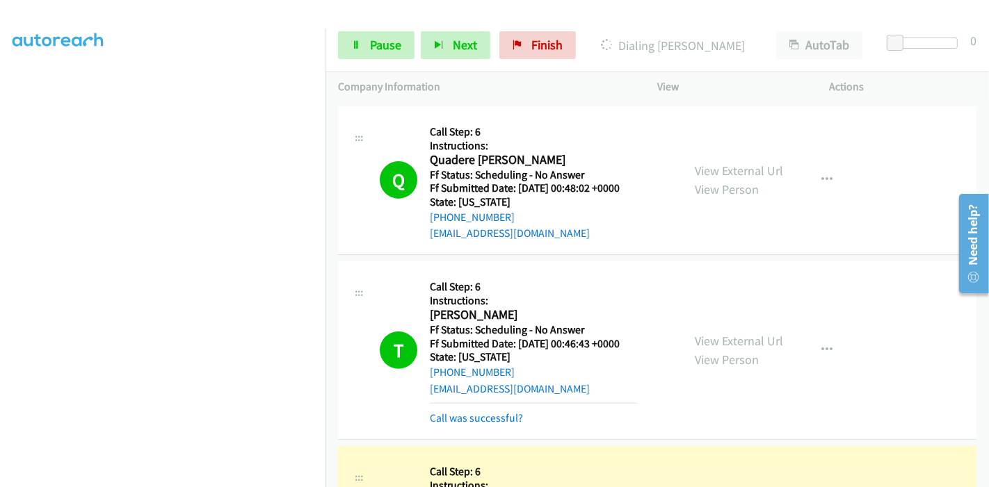
scroll to position [386, 0]
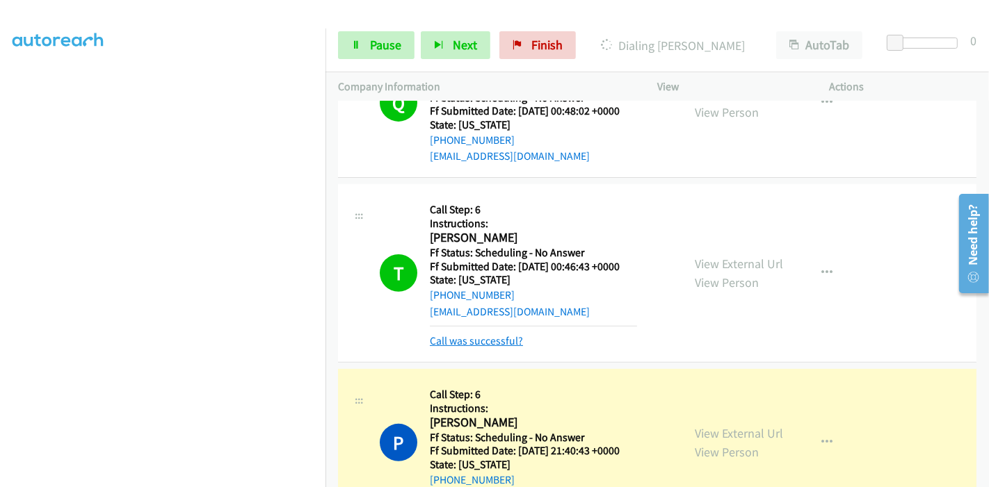
click at [485, 339] on link "Call was successful?" at bounding box center [476, 340] width 93 height 13
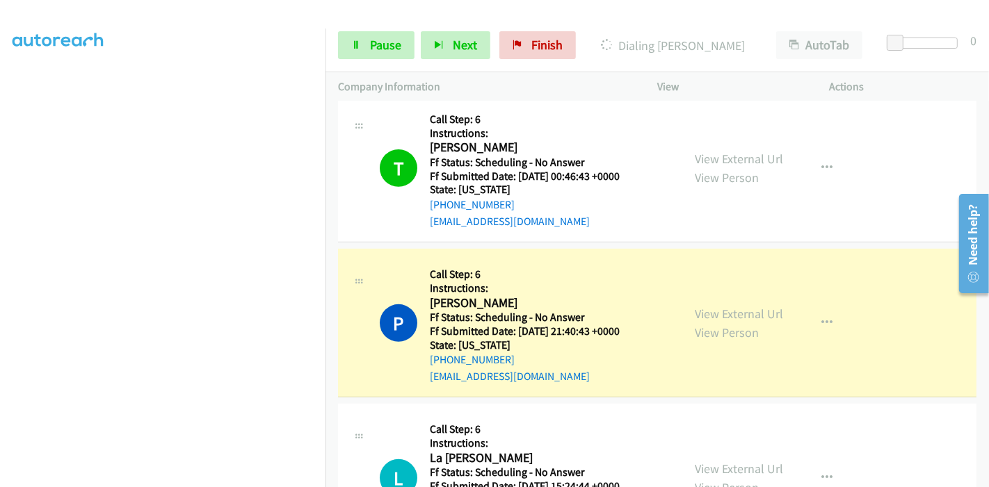
scroll to position [540, 0]
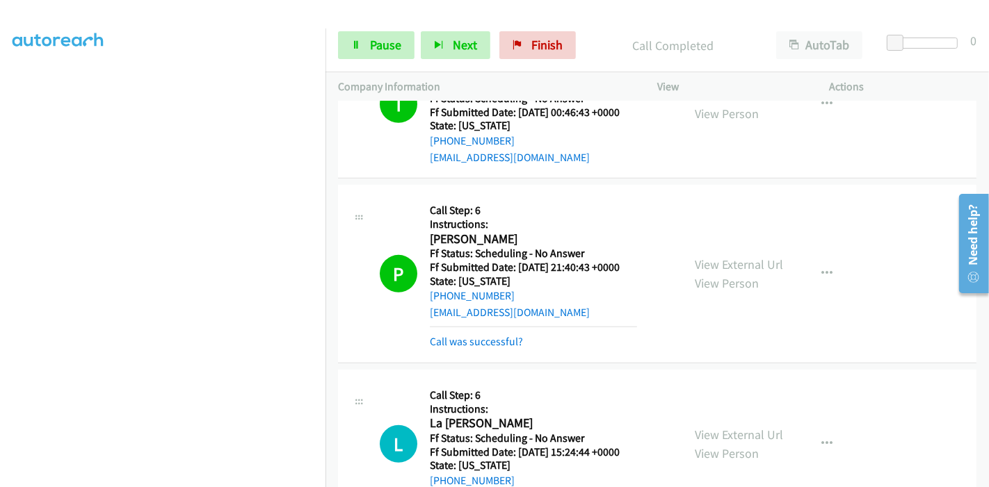
click at [470, 330] on mb0 "Call was successful?" at bounding box center [533, 339] width 207 height 24
click at [478, 344] on link "Call was successful?" at bounding box center [476, 341] width 93 height 13
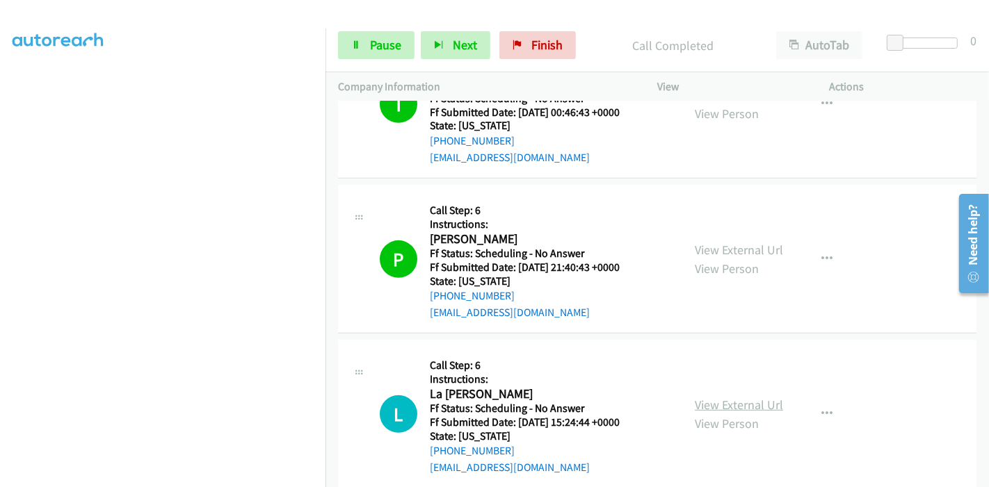
click at [715, 400] on link "View External Url" at bounding box center [738, 405] width 88 height 16
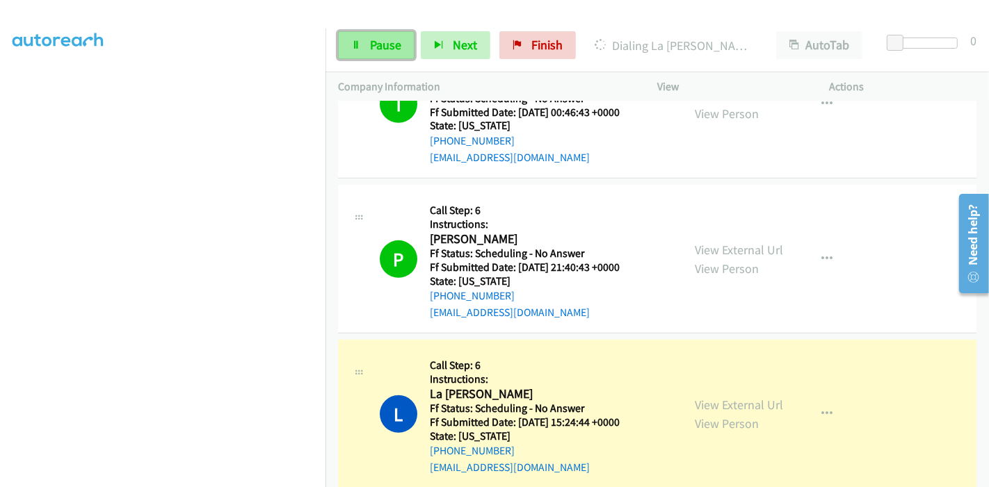
click at [379, 38] on span "Pause" at bounding box center [385, 45] width 31 height 16
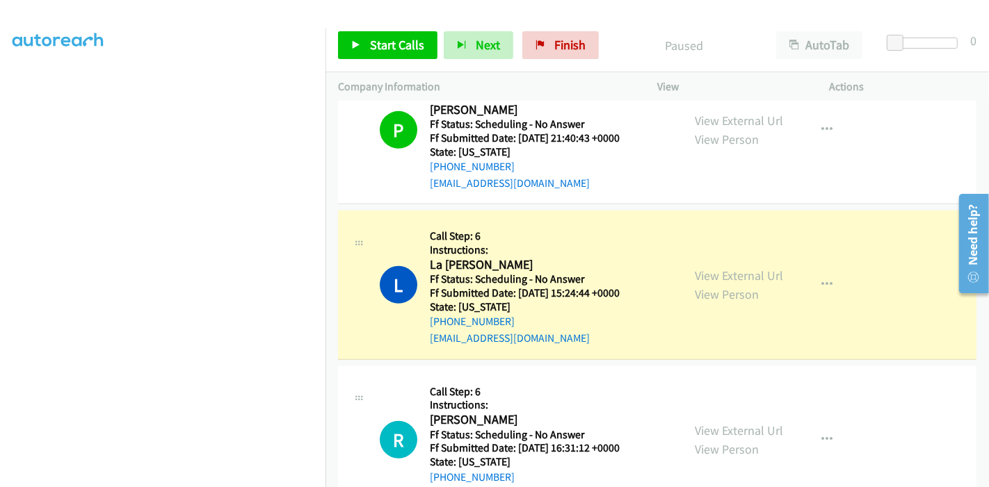
scroll to position [695, 0]
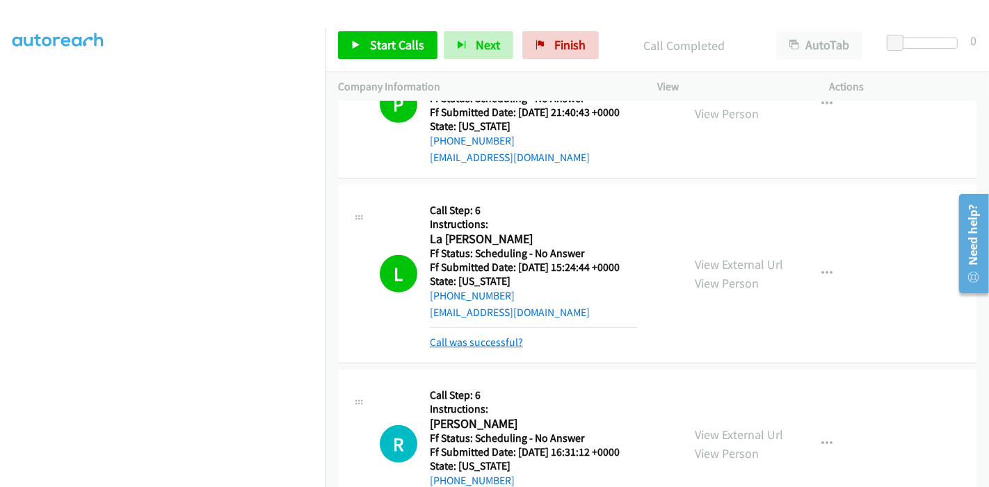
click at [471, 343] on link "Call was successful?" at bounding box center [476, 342] width 93 height 13
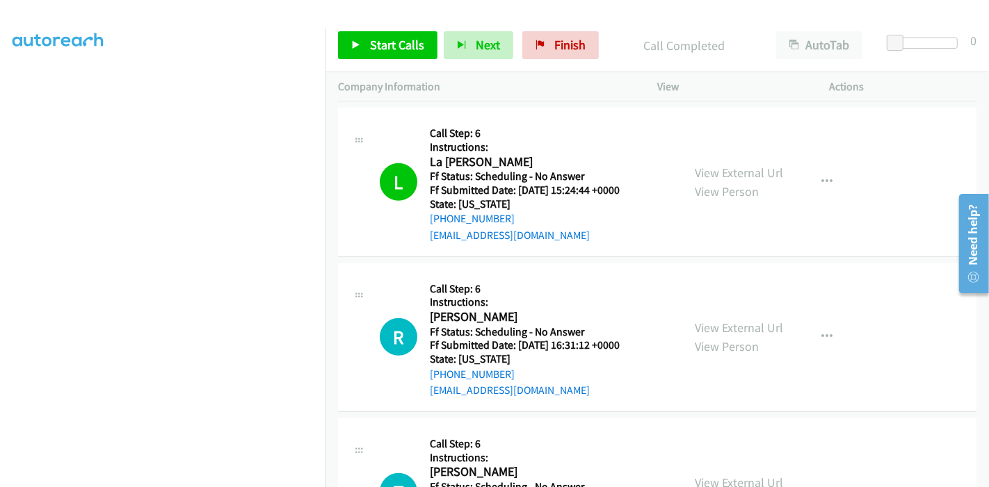
scroll to position [850, 0]
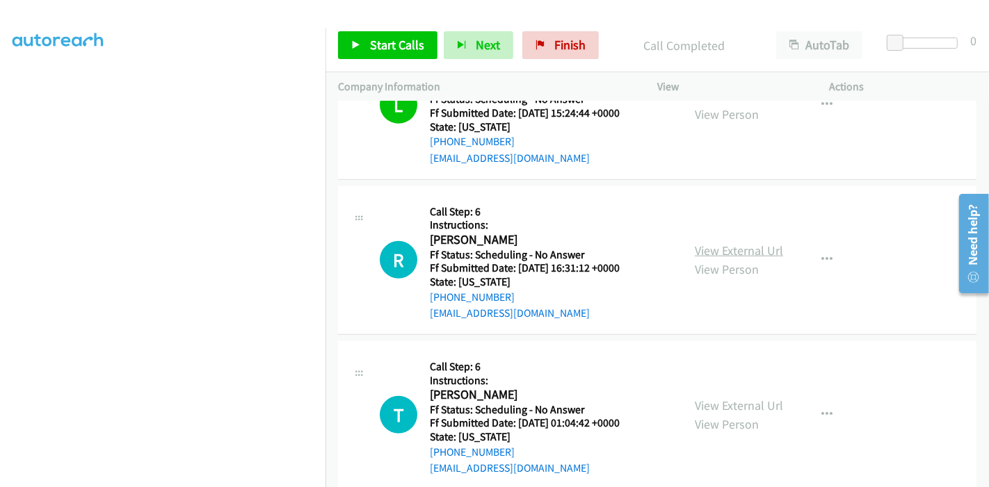
click at [752, 254] on link "View External Url" at bounding box center [738, 251] width 88 height 16
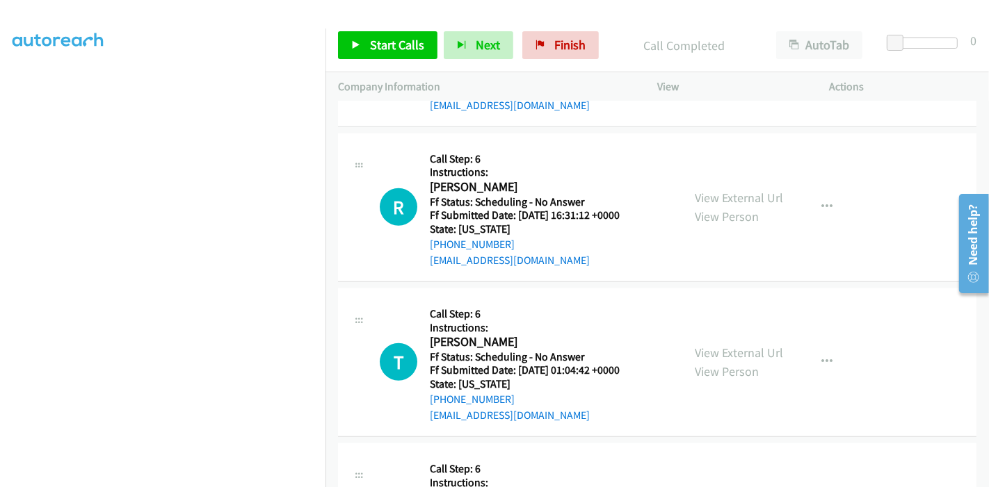
scroll to position [927, 0]
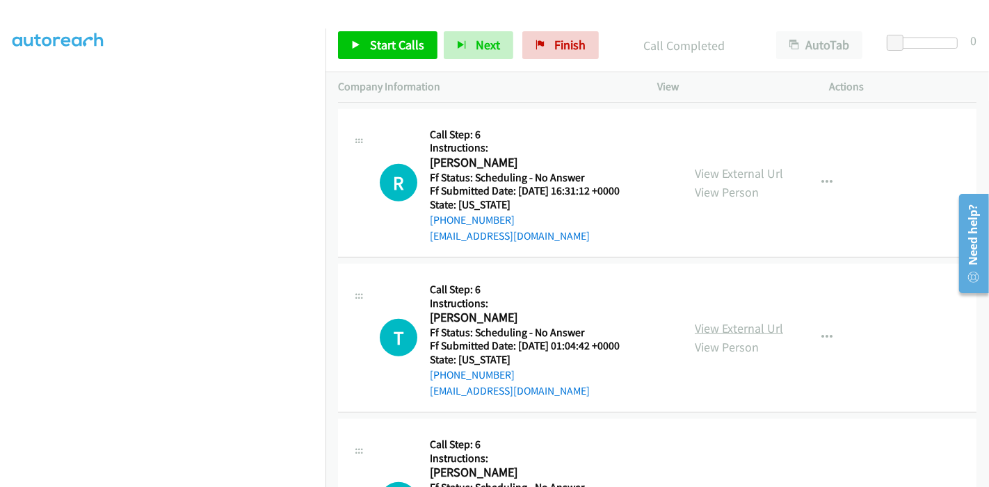
click at [735, 323] on link "View External Url" at bounding box center [738, 328] width 88 height 16
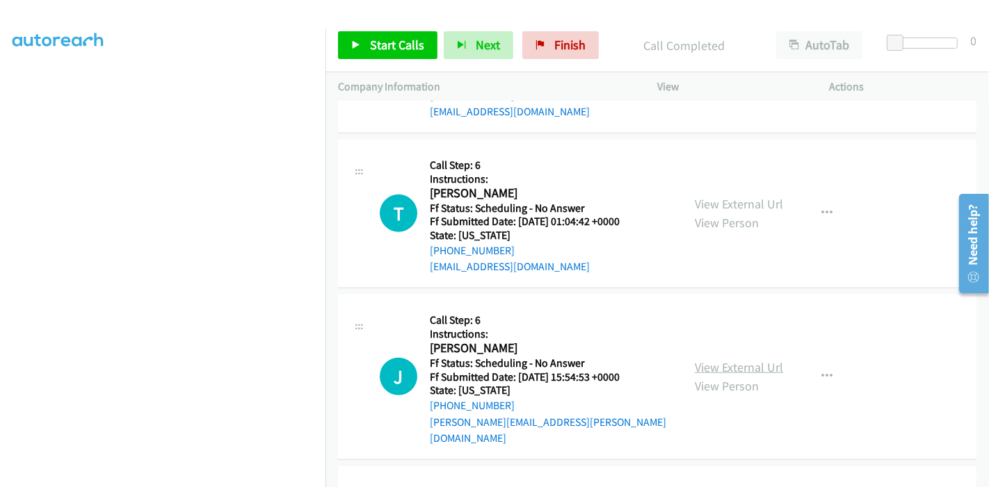
scroll to position [1081, 0]
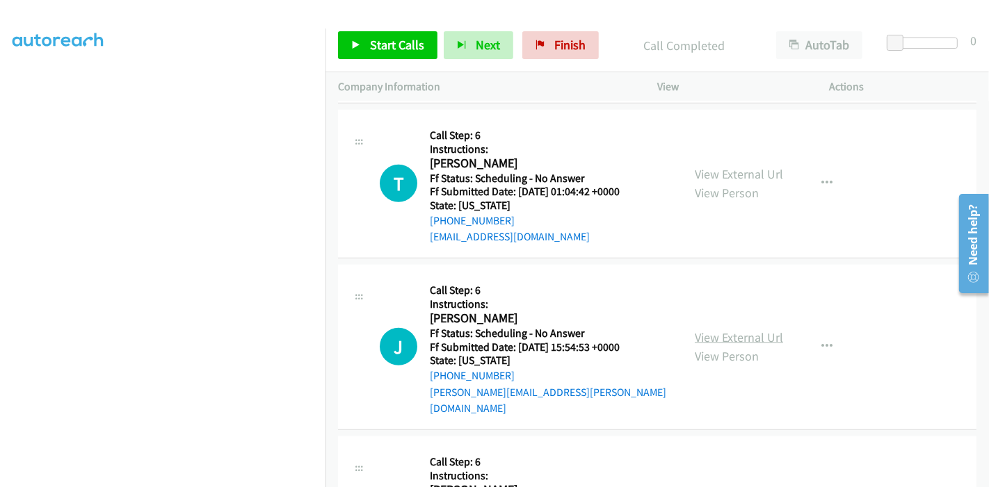
click at [743, 330] on link "View External Url" at bounding box center [738, 338] width 88 height 16
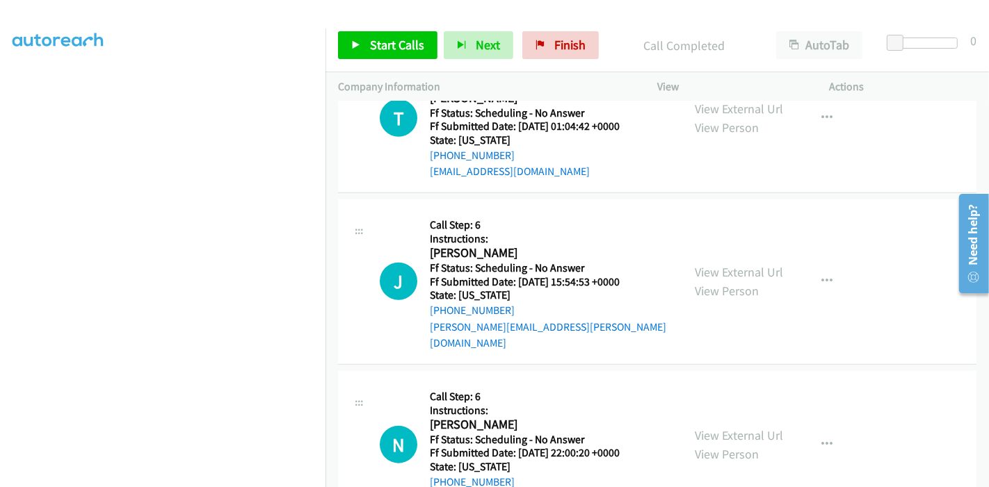
scroll to position [1235, 0]
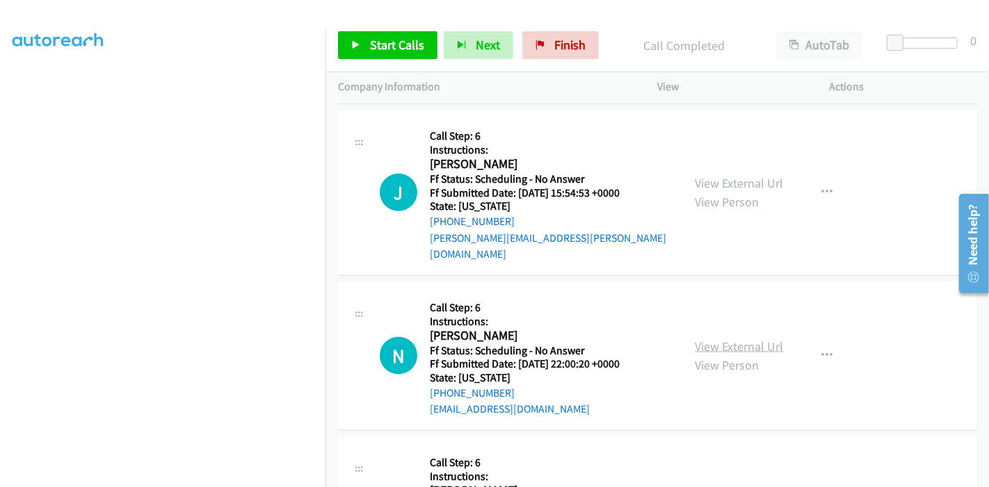
click at [726, 339] on link "View External Url" at bounding box center [738, 347] width 88 height 16
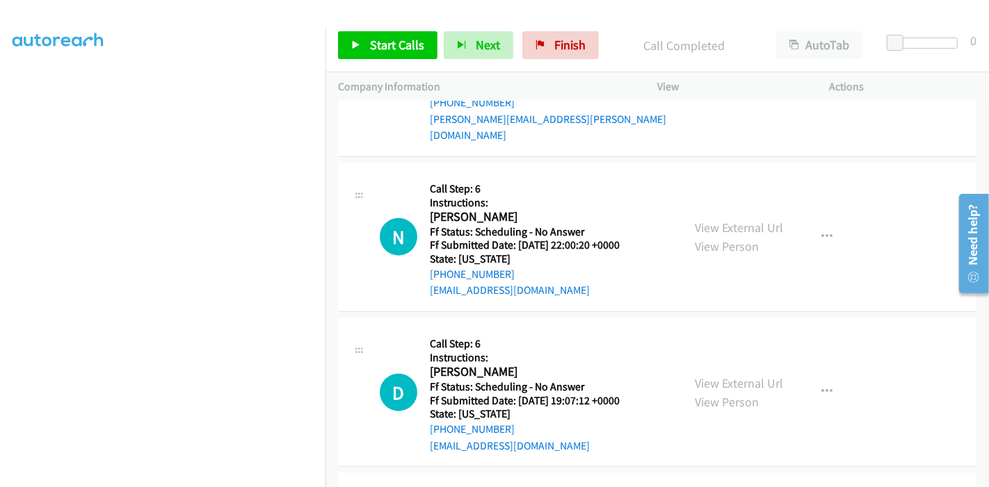
scroll to position [1390, 0]
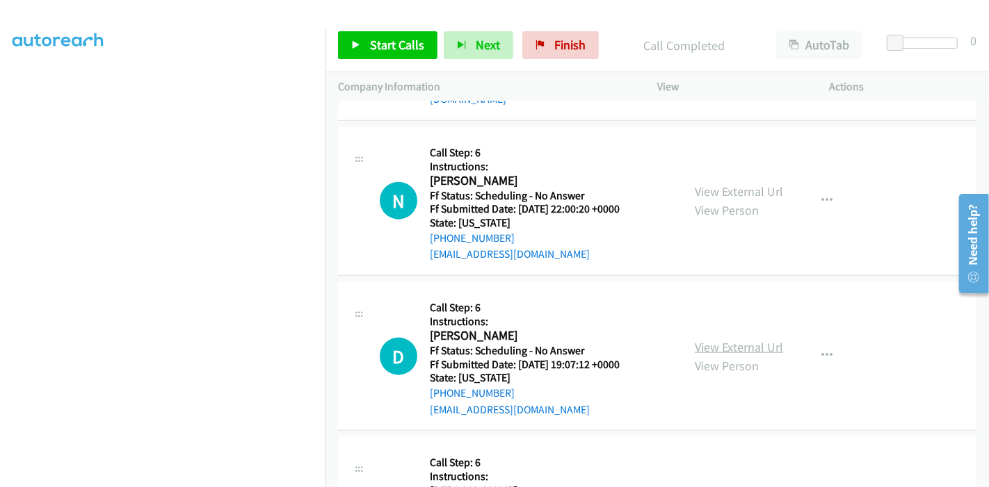
click at [748, 339] on link "View External Url" at bounding box center [738, 347] width 88 height 16
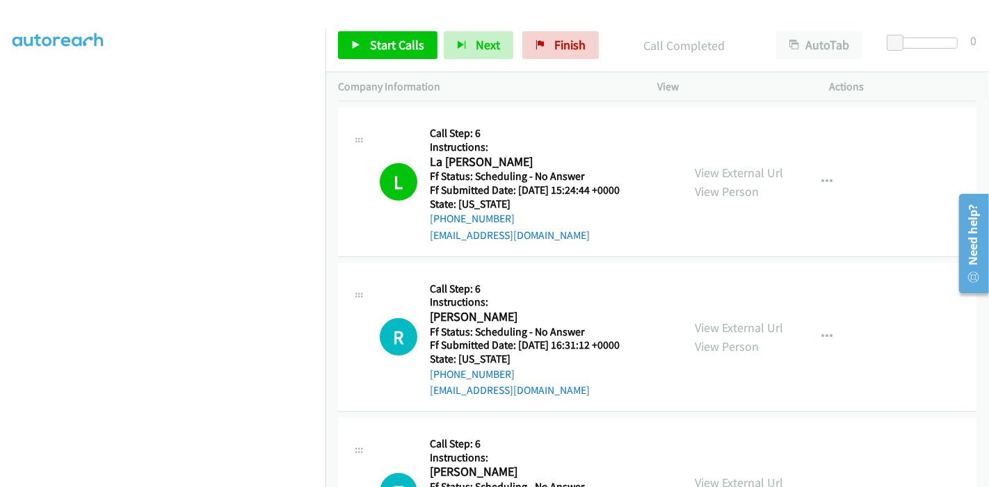
scroll to position [850, 0]
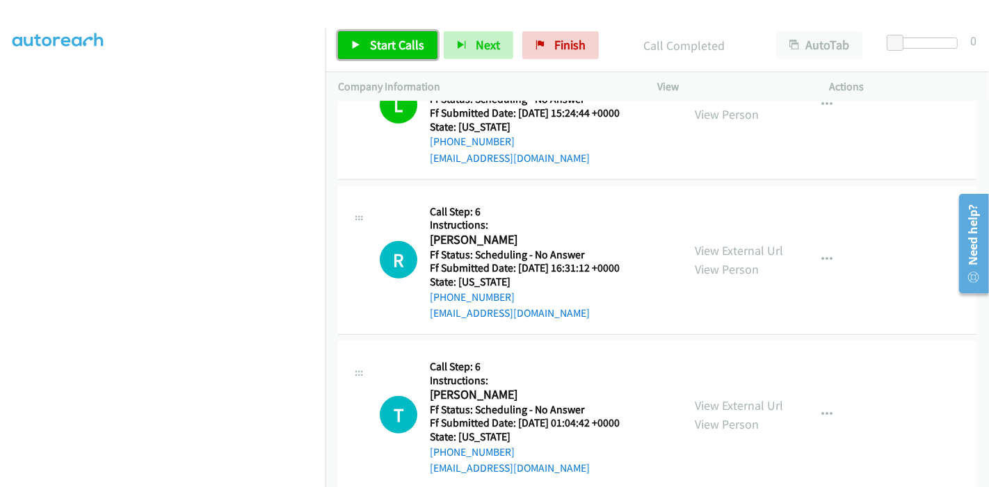
click at [374, 46] on span "Start Calls" at bounding box center [397, 45] width 54 height 16
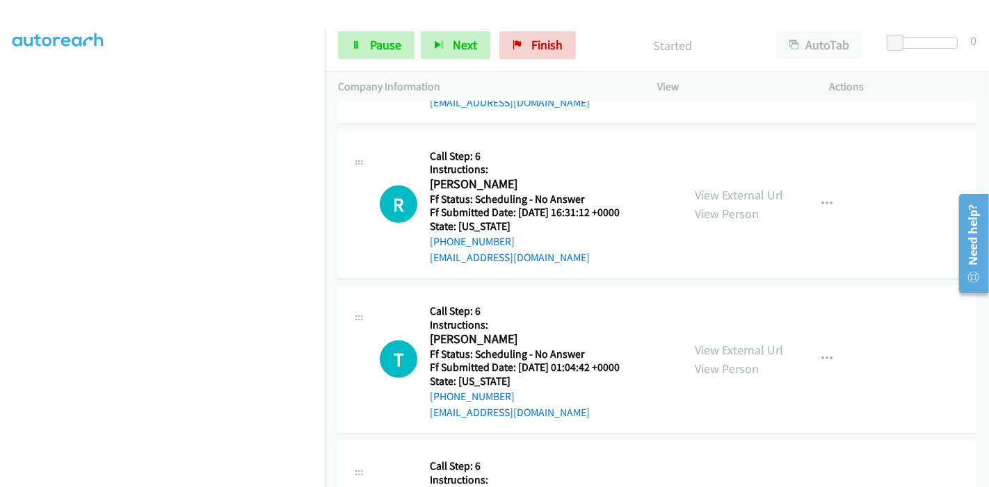
scroll to position [927, 0]
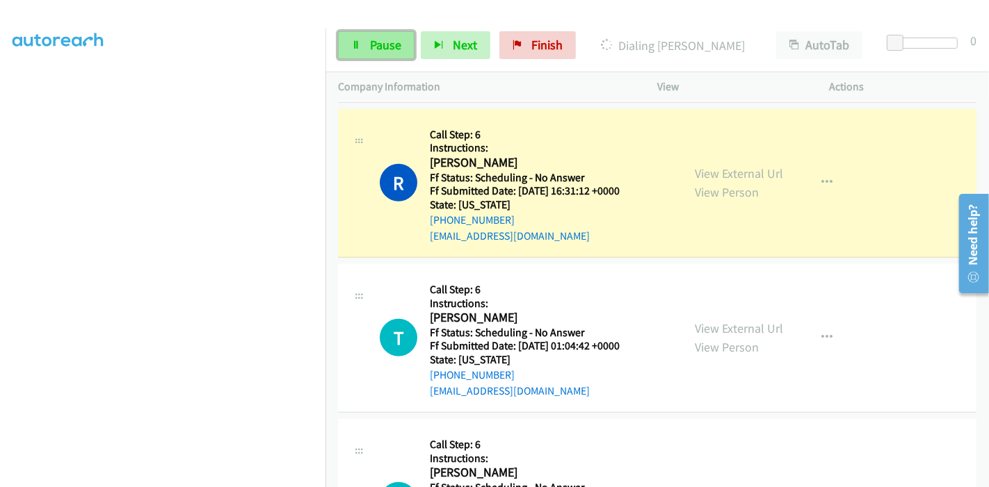
click at [346, 45] on link "Pause" at bounding box center [376, 45] width 76 height 28
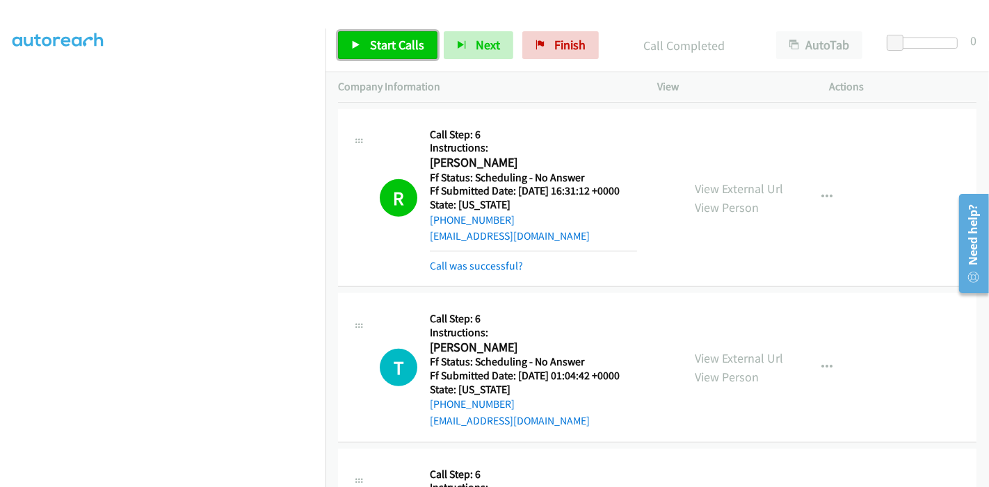
click at [382, 44] on span "Start Calls" at bounding box center [397, 45] width 54 height 16
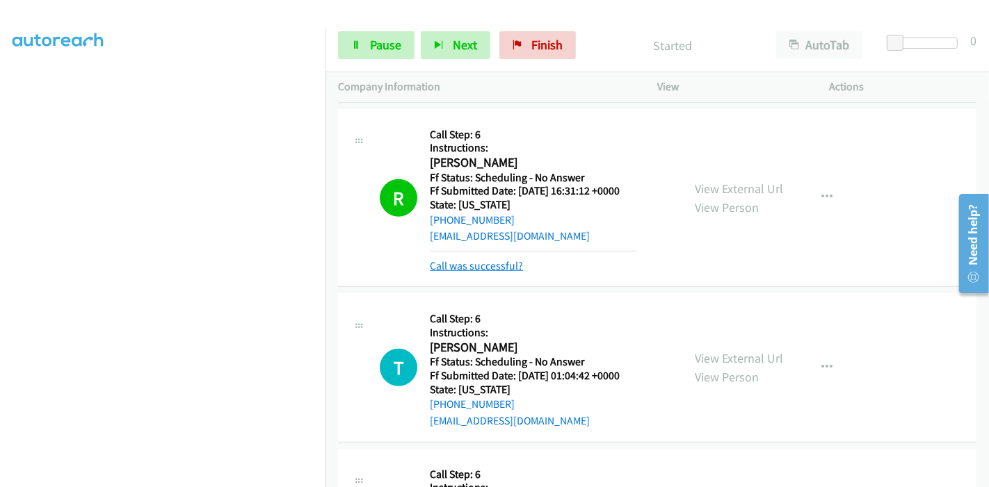
click at [508, 266] on link "Call was successful?" at bounding box center [476, 265] width 93 height 13
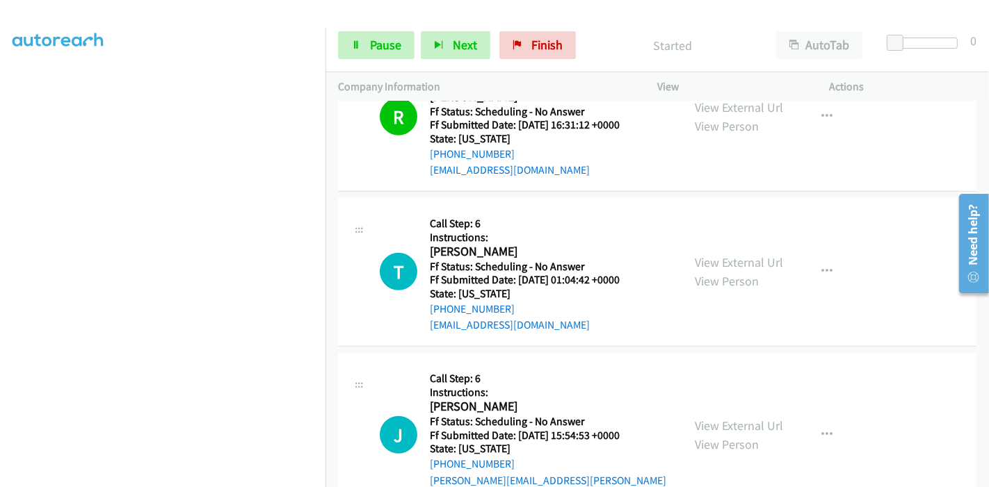
scroll to position [1081, 0]
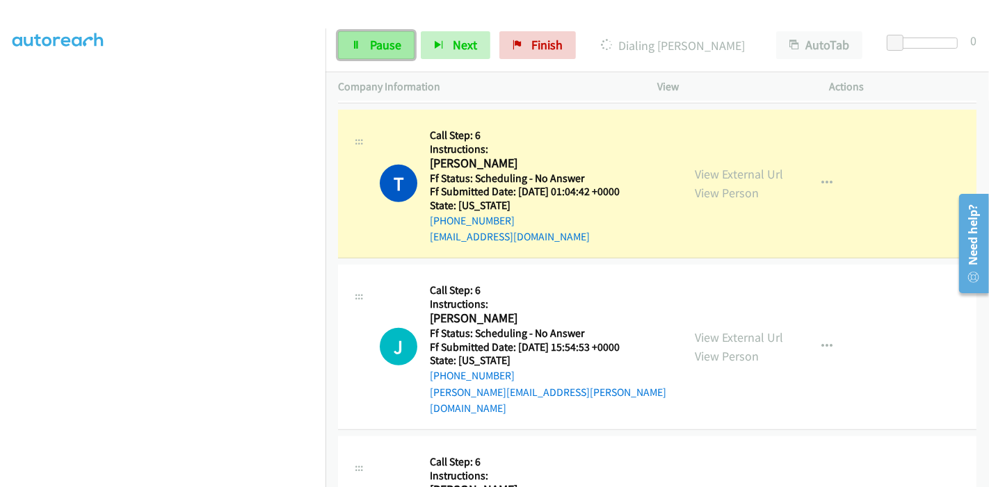
click at [382, 40] on span "Pause" at bounding box center [385, 45] width 31 height 16
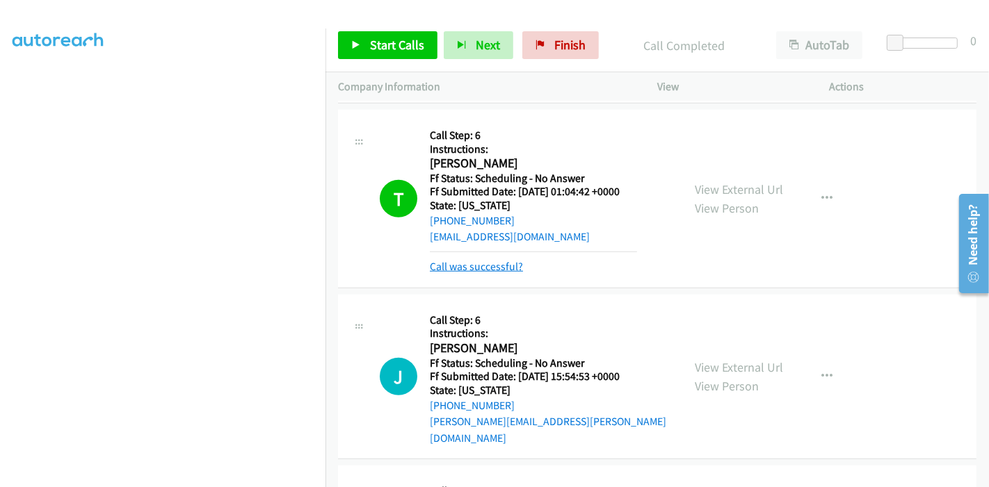
click at [469, 265] on link "Call was successful?" at bounding box center [476, 266] width 93 height 13
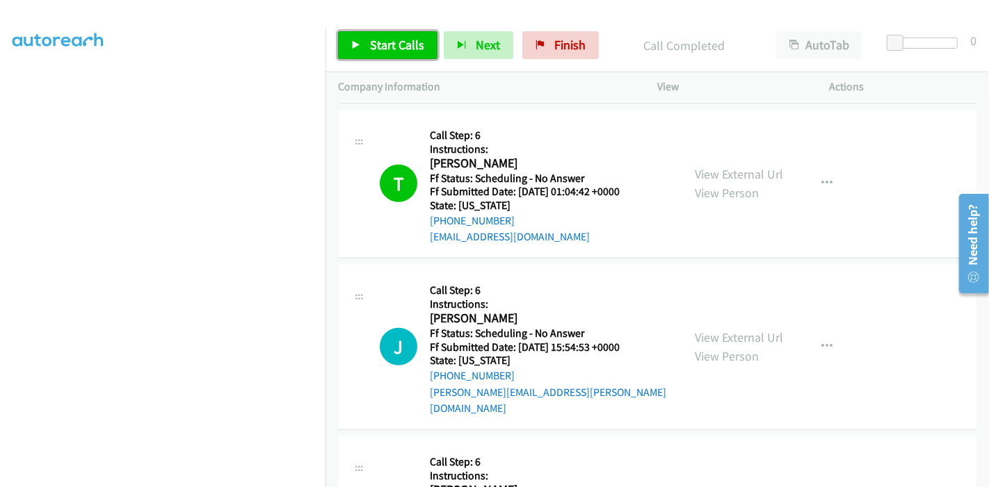
click at [390, 43] on span "Start Calls" at bounding box center [397, 45] width 54 height 16
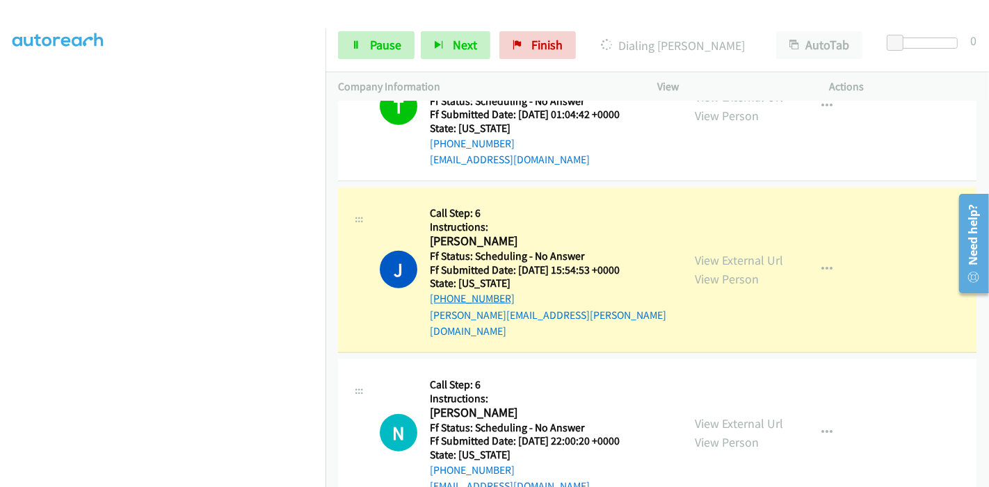
scroll to position [1235, 0]
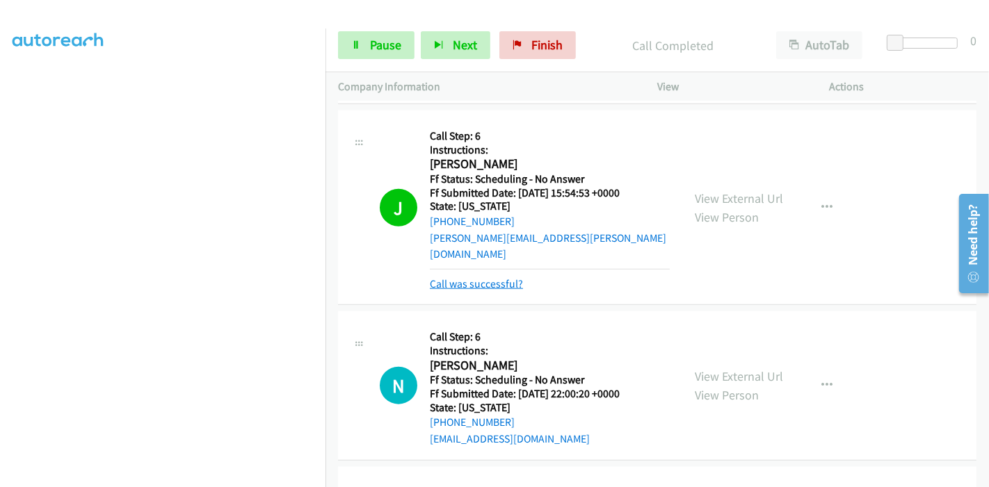
click at [485, 277] on link "Call was successful?" at bounding box center [476, 283] width 93 height 13
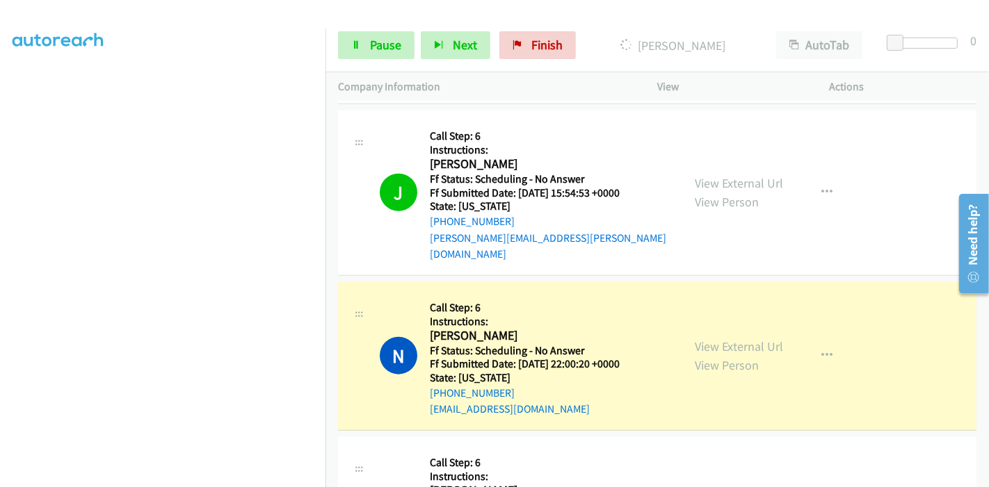
scroll to position [1390, 0]
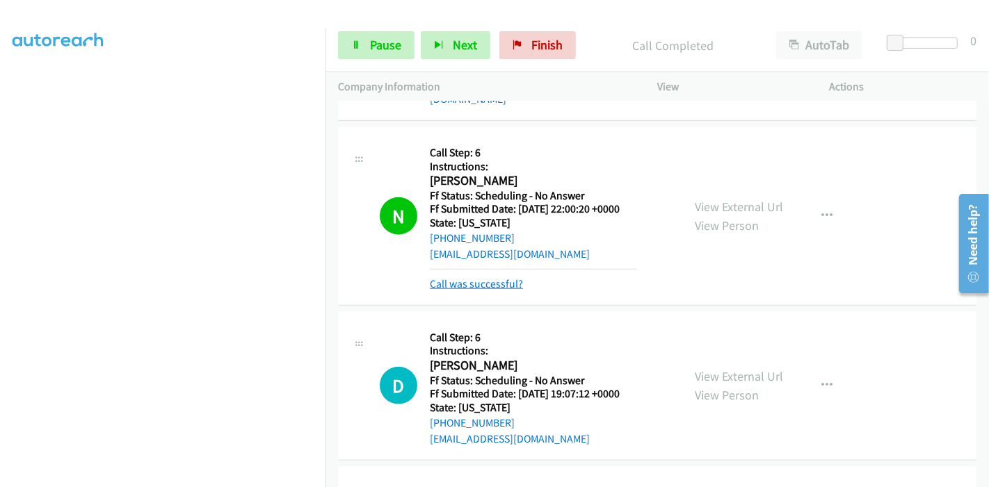
click at [480, 277] on link "Call was successful?" at bounding box center [476, 283] width 93 height 13
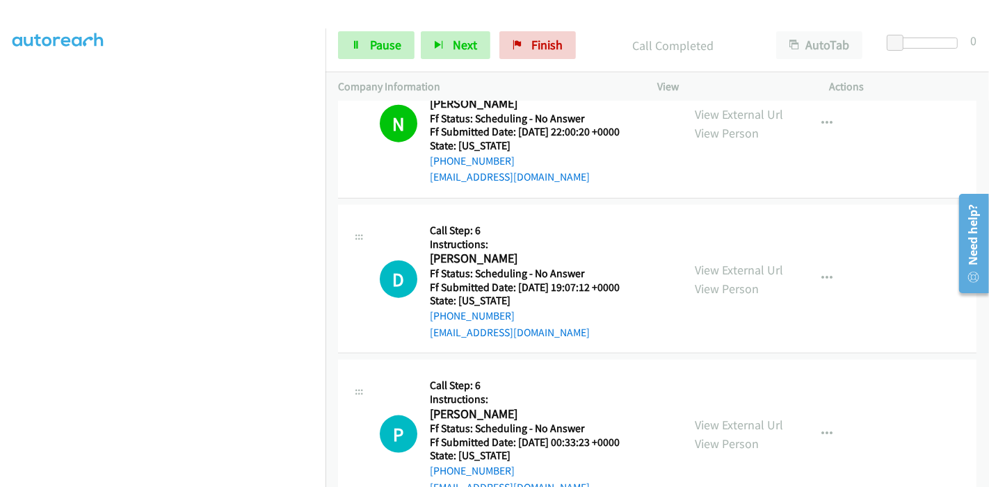
scroll to position [1622, 0]
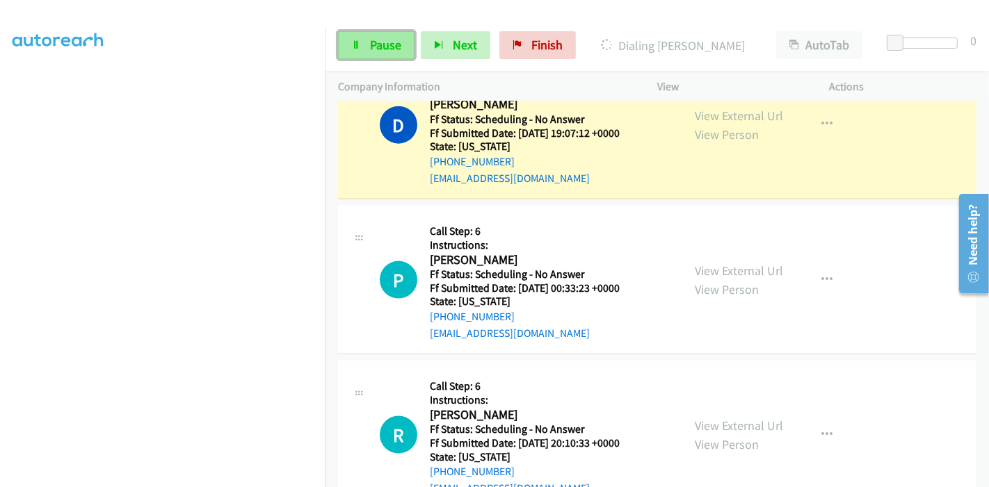
click at [375, 45] on span "Pause" at bounding box center [385, 45] width 31 height 16
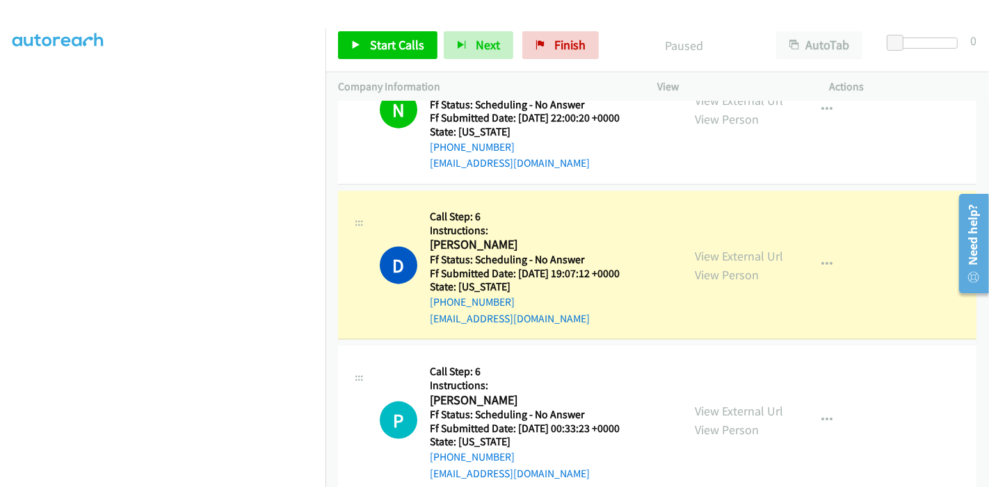
scroll to position [1468, 0]
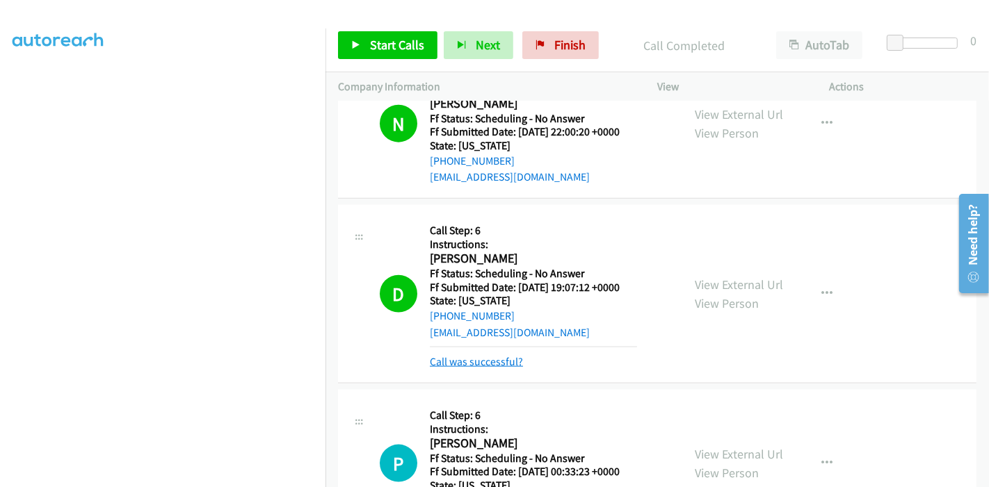
click at [501, 355] on link "Call was successful?" at bounding box center [476, 361] width 93 height 13
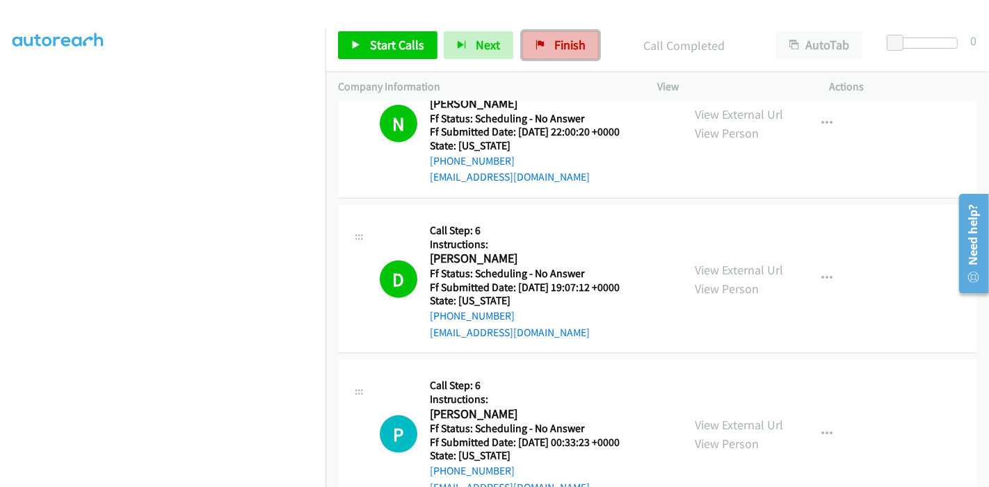
click at [554, 47] on span "Finish" at bounding box center [569, 45] width 31 height 16
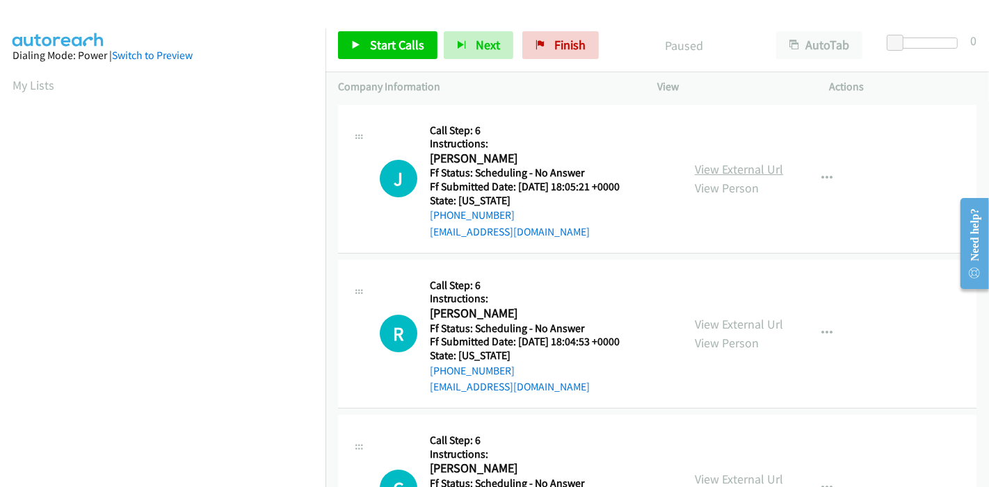
click at [740, 168] on link "View External Url" at bounding box center [738, 169] width 88 height 16
click at [704, 325] on link "View External Url" at bounding box center [738, 324] width 88 height 16
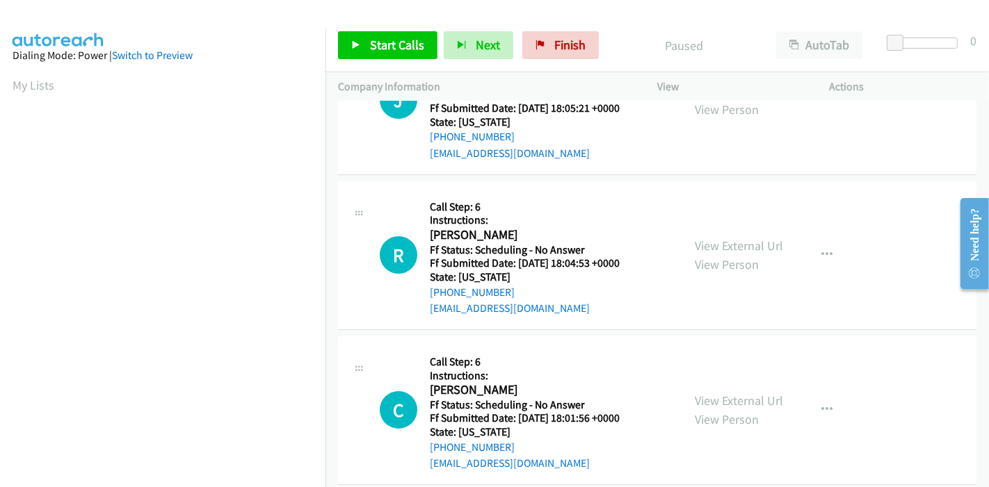
scroll to position [154, 0]
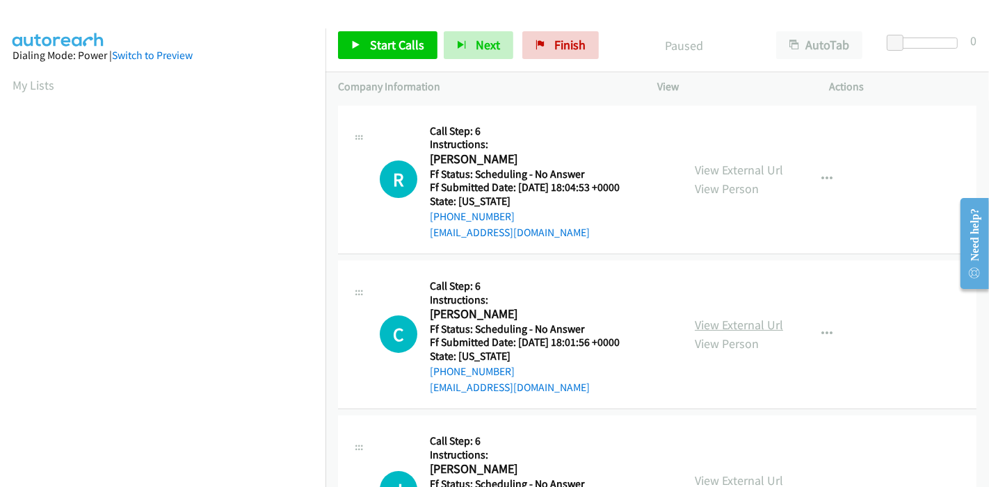
click at [703, 324] on link "View External Url" at bounding box center [738, 325] width 88 height 16
click at [717, 324] on link "View External Url" at bounding box center [738, 326] width 88 height 16
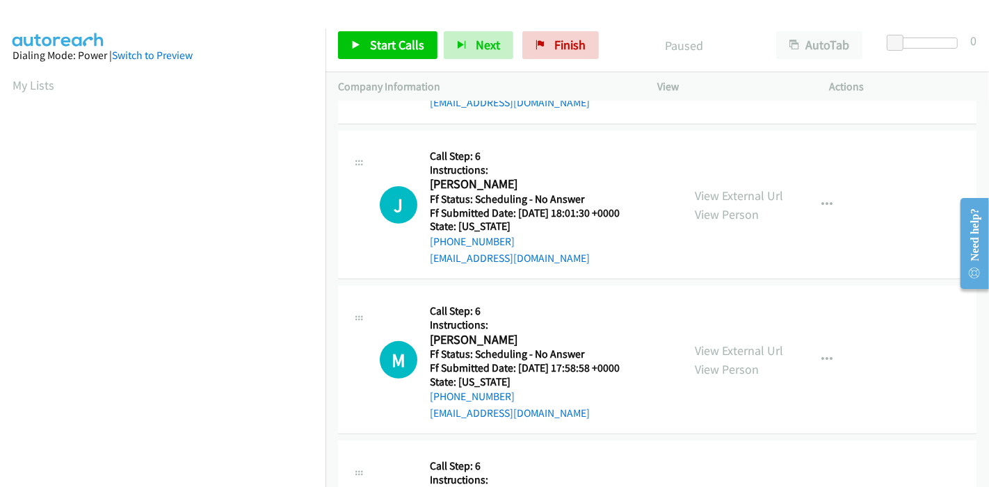
scroll to position [463, 0]
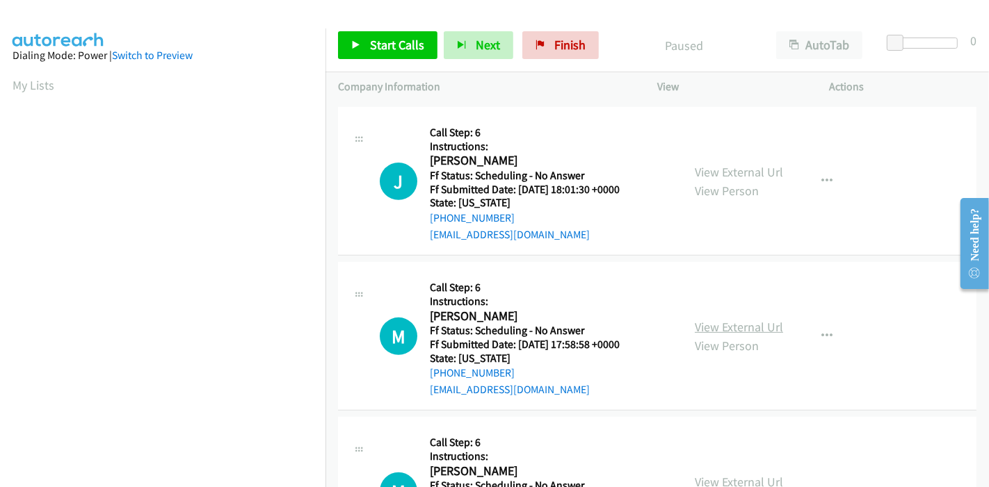
click at [750, 327] on link "View External Url" at bounding box center [738, 327] width 88 height 16
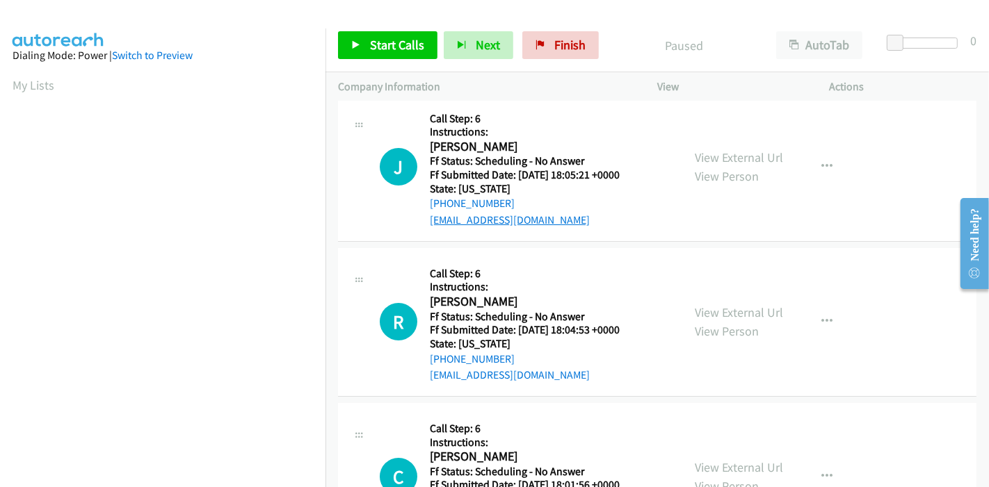
scroll to position [0, 0]
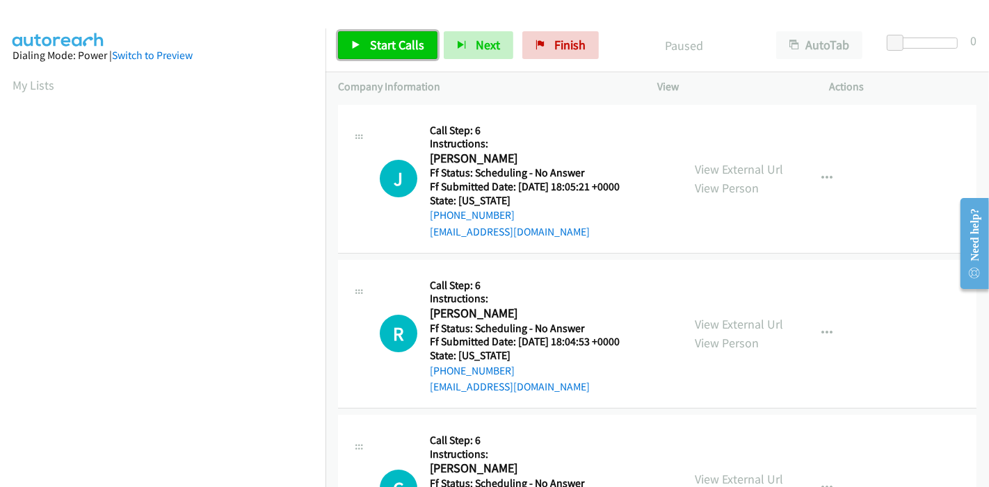
click at [371, 33] on link "Start Calls" at bounding box center [387, 45] width 99 height 28
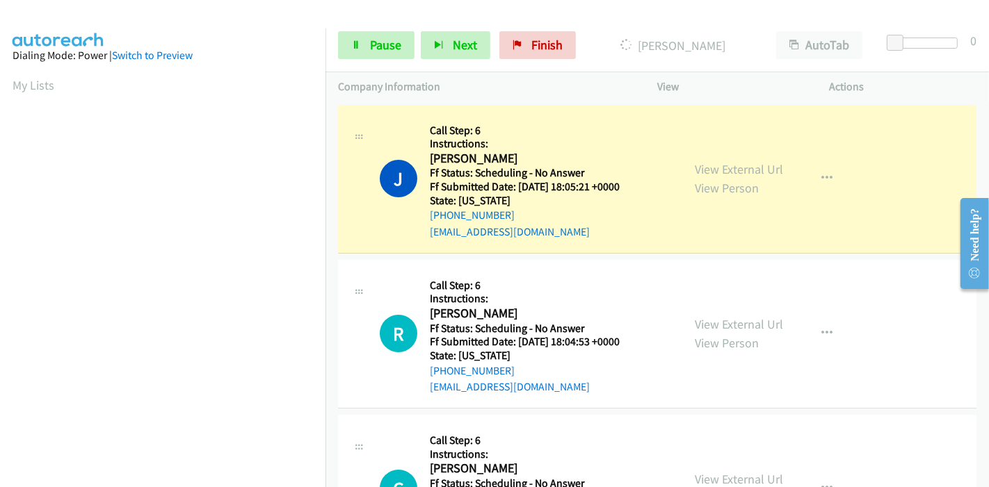
scroll to position [293, 0]
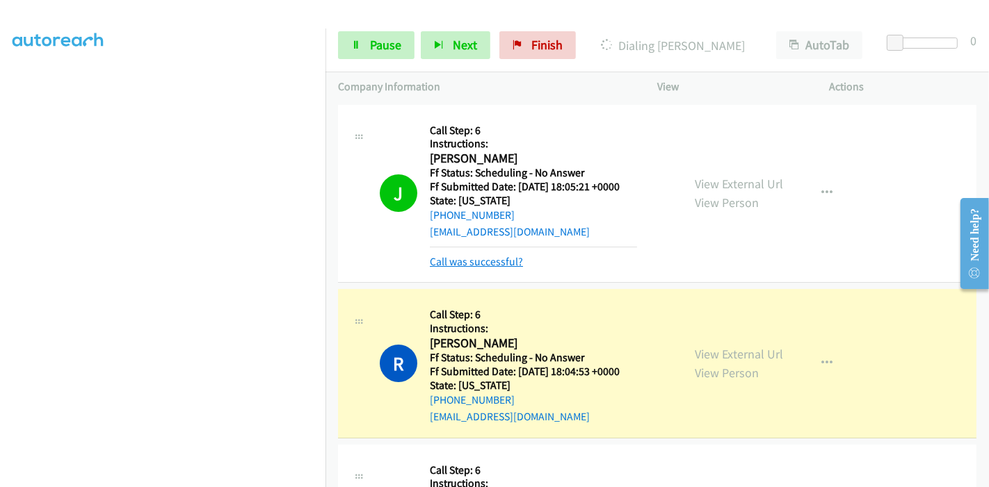
click at [495, 261] on link "Call was successful?" at bounding box center [476, 261] width 93 height 13
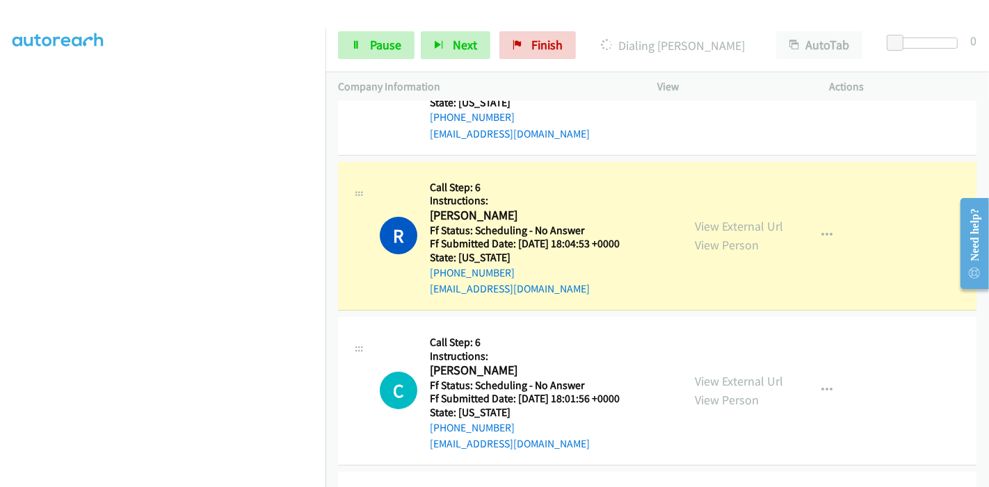
scroll to position [154, 0]
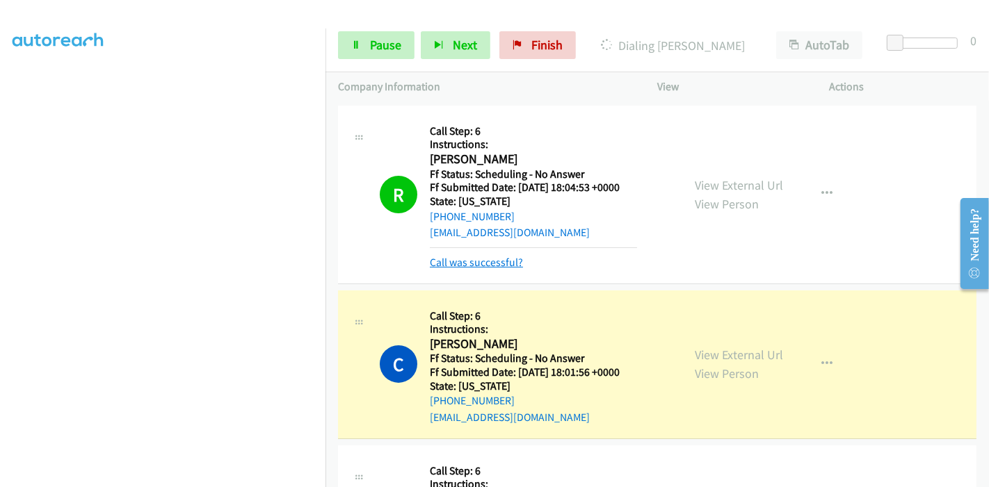
click at [488, 260] on link "Call was successful?" at bounding box center [476, 262] width 93 height 13
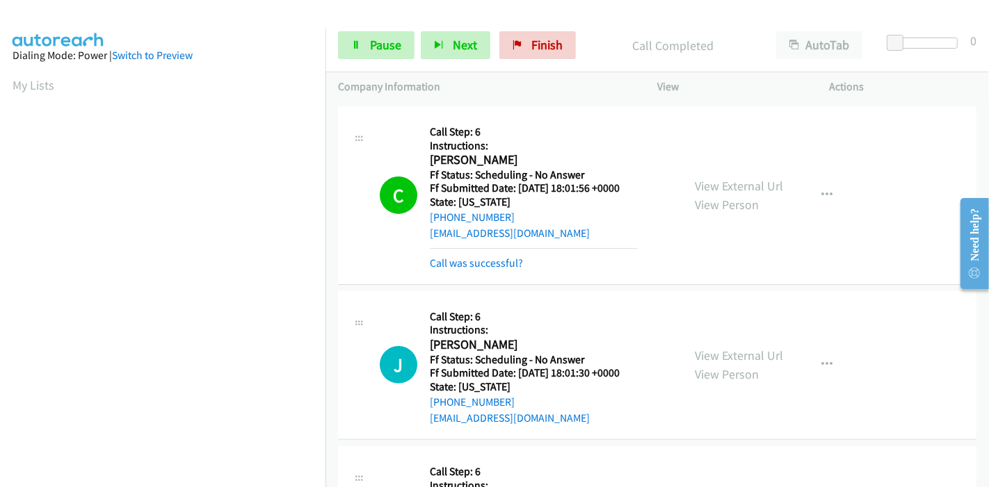
scroll to position [293, 0]
click at [470, 264] on link "Call was successful?" at bounding box center [476, 263] width 93 height 13
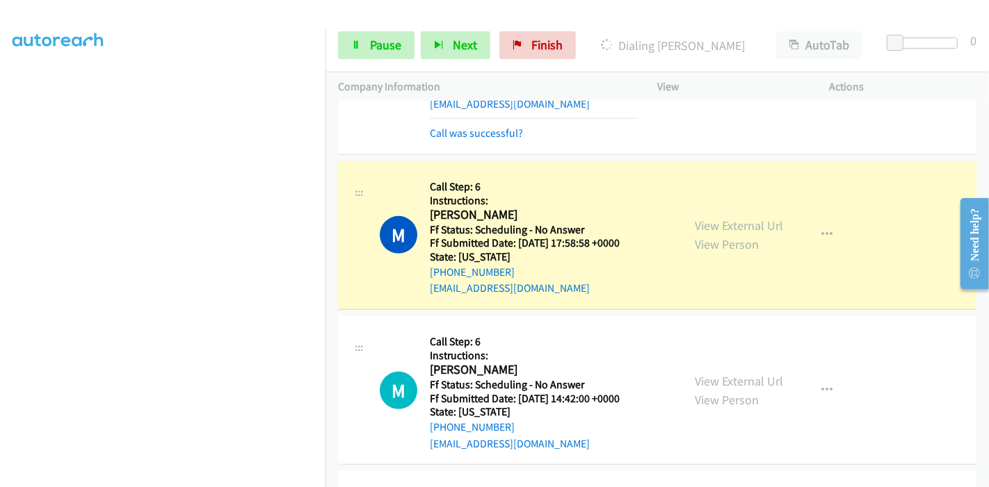
scroll to position [617, 0]
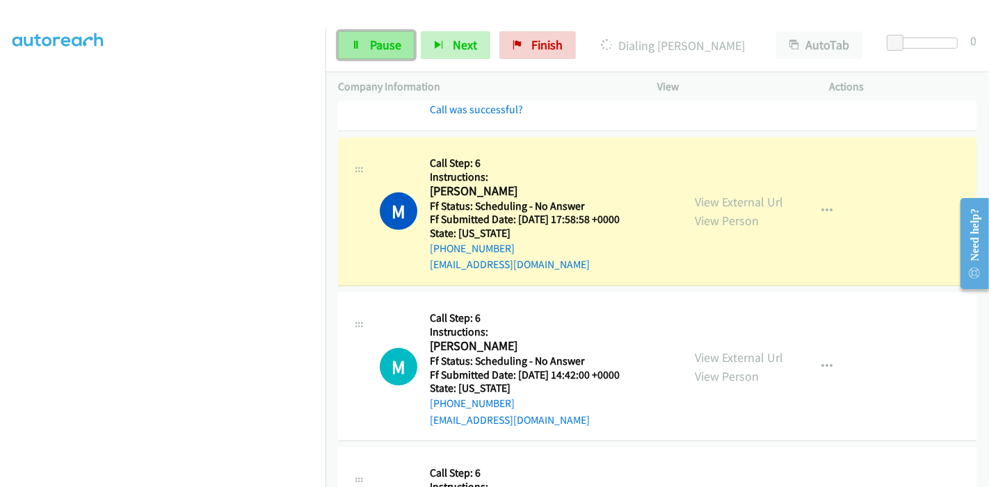
click at [385, 48] on span "Pause" at bounding box center [385, 45] width 31 height 16
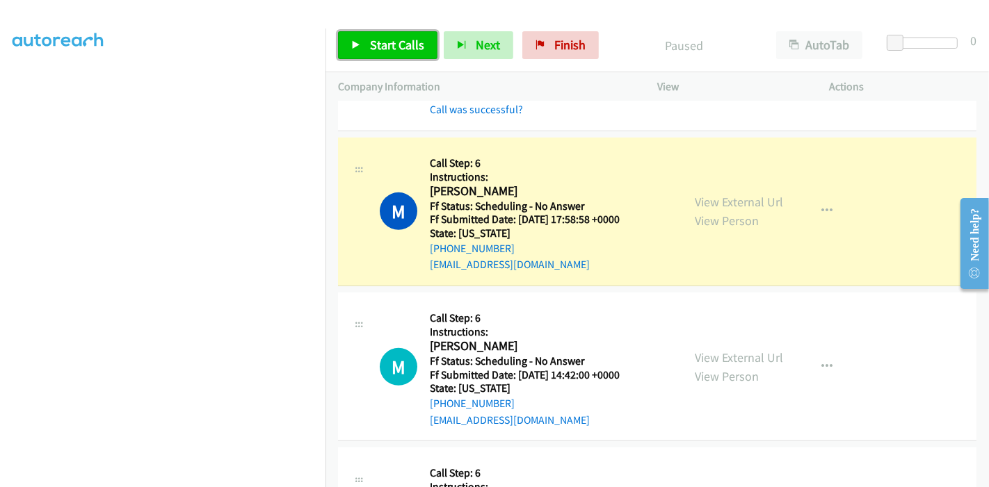
click at [385, 48] on span "Start Calls" at bounding box center [397, 45] width 54 height 16
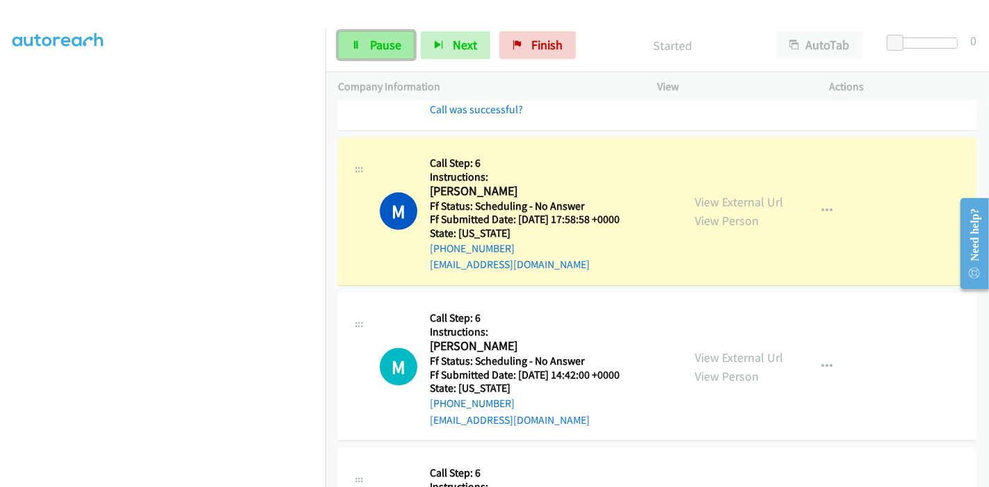
click at [380, 46] on span "Pause" at bounding box center [385, 45] width 31 height 16
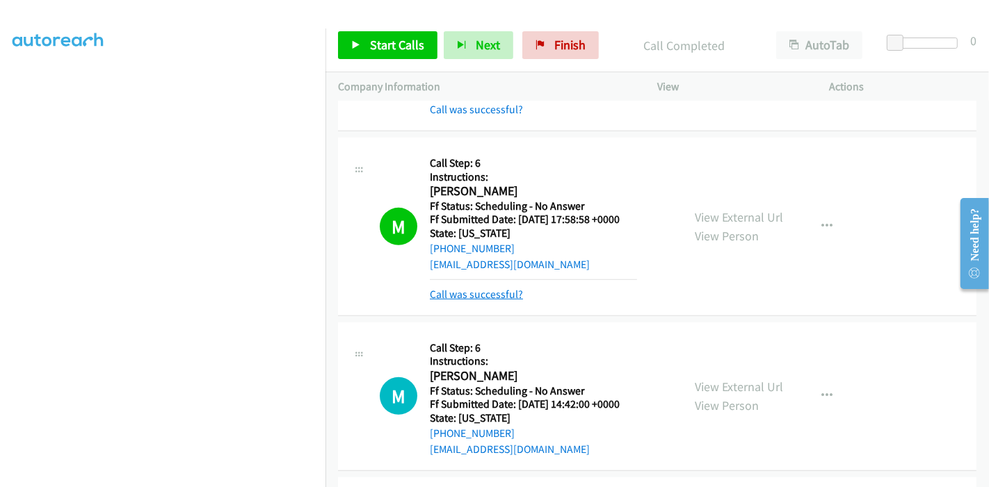
click at [465, 292] on link "Call was successful?" at bounding box center [476, 294] width 93 height 13
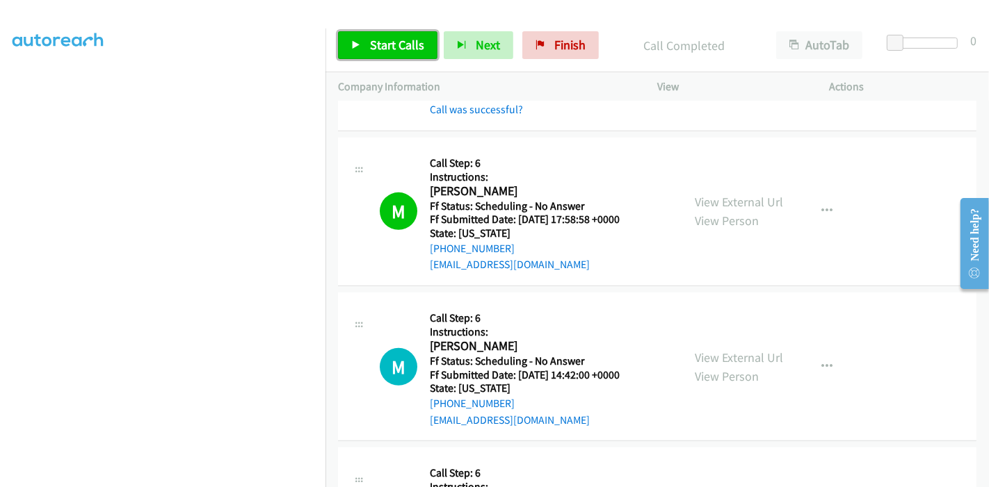
click at [371, 39] on span "Start Calls" at bounding box center [397, 45] width 54 height 16
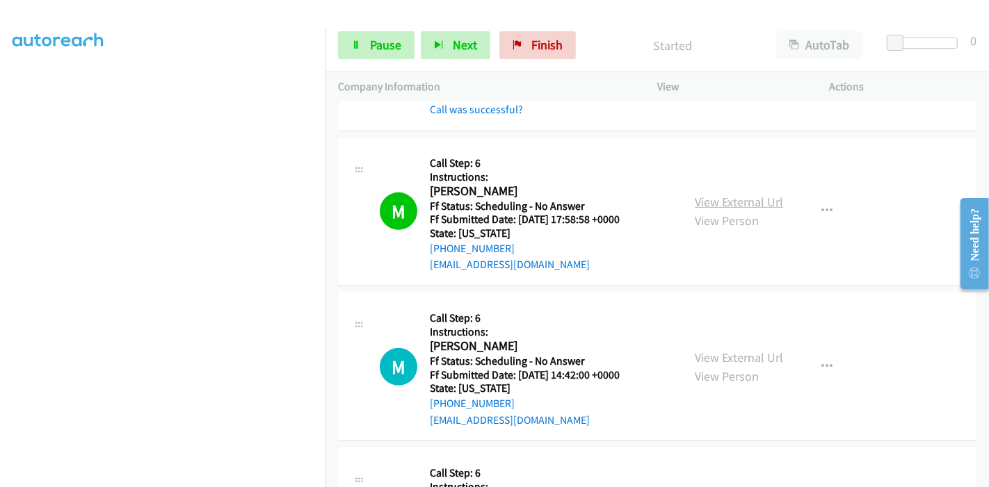
click at [712, 207] on link "View External Url" at bounding box center [738, 202] width 88 height 16
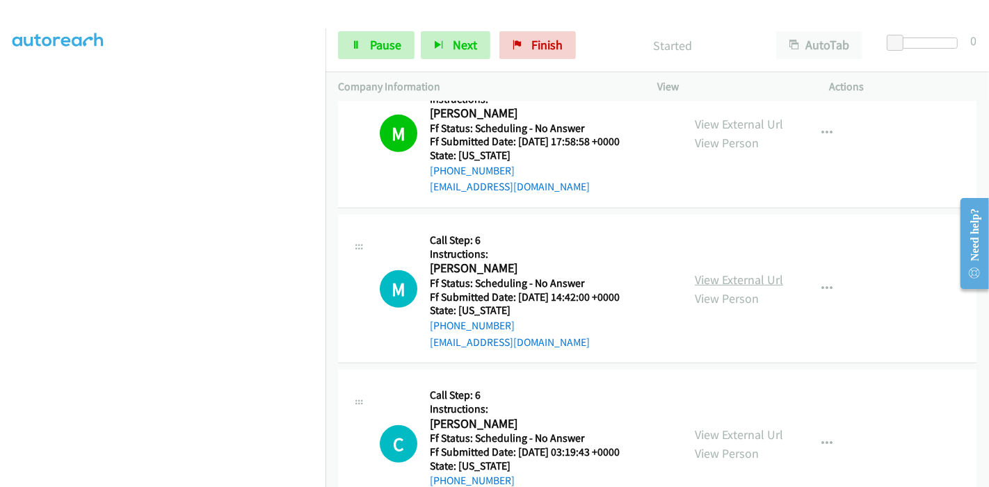
click at [713, 277] on link "View External Url" at bounding box center [738, 280] width 88 height 16
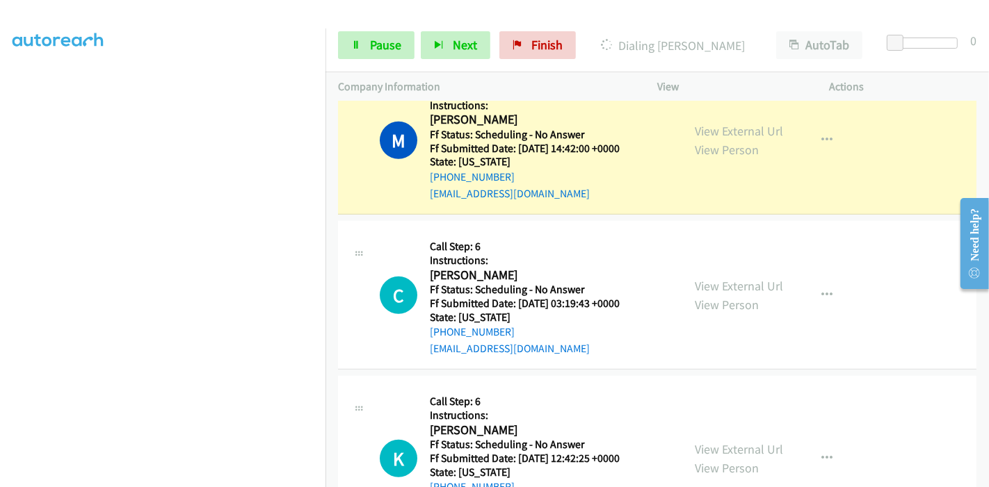
scroll to position [850, 0]
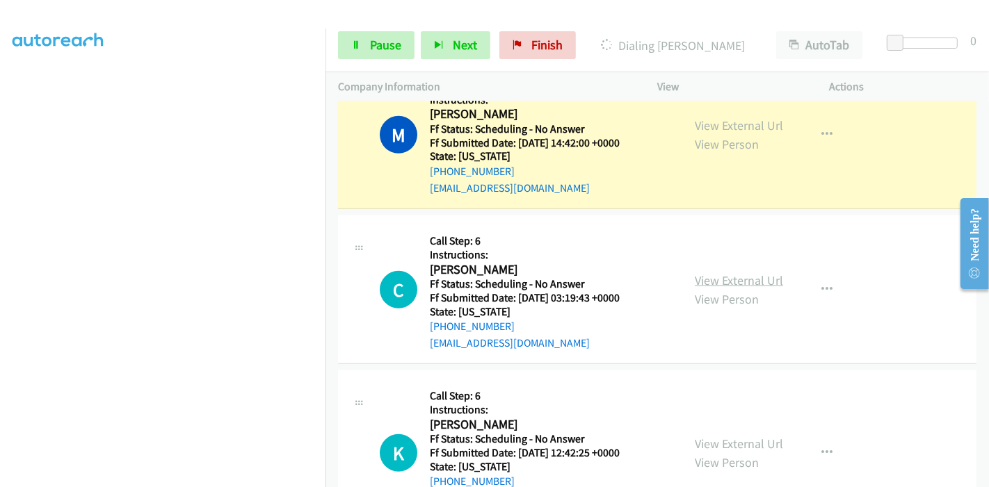
click at [723, 275] on link "View External Url" at bounding box center [738, 281] width 88 height 16
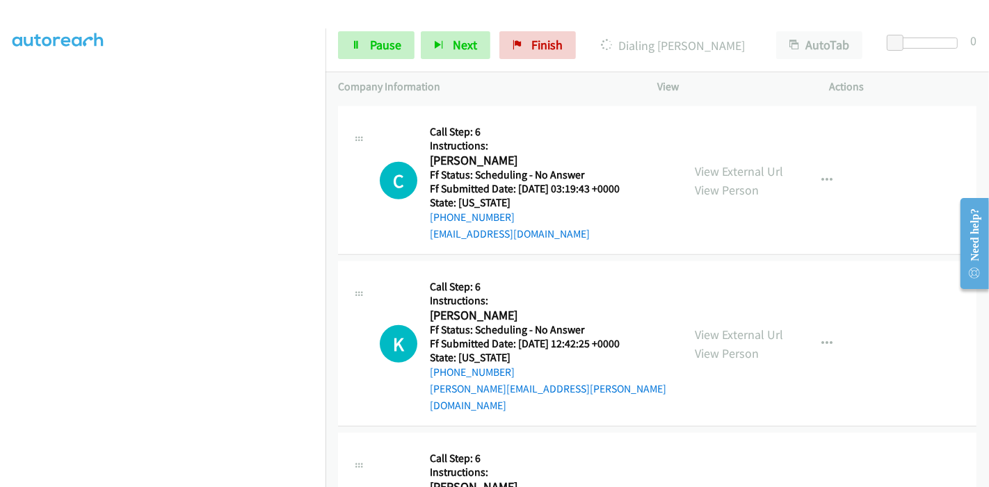
scroll to position [1004, 0]
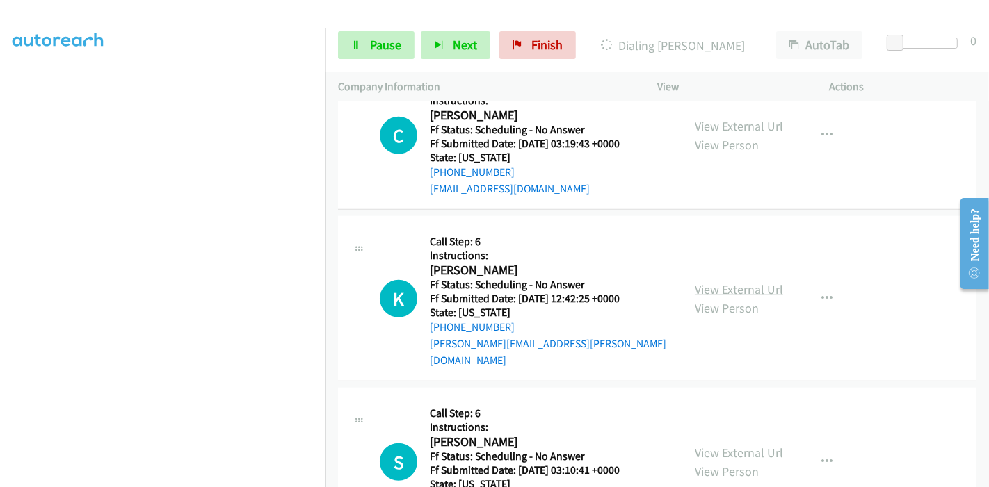
click at [707, 282] on link "View External Url" at bounding box center [738, 290] width 88 height 16
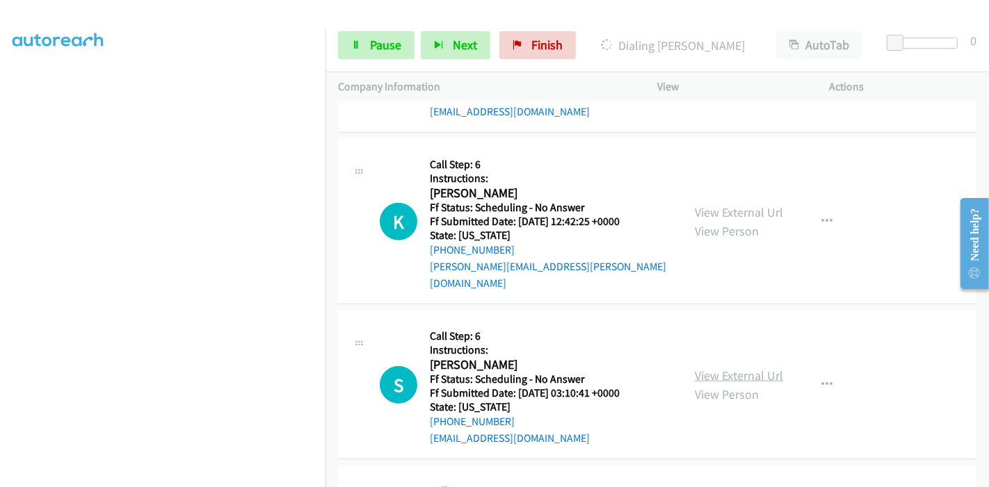
click at [703, 368] on link "View External Url" at bounding box center [738, 376] width 88 height 16
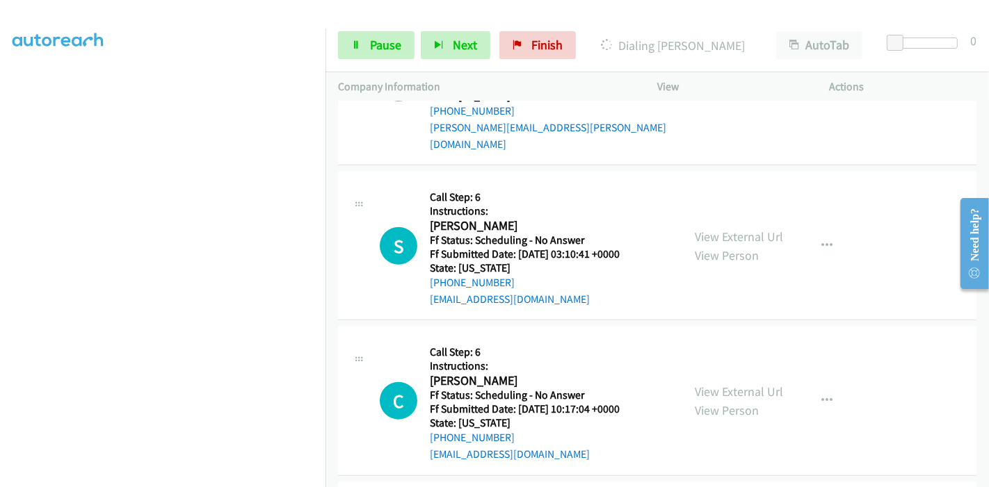
scroll to position [1313, 0]
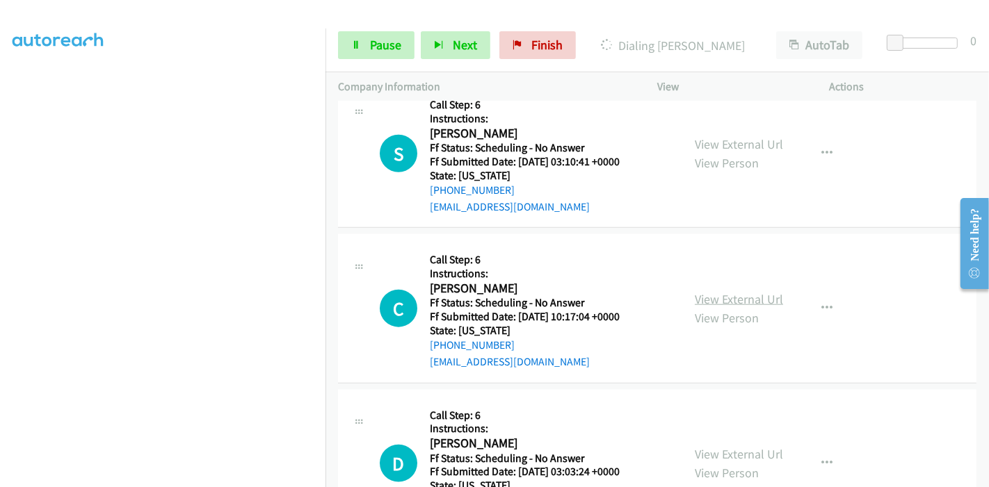
click at [721, 291] on link "View External Url" at bounding box center [738, 299] width 88 height 16
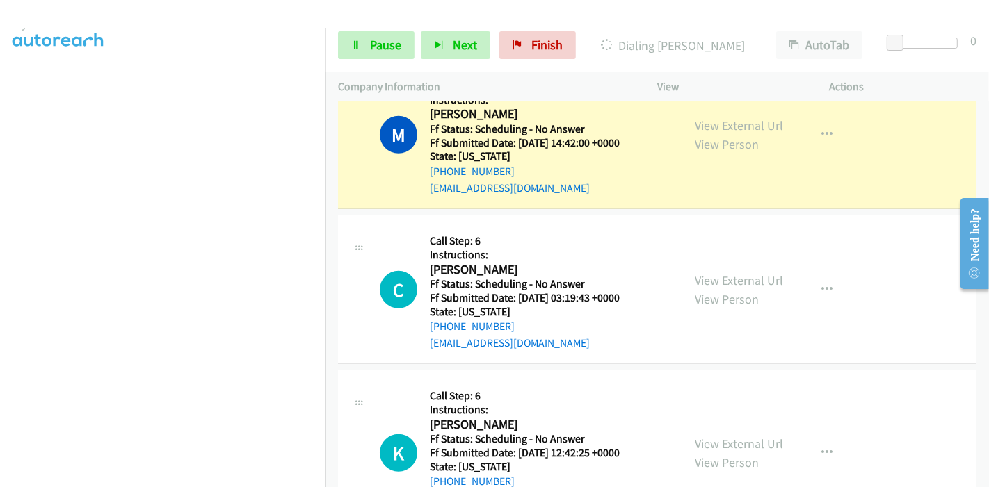
scroll to position [293, 0]
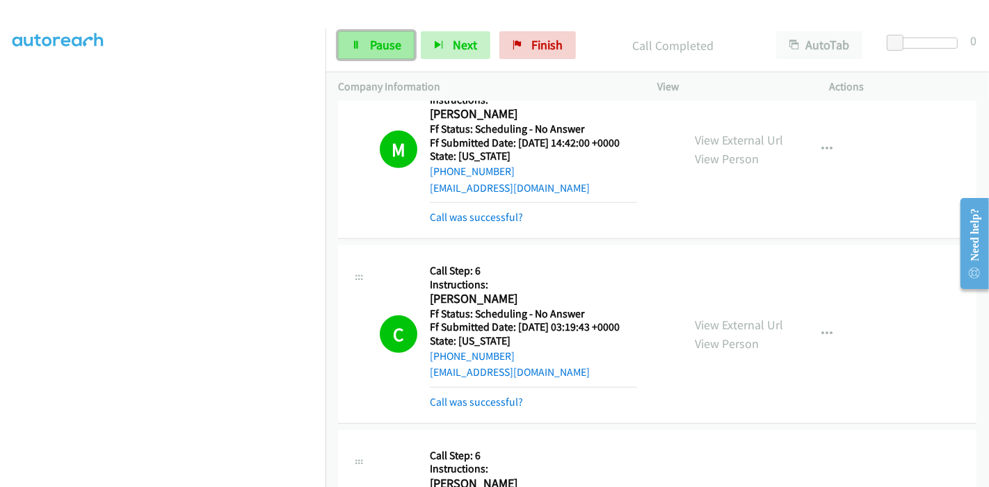
click at [385, 42] on span "Pause" at bounding box center [385, 45] width 31 height 16
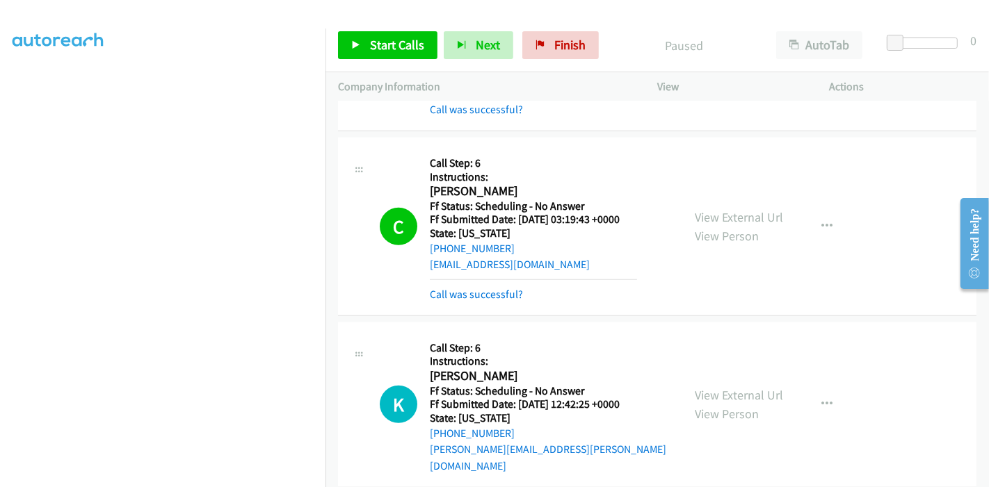
scroll to position [1004, 0]
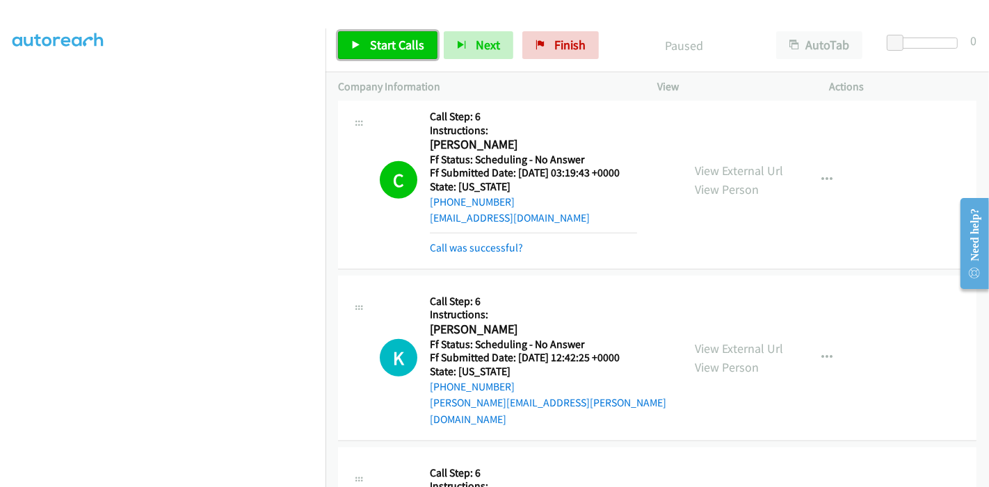
click at [376, 50] on span "Start Calls" at bounding box center [397, 45] width 54 height 16
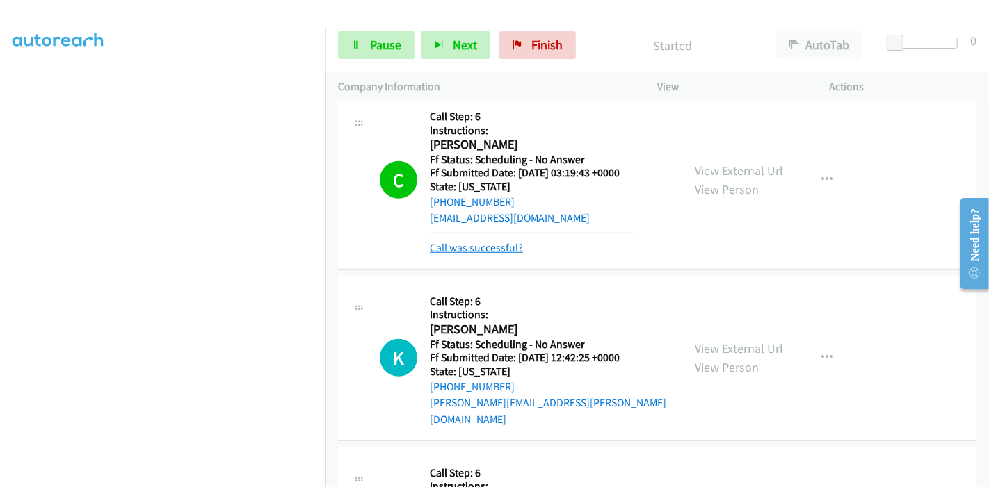
click at [460, 252] on link "Call was successful?" at bounding box center [476, 247] width 93 height 13
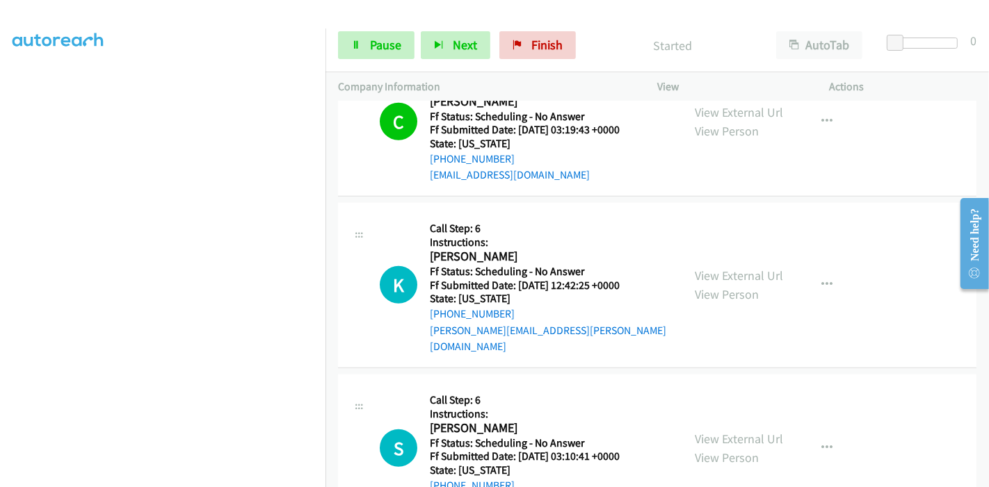
scroll to position [1081, 0]
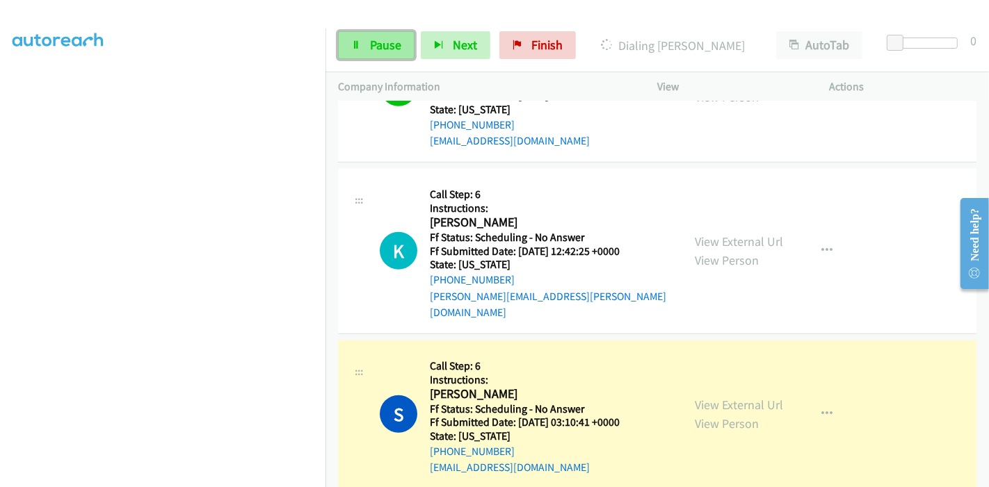
click at [380, 49] on span "Pause" at bounding box center [385, 45] width 31 height 16
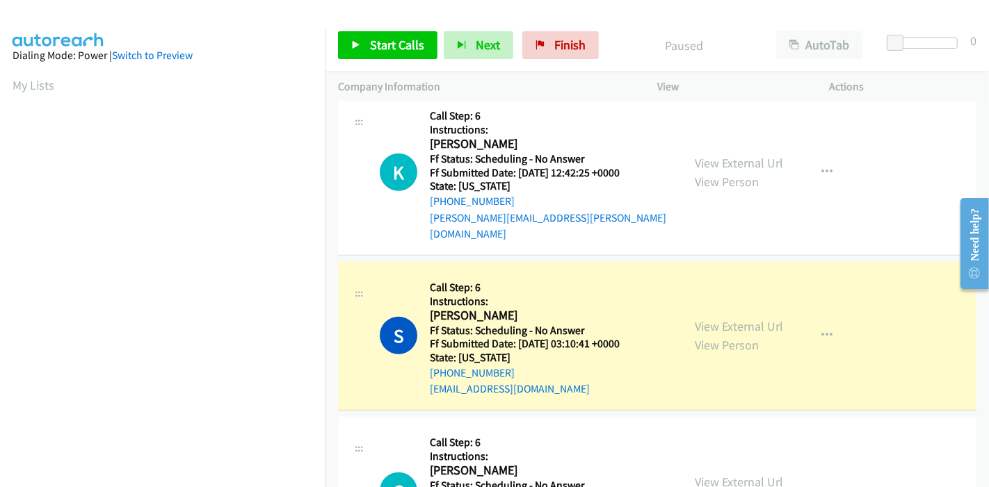
scroll to position [1235, 0]
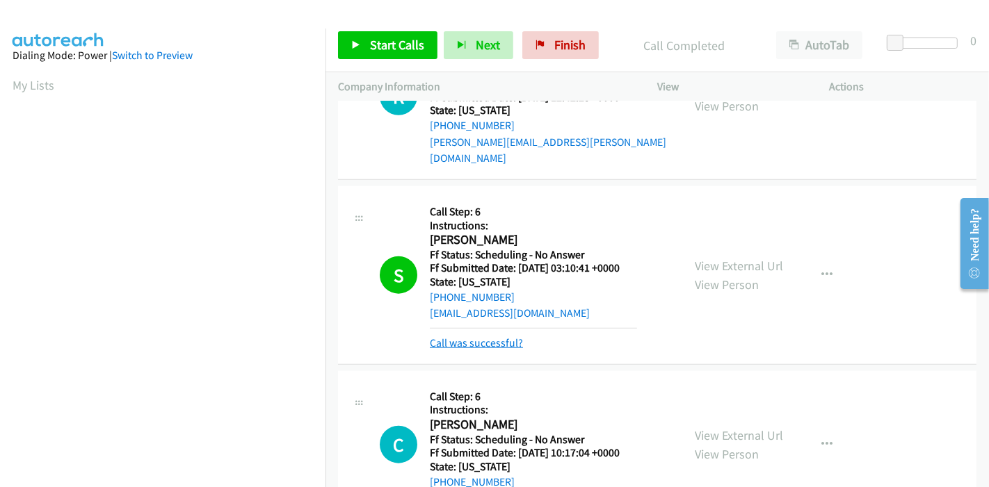
click at [496, 336] on link "Call was successful?" at bounding box center [476, 342] width 93 height 13
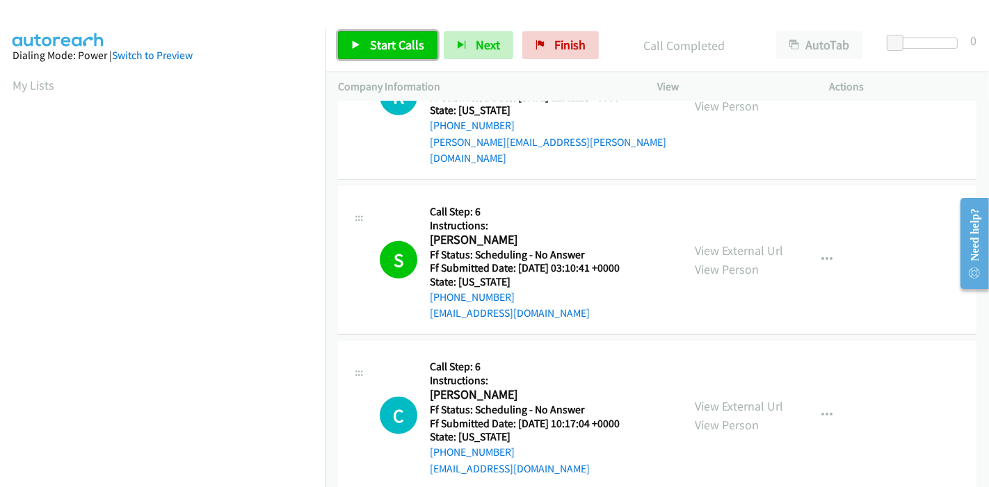
click at [400, 35] on link "Start Calls" at bounding box center [387, 45] width 99 height 28
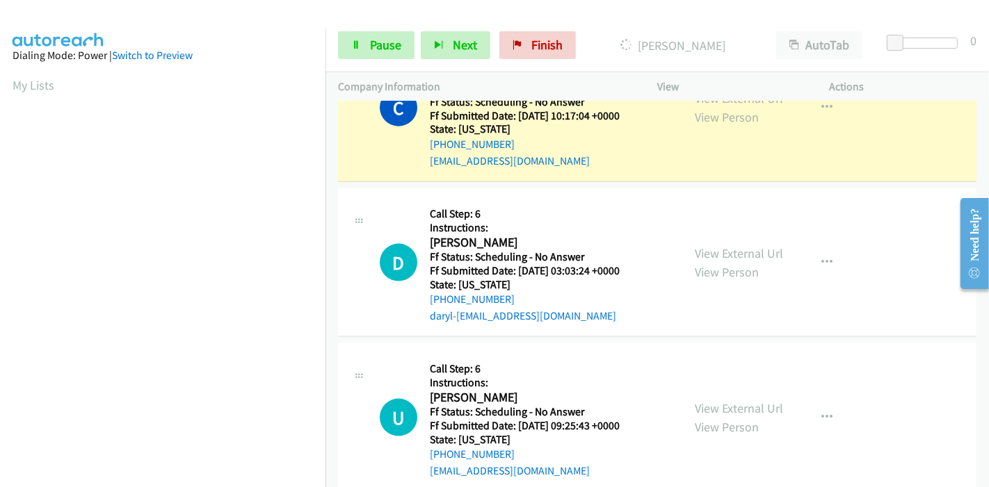
scroll to position [1545, 0]
click at [706, 244] on link "View External Url" at bounding box center [738, 252] width 88 height 16
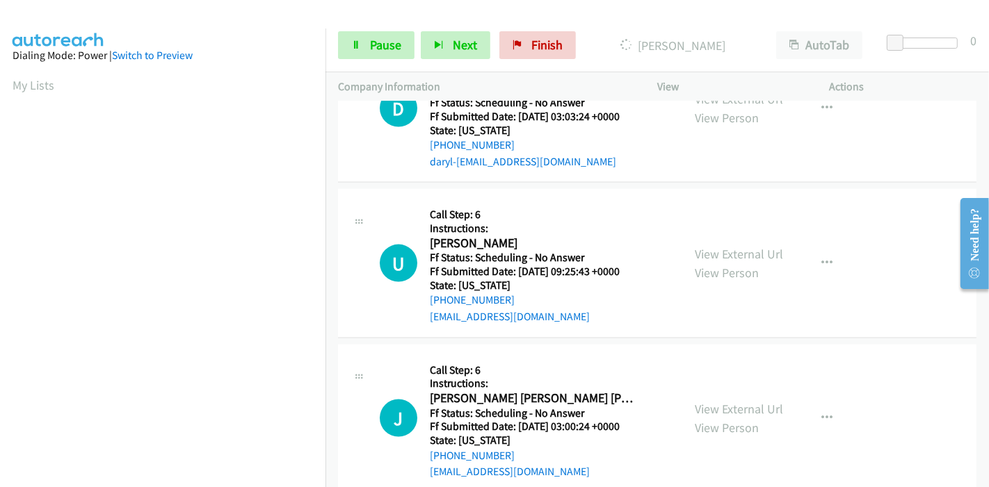
scroll to position [1699, 0]
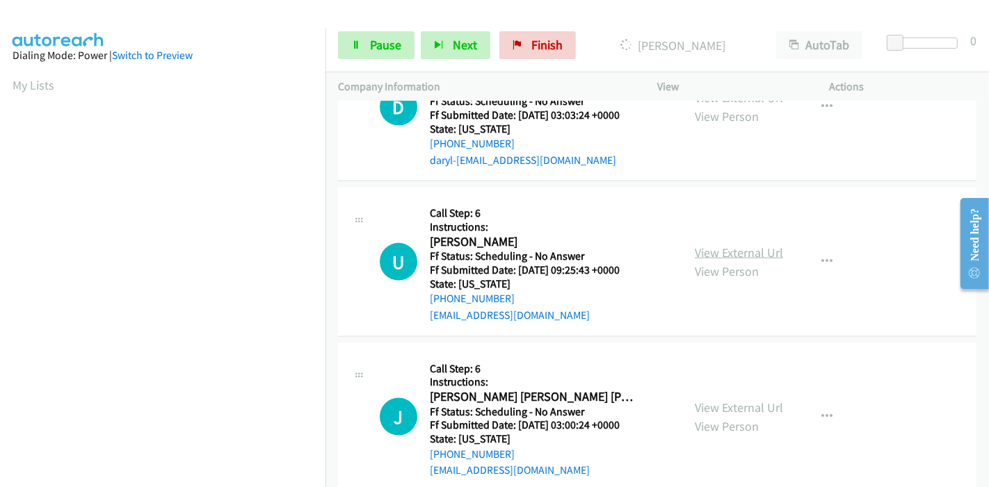
click at [712, 245] on link "View External Url" at bounding box center [738, 253] width 88 height 16
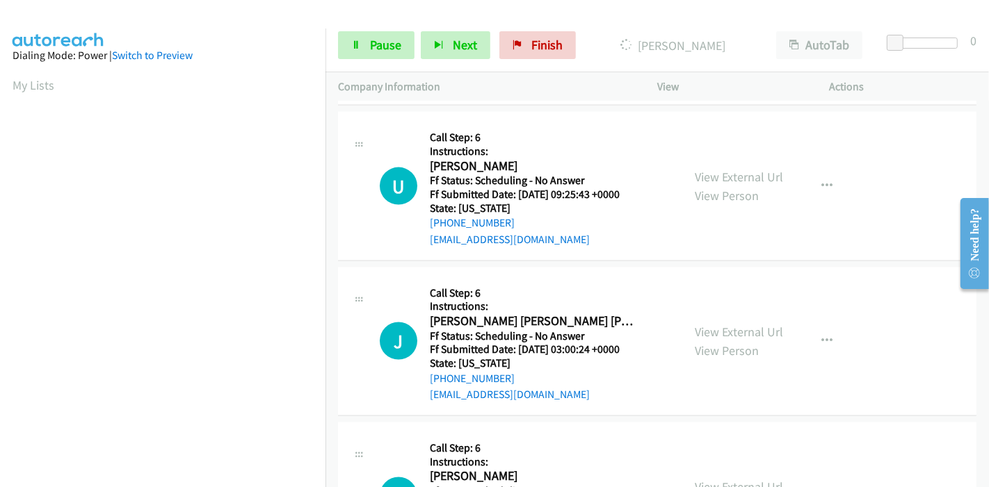
scroll to position [1776, 0]
click at [713, 323] on link "View External Url" at bounding box center [738, 331] width 88 height 16
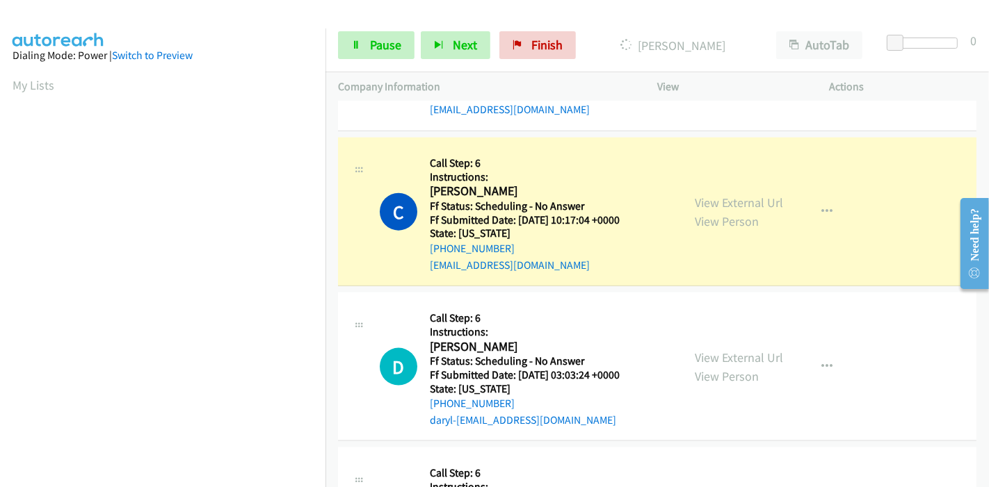
scroll to position [1468, 0]
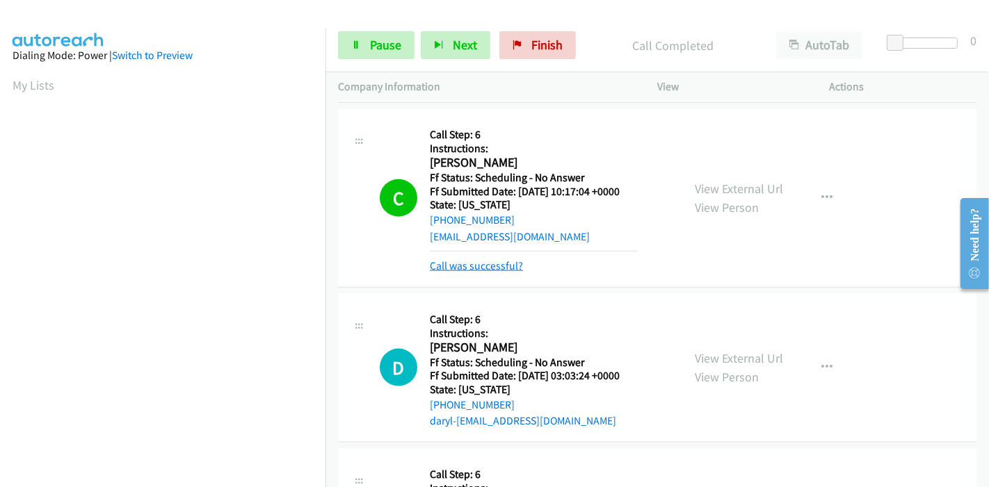
click at [490, 259] on link "Call was successful?" at bounding box center [476, 265] width 93 height 13
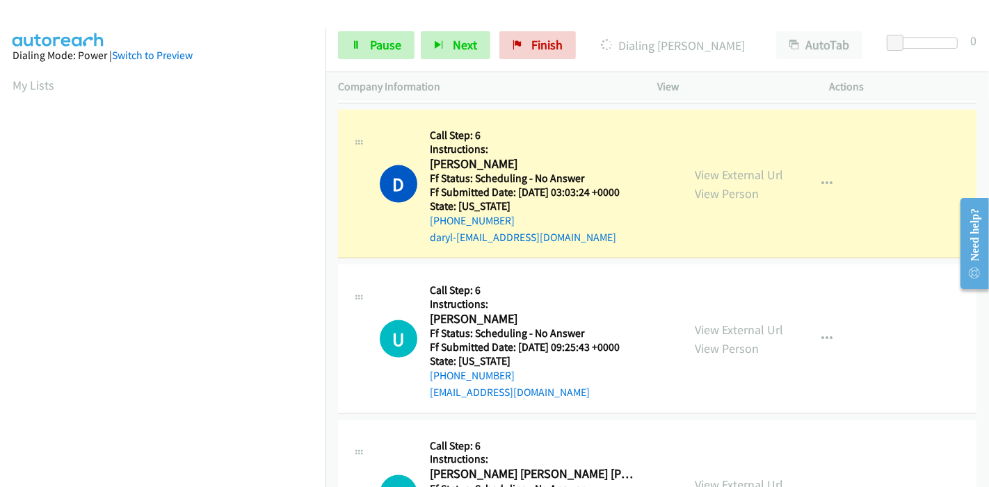
scroll to position [293, 0]
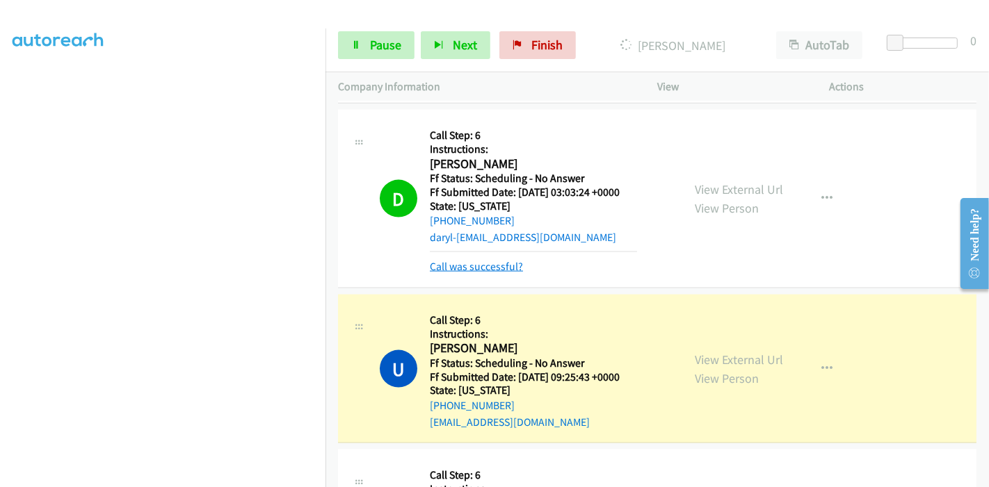
click at [474, 260] on link "Call was successful?" at bounding box center [476, 266] width 93 height 13
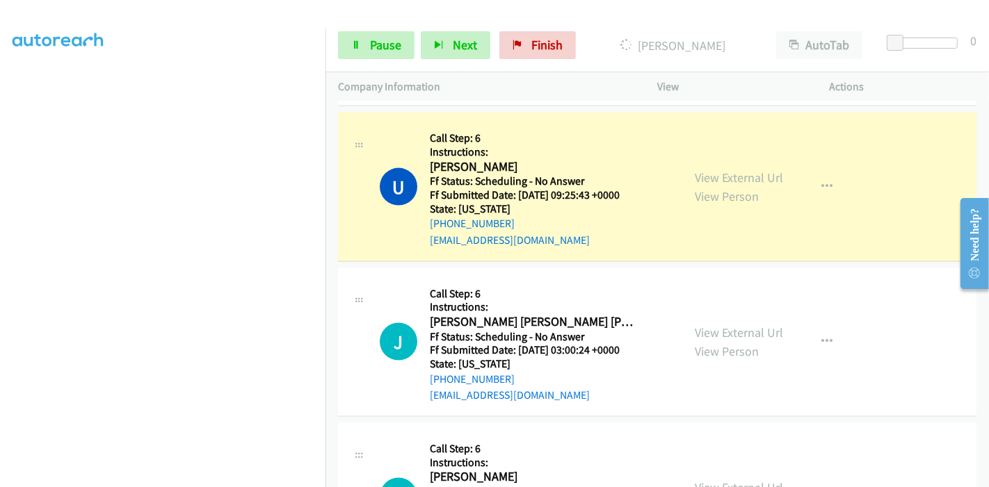
scroll to position [1776, 0]
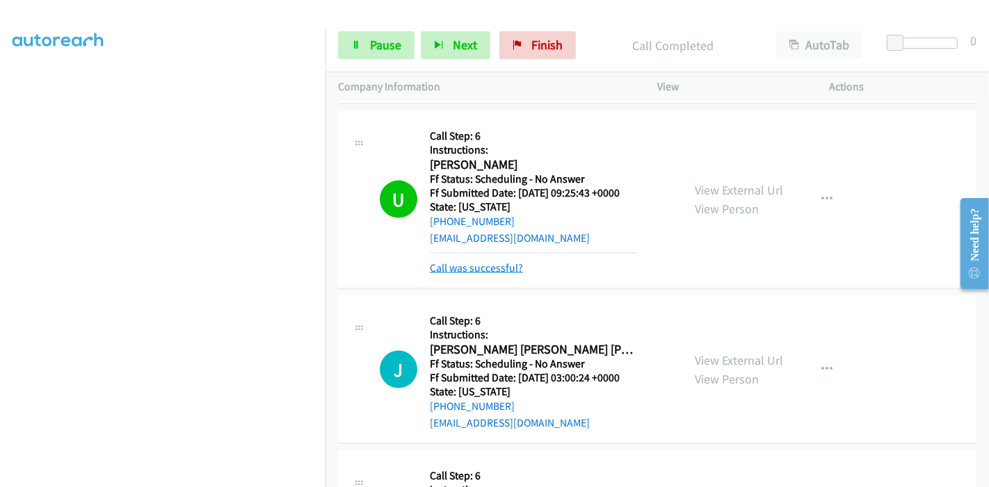
click at [488, 261] on link "Call was successful?" at bounding box center [476, 267] width 93 height 13
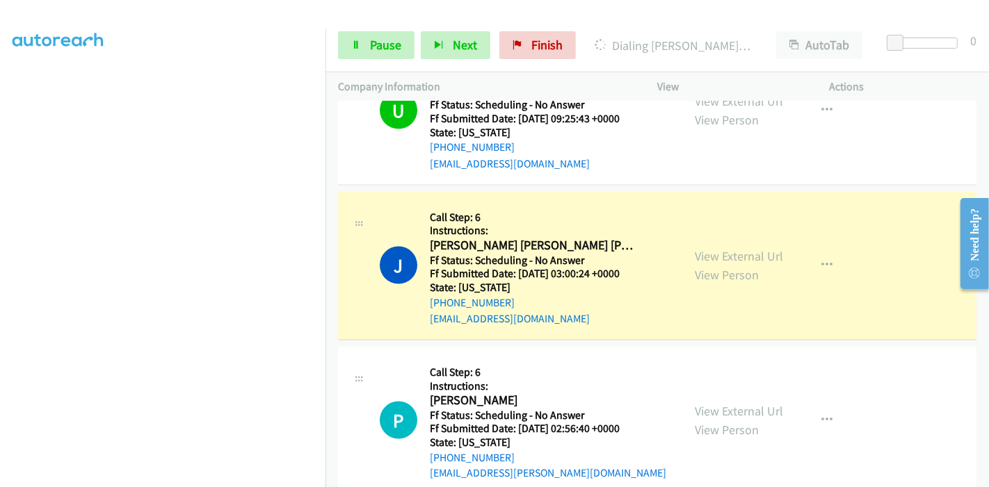
scroll to position [1853, 0]
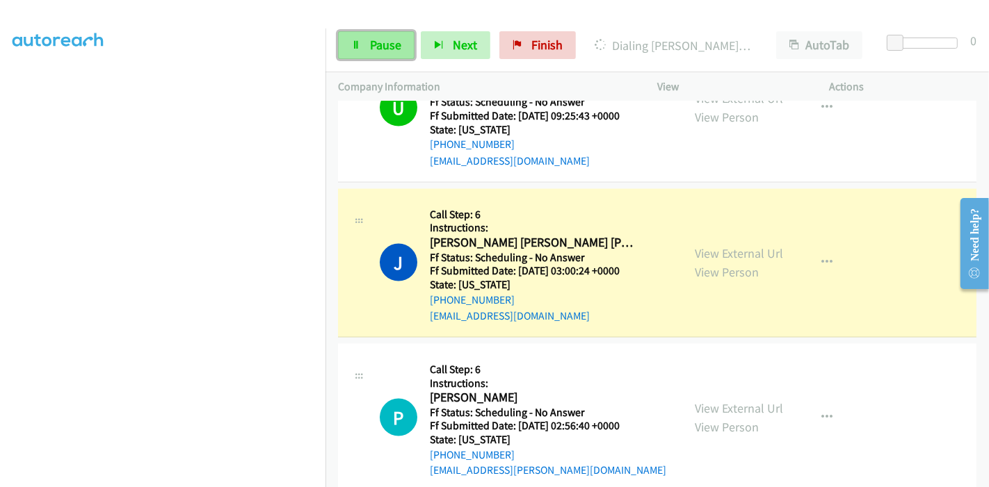
click at [370, 47] on span "Pause" at bounding box center [385, 45] width 31 height 16
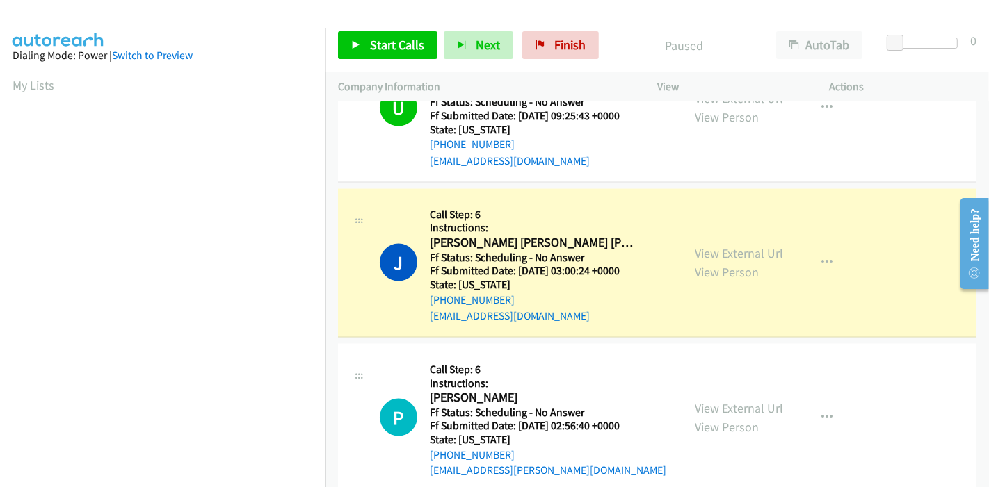
scroll to position [293, 0]
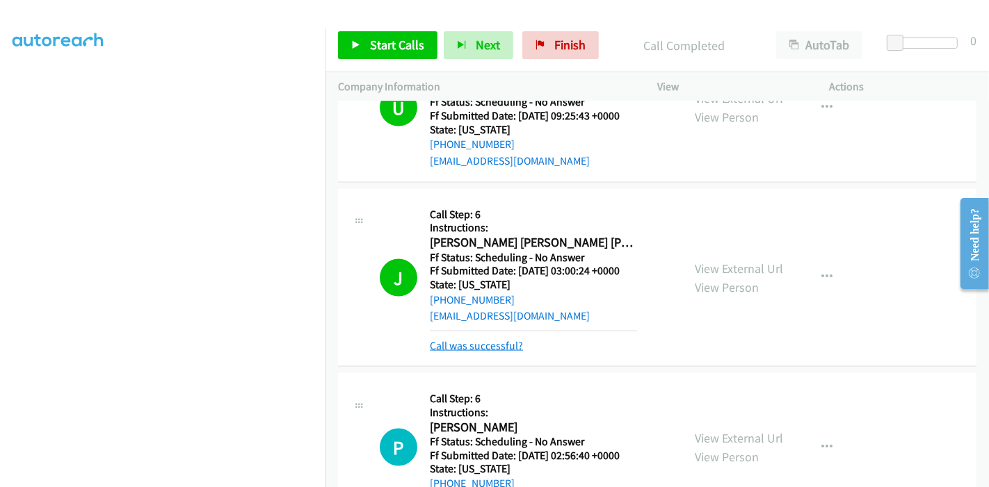
click at [485, 339] on link "Call was successful?" at bounding box center [476, 345] width 93 height 13
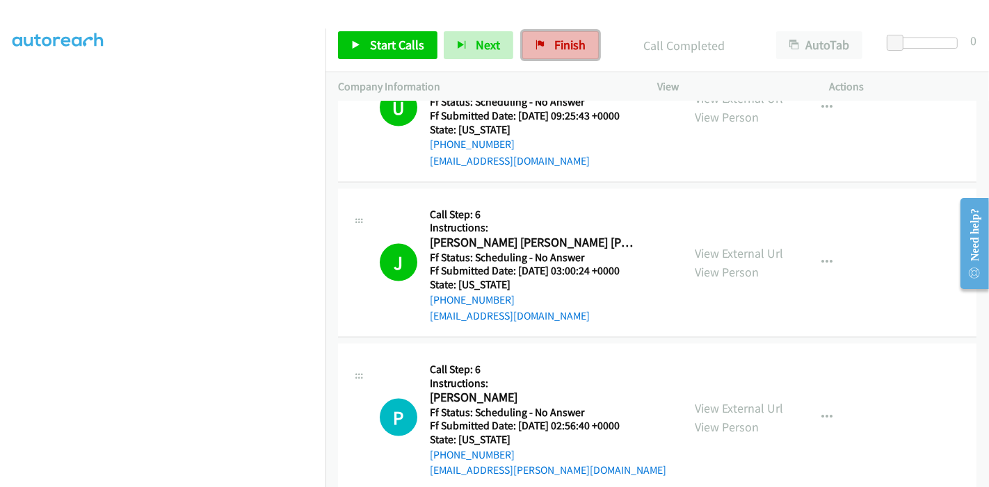
click at [554, 43] on span "Finish" at bounding box center [569, 45] width 31 height 16
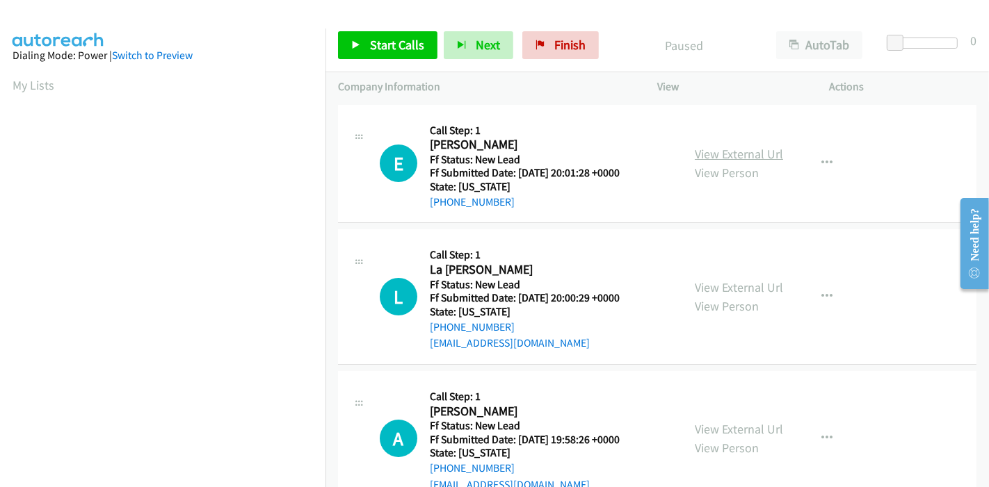
click at [745, 160] on link "View External Url" at bounding box center [738, 154] width 88 height 16
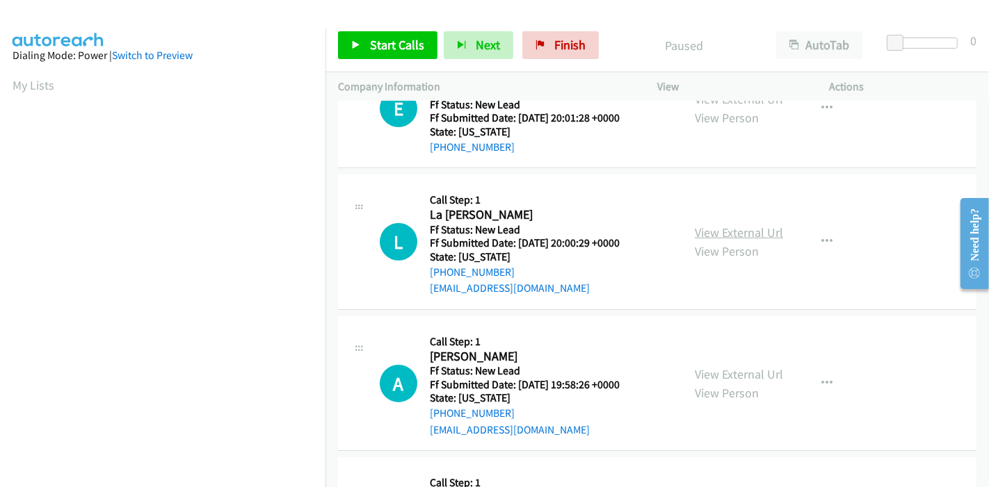
scroll to position [77, 0]
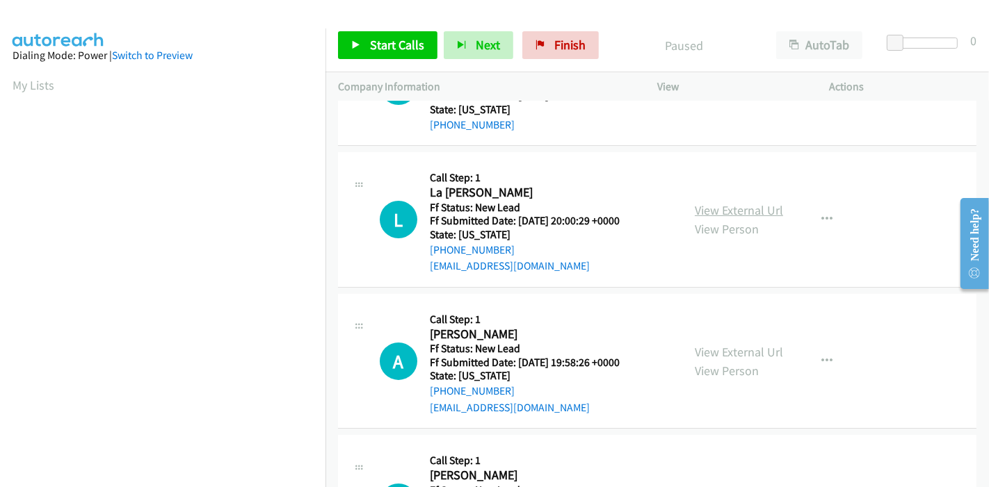
click at [745, 212] on link "View External Url" at bounding box center [738, 210] width 88 height 16
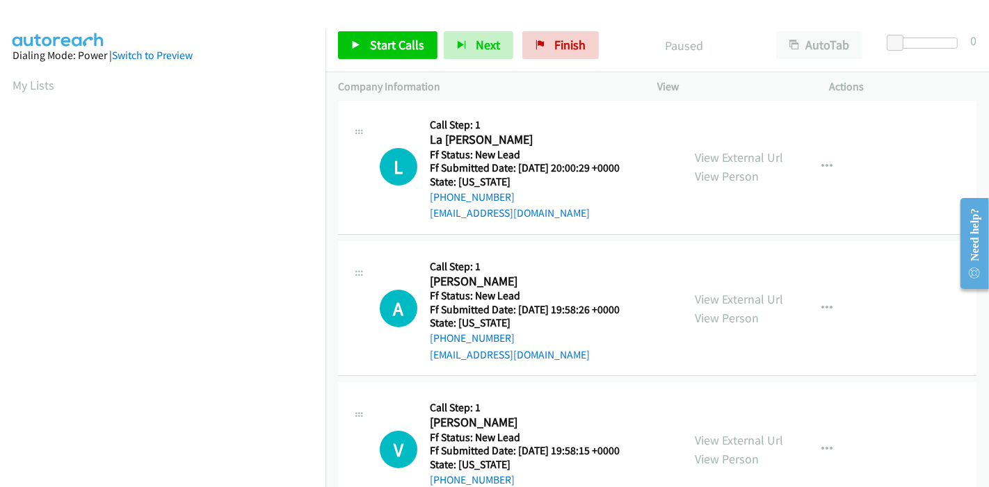
scroll to position [154, 0]
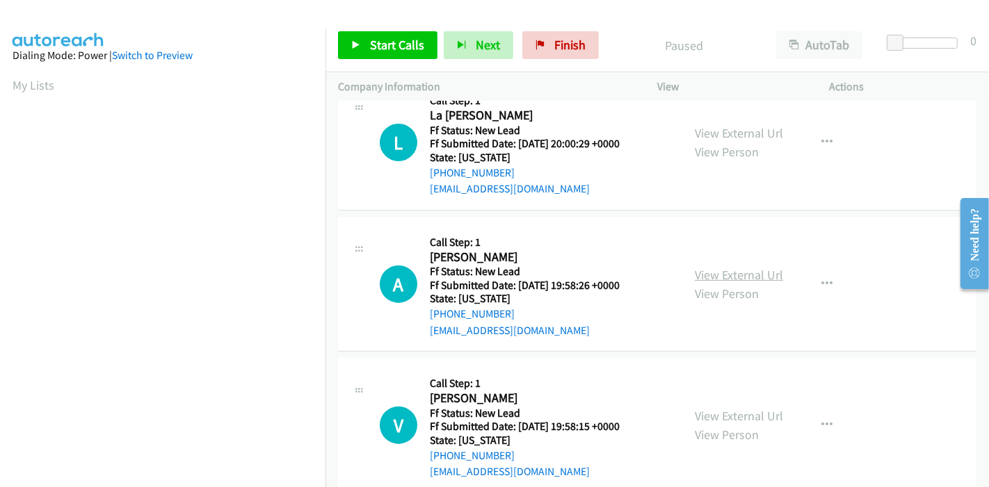
click at [724, 271] on link "View External Url" at bounding box center [738, 275] width 88 height 16
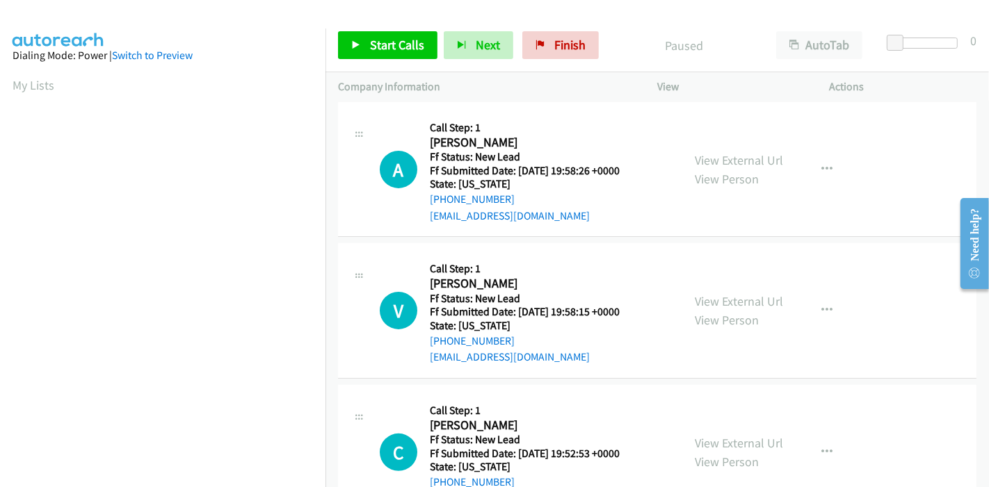
scroll to position [309, 0]
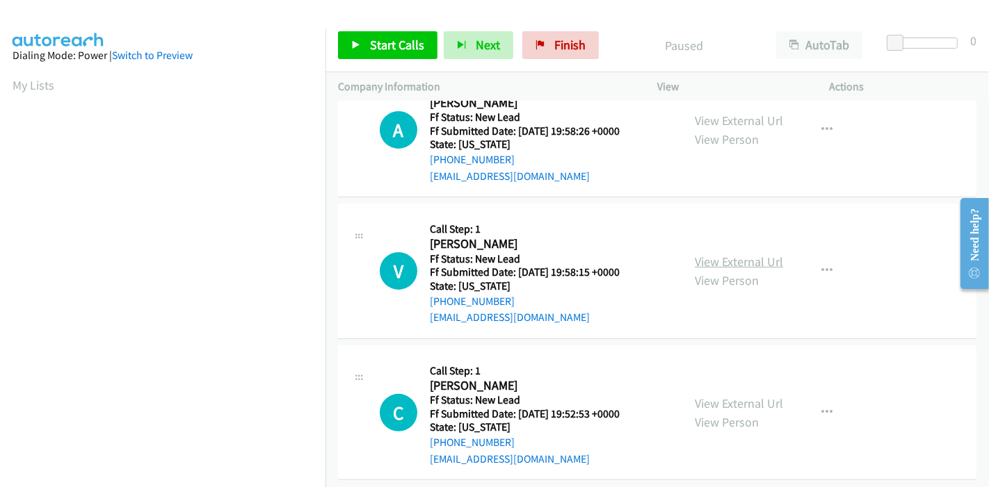
click at [738, 261] on link "View External Url" at bounding box center [738, 262] width 88 height 16
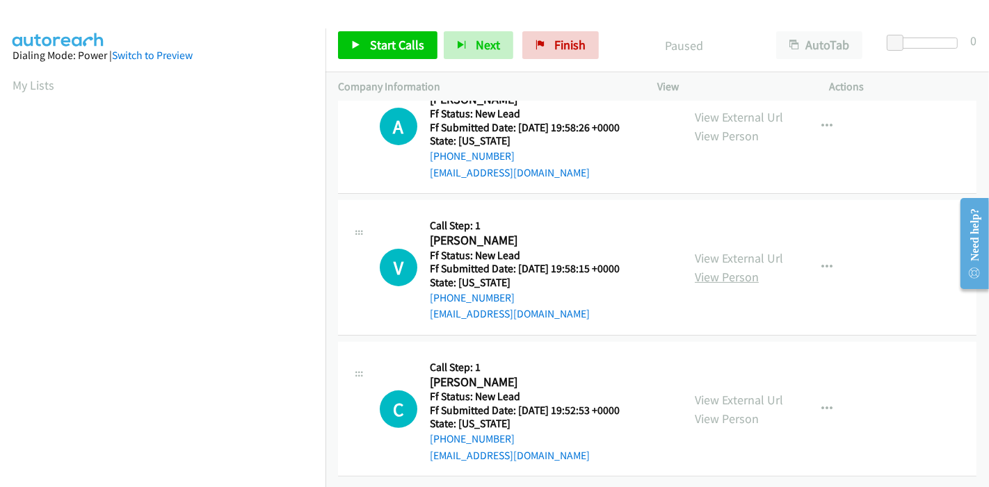
scroll to position [322, 0]
click at [738, 392] on link "View External Url" at bounding box center [738, 400] width 88 height 16
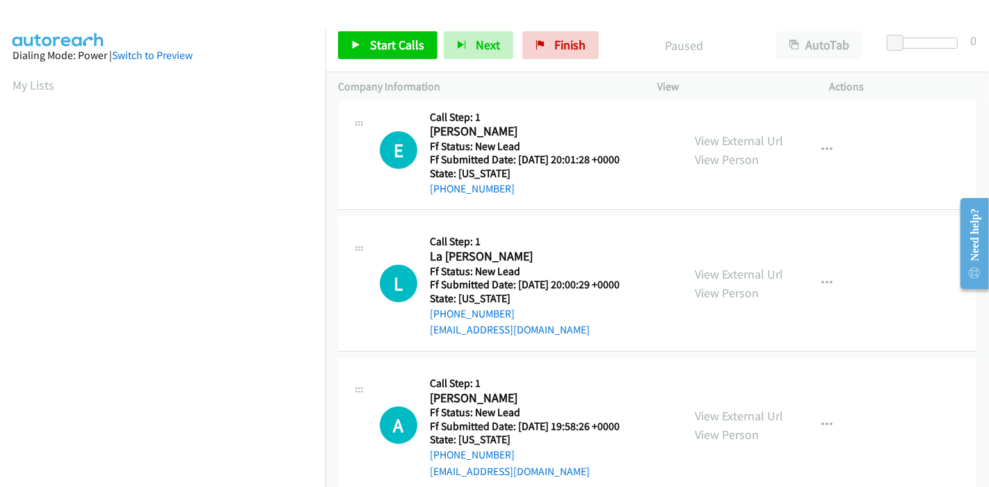
scroll to position [0, 0]
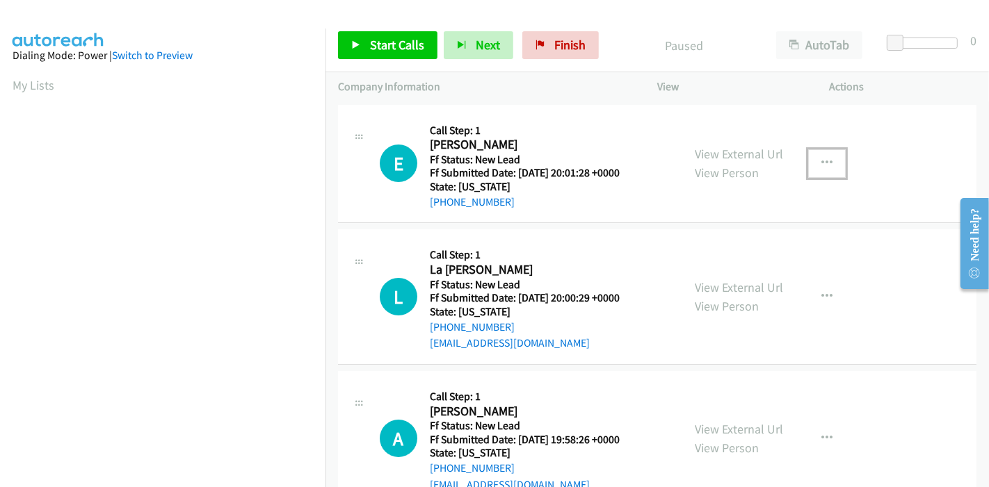
click at [821, 165] on icon "button" at bounding box center [826, 163] width 11 height 11
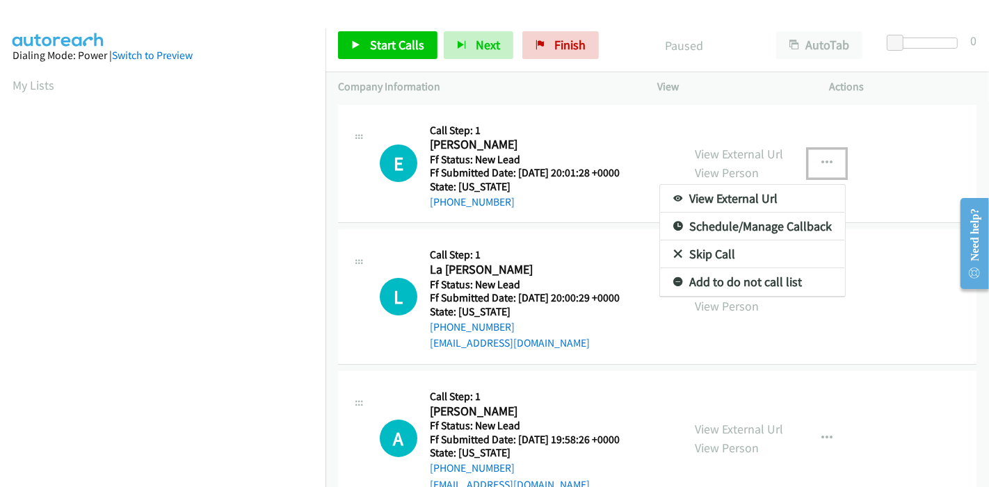
click at [740, 252] on link "Skip Call" at bounding box center [752, 255] width 185 height 28
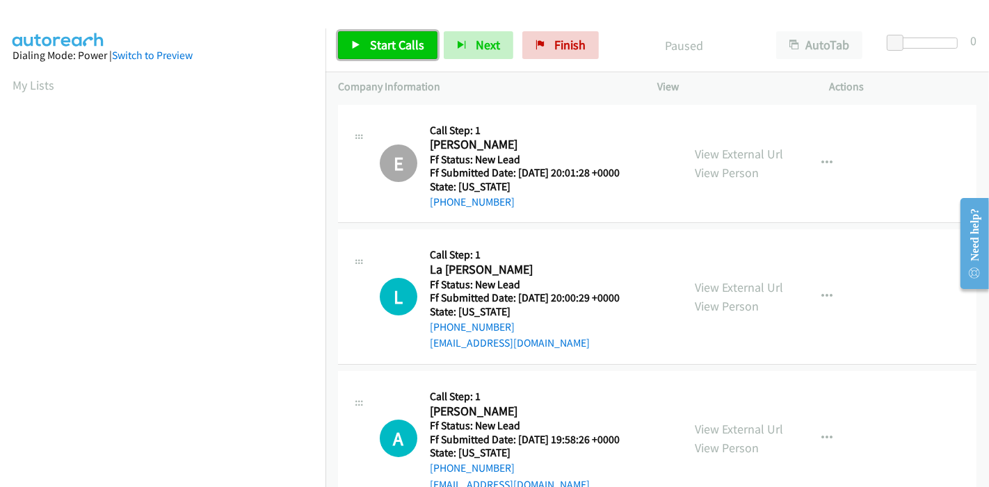
click at [381, 53] on link "Start Calls" at bounding box center [387, 45] width 99 height 28
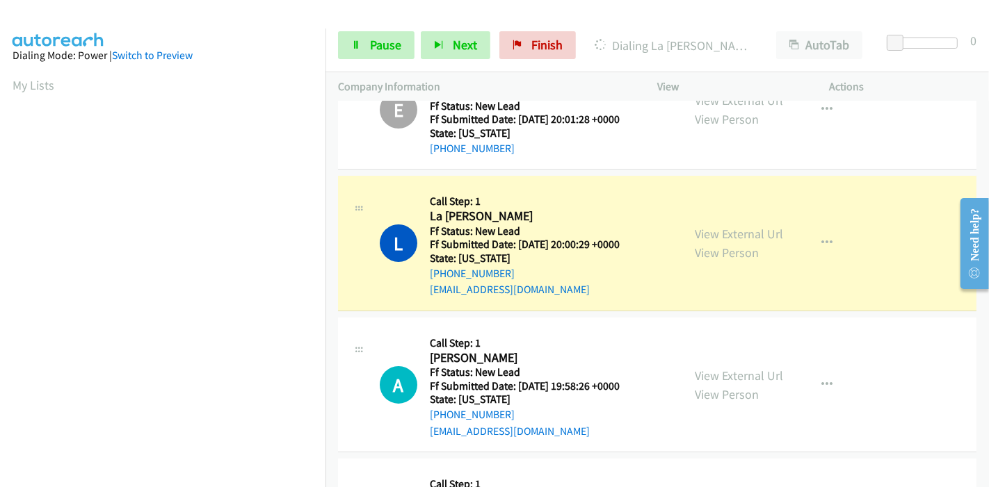
scroll to position [77, 0]
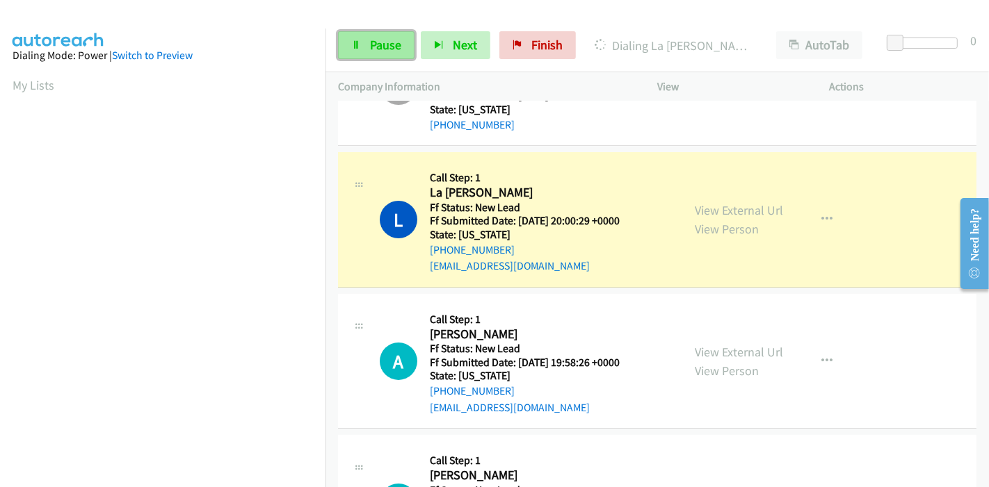
click at [375, 49] on span "Pause" at bounding box center [385, 45] width 31 height 16
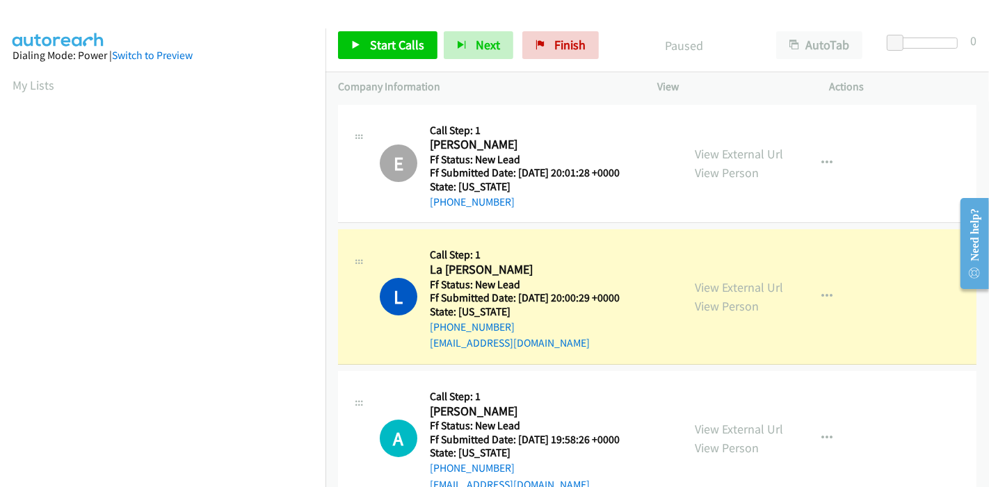
scroll to position [293, 0]
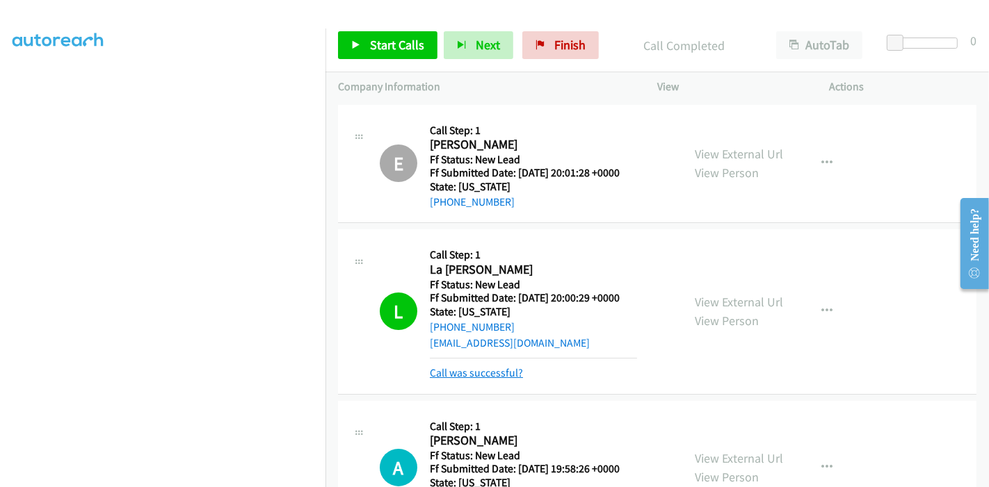
click at [479, 369] on link "Call was successful?" at bounding box center [476, 372] width 93 height 13
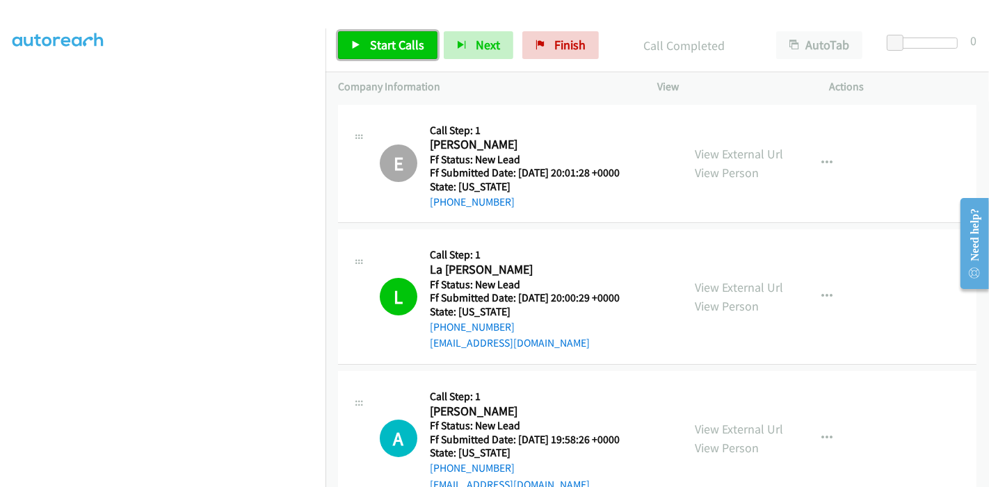
click at [389, 44] on span "Start Calls" at bounding box center [397, 45] width 54 height 16
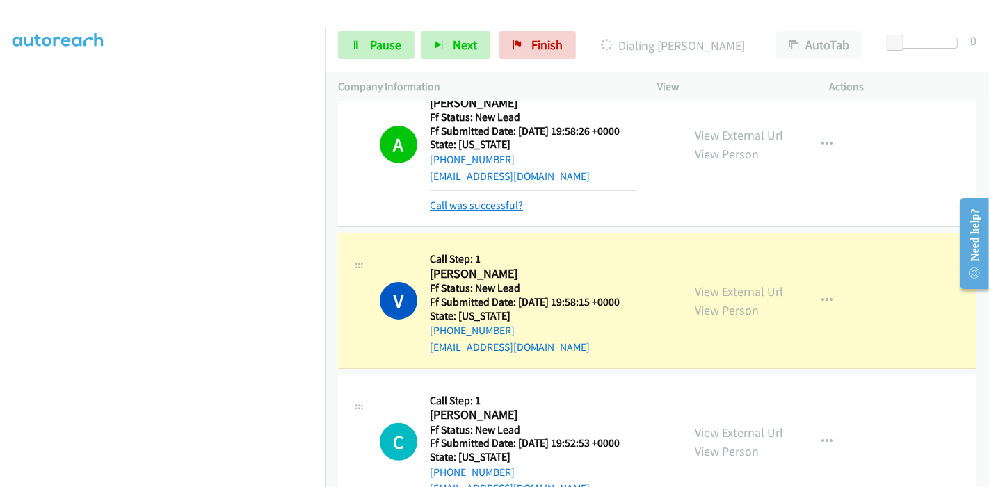
click at [484, 203] on link "Call was successful?" at bounding box center [476, 205] width 93 height 13
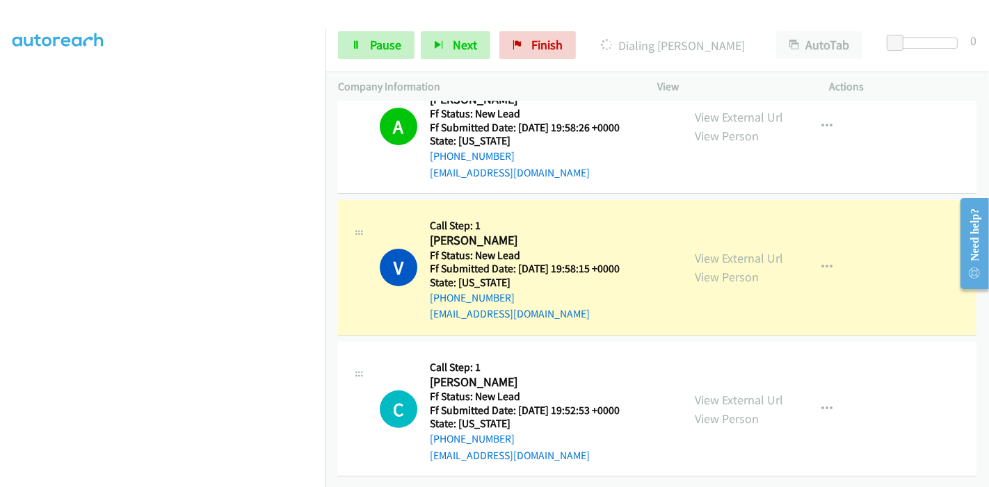
scroll to position [322, 0]
click at [370, 49] on span "Pause" at bounding box center [385, 45] width 31 height 16
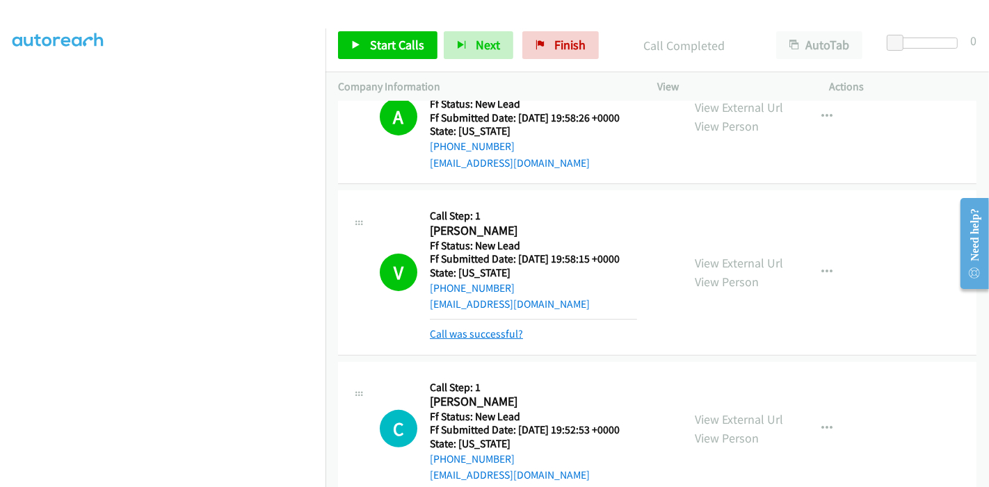
click at [496, 330] on link "Call was successful?" at bounding box center [476, 333] width 93 height 13
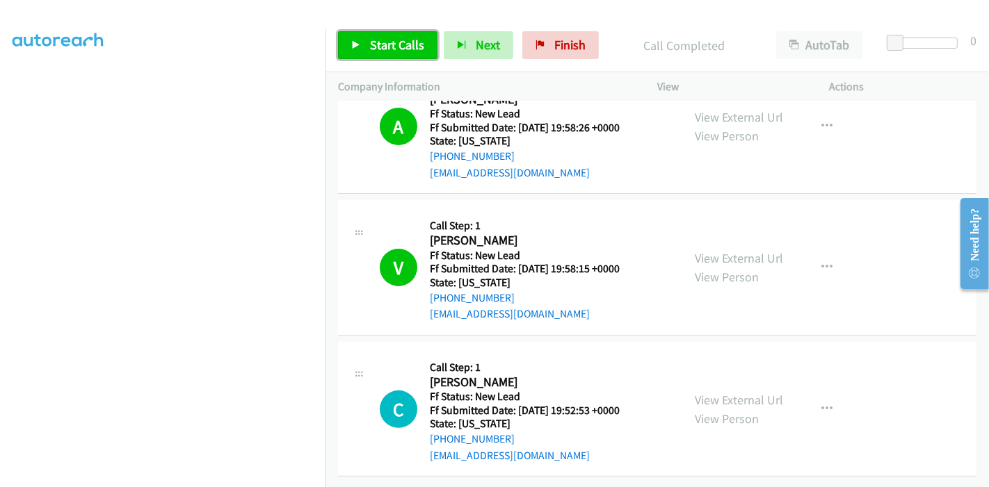
click at [391, 49] on span "Start Calls" at bounding box center [397, 45] width 54 height 16
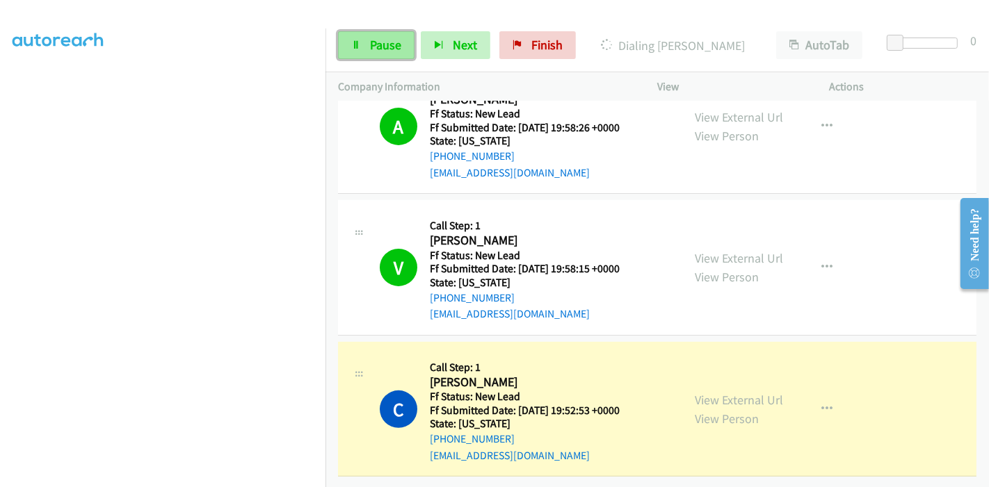
click at [357, 41] on icon at bounding box center [356, 46] width 10 height 10
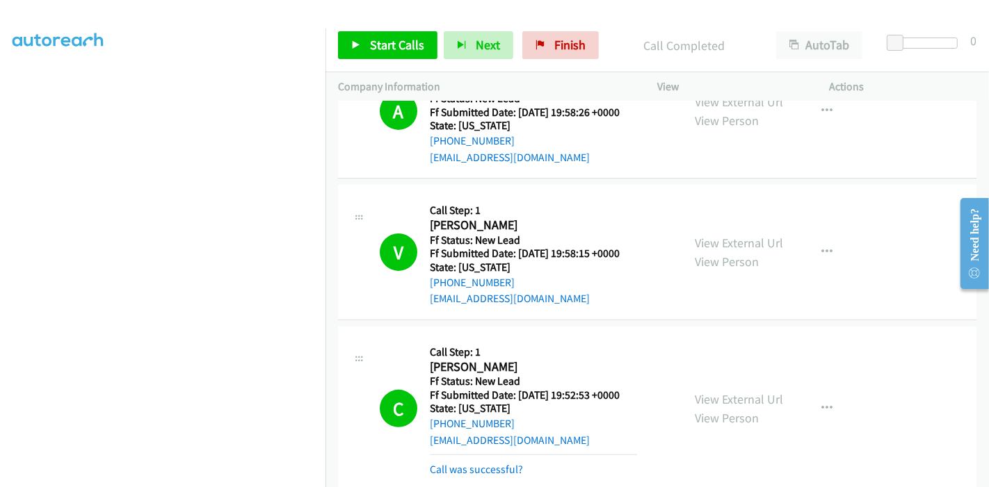
scroll to position [396, 0]
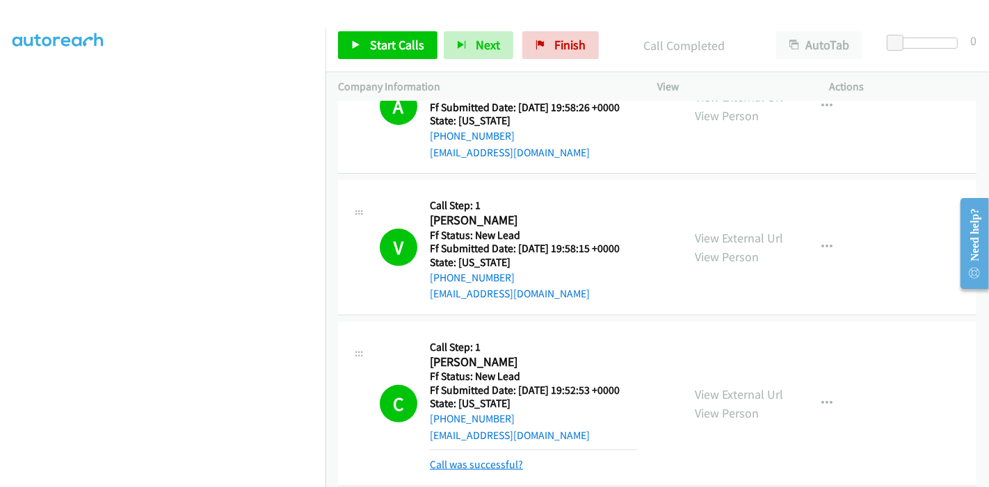
click at [492, 462] on link "Call was successful?" at bounding box center [476, 464] width 93 height 13
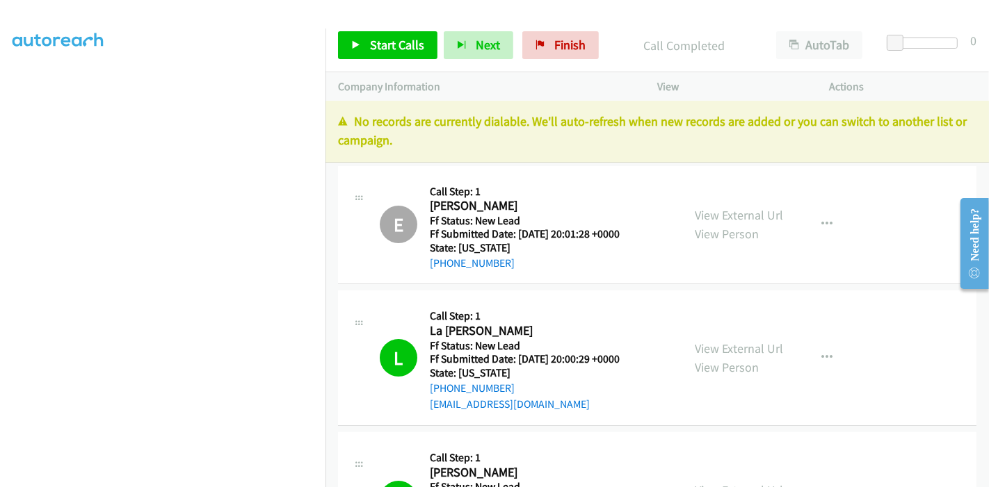
scroll to position [0, 0]
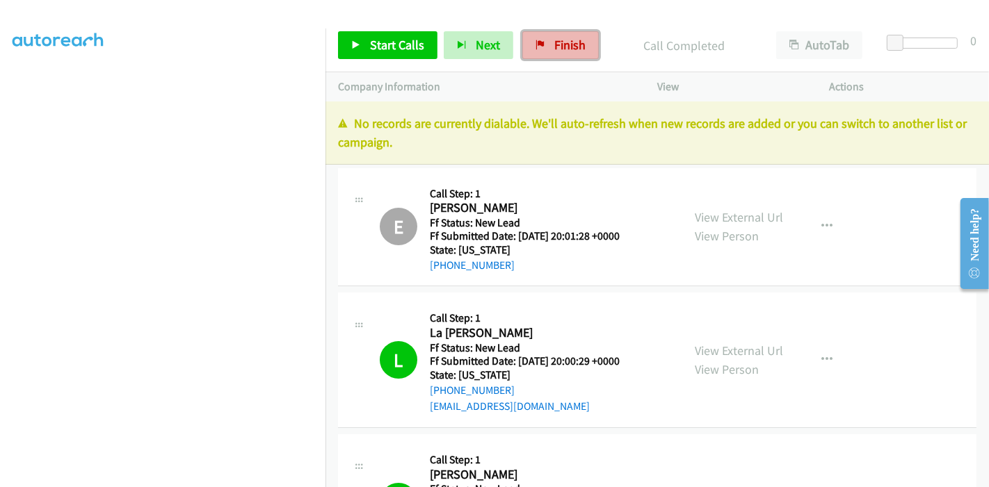
click at [560, 50] on span "Finish" at bounding box center [569, 45] width 31 height 16
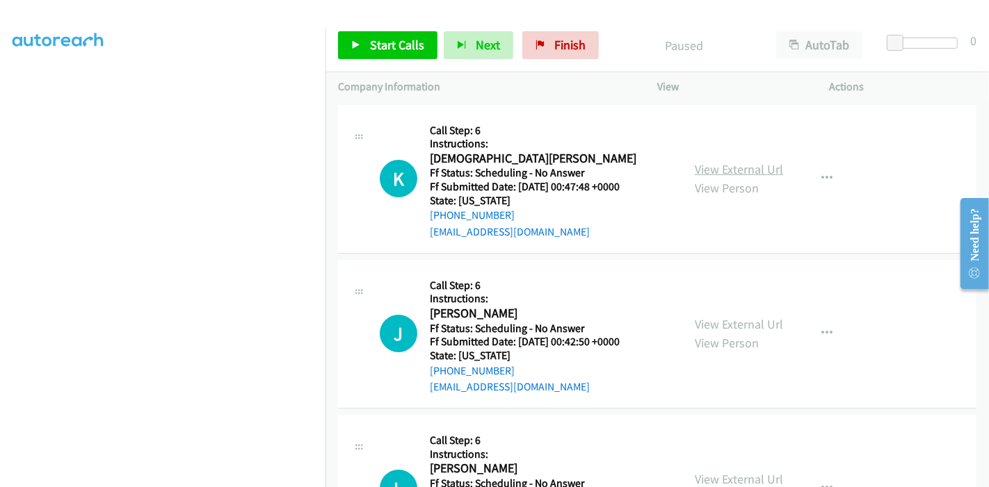
drag, startPoint x: 731, startPoint y: 157, endPoint x: 733, endPoint y: 172, distance: 14.7
click at [733, 176] on div "View External Url View Person View External Url Email Schedule/Manage Callback …" at bounding box center [774, 178] width 185 height 123
click at [762, 174] on link "View External Url" at bounding box center [738, 169] width 88 height 16
click at [727, 317] on link "View External Url" at bounding box center [738, 324] width 88 height 16
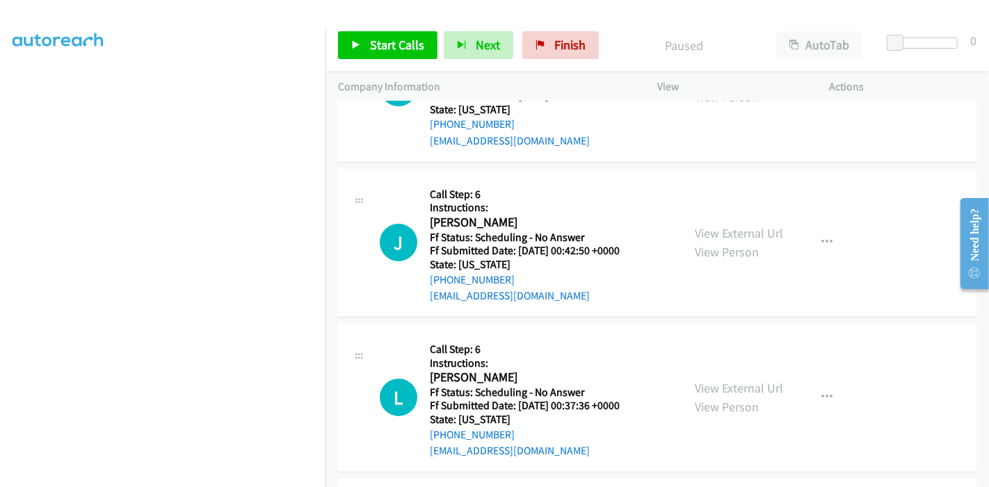
scroll to position [154, 0]
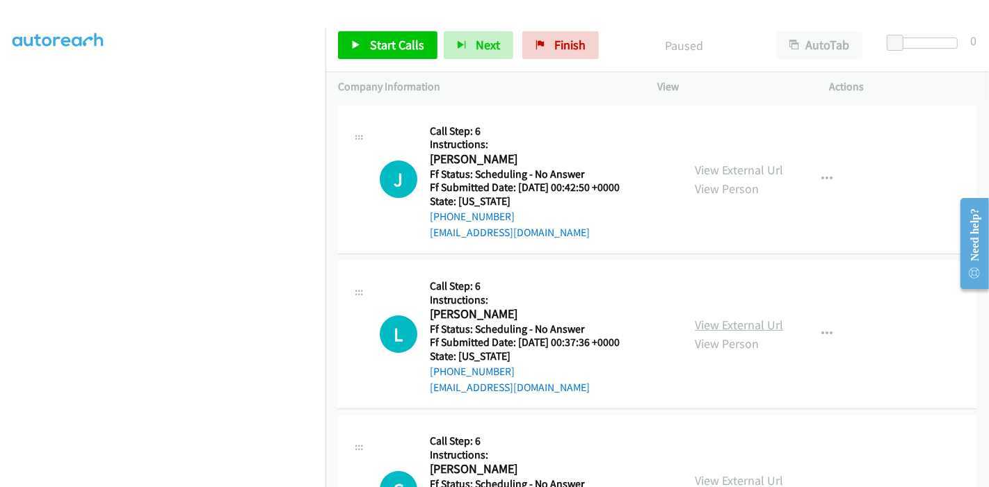
click at [706, 318] on link "View External Url" at bounding box center [738, 325] width 88 height 16
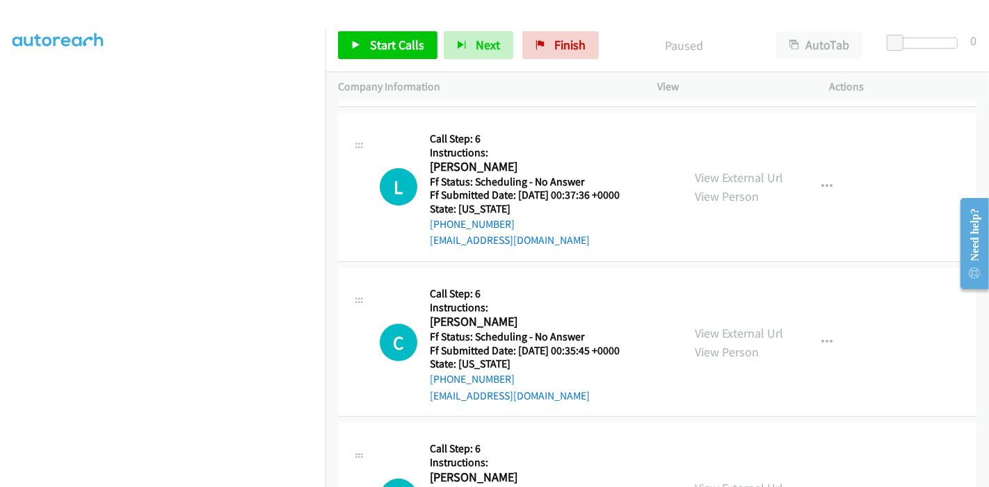
scroll to position [309, 0]
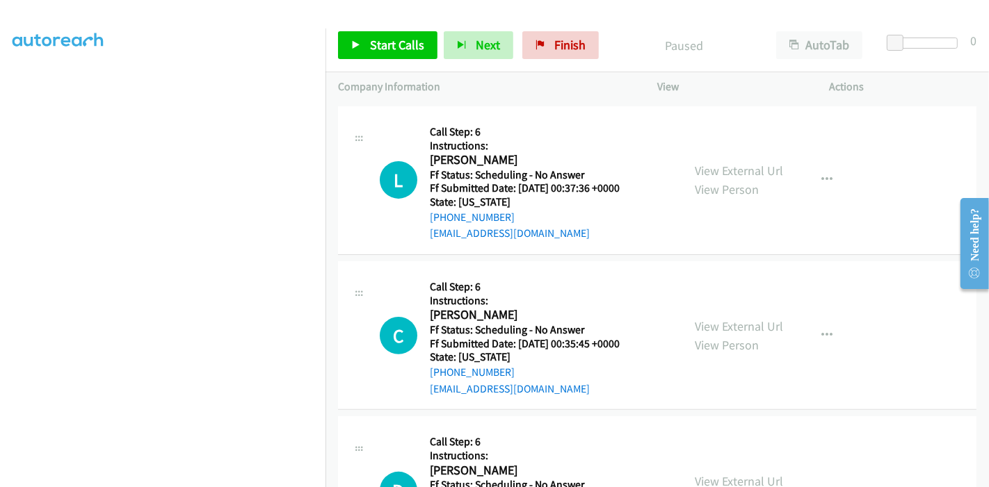
click at [705, 355] on div "View External Url View Person View External Url Email Schedule/Manage Callback …" at bounding box center [774, 335] width 185 height 123
click at [614, 271] on div "C Callback Scheduled Call Step: 6 Instructions: [PERSON_NAME] America/New_York …" at bounding box center [657, 335] width 638 height 149
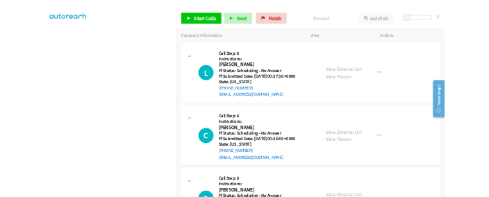
scroll to position [284, 0]
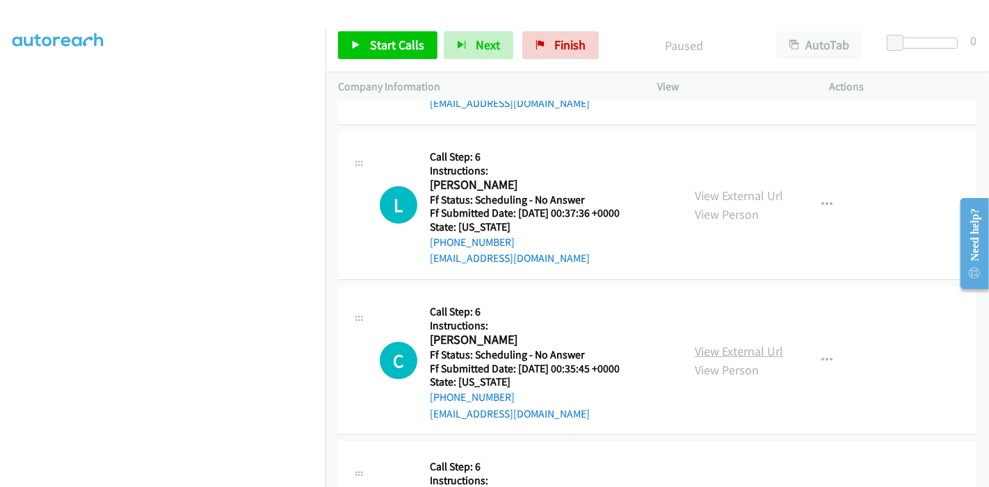
click at [738, 347] on link "View External Url" at bounding box center [738, 351] width 88 height 16
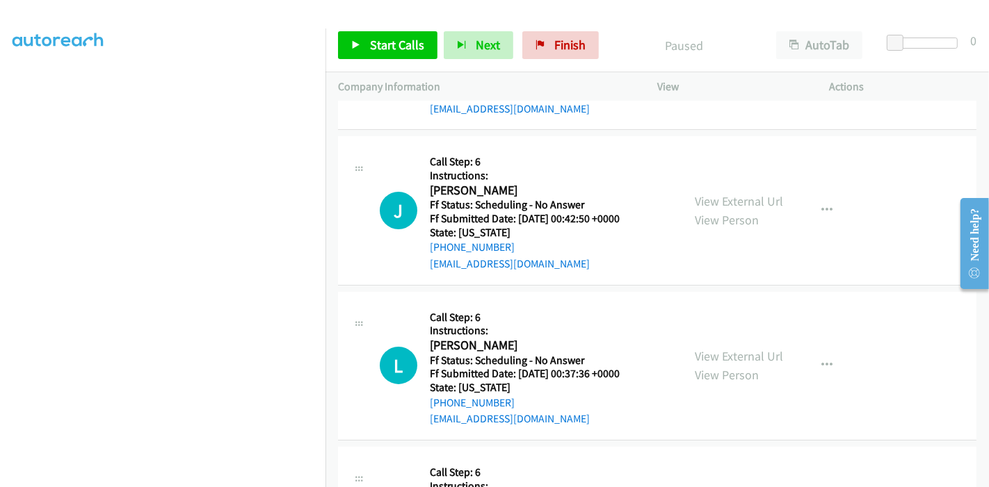
scroll to position [0, 0]
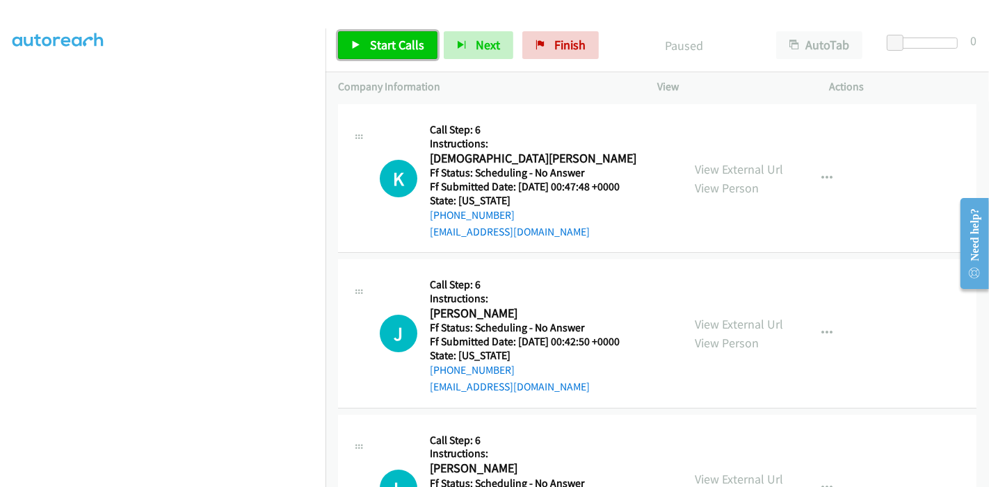
click at [403, 46] on span "Start Calls" at bounding box center [397, 45] width 54 height 16
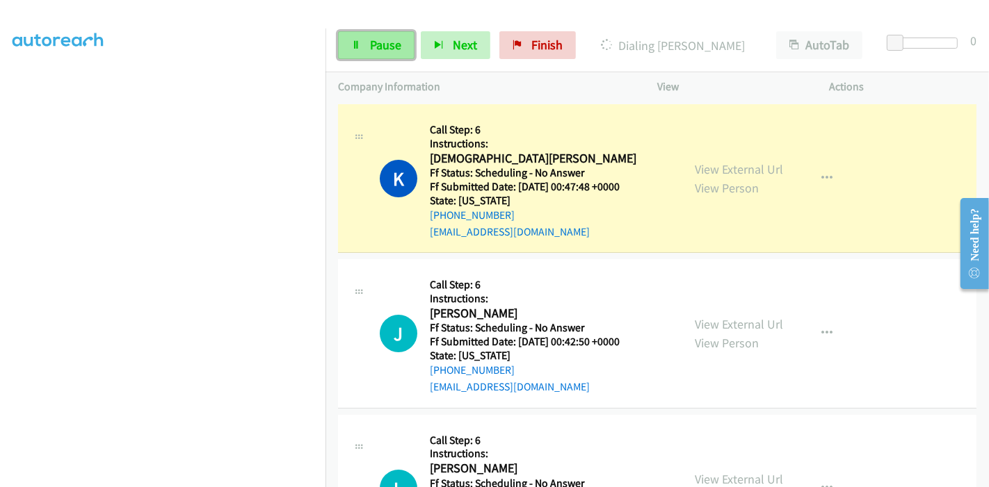
click at [361, 47] on link "Pause" at bounding box center [376, 45] width 76 height 28
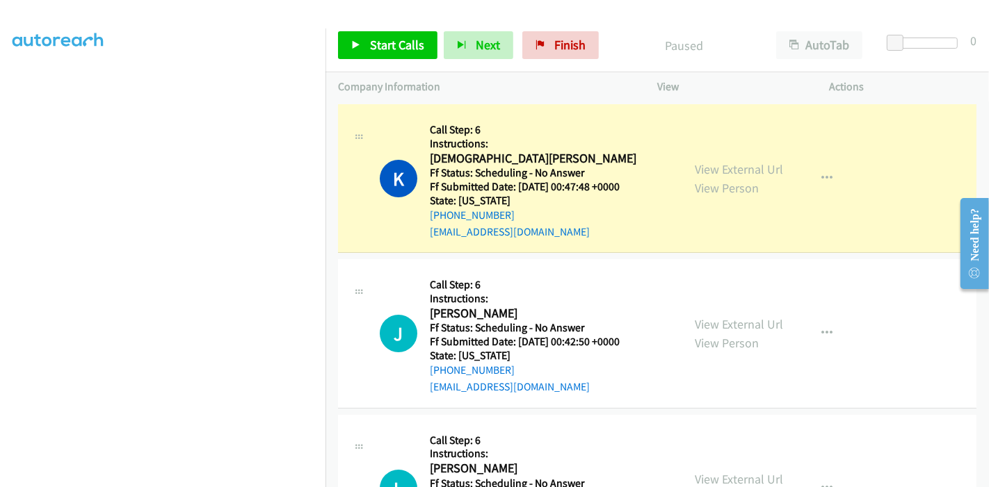
scroll to position [263, 0]
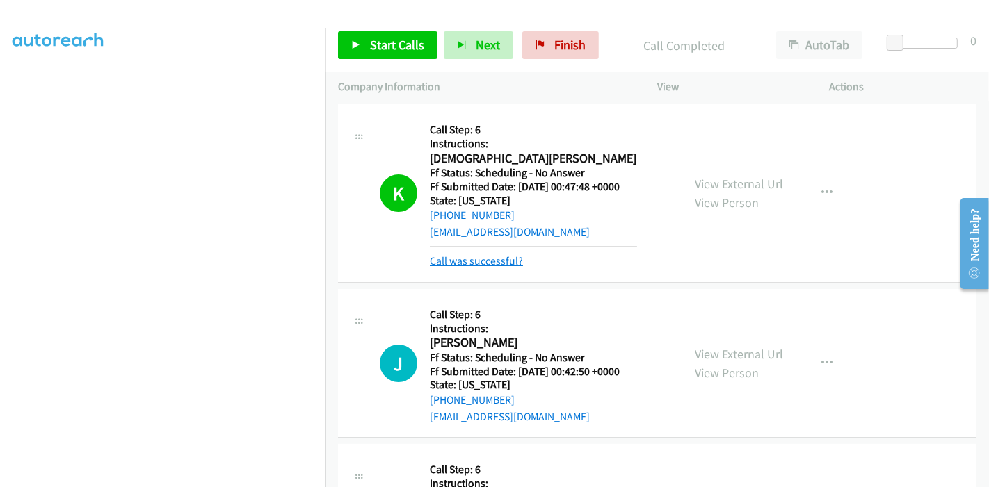
click at [480, 259] on link "Call was successful?" at bounding box center [476, 260] width 93 height 13
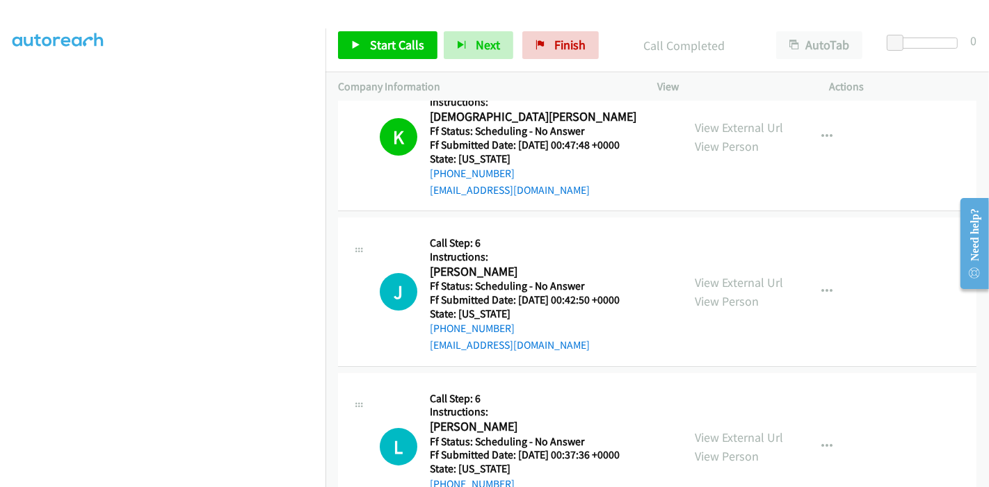
scroll to position [77, 0]
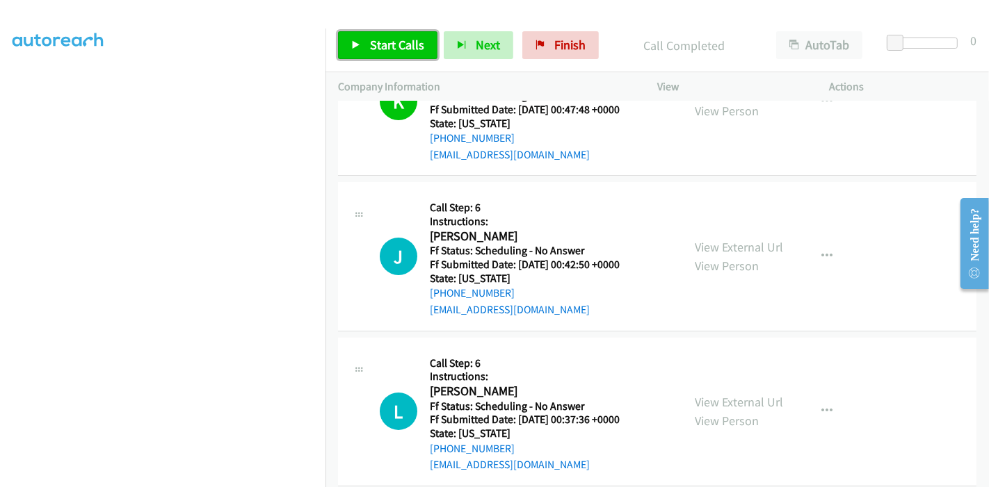
click at [363, 48] on link "Start Calls" at bounding box center [387, 45] width 99 height 28
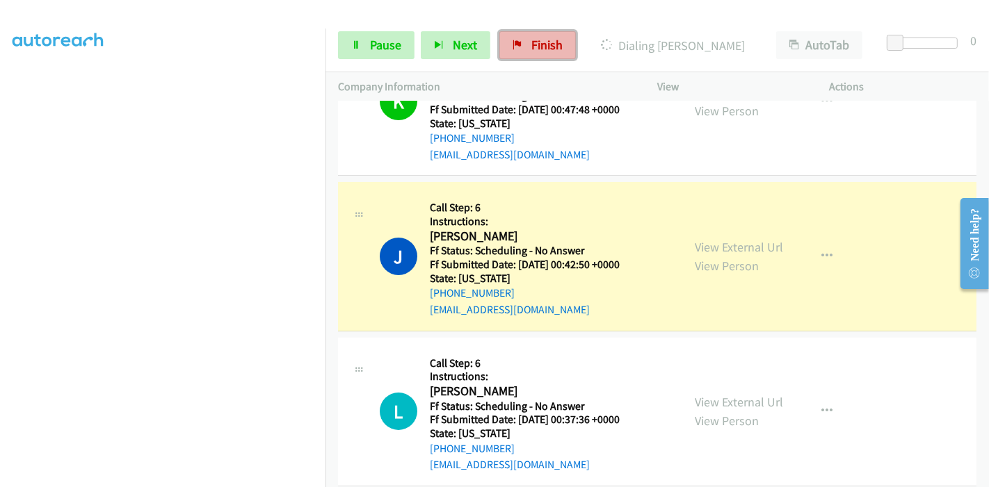
click at [561, 58] on link "Finish" at bounding box center [537, 45] width 76 height 28
click at [370, 47] on span "Pause" at bounding box center [385, 45] width 31 height 16
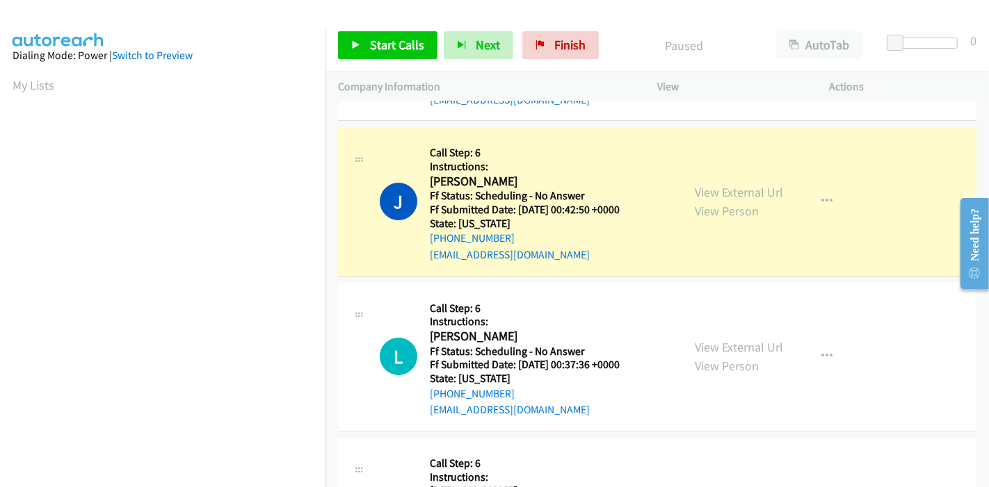
scroll to position [293, 0]
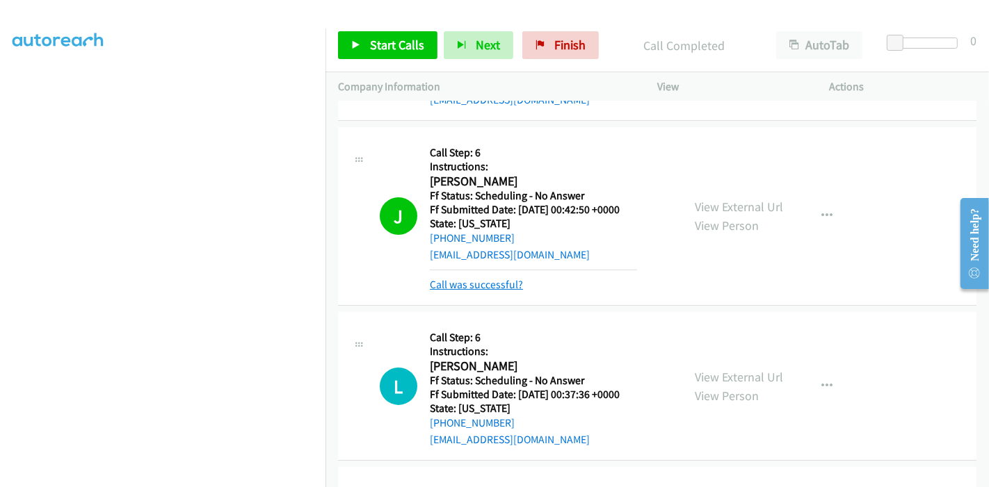
click at [489, 278] on link "Call was successful?" at bounding box center [476, 284] width 93 height 13
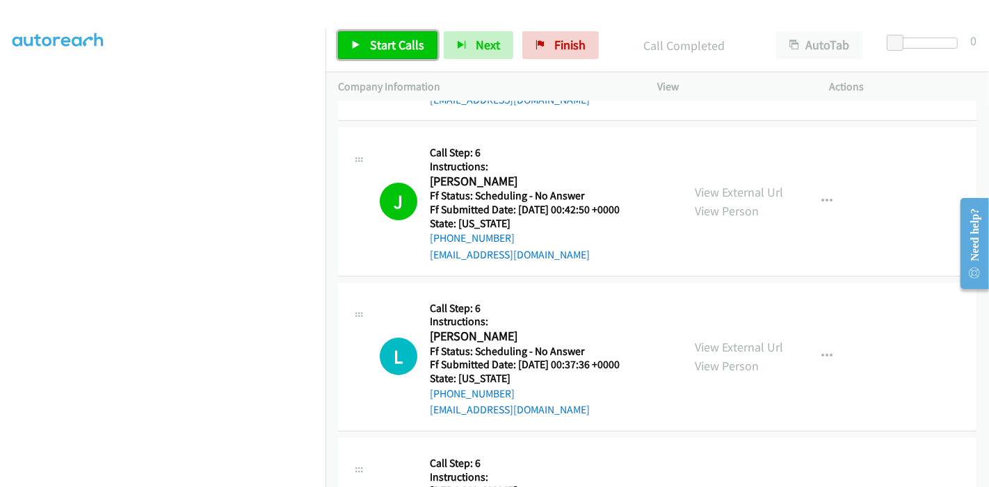
click at [402, 42] on span "Start Calls" at bounding box center [397, 45] width 54 height 16
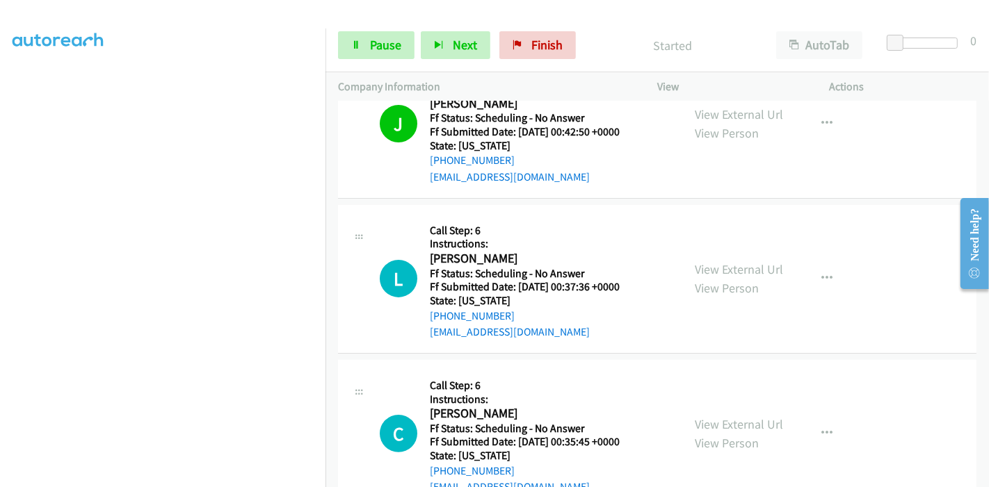
scroll to position [286, 0]
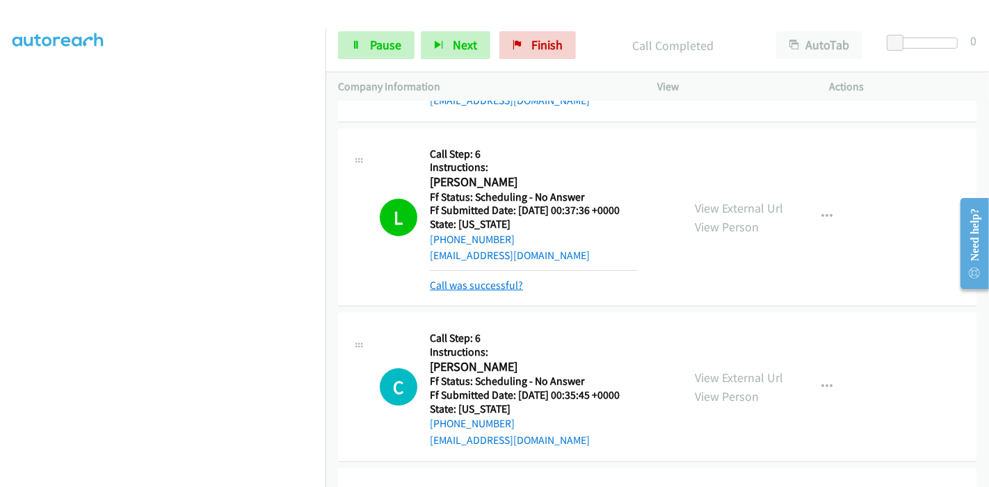
click at [510, 285] on link "Call was successful?" at bounding box center [476, 285] width 93 height 13
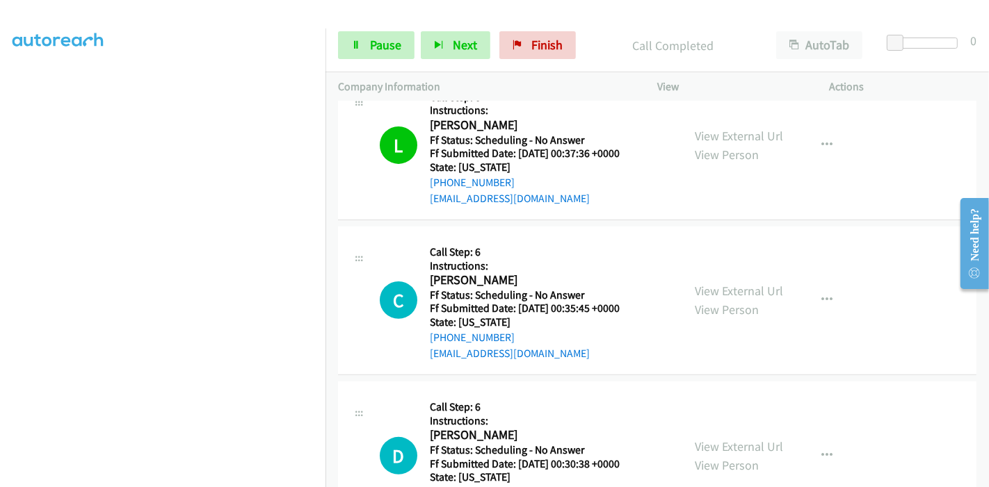
scroll to position [364, 0]
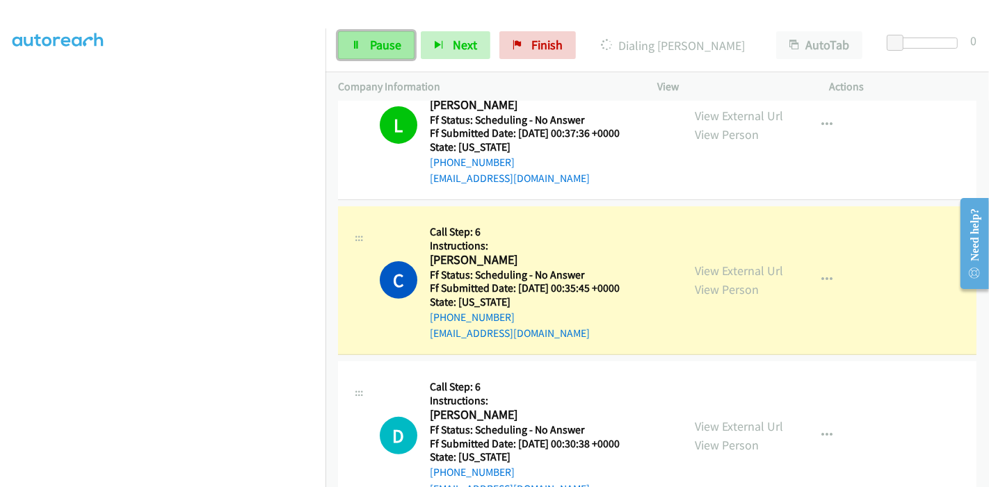
click at [370, 51] on span "Pause" at bounding box center [385, 45] width 31 height 16
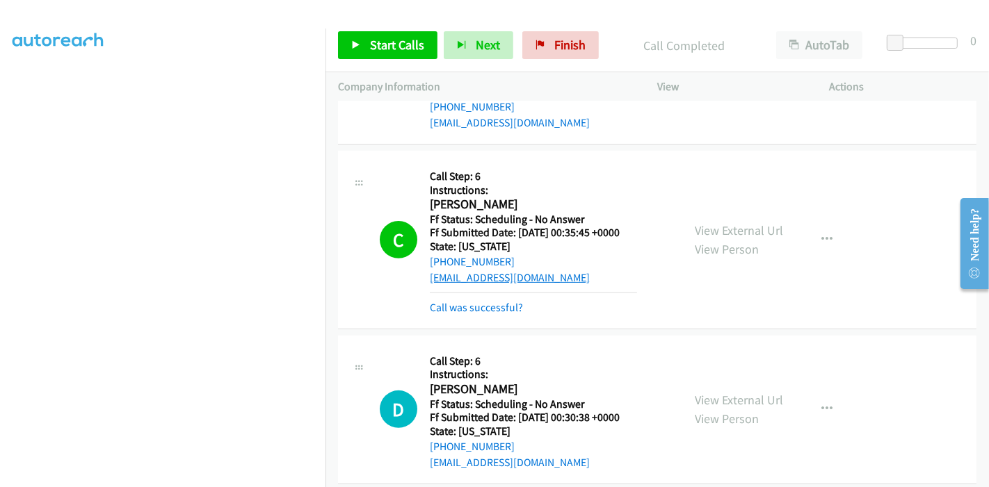
scroll to position [441, 0]
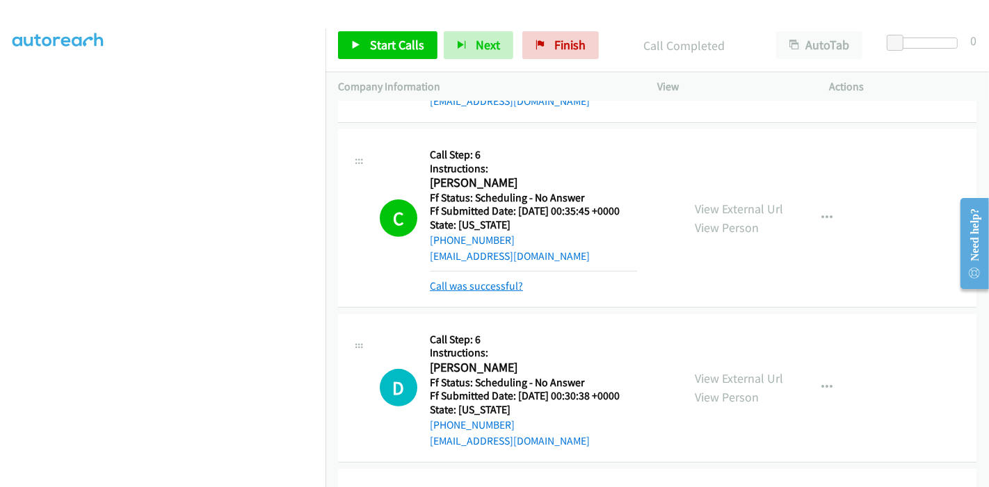
click at [483, 290] on link "Call was successful?" at bounding box center [476, 285] width 93 height 13
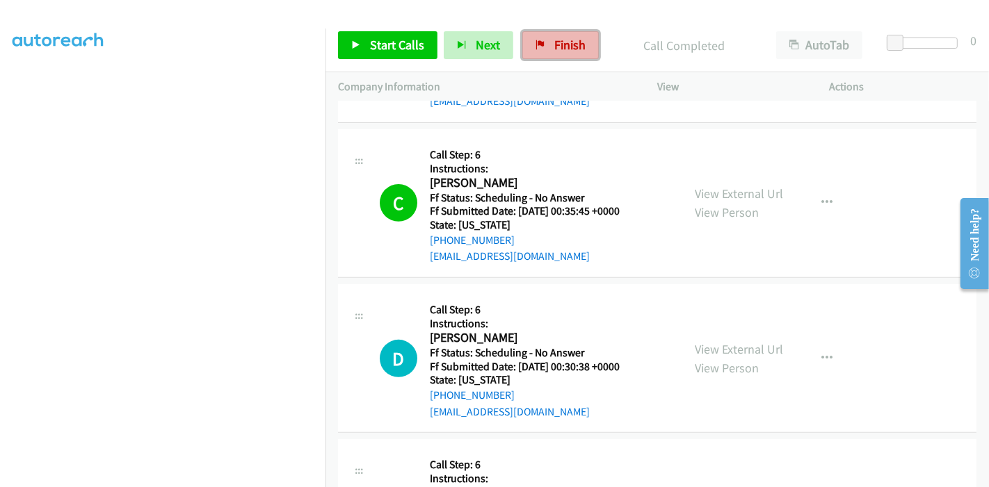
click at [568, 45] on span "Finish" at bounding box center [569, 45] width 31 height 16
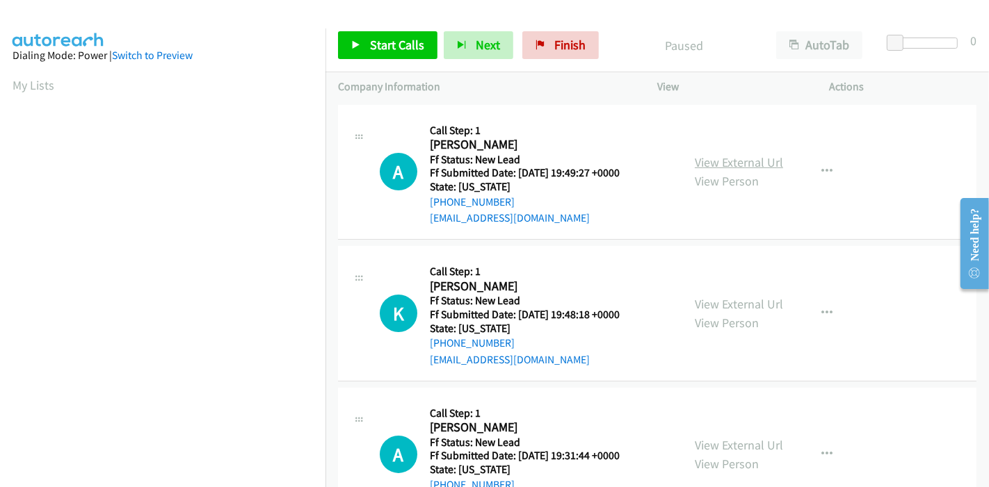
click at [733, 160] on link "View External Url" at bounding box center [738, 162] width 88 height 16
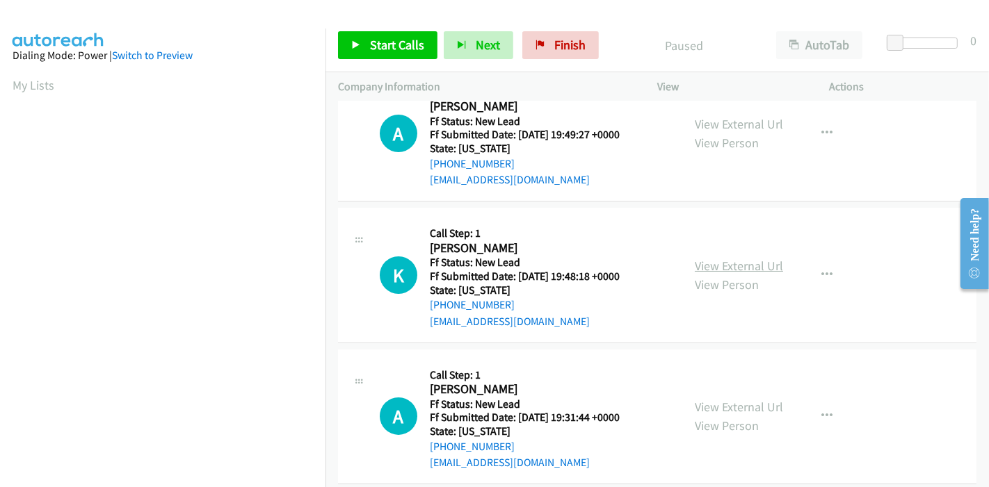
scroll to position [56, 0]
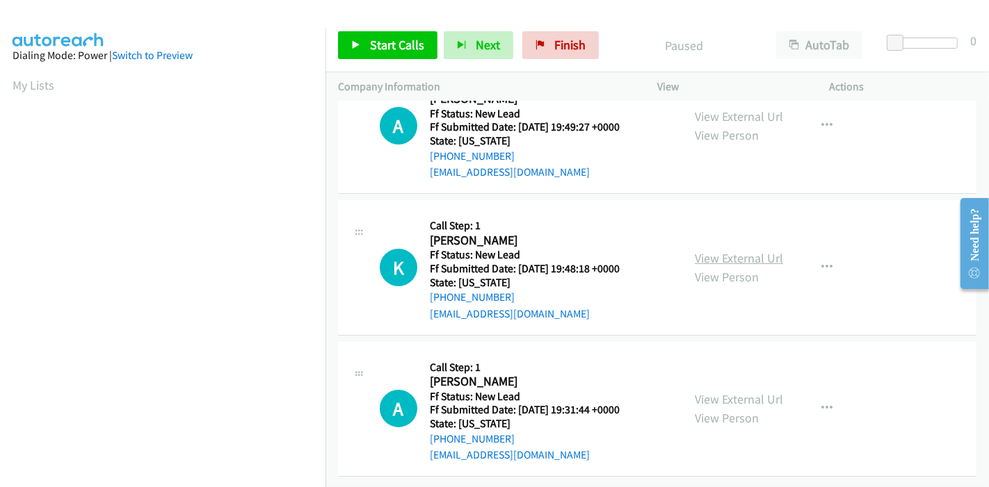
click at [761, 250] on link "View External Url" at bounding box center [738, 258] width 88 height 16
click at [722, 391] on link "View External Url" at bounding box center [738, 399] width 88 height 16
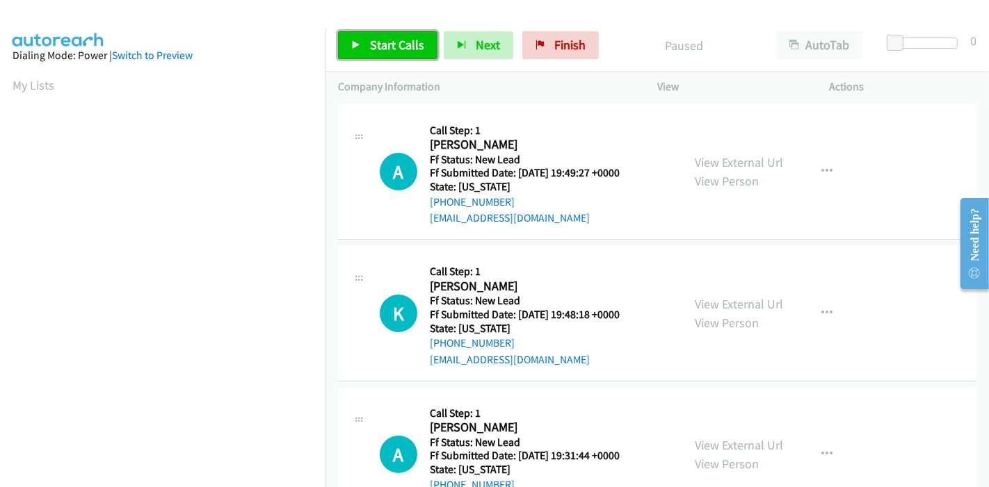
click at [387, 44] on span "Start Calls" at bounding box center [397, 45] width 54 height 16
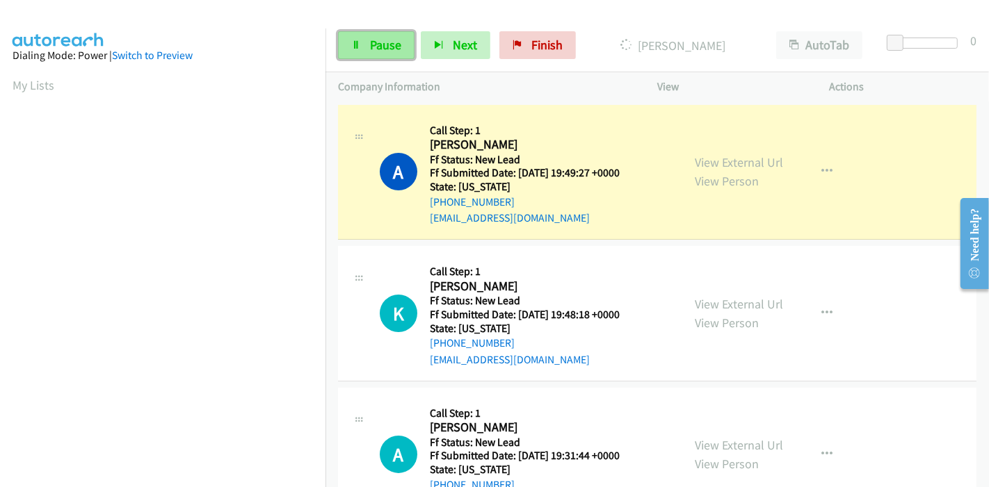
click at [374, 54] on link "Pause" at bounding box center [376, 45] width 76 height 28
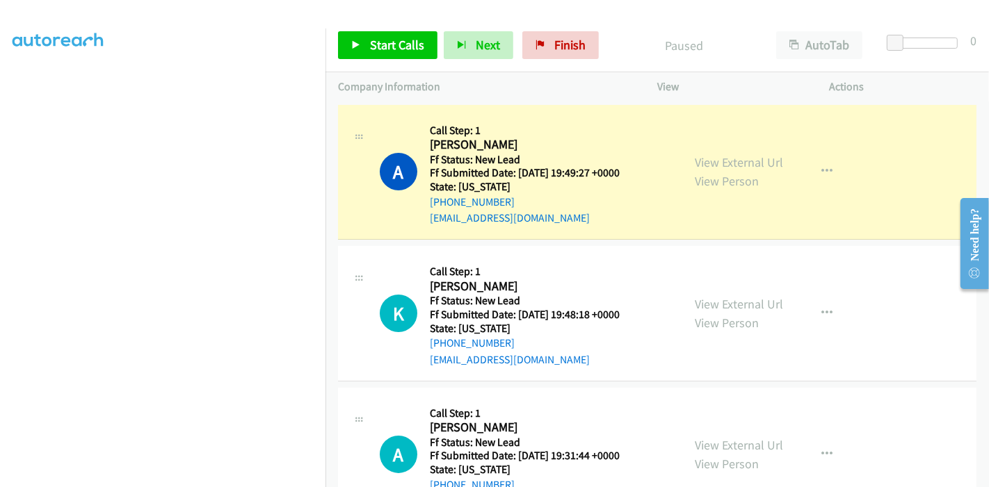
scroll to position [293, 0]
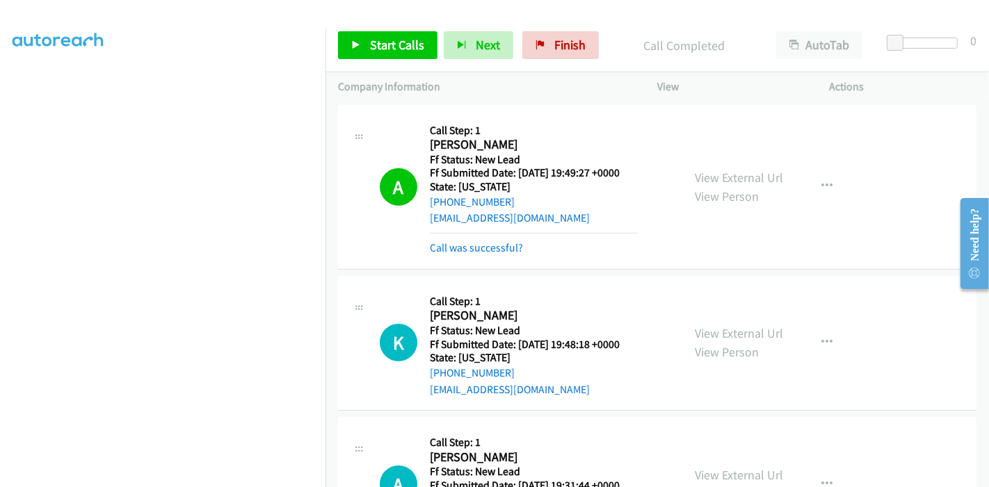
drag, startPoint x: 488, startPoint y: 250, endPoint x: 487, endPoint y: 233, distance: 16.7
click at [504, 250] on link "Call was successful?" at bounding box center [476, 247] width 93 height 13
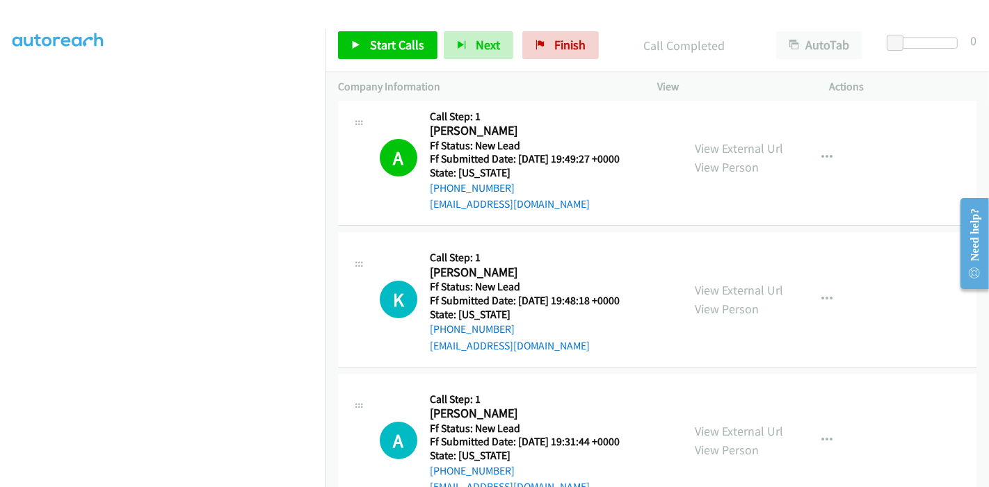
scroll to position [56, 0]
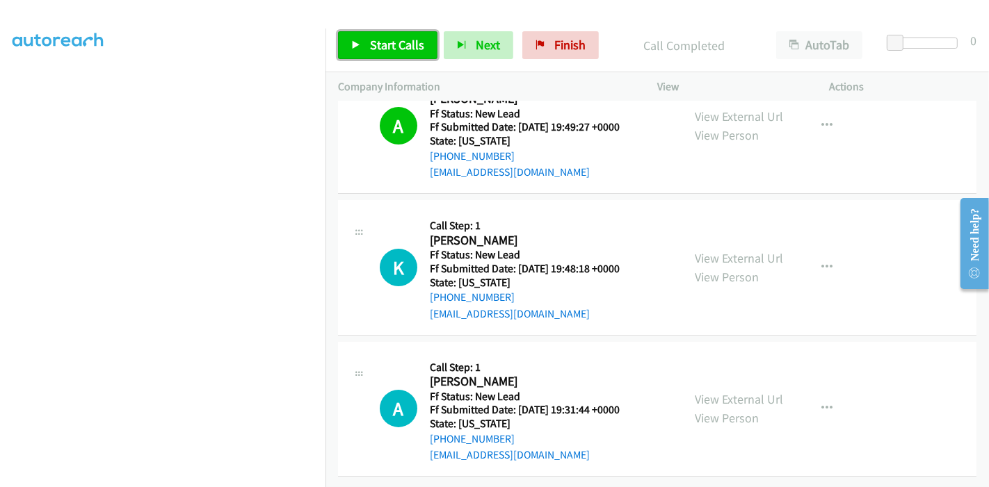
click at [375, 57] on link "Start Calls" at bounding box center [387, 45] width 99 height 28
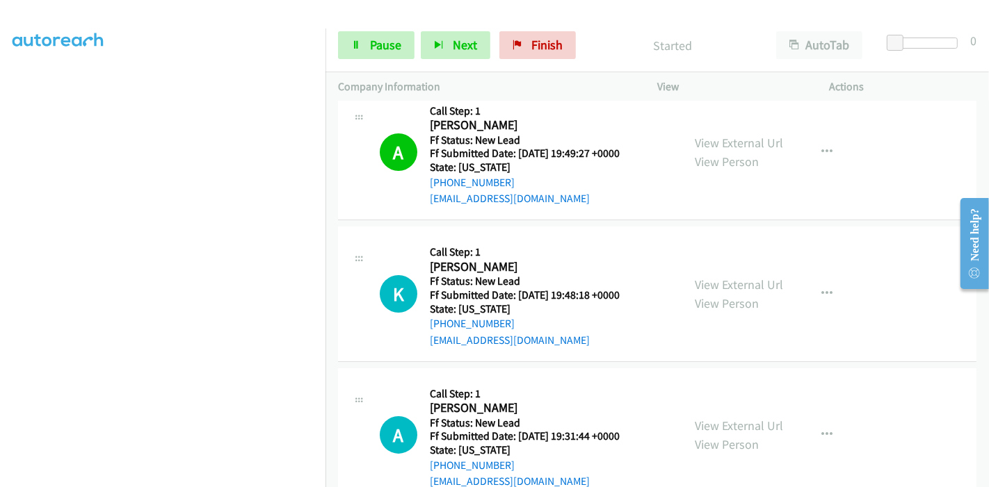
scroll to position [0, 0]
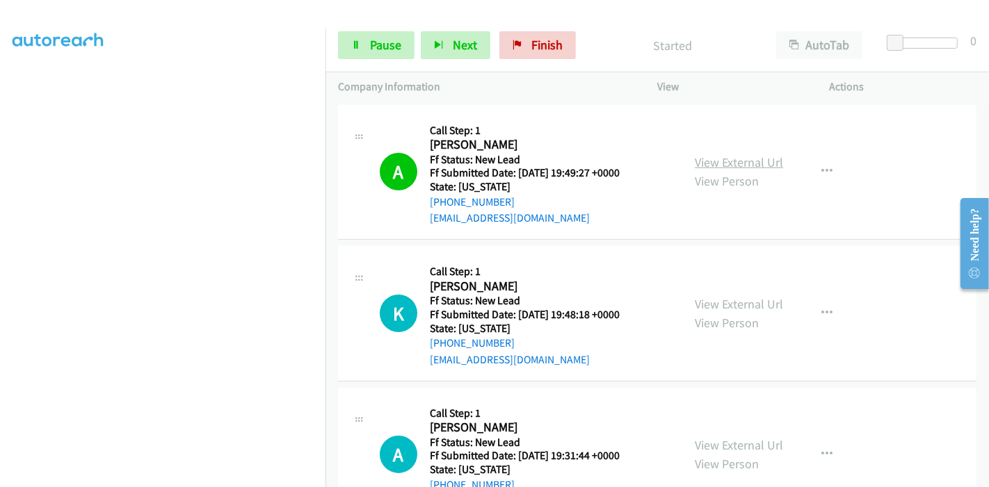
click at [757, 168] on link "View External Url" at bounding box center [738, 162] width 88 height 16
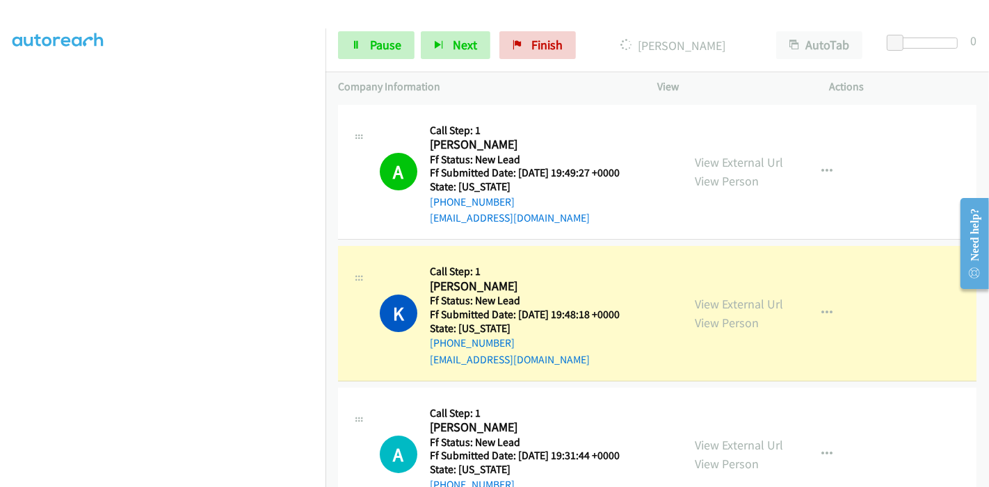
scroll to position [56, 0]
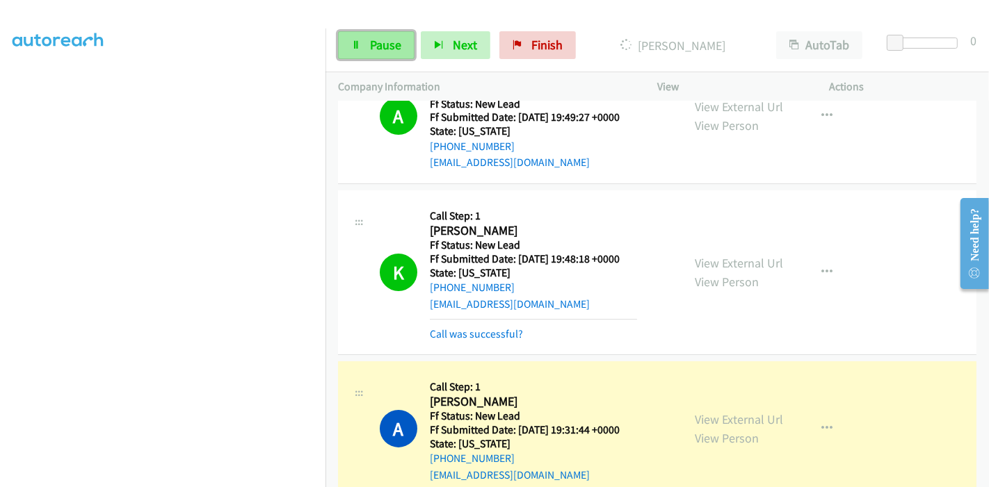
click at [359, 49] on icon at bounding box center [356, 46] width 10 height 10
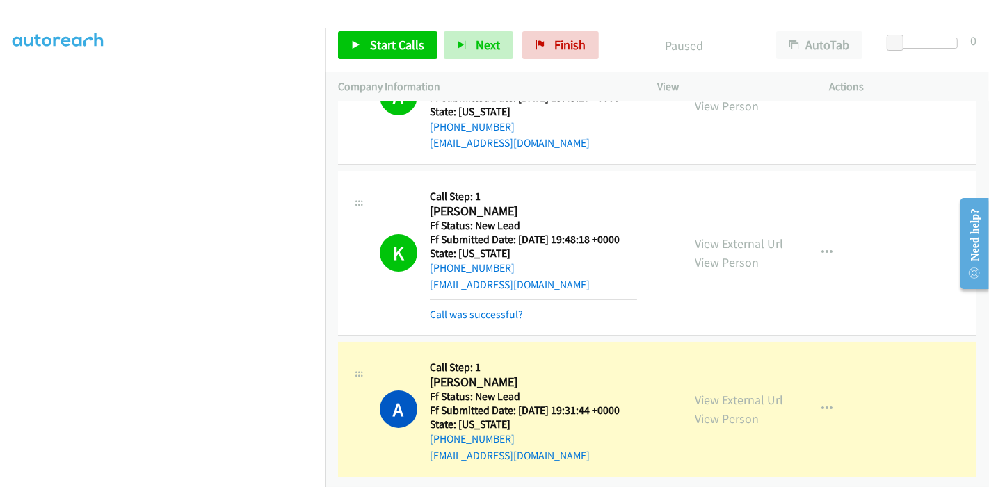
scroll to position [0, 0]
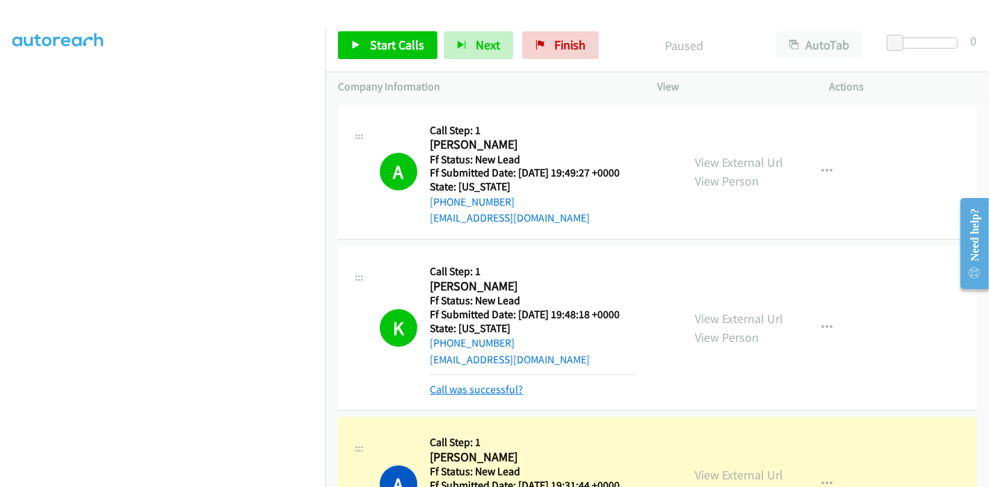
drag, startPoint x: 476, startPoint y: 375, endPoint x: 476, endPoint y: 392, distance: 17.4
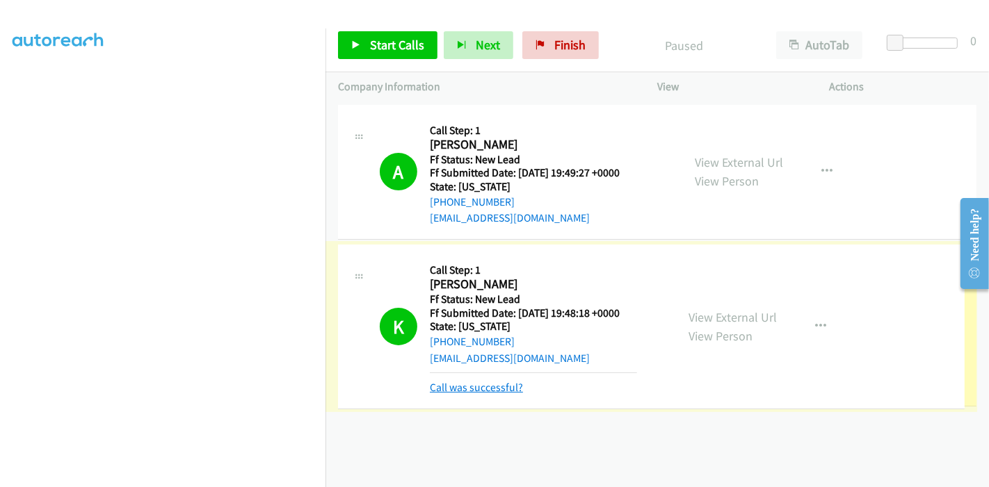
drag, startPoint x: 476, startPoint y: 397, endPoint x: 476, endPoint y: 382, distance: 15.3
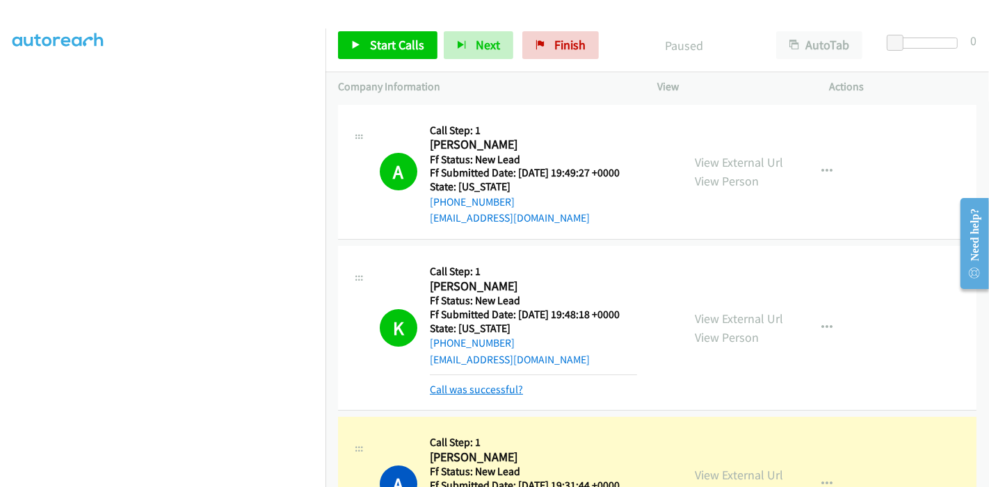
click at [479, 383] on link "Call was successful?" at bounding box center [476, 389] width 93 height 13
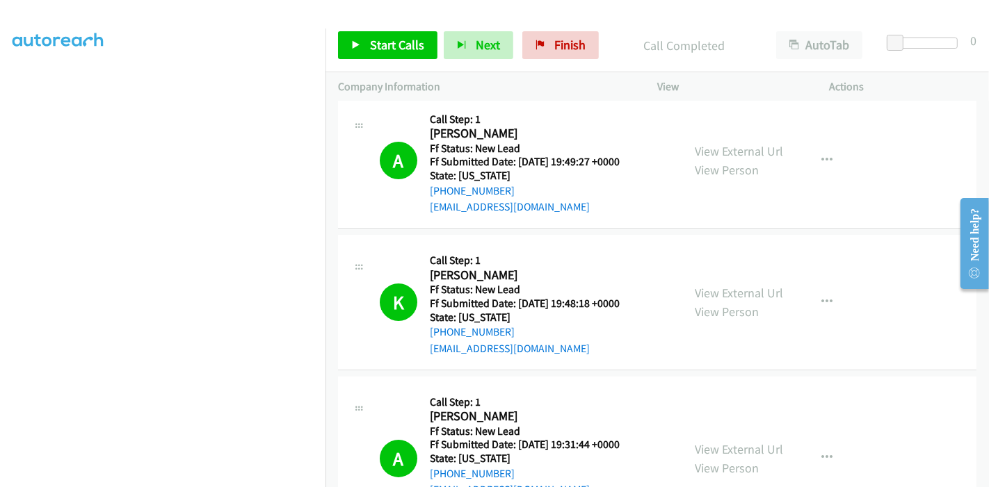
scroll to position [130, 0]
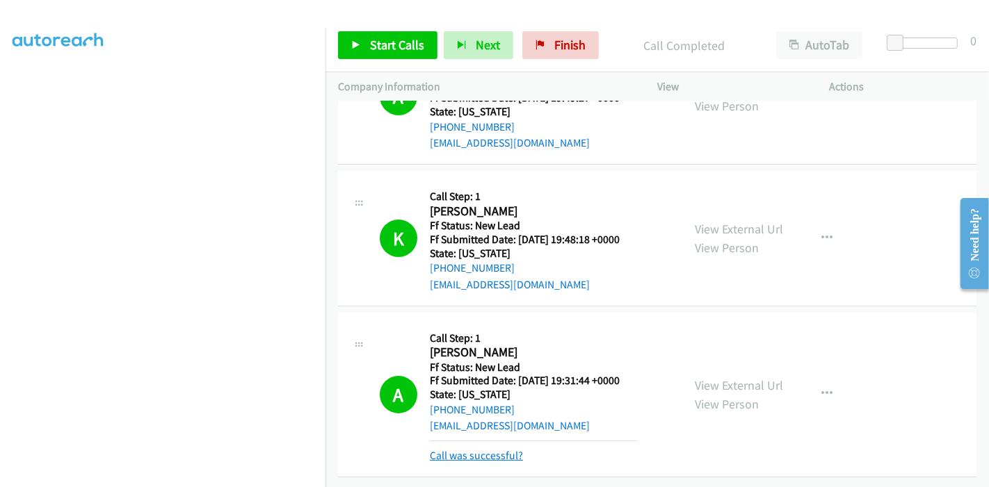
click at [476, 449] on link "Call was successful?" at bounding box center [476, 455] width 93 height 13
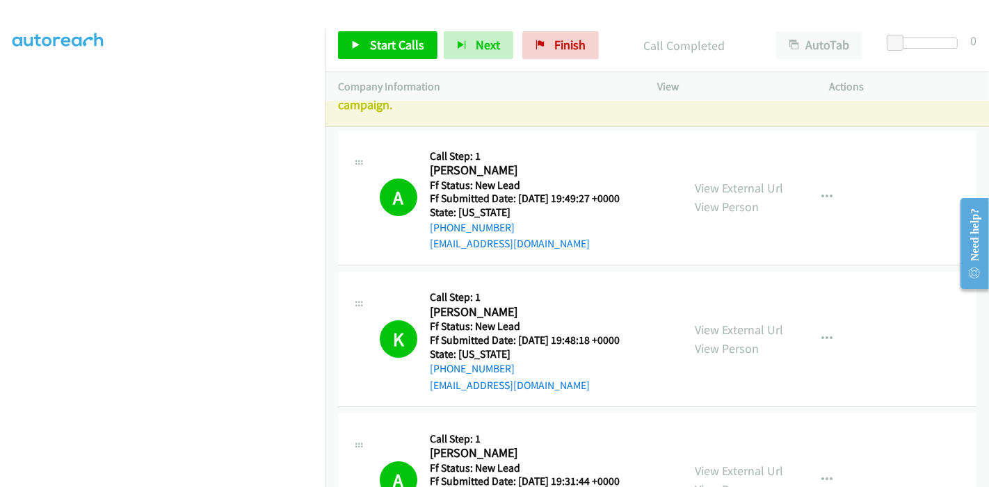
scroll to position [0, 0]
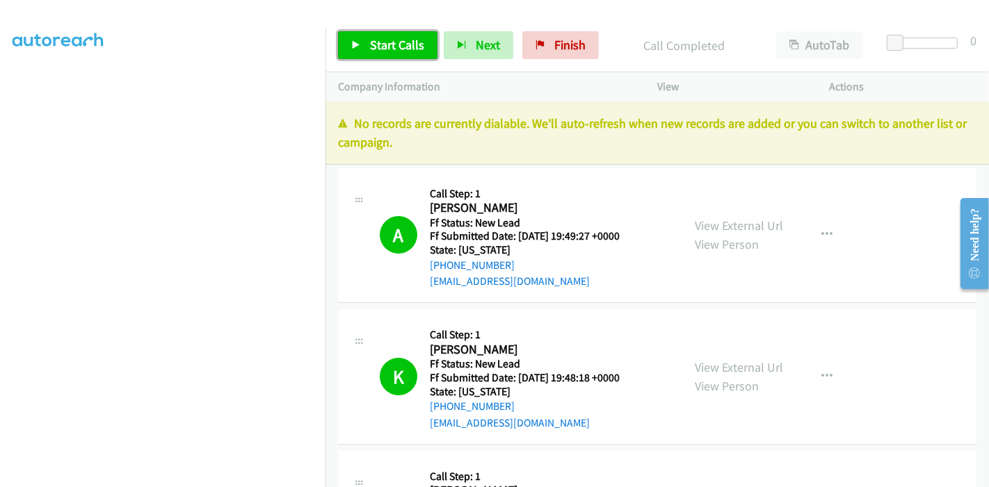
click at [387, 42] on span "Start Calls" at bounding box center [397, 45] width 54 height 16
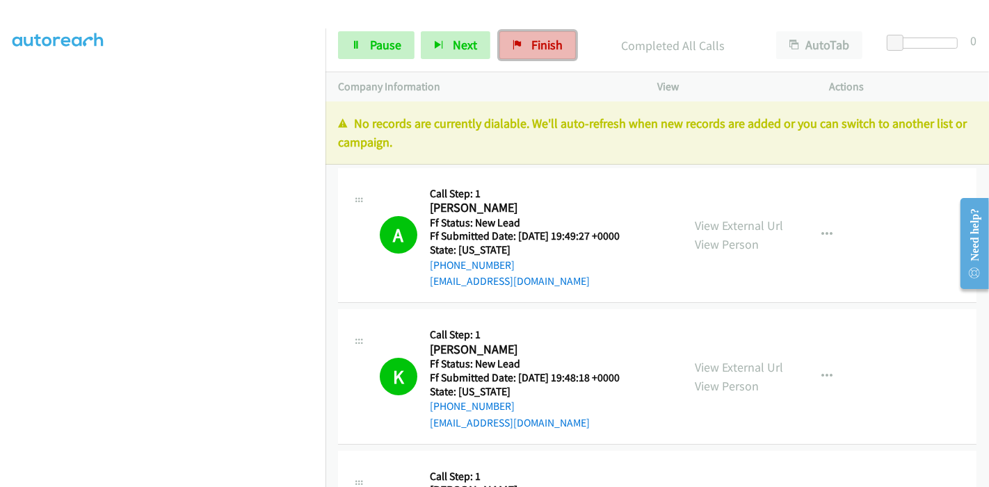
click at [522, 54] on link "Finish" at bounding box center [537, 45] width 76 height 28
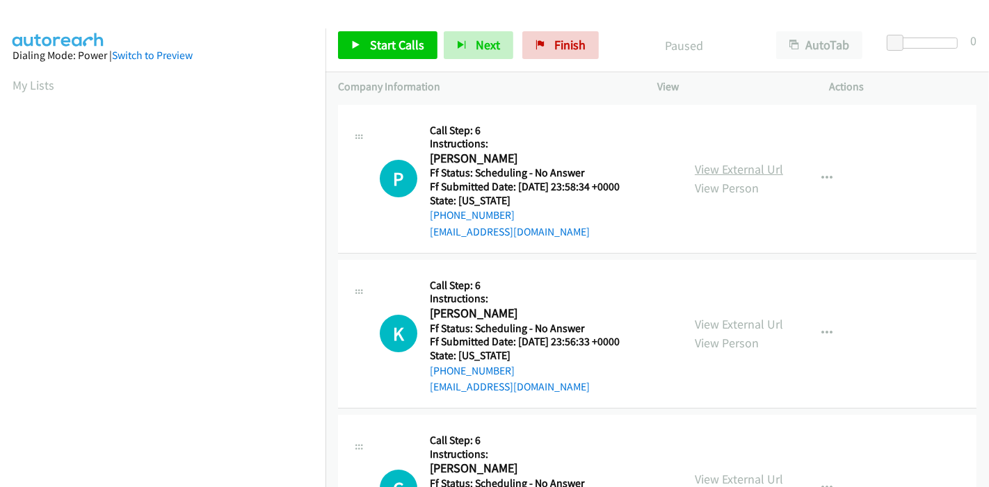
click at [708, 168] on link "View External Url" at bounding box center [738, 169] width 88 height 16
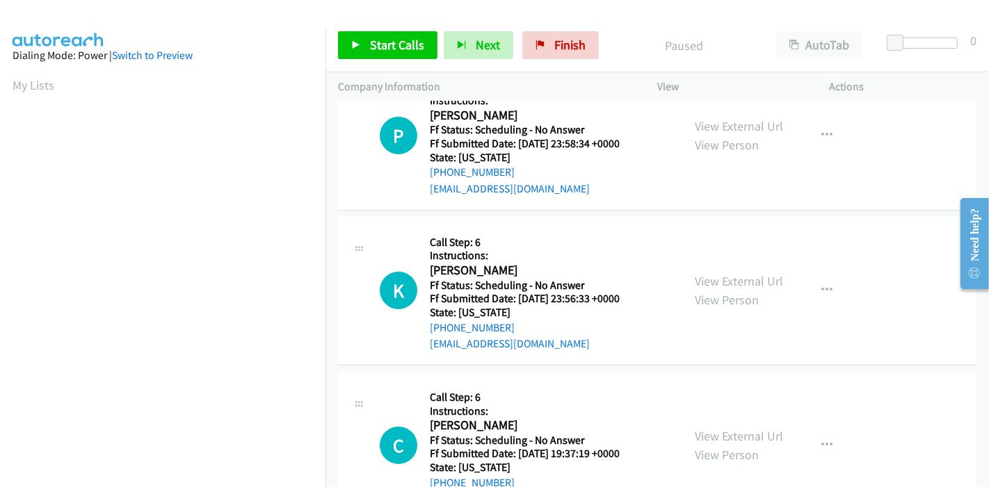
scroll to position [77, 0]
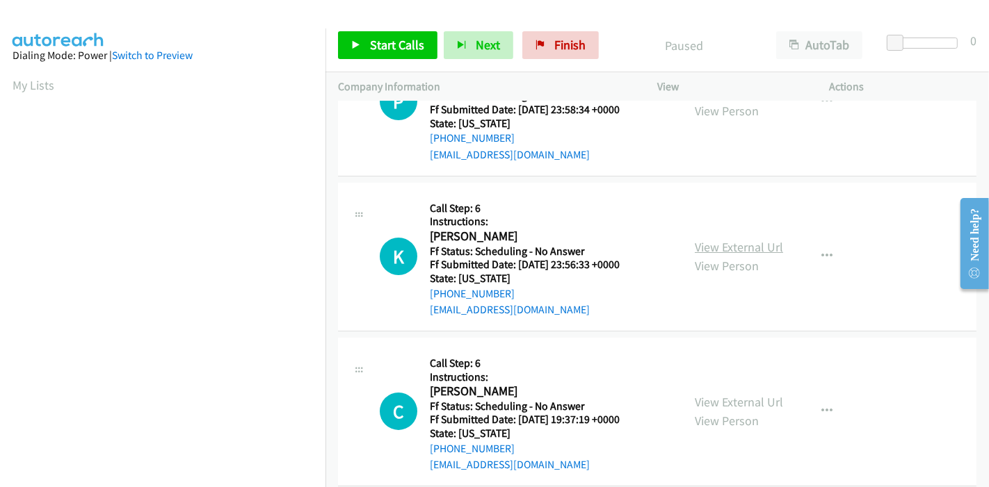
click at [739, 243] on link "View External Url" at bounding box center [738, 247] width 88 height 16
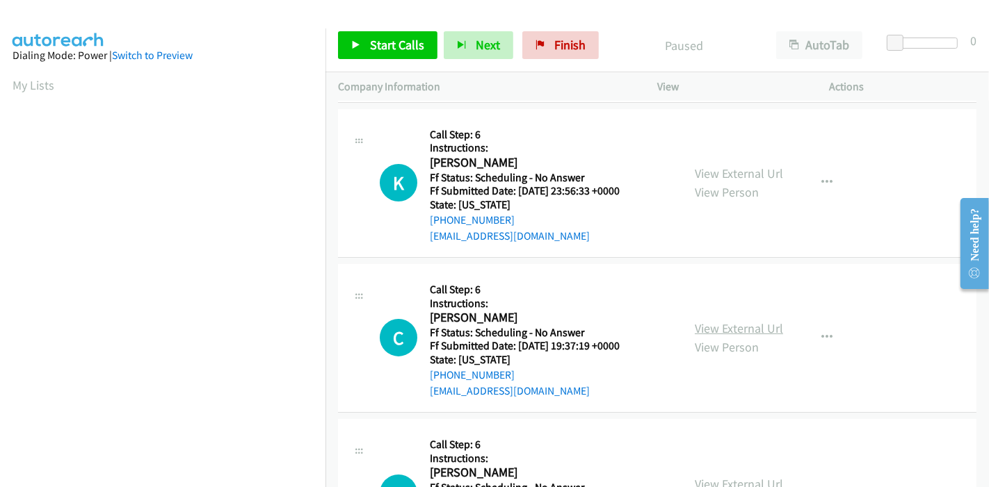
scroll to position [231, 0]
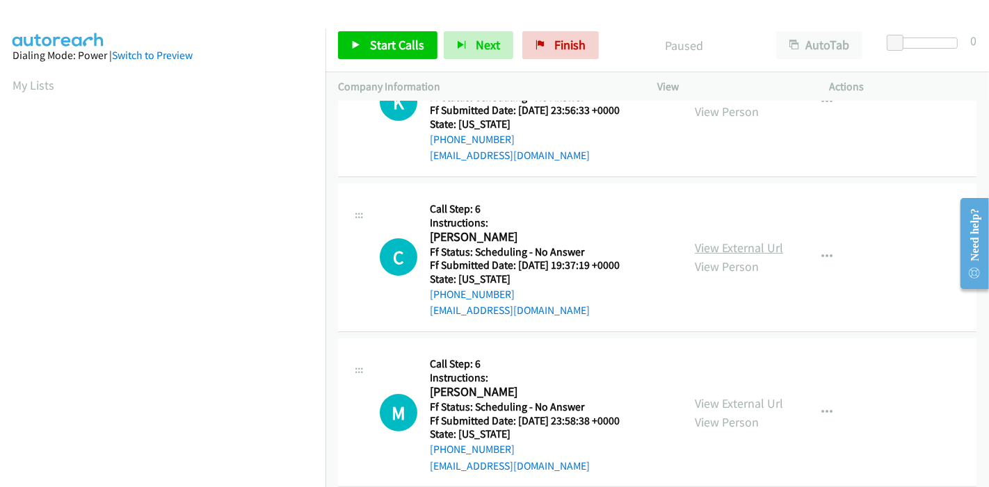
click at [741, 249] on link "View External Url" at bounding box center [738, 248] width 88 height 16
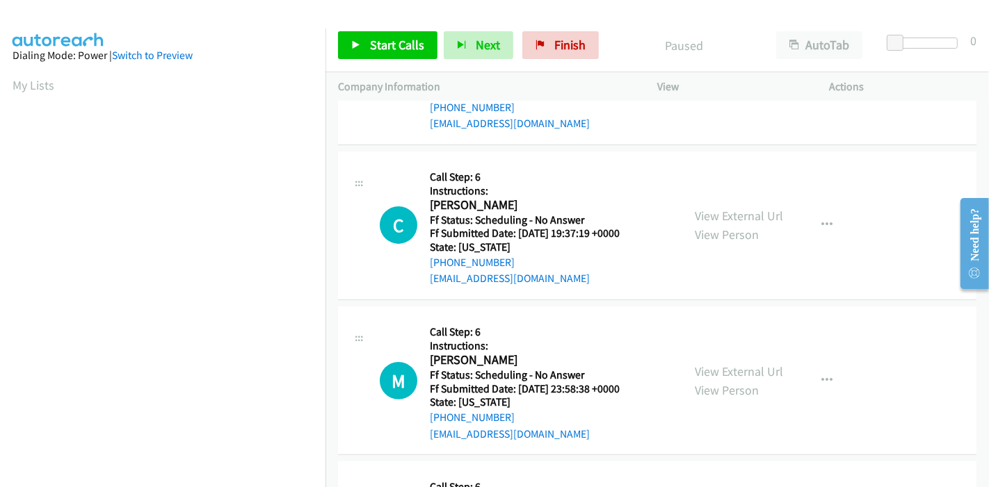
scroll to position [309, 0]
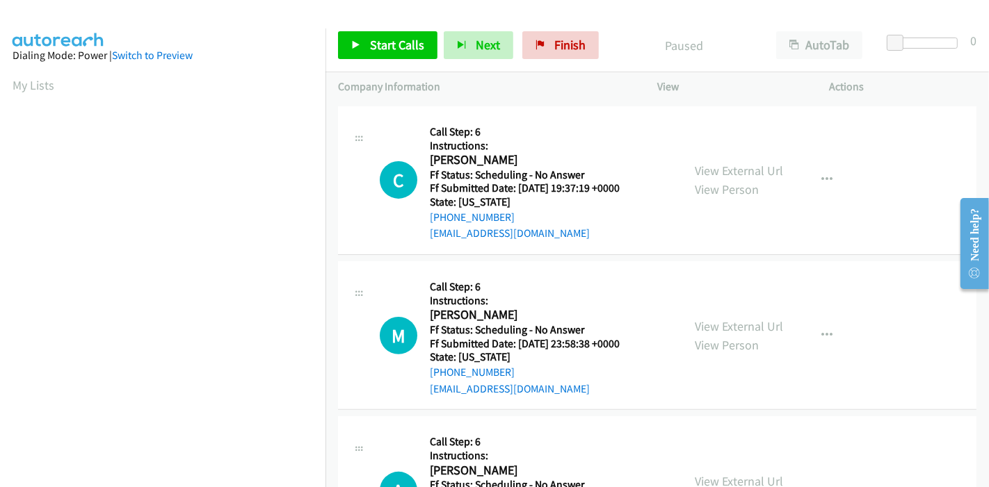
click at [738, 317] on div "View External Url View Person" at bounding box center [738, 336] width 88 height 38
click at [738, 314] on div "View External Url View Person View External Url Email Schedule/Manage Callback …" at bounding box center [774, 335] width 185 height 123
click at [740, 318] on link "View External Url" at bounding box center [738, 326] width 88 height 16
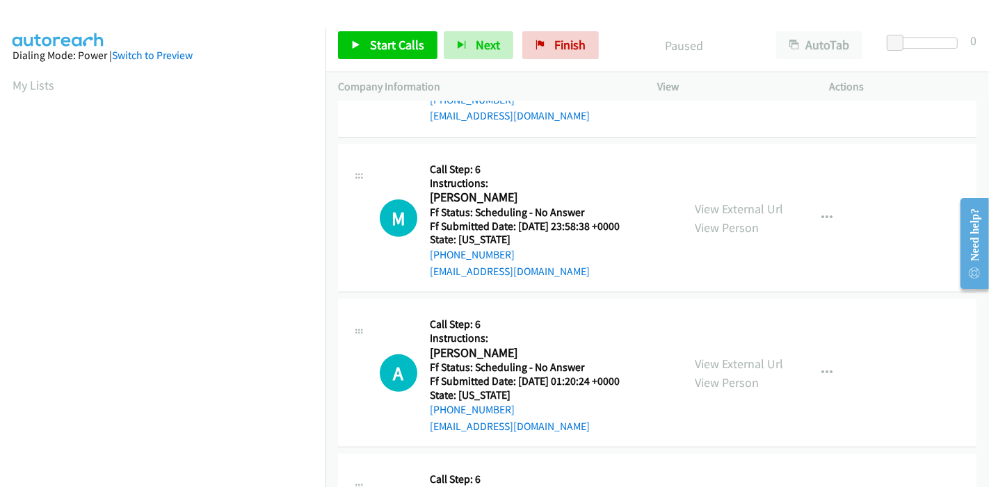
scroll to position [463, 0]
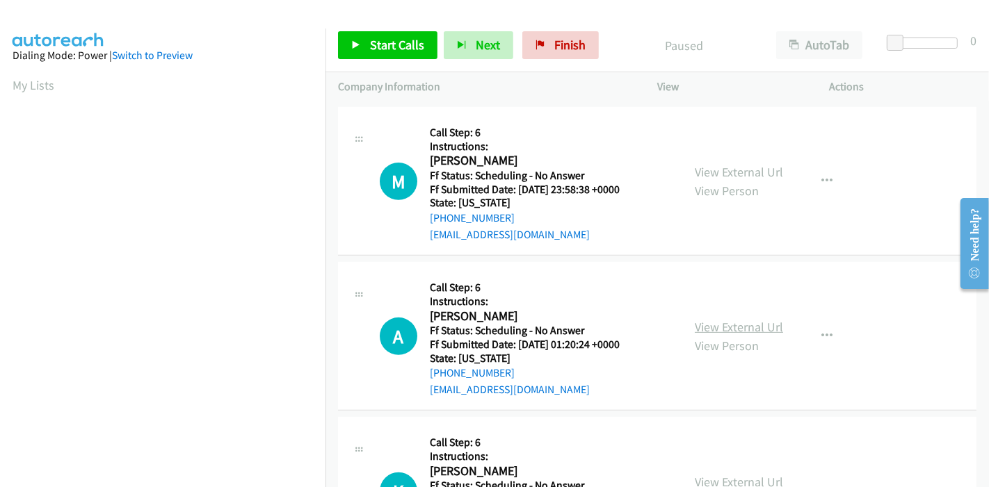
click at [729, 325] on link "View External Url" at bounding box center [738, 327] width 88 height 16
click at [353, 49] on icon at bounding box center [356, 46] width 10 height 10
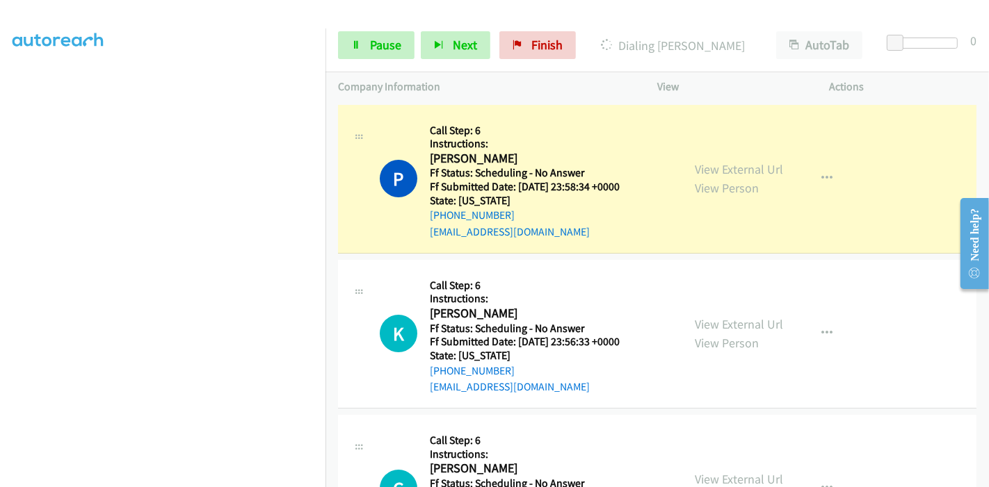
scroll to position [62, 0]
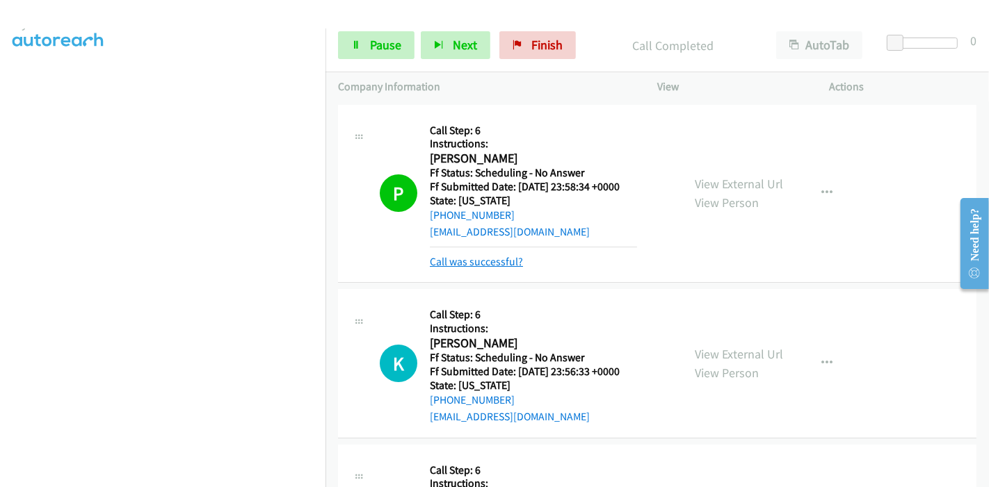
click at [490, 266] on link "Call was successful?" at bounding box center [476, 261] width 93 height 13
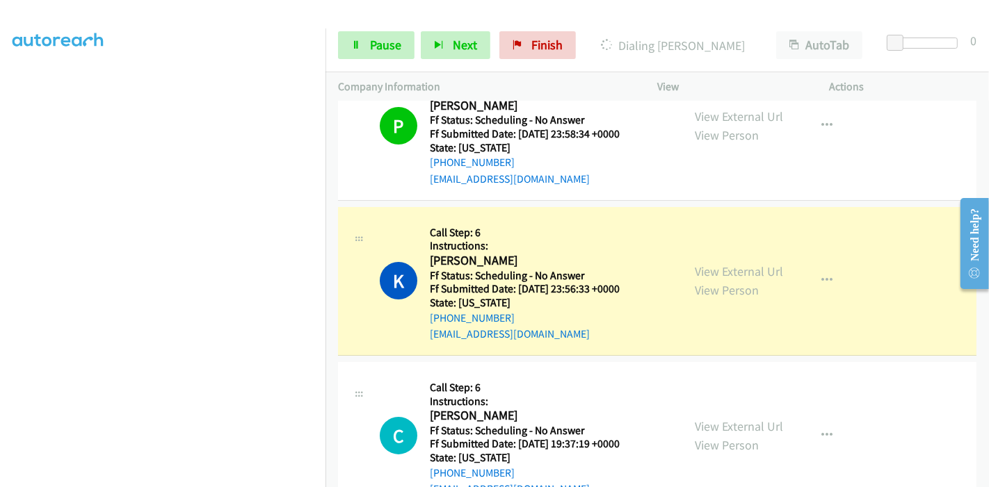
scroll to position [77, 0]
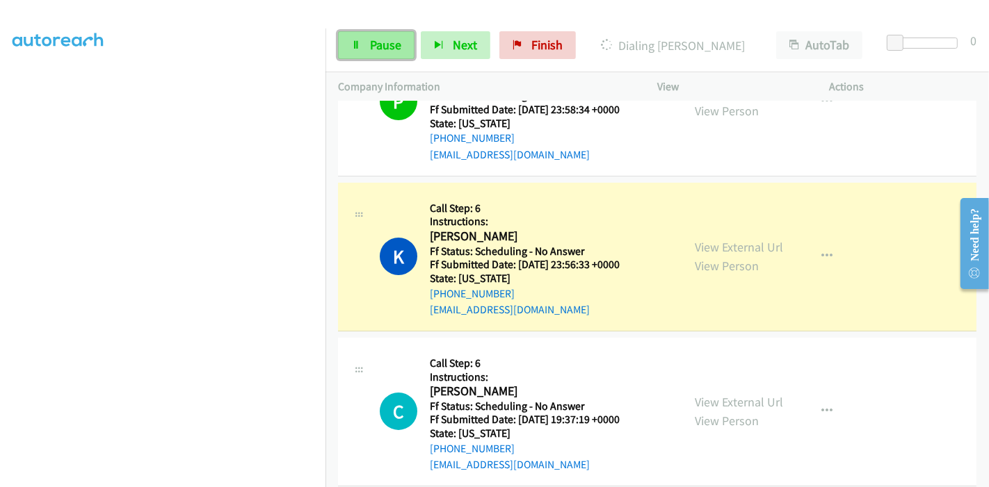
click at [384, 42] on span "Pause" at bounding box center [385, 45] width 31 height 16
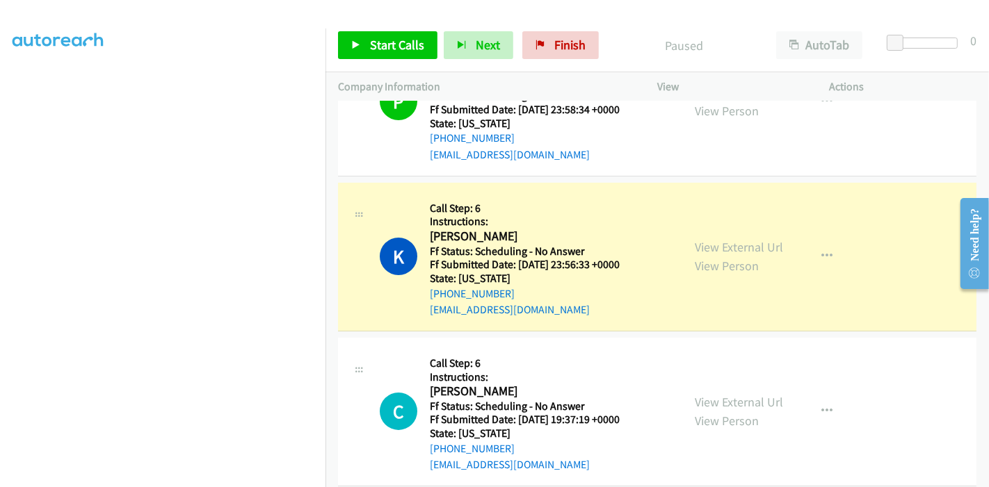
scroll to position [293, 0]
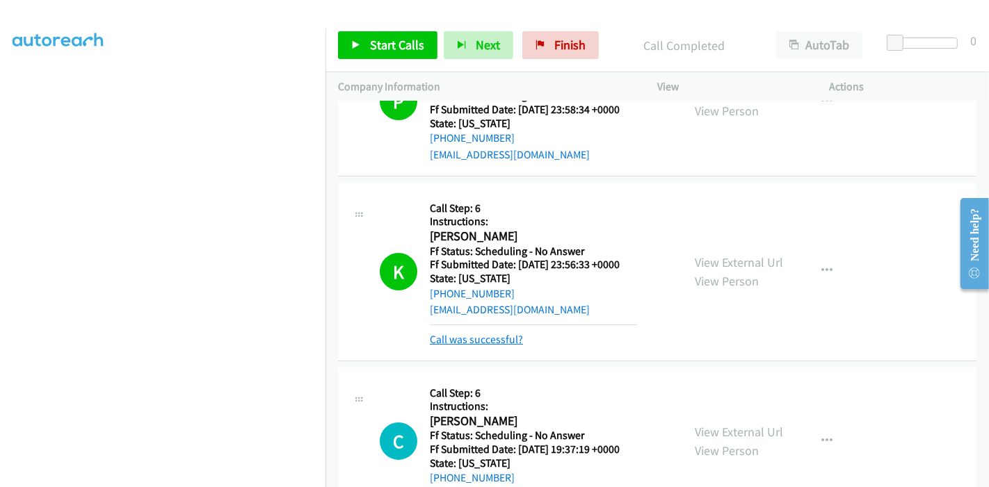
click at [477, 336] on link "Call was successful?" at bounding box center [476, 339] width 93 height 13
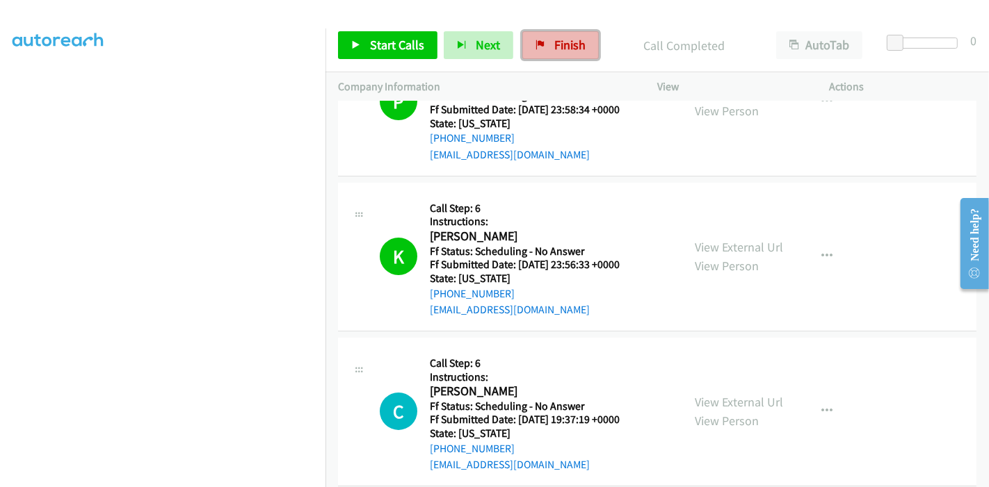
click at [562, 45] on span "Finish" at bounding box center [569, 45] width 31 height 16
